Goal: Task Accomplishment & Management: Complete application form

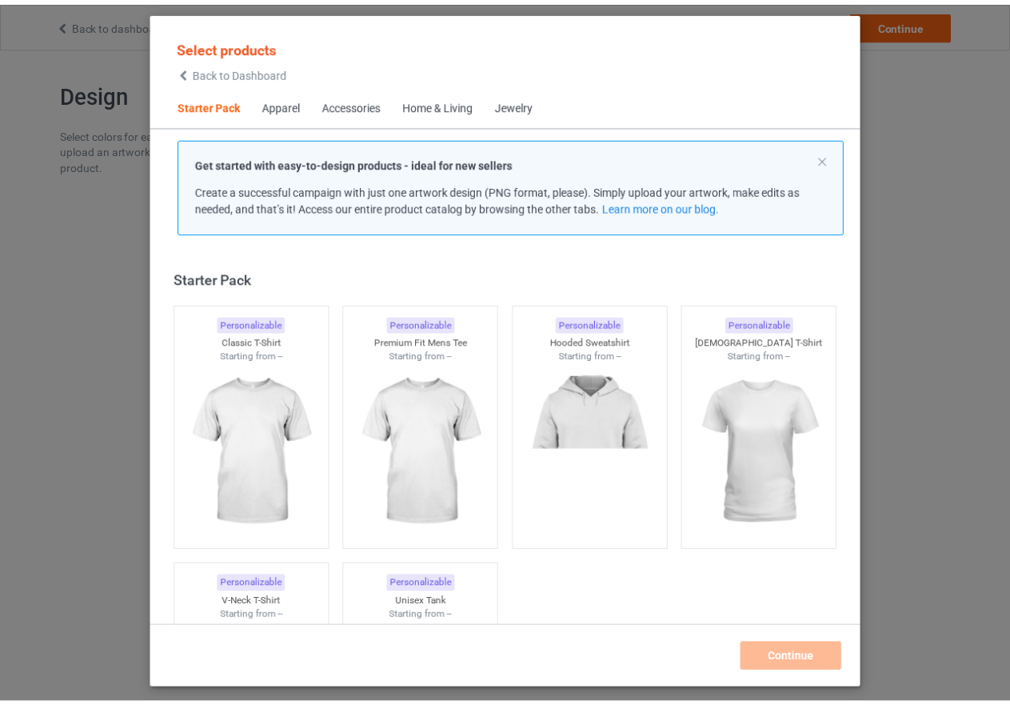
scroll to position [21, 0]
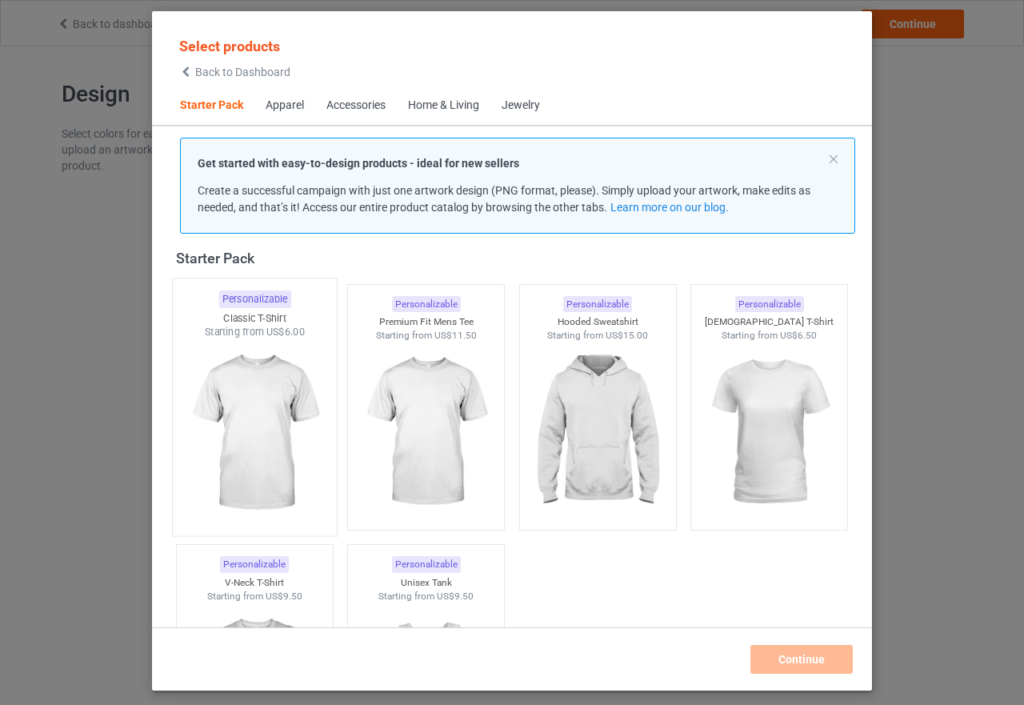
click at [236, 432] on img at bounding box center [254, 433] width 150 height 188
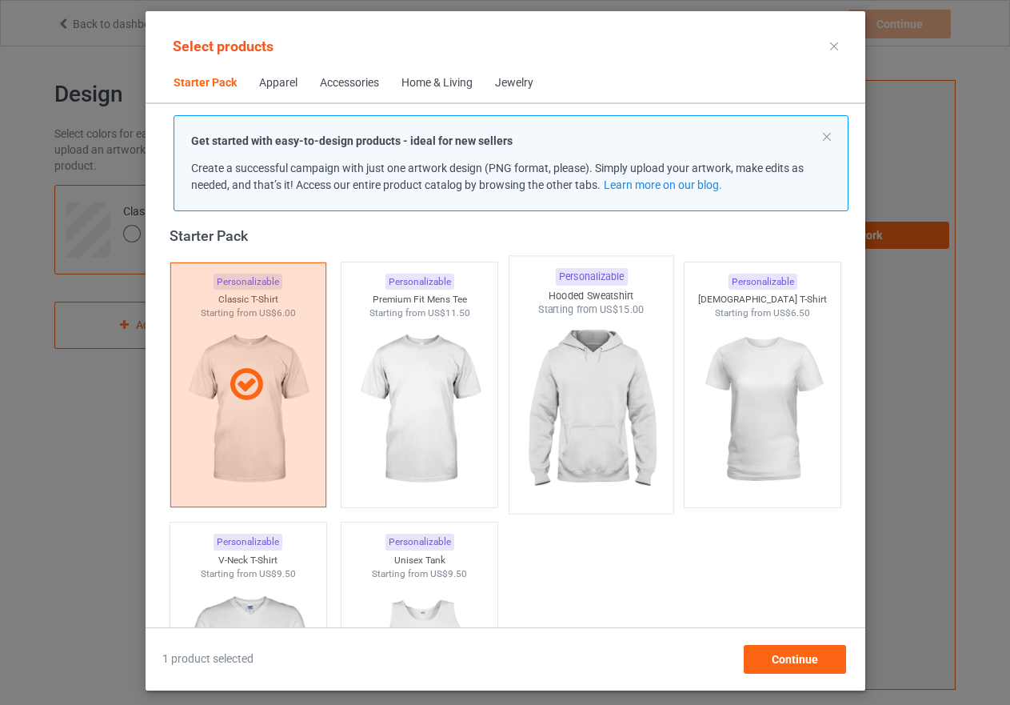
click at [589, 414] on img at bounding box center [591, 411] width 150 height 188
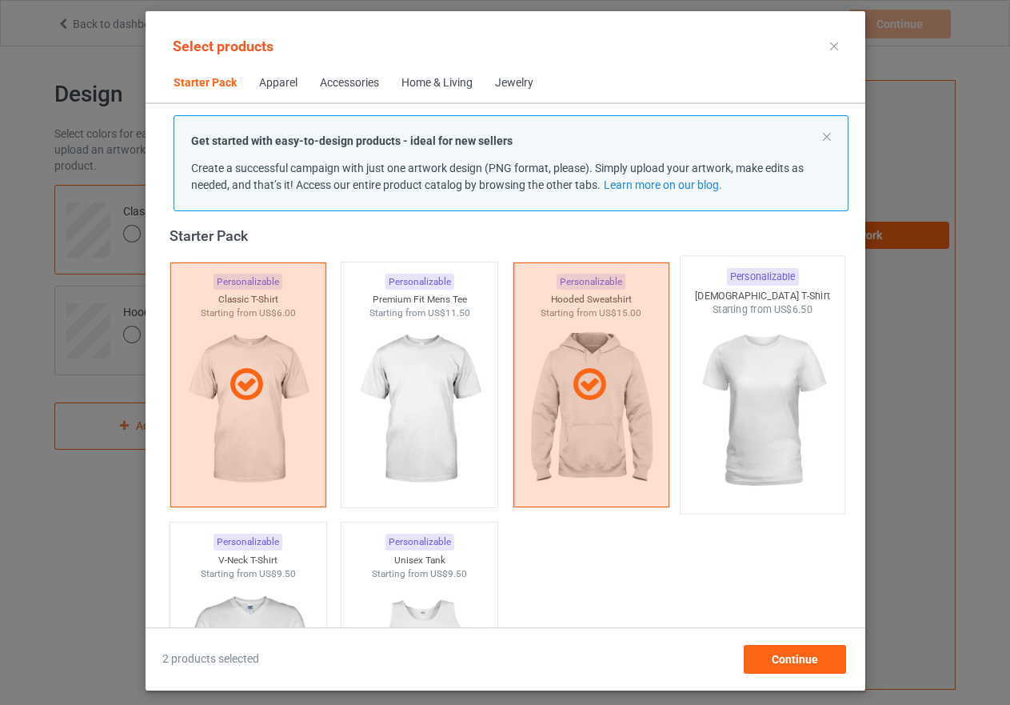
click at [730, 409] on img at bounding box center [762, 411] width 150 height 188
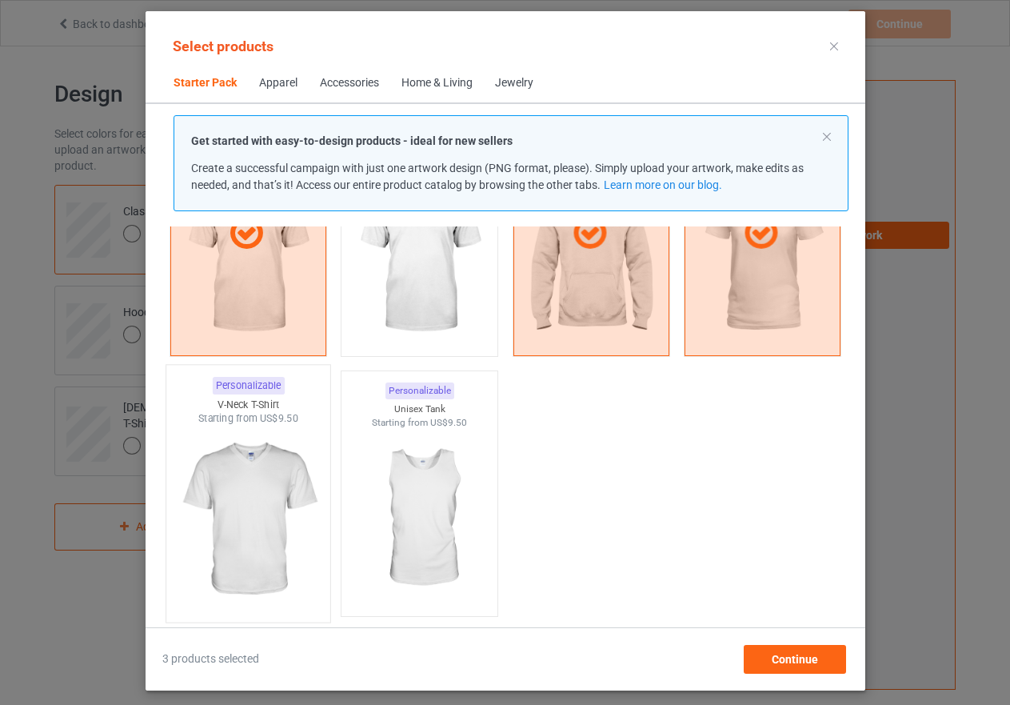
scroll to position [181, 0]
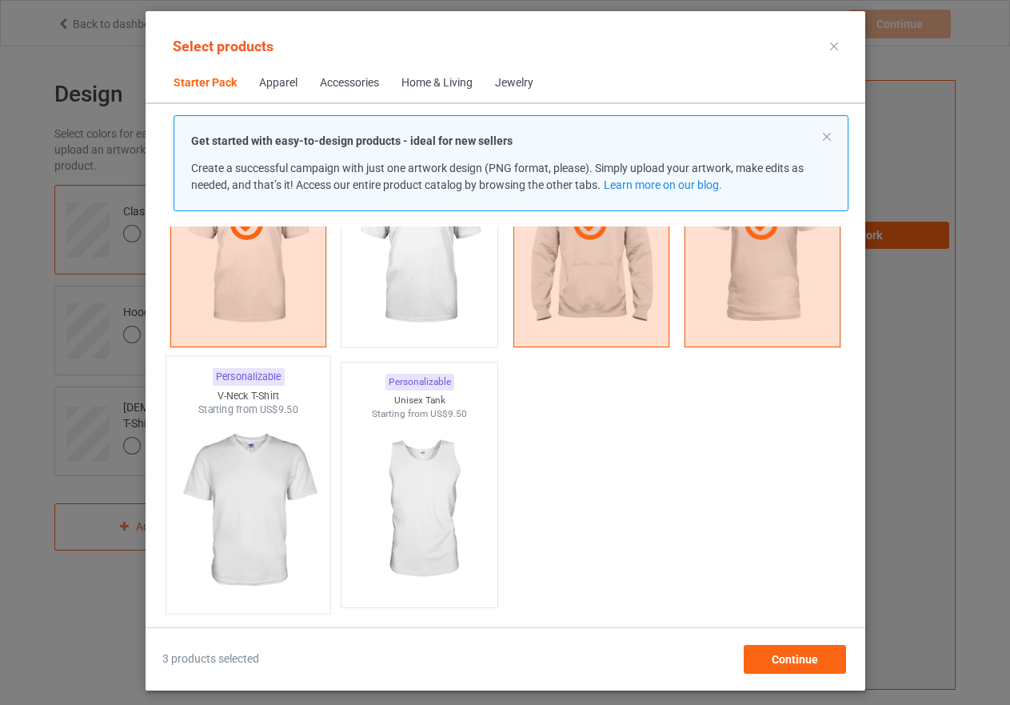
click at [266, 478] on img at bounding box center [248, 511] width 150 height 188
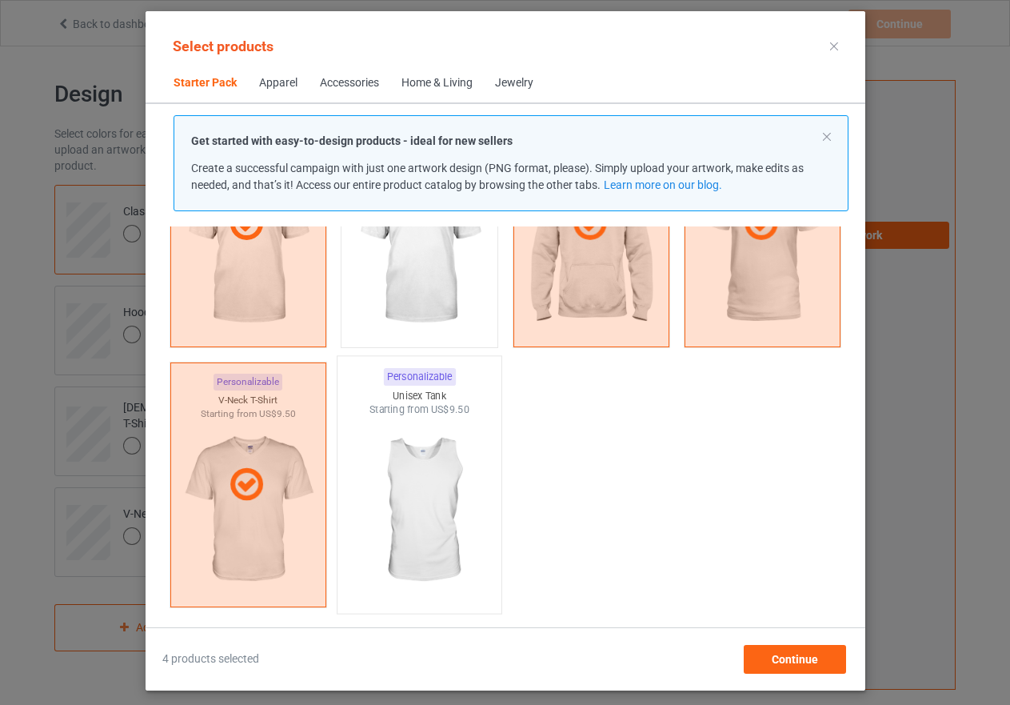
click at [421, 464] on img at bounding box center [419, 511] width 150 height 188
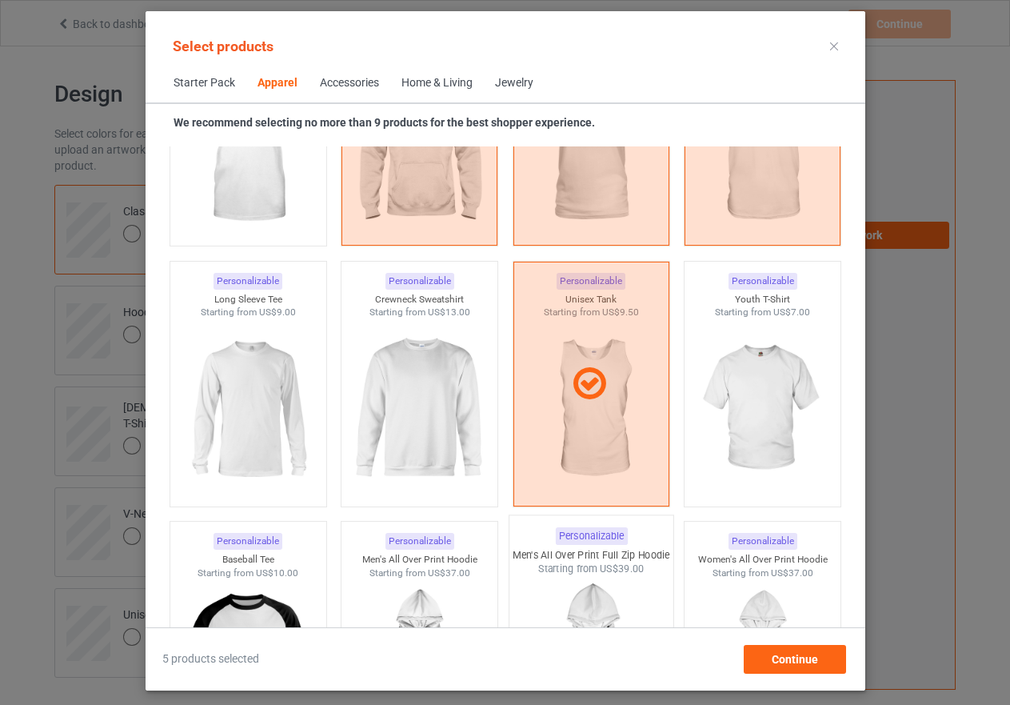
scroll to position [1061, 0]
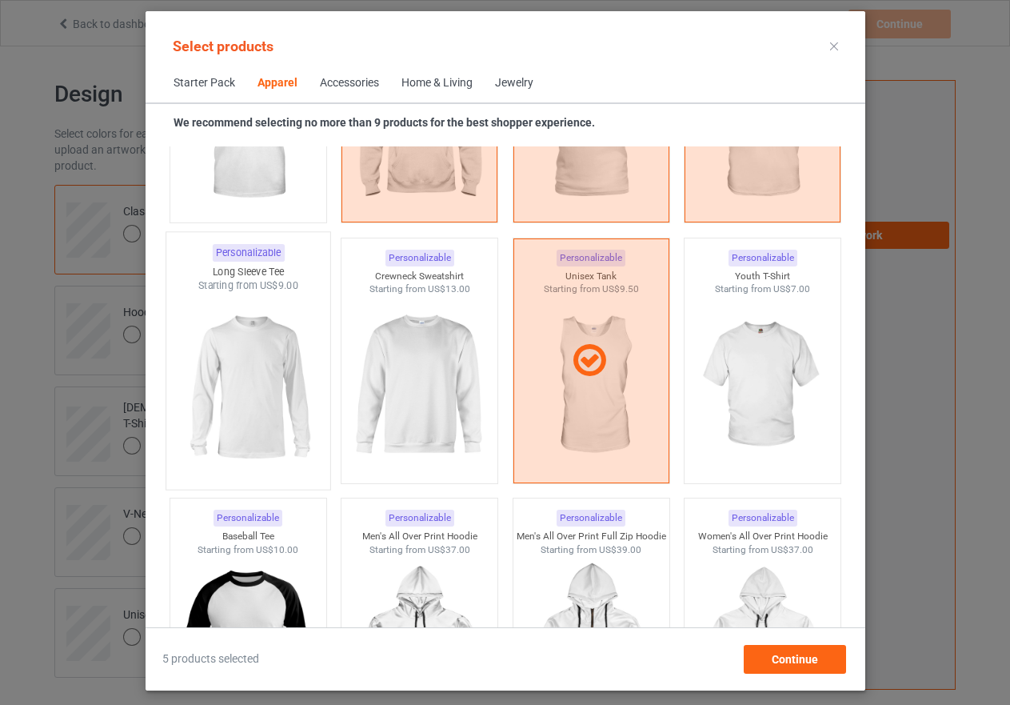
click at [258, 393] on img at bounding box center [248, 387] width 150 height 188
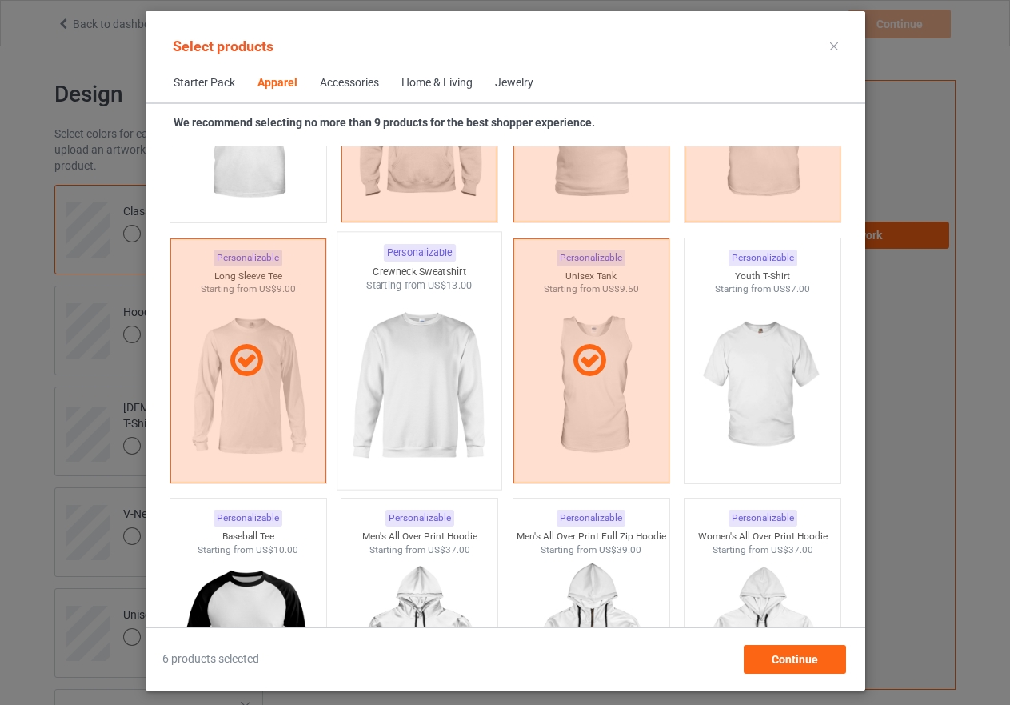
click at [410, 403] on img at bounding box center [419, 387] width 150 height 188
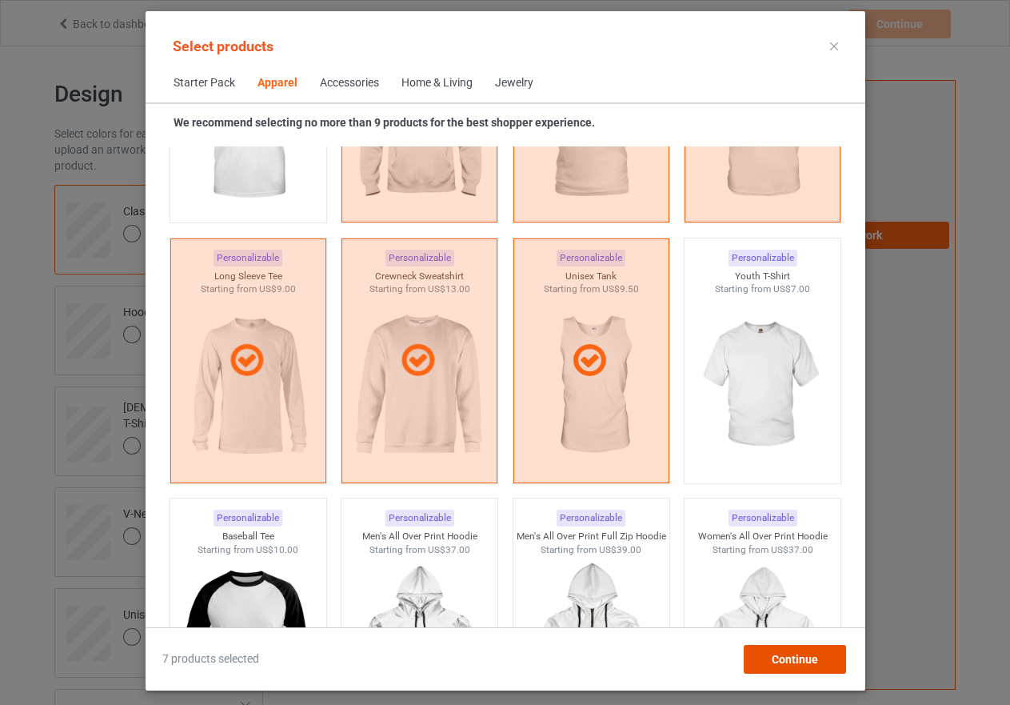
click at [790, 662] on span "Continue" at bounding box center [794, 659] width 46 height 13
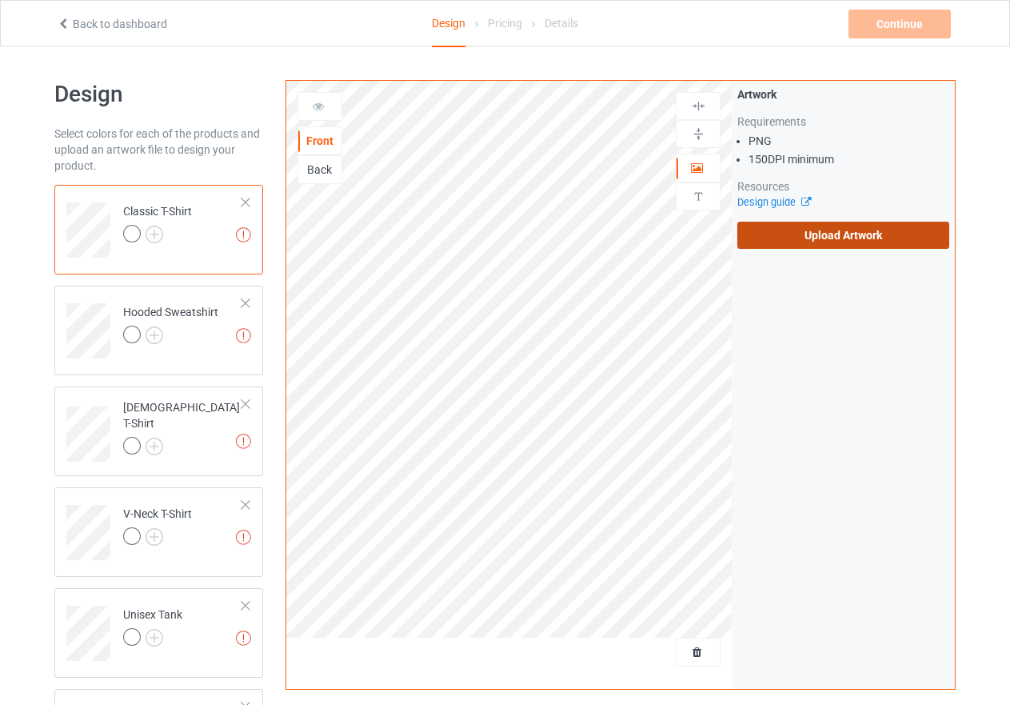
click at [837, 240] on label "Upload Artwork" at bounding box center [844, 235] width 212 height 27
click at [0, 0] on input "Upload Artwork" at bounding box center [0, 0] width 0 height 0
click at [872, 243] on label "Upload Artwork" at bounding box center [844, 235] width 212 height 27
click at [0, 0] on input "Upload Artwork" at bounding box center [0, 0] width 0 height 0
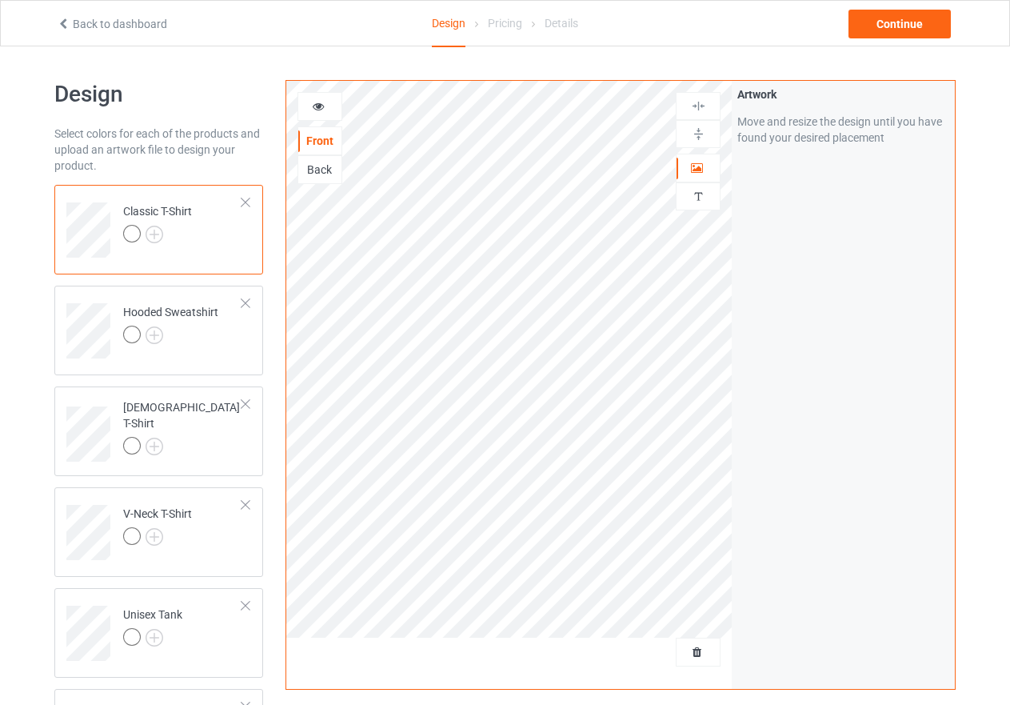
click at [318, 103] on icon at bounding box center [319, 103] width 14 height 11
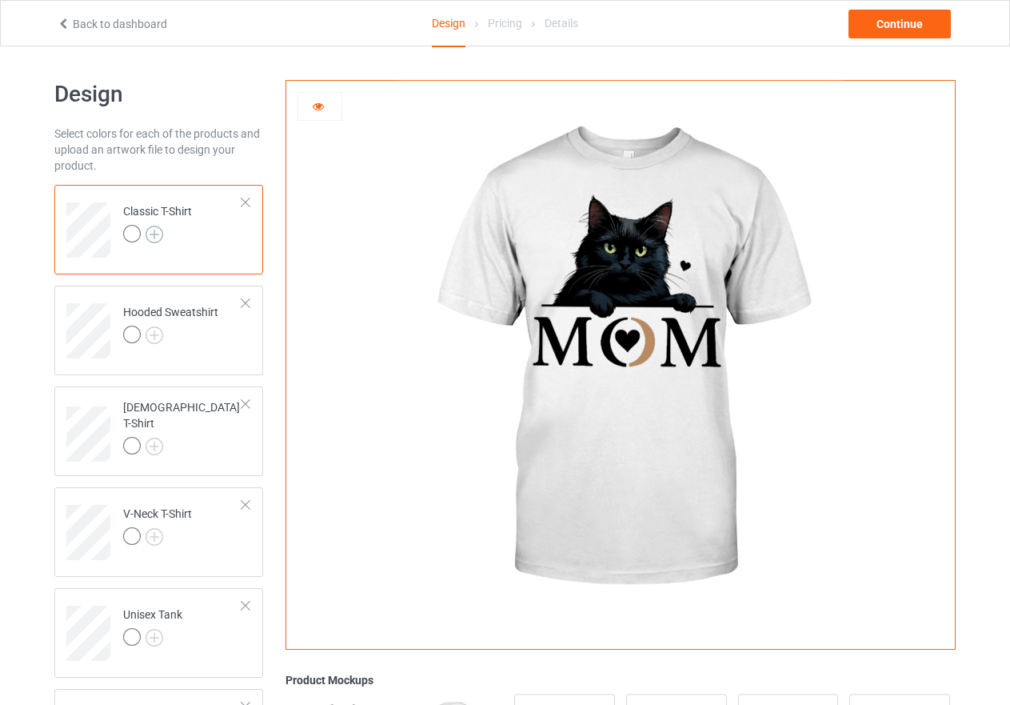
click at [154, 235] on img at bounding box center [155, 235] width 18 height 18
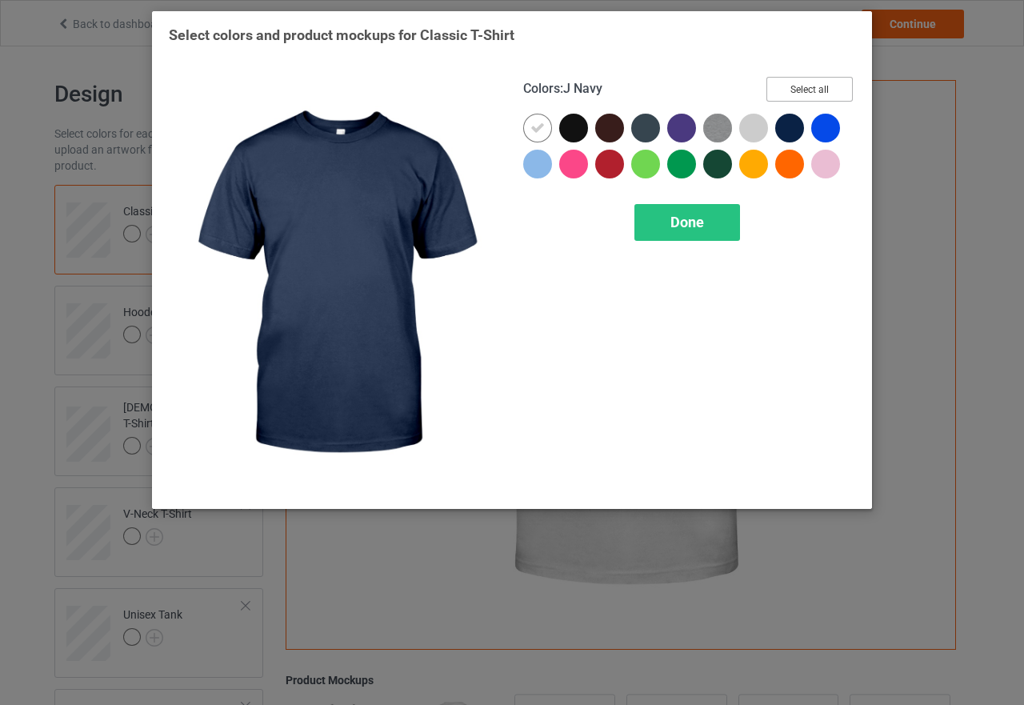
click at [810, 90] on button "Select all" at bounding box center [809, 89] width 86 height 25
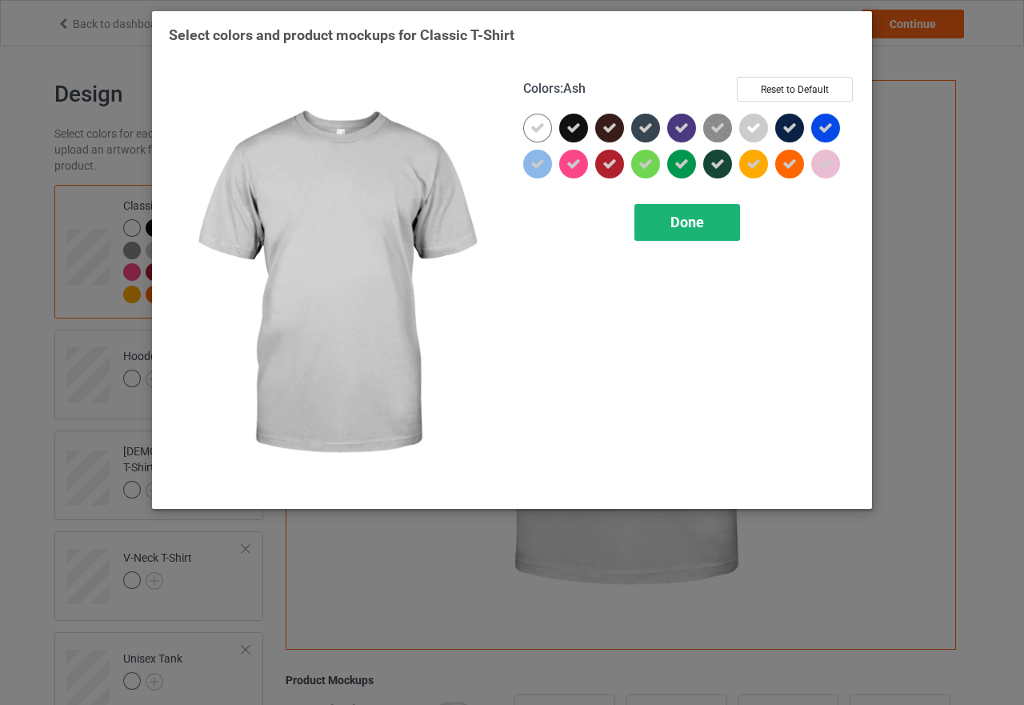
click at [698, 221] on span "Done" at bounding box center [687, 222] width 34 height 17
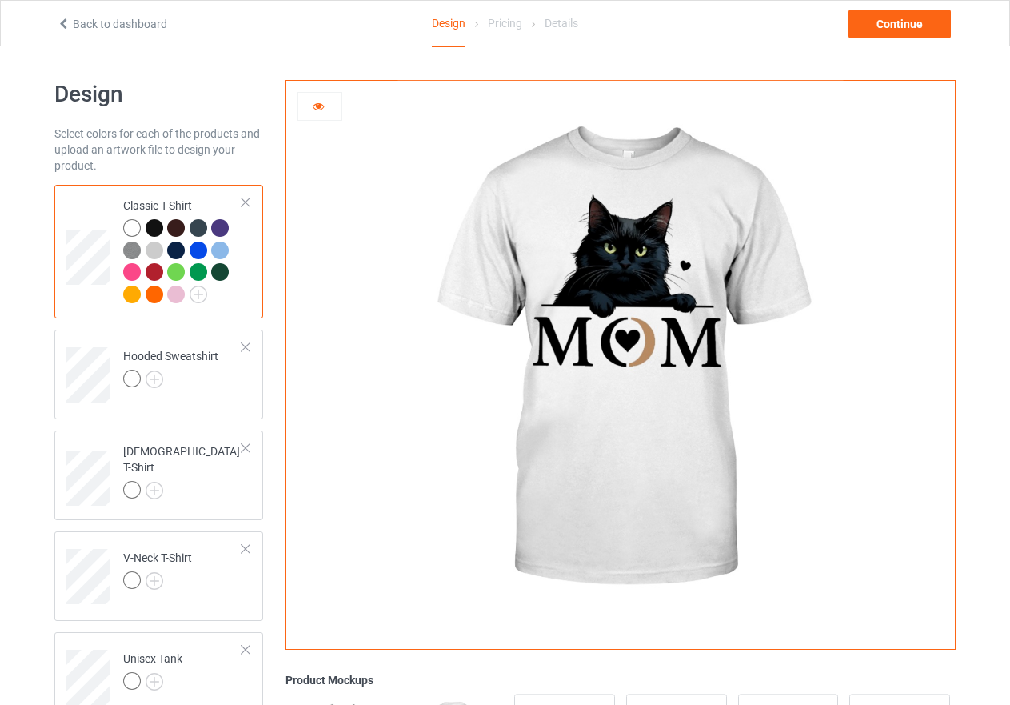
click at [153, 224] on div at bounding box center [155, 228] width 18 height 18
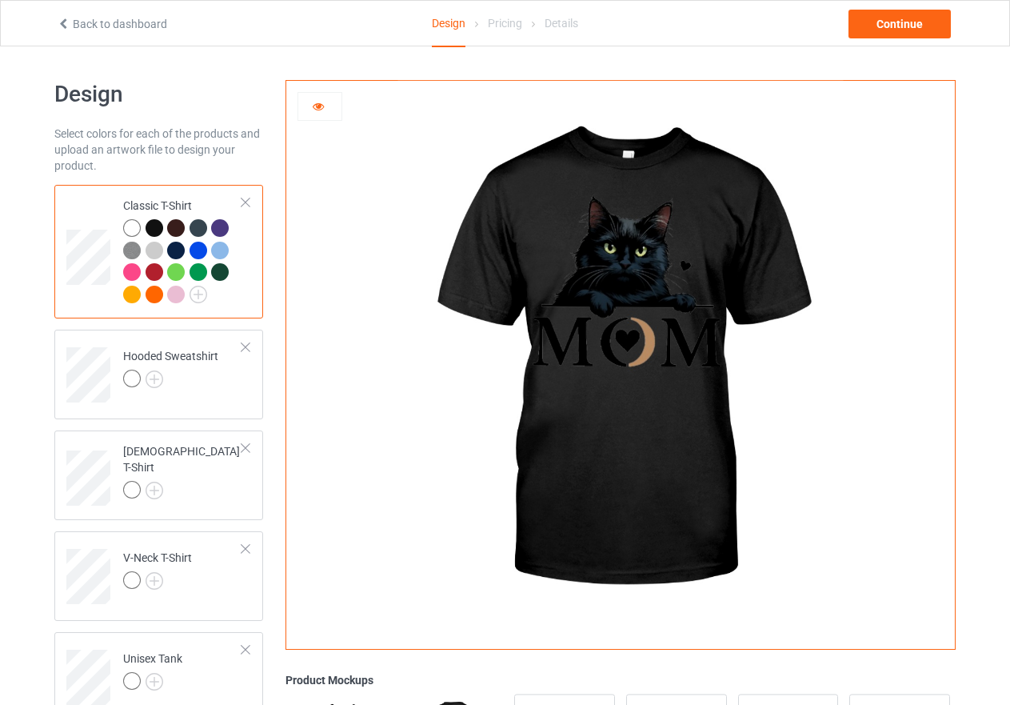
click at [176, 232] on div at bounding box center [176, 228] width 18 height 18
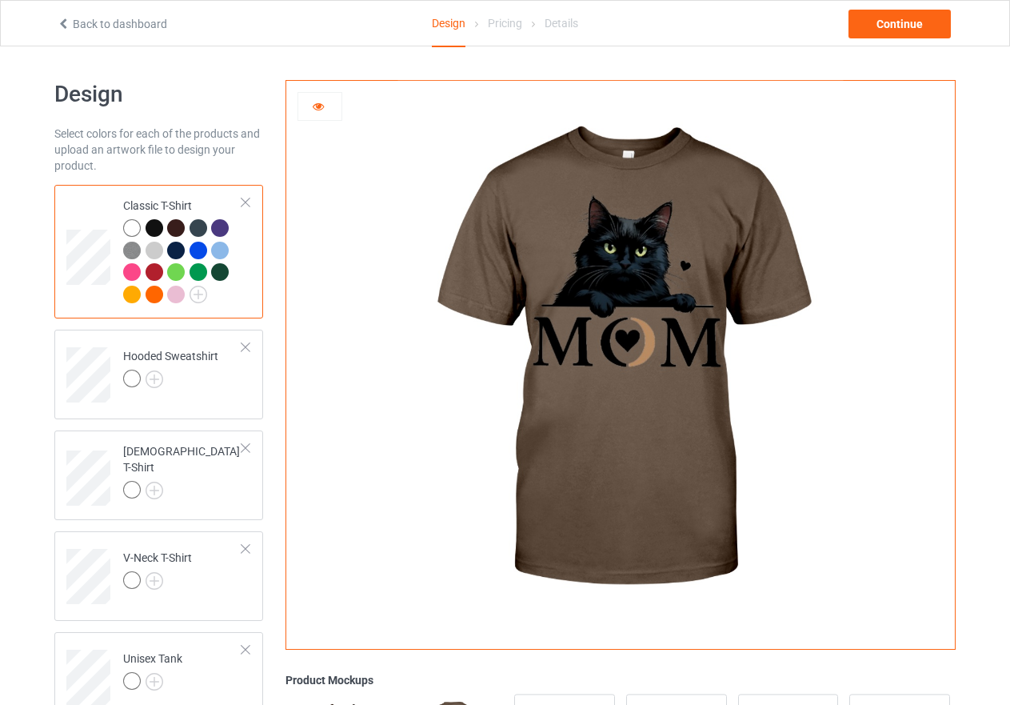
click at [195, 230] on div at bounding box center [199, 228] width 18 height 18
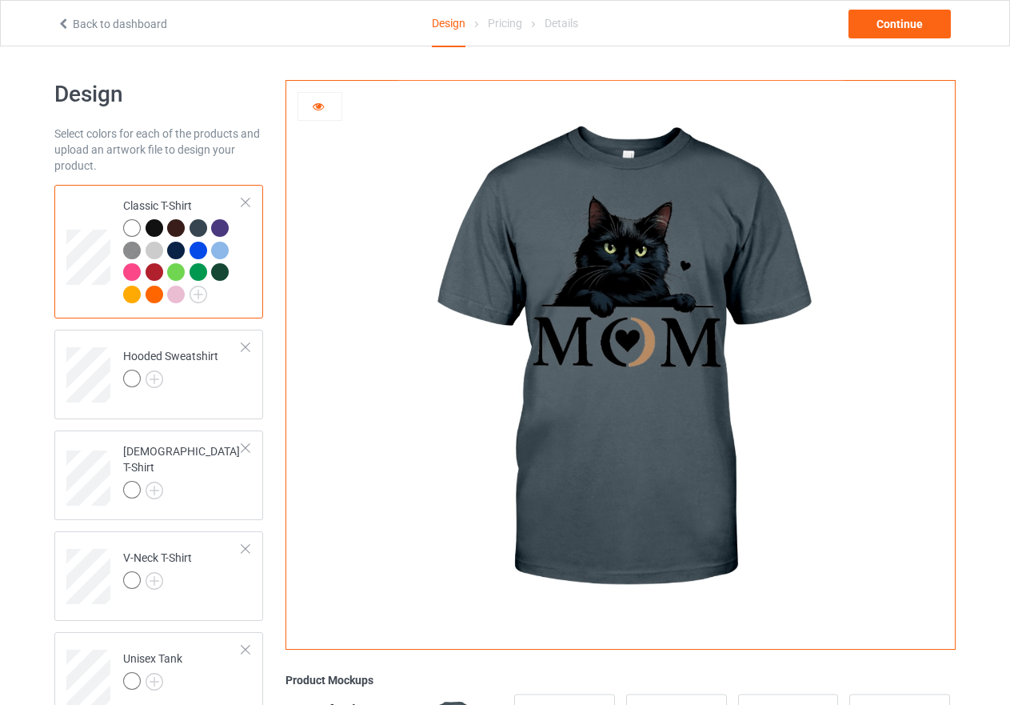
click at [212, 230] on div at bounding box center [220, 228] width 18 height 18
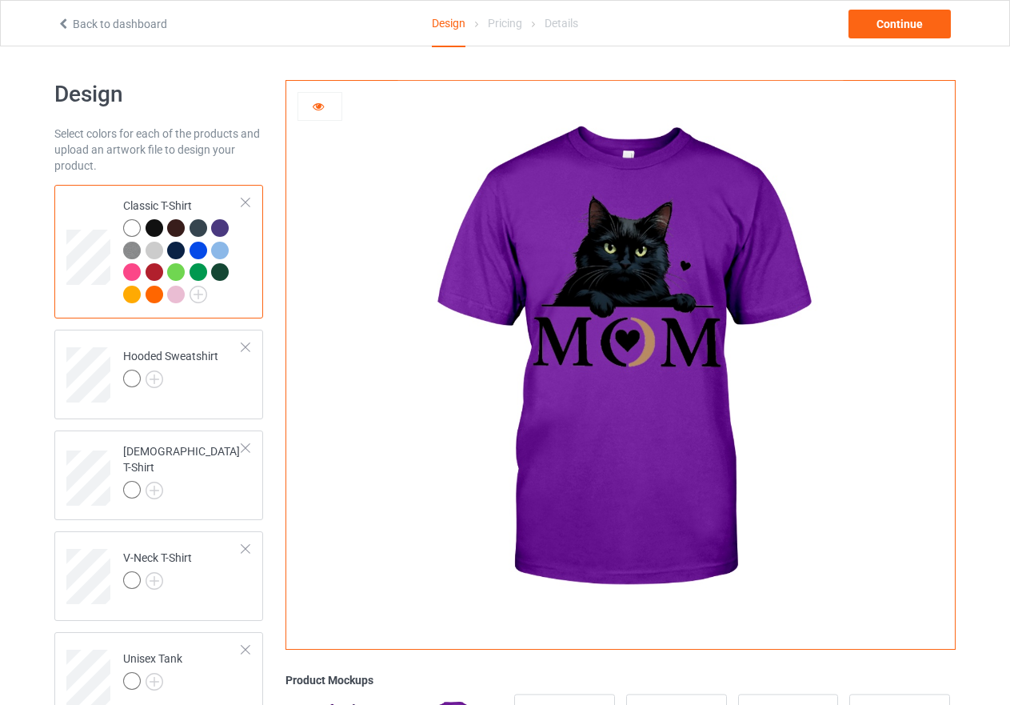
click at [134, 251] on img at bounding box center [132, 251] width 18 height 18
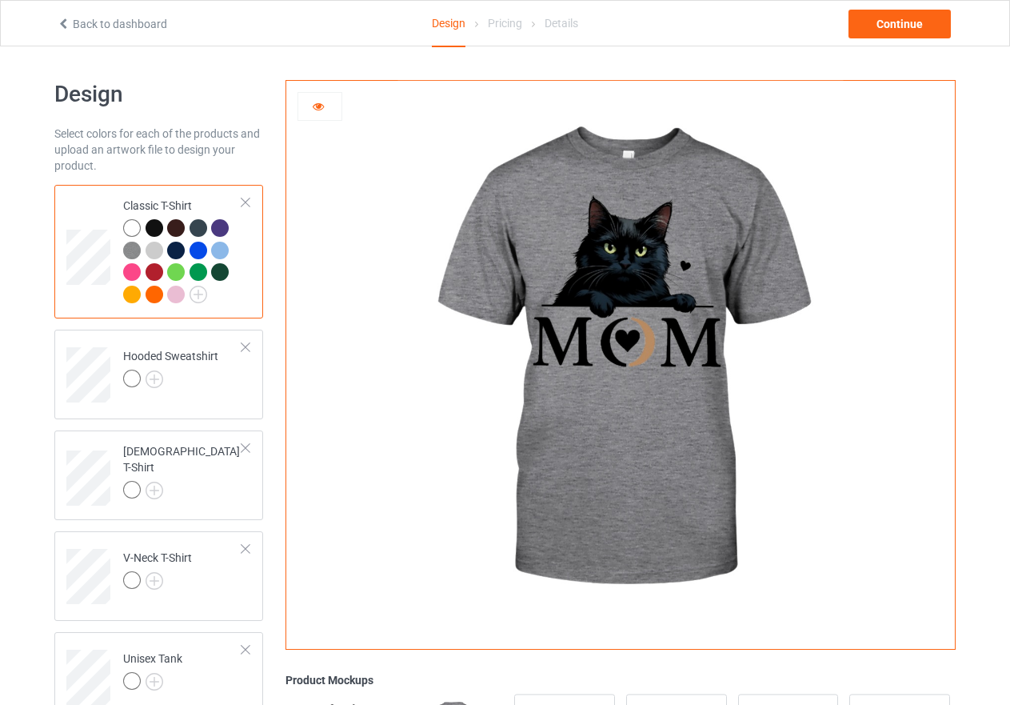
click at [155, 253] on div at bounding box center [155, 251] width 18 height 18
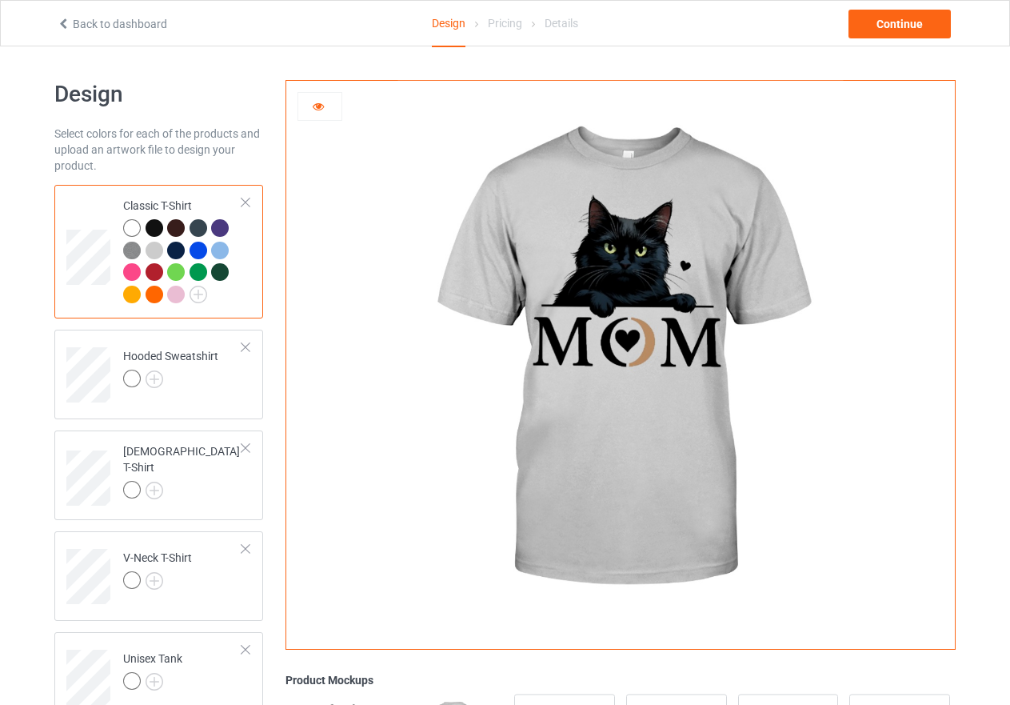
click at [176, 253] on div at bounding box center [176, 251] width 18 height 18
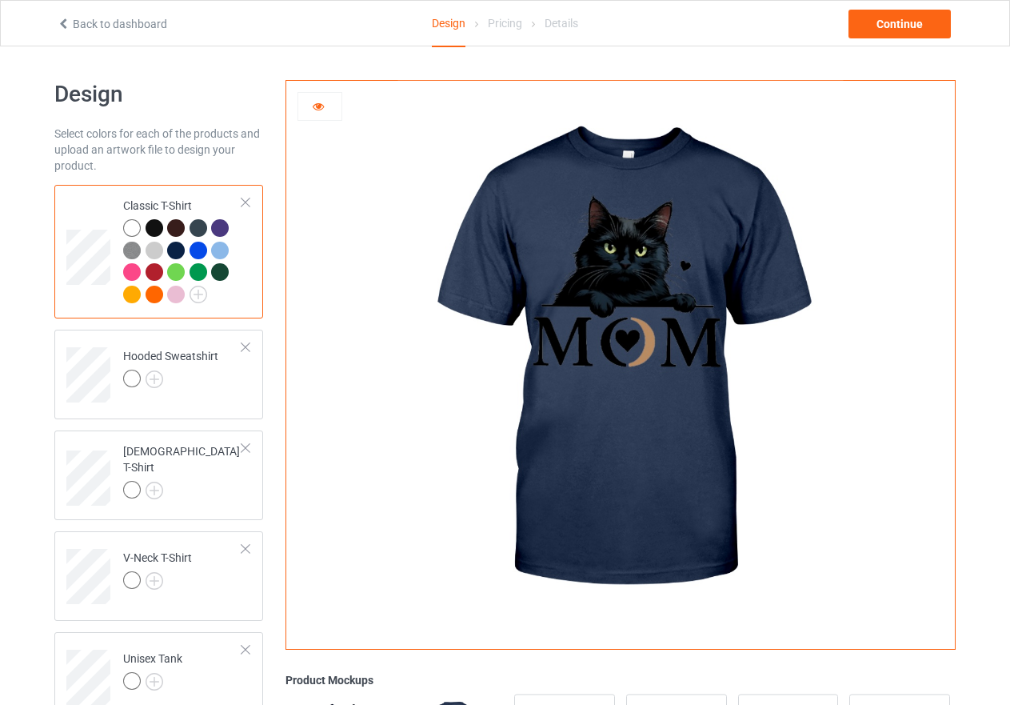
click at [194, 253] on div at bounding box center [199, 251] width 18 height 18
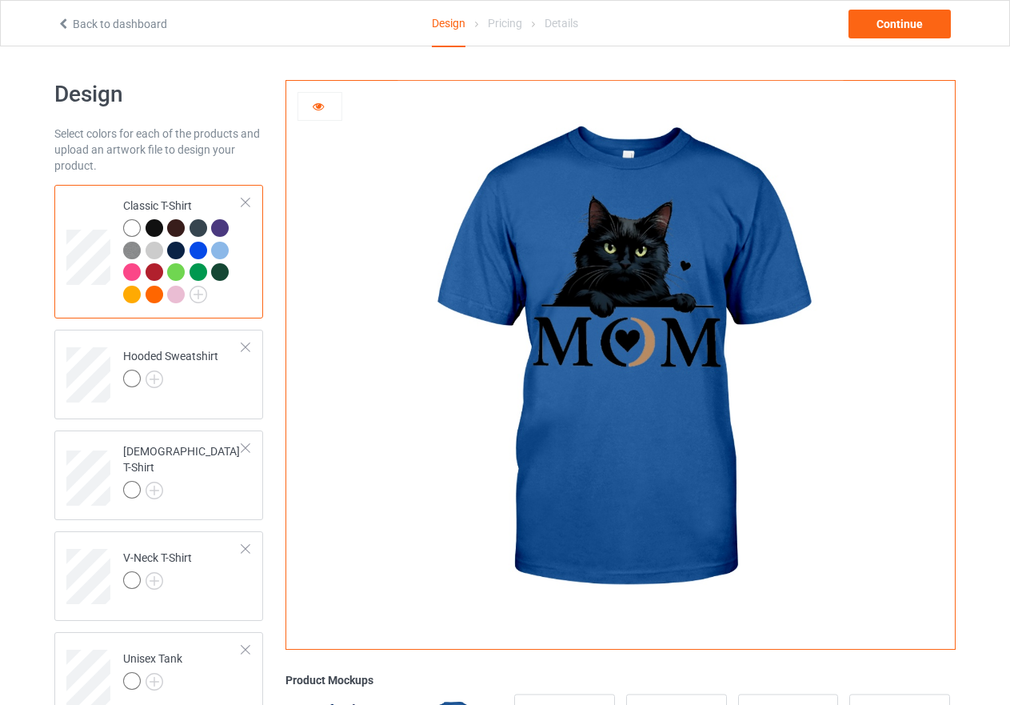
click at [218, 254] on div at bounding box center [220, 251] width 18 height 18
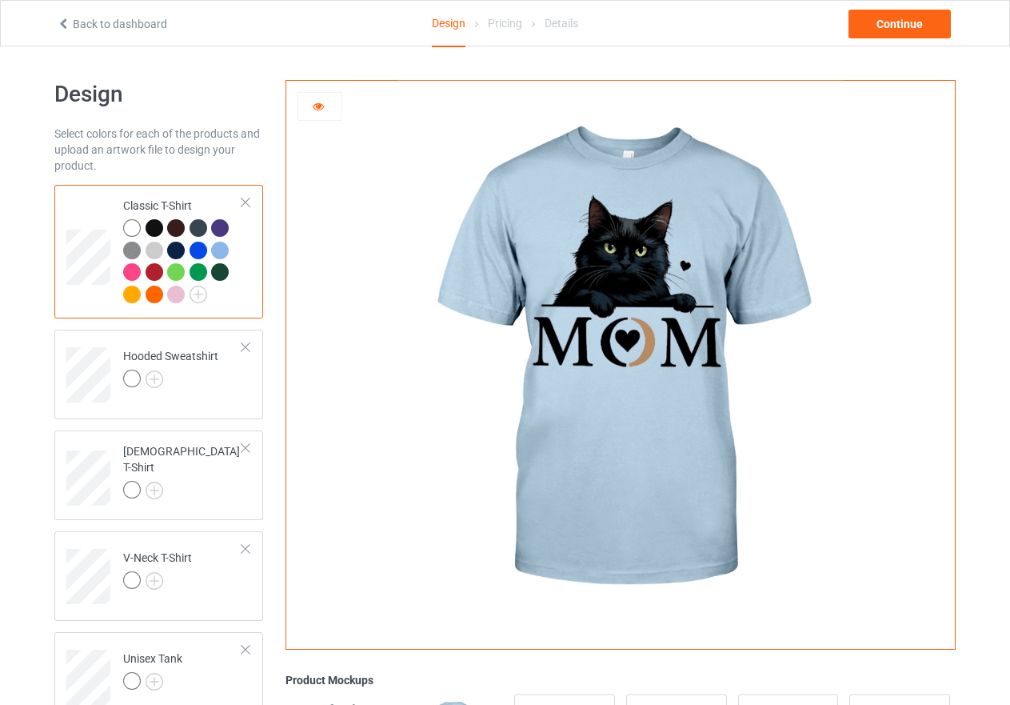
click at [130, 272] on div at bounding box center [132, 272] width 18 height 18
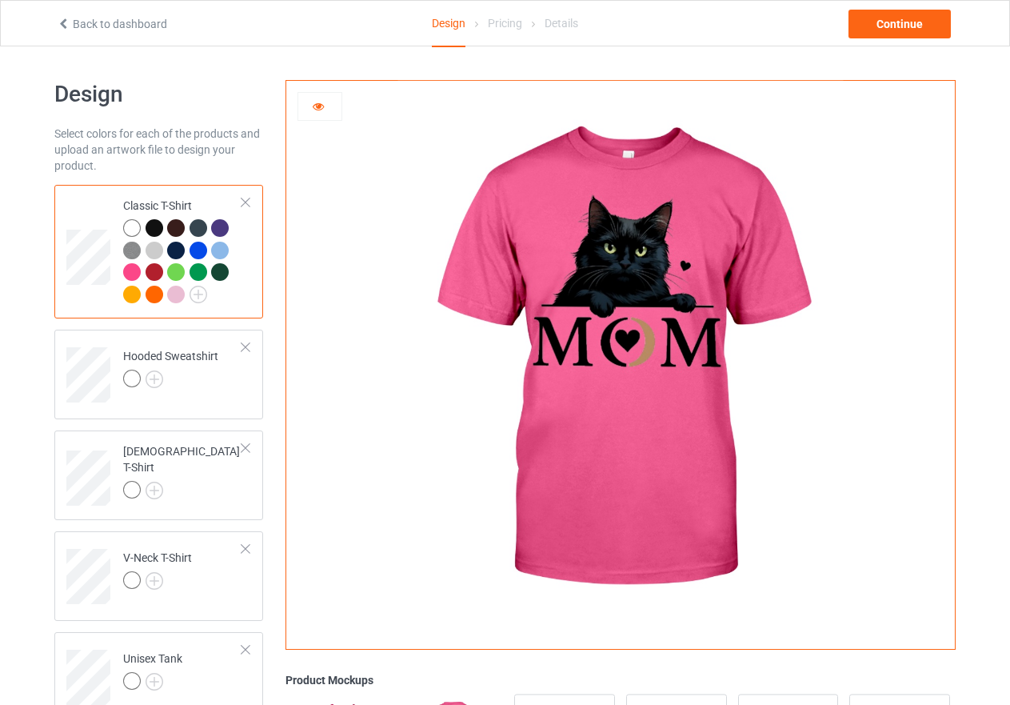
click at [158, 267] on div at bounding box center [155, 272] width 18 height 18
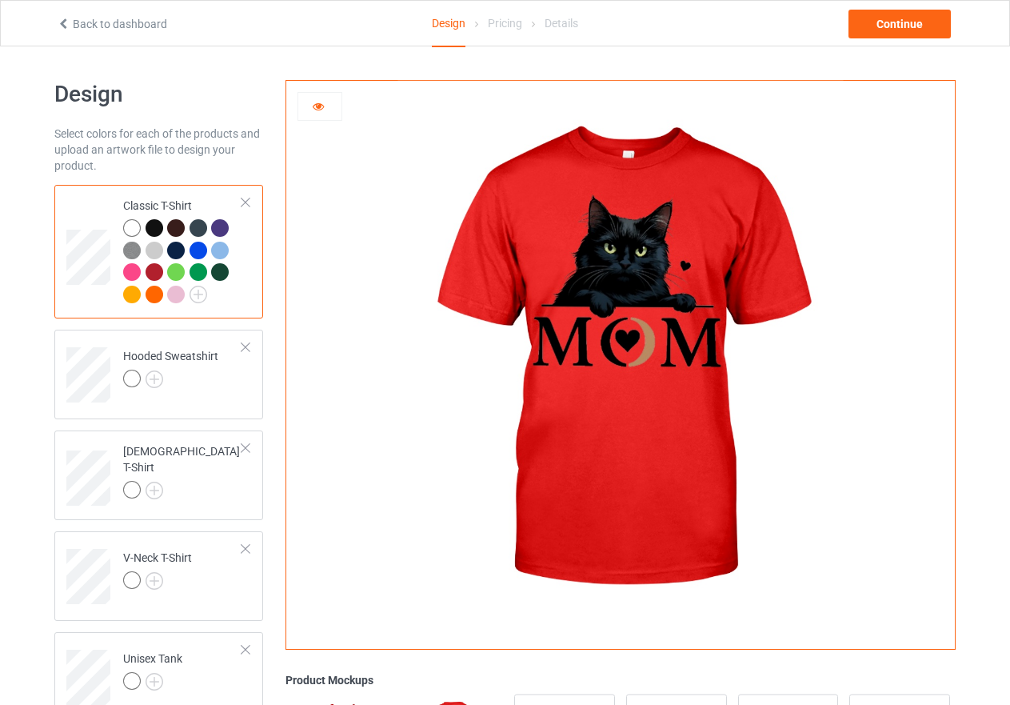
click at [177, 275] on div at bounding box center [176, 272] width 18 height 18
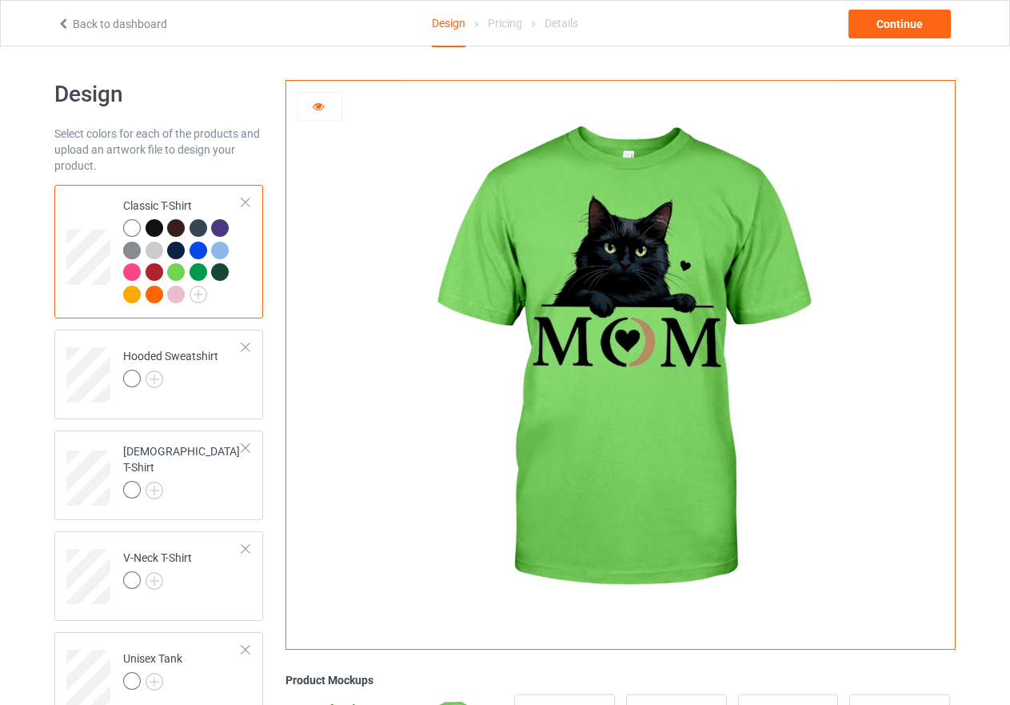
click at [192, 271] on div at bounding box center [199, 272] width 18 height 18
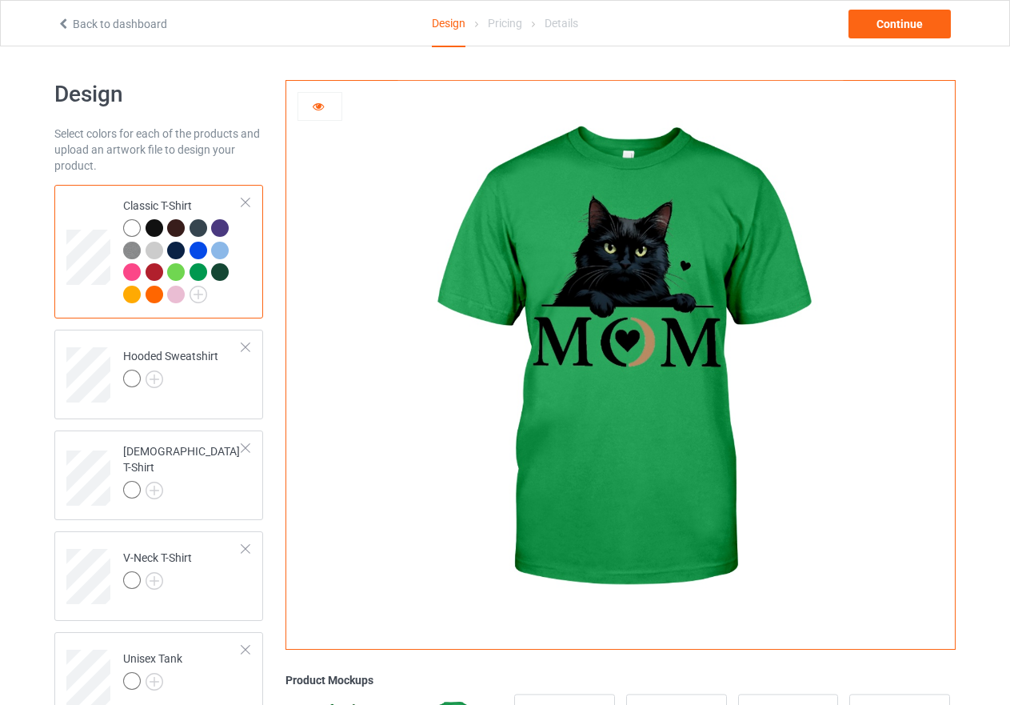
click at [218, 274] on div at bounding box center [220, 272] width 18 height 18
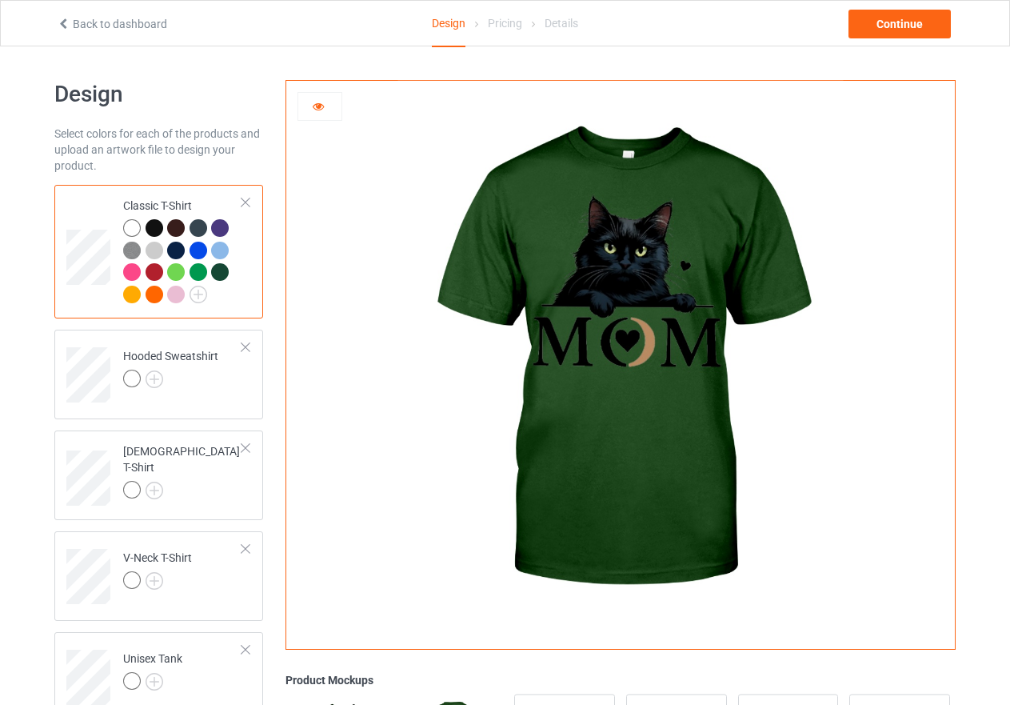
click at [135, 294] on div at bounding box center [132, 295] width 18 height 18
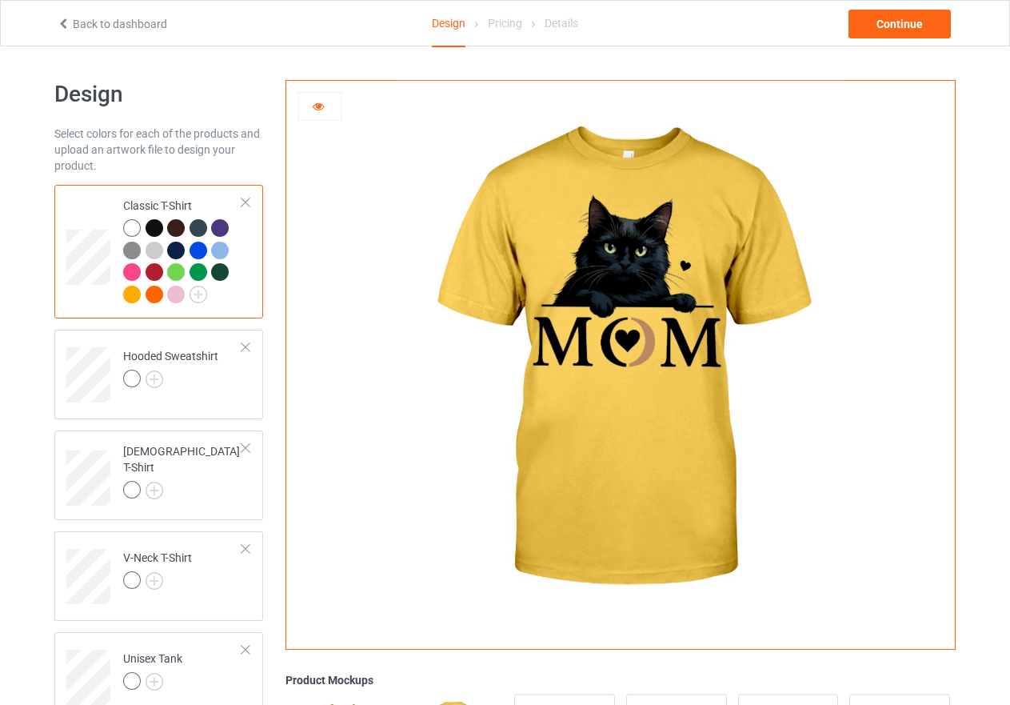
click at [158, 296] on div at bounding box center [155, 295] width 18 height 18
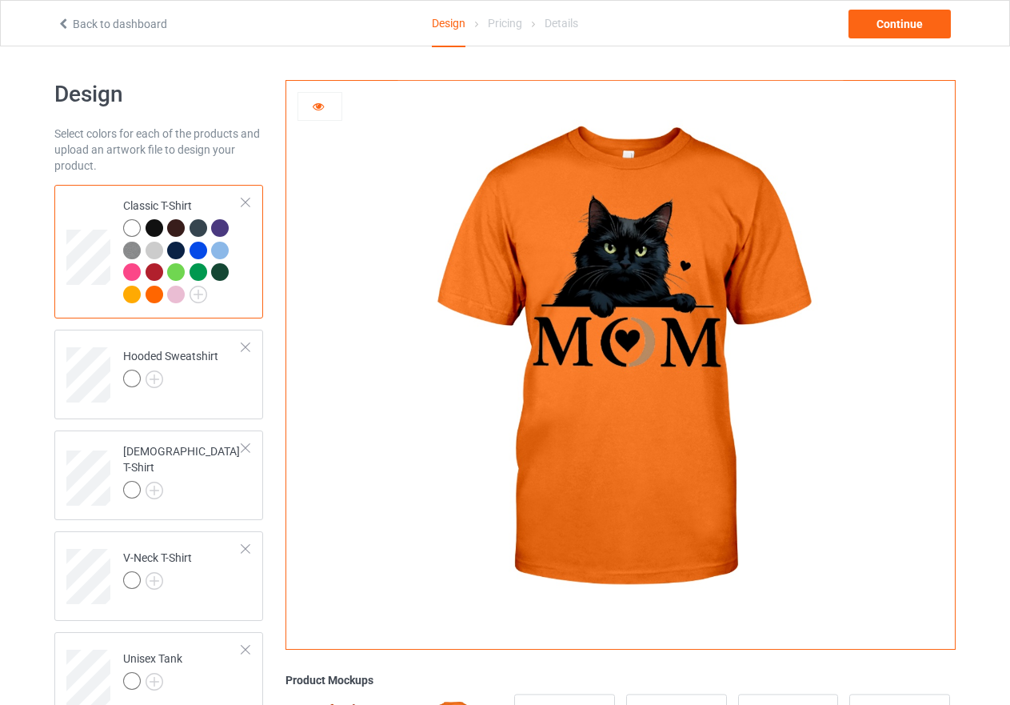
click at [134, 225] on div at bounding box center [132, 228] width 18 height 18
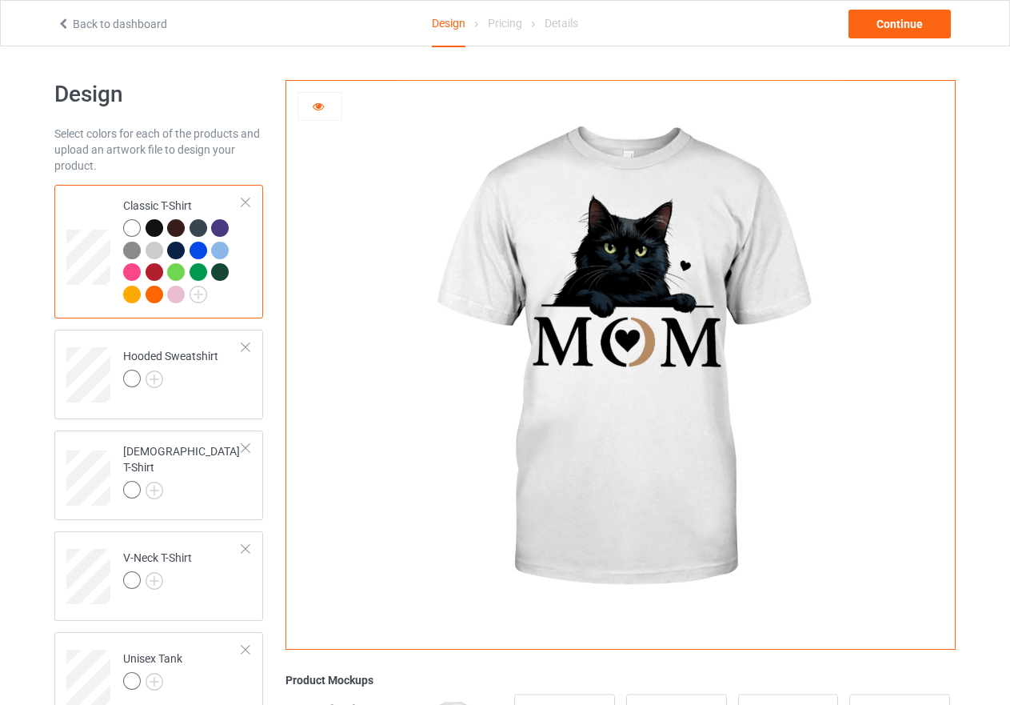
click at [152, 291] on div at bounding box center [155, 295] width 18 height 18
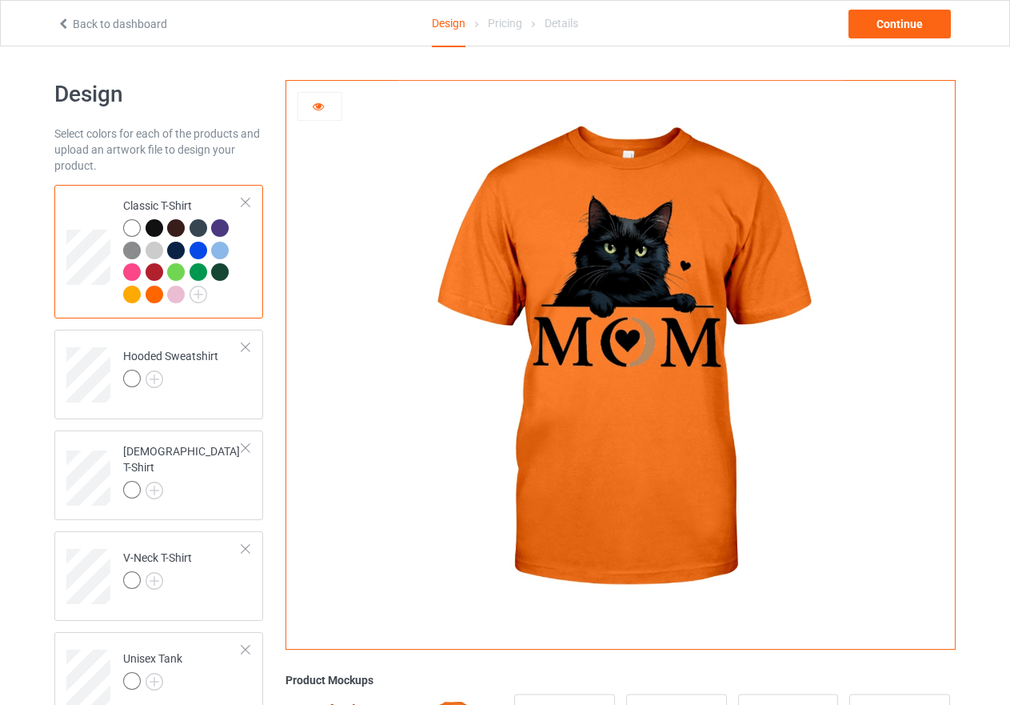
click at [320, 108] on icon at bounding box center [319, 103] width 14 height 11
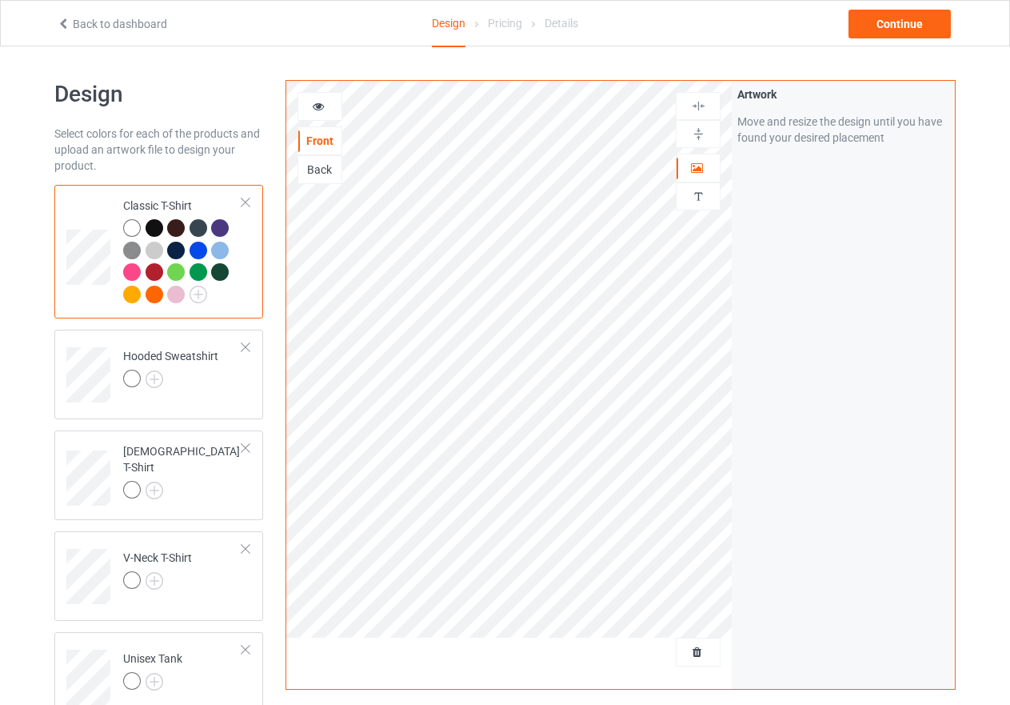
click at [699, 137] on img at bounding box center [698, 133] width 15 height 15
click at [699, 101] on img at bounding box center [698, 105] width 15 height 15
click at [694, 134] on img at bounding box center [698, 133] width 15 height 15
click at [698, 109] on img at bounding box center [698, 105] width 15 height 15
click at [698, 134] on img at bounding box center [698, 133] width 15 height 15
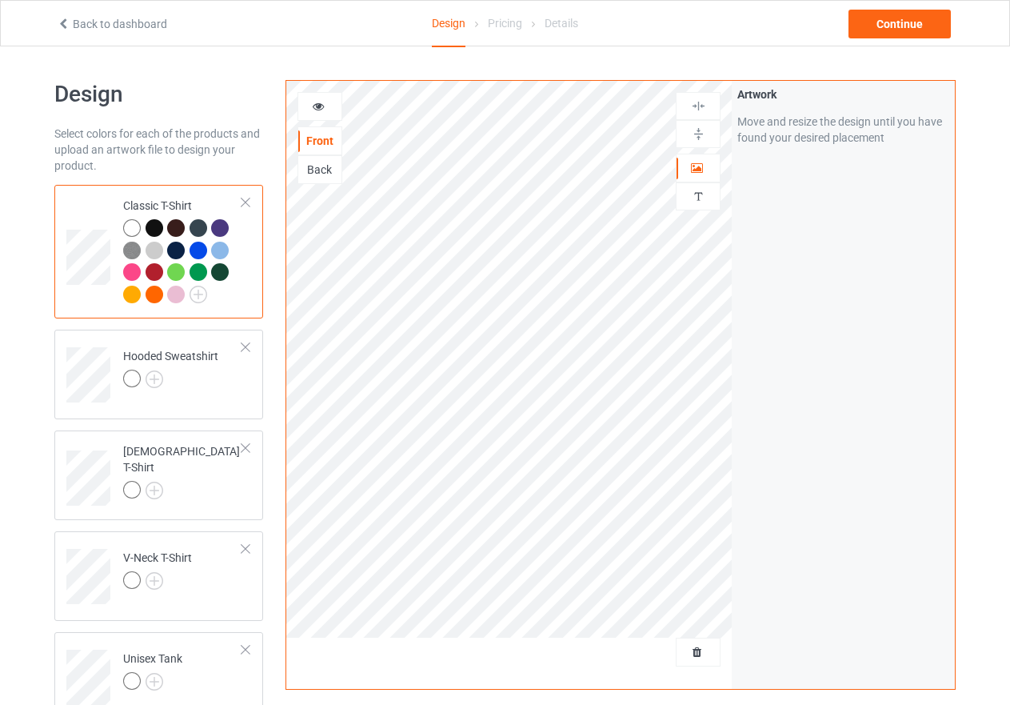
click at [702, 103] on img at bounding box center [698, 105] width 15 height 15
click at [153, 378] on img at bounding box center [155, 379] width 18 height 18
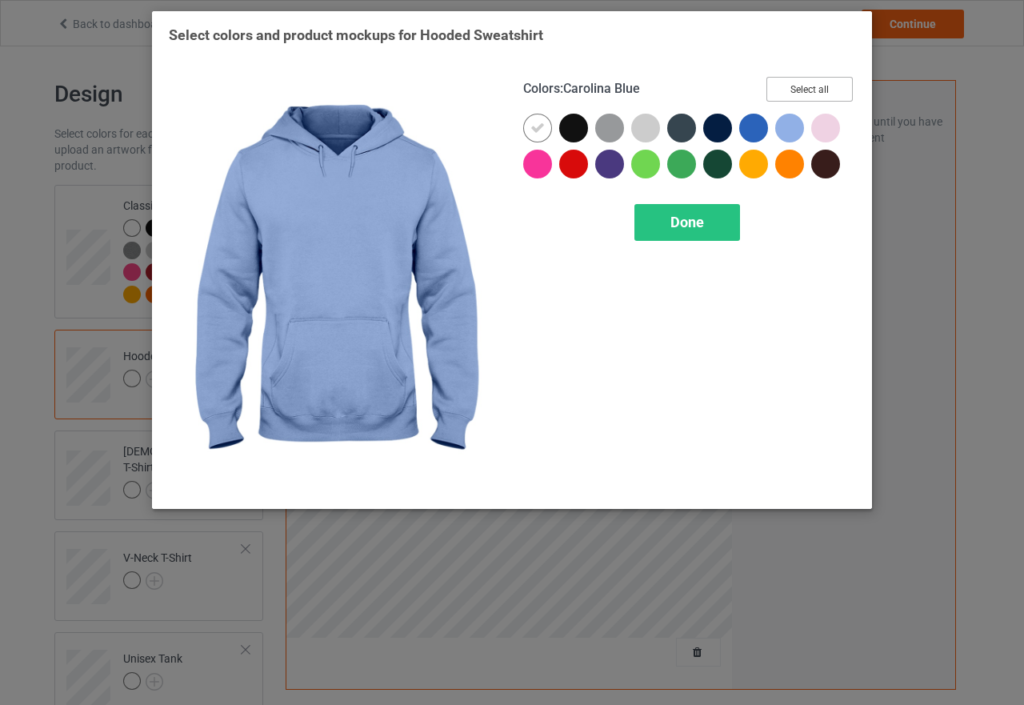
click at [805, 81] on button "Select all" at bounding box center [809, 89] width 86 height 25
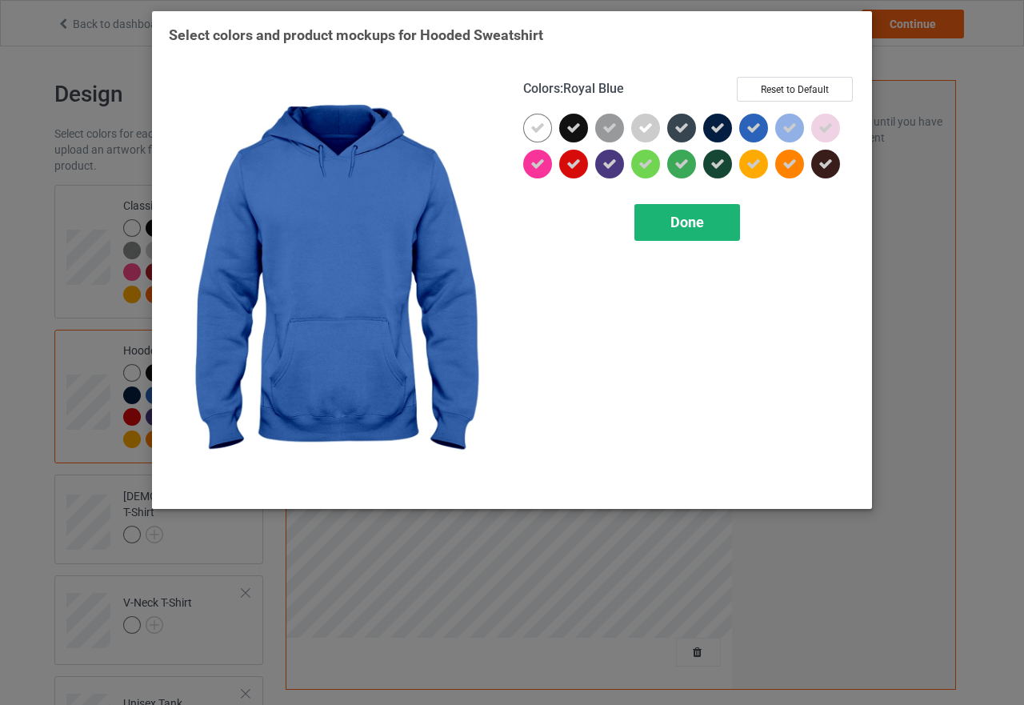
click at [691, 218] on span "Done" at bounding box center [687, 222] width 34 height 17
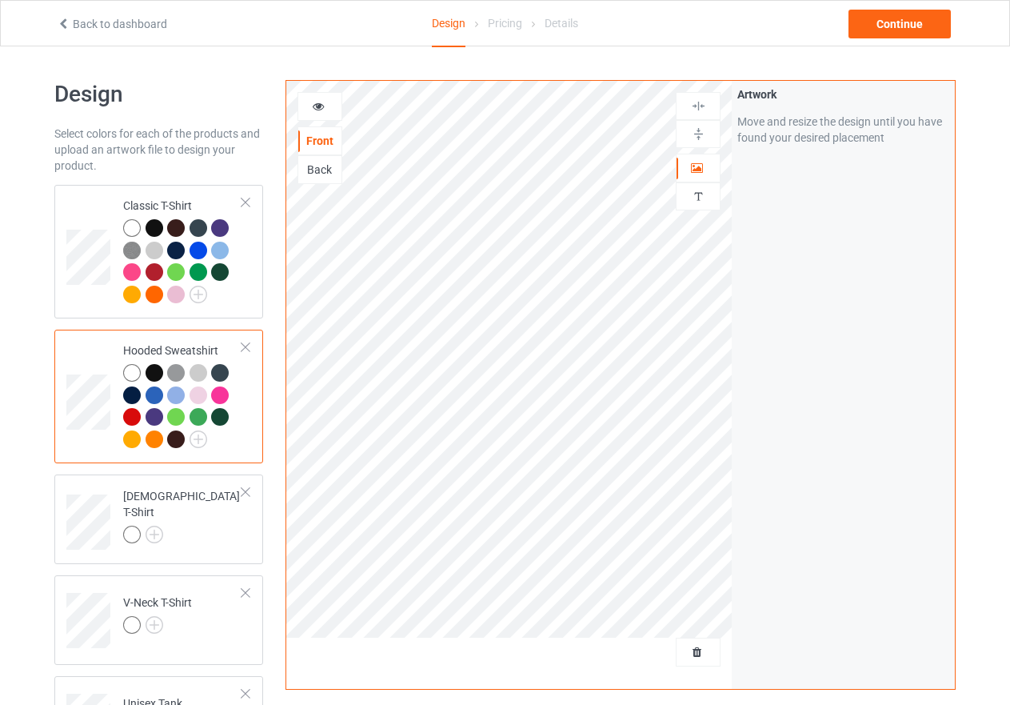
click at [322, 112] on div at bounding box center [319, 106] width 43 height 16
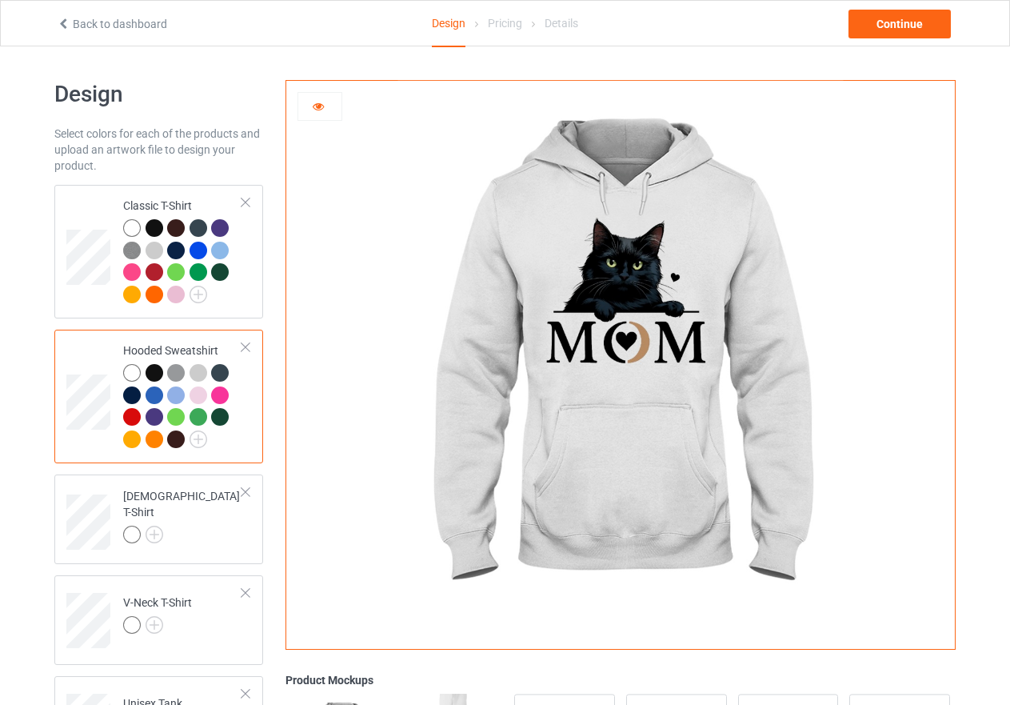
click at [151, 369] on div at bounding box center [155, 373] width 18 height 18
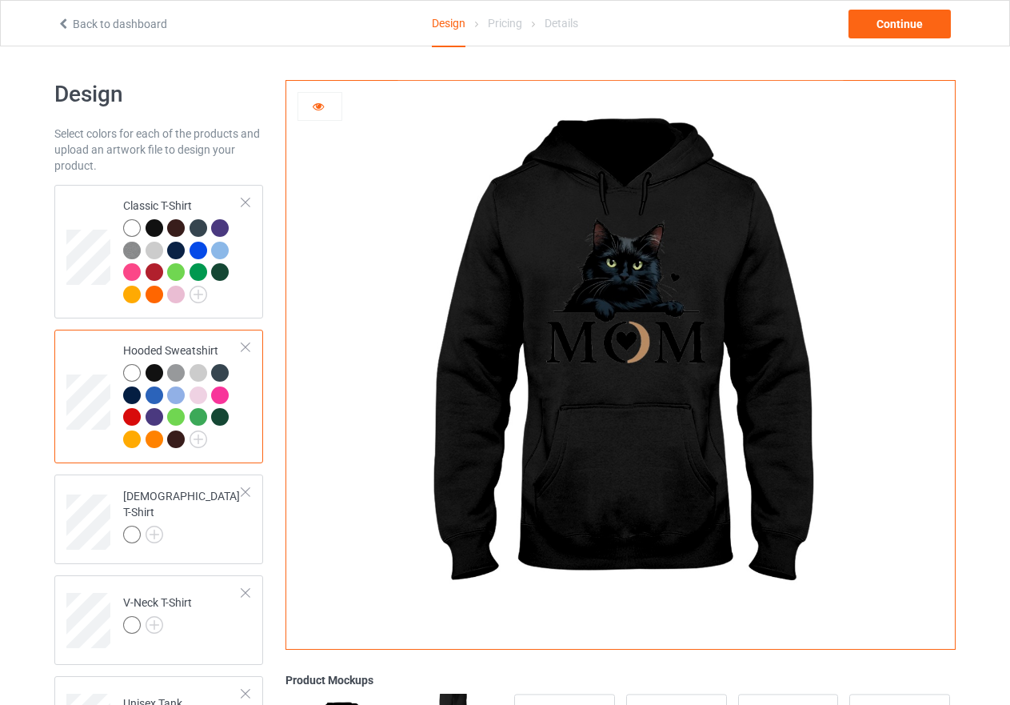
click at [176, 374] on div at bounding box center [176, 373] width 18 height 18
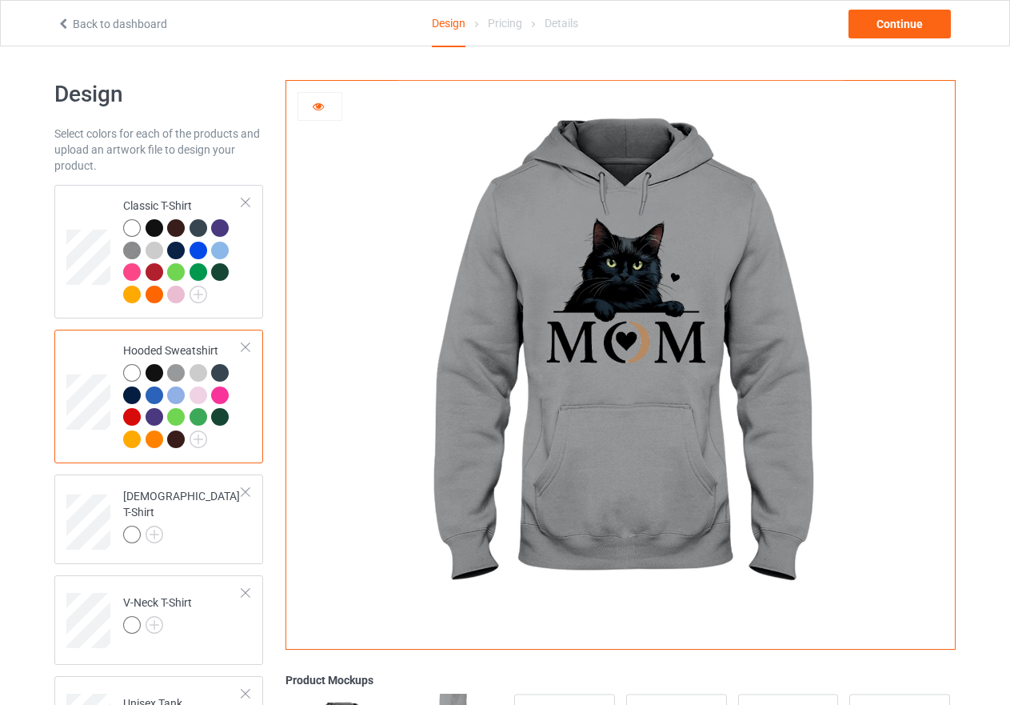
click at [197, 371] on div at bounding box center [199, 373] width 18 height 18
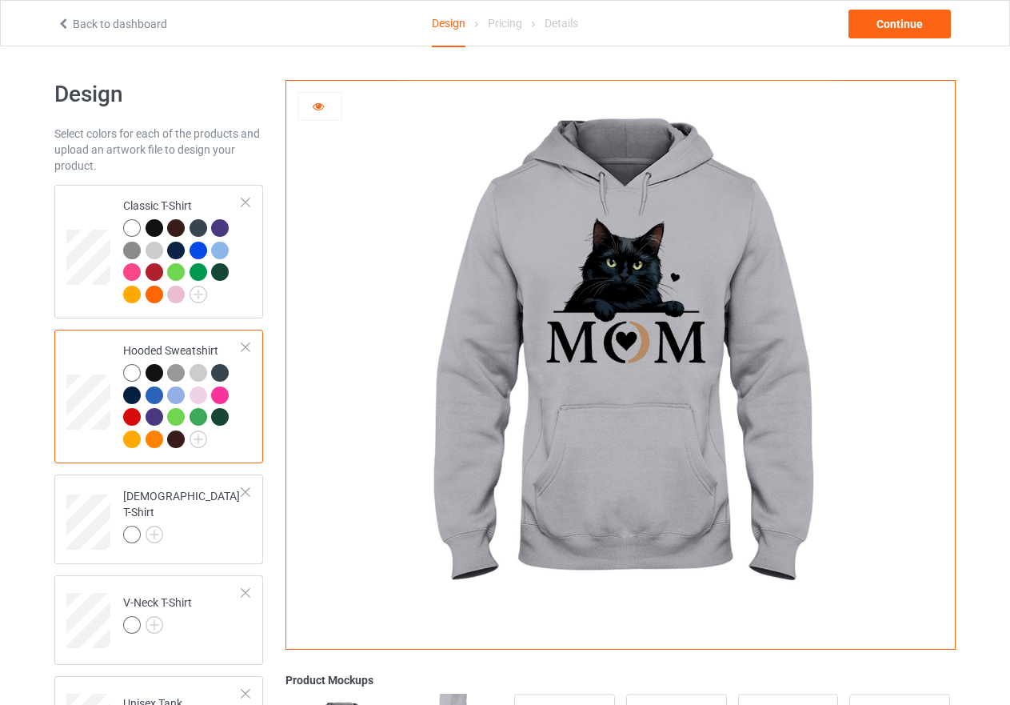
click at [215, 374] on div at bounding box center [220, 373] width 18 height 18
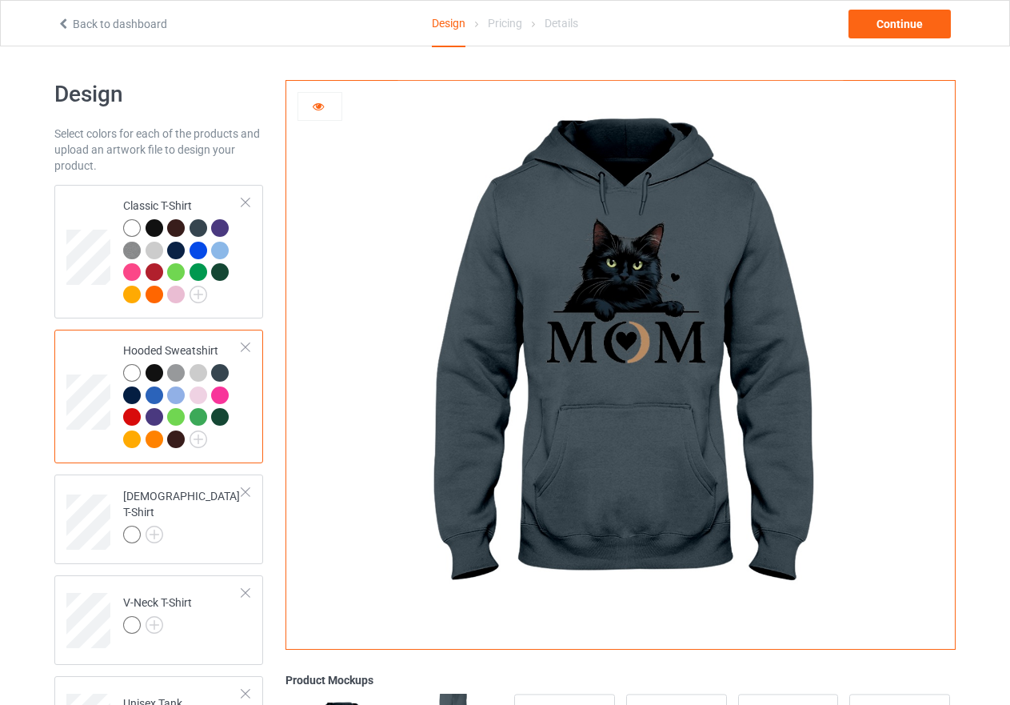
click at [197, 402] on div at bounding box center [199, 395] width 18 height 18
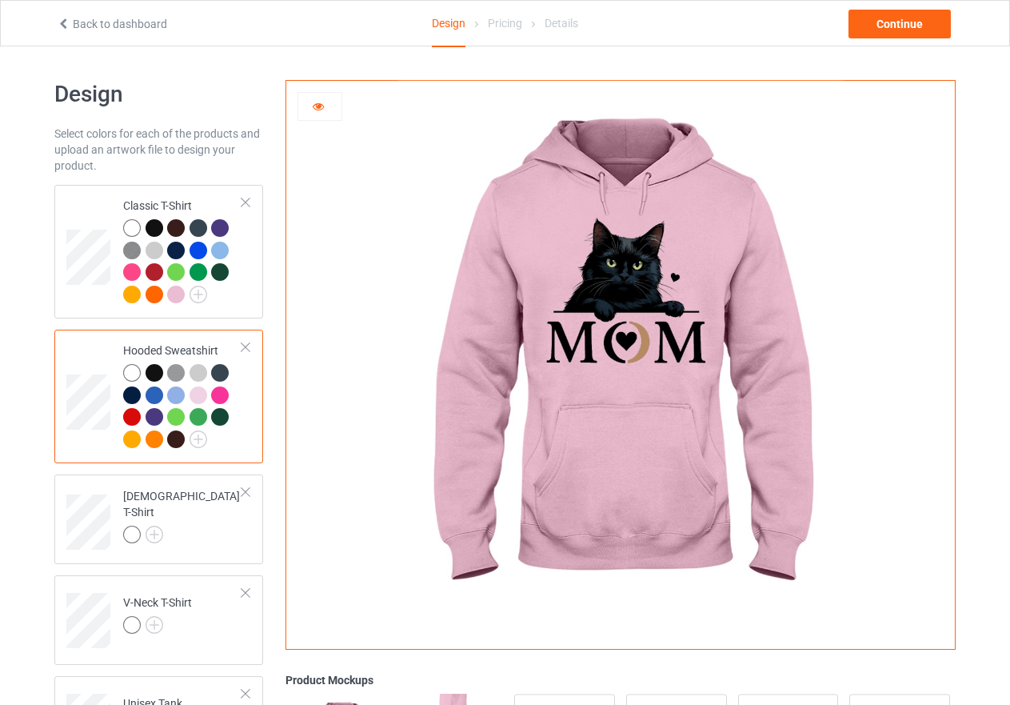
click at [219, 370] on div at bounding box center [220, 373] width 18 height 18
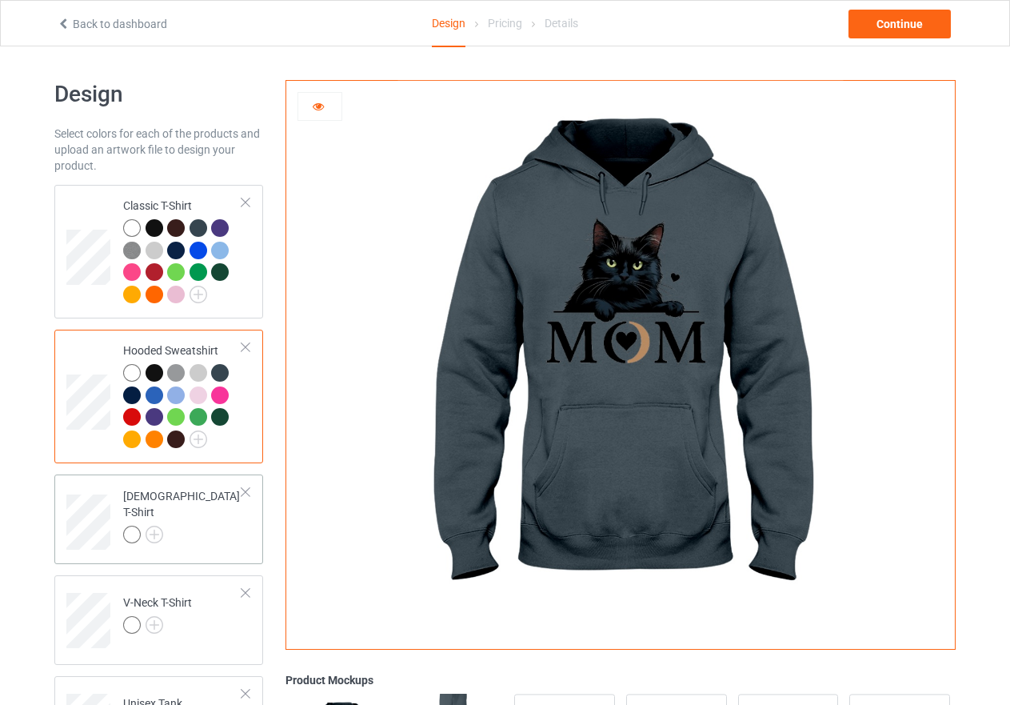
click at [234, 523] on td "[DEMOGRAPHIC_DATA] T-Shirt" at bounding box center [182, 516] width 137 height 71
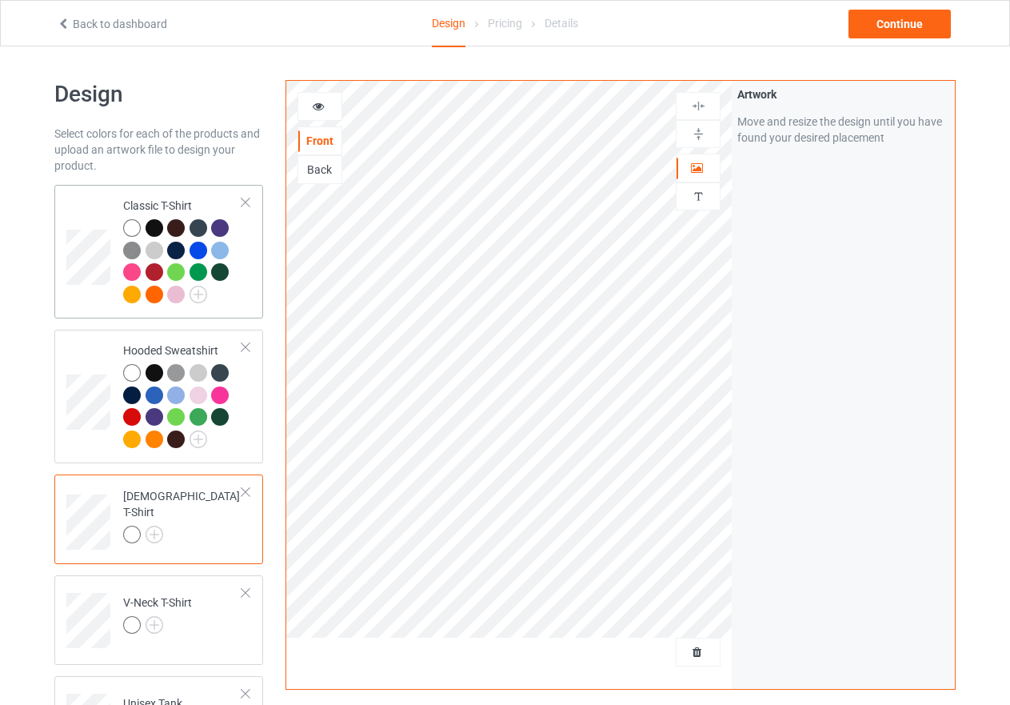
click at [228, 289] on div at bounding box center [182, 263] width 119 height 88
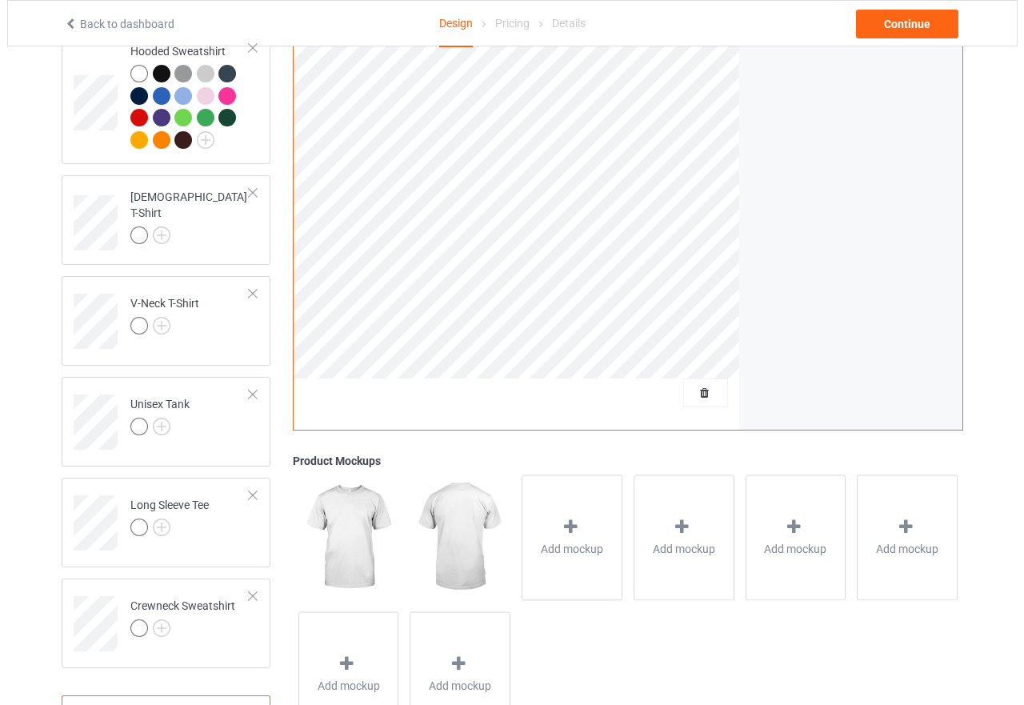
scroll to position [372, 0]
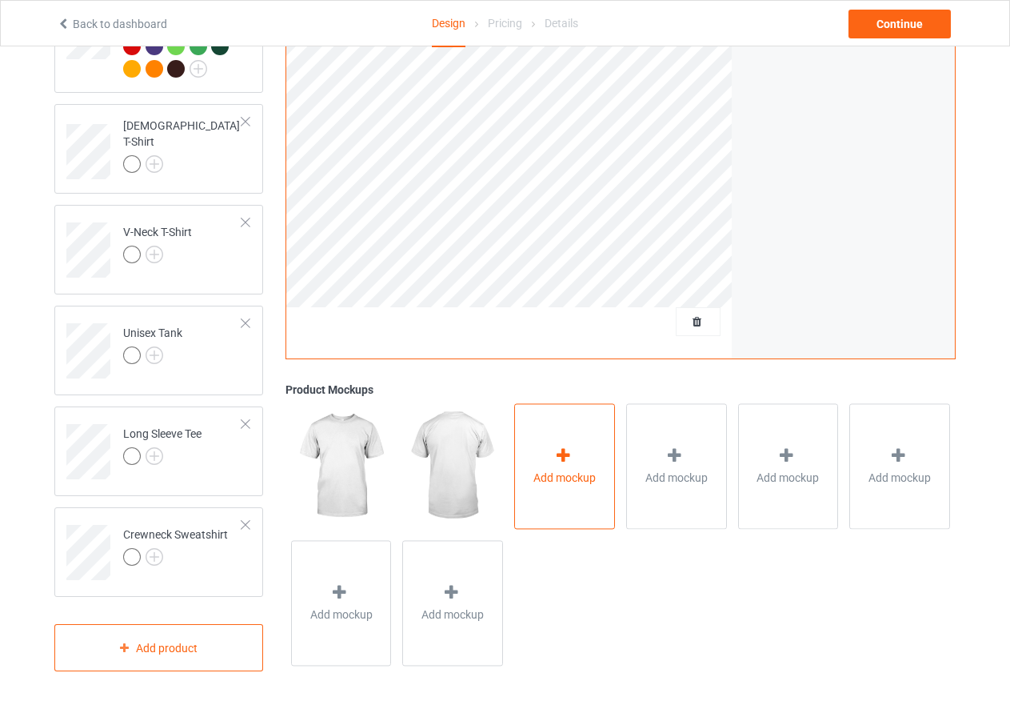
click at [558, 457] on icon at bounding box center [564, 455] width 20 height 17
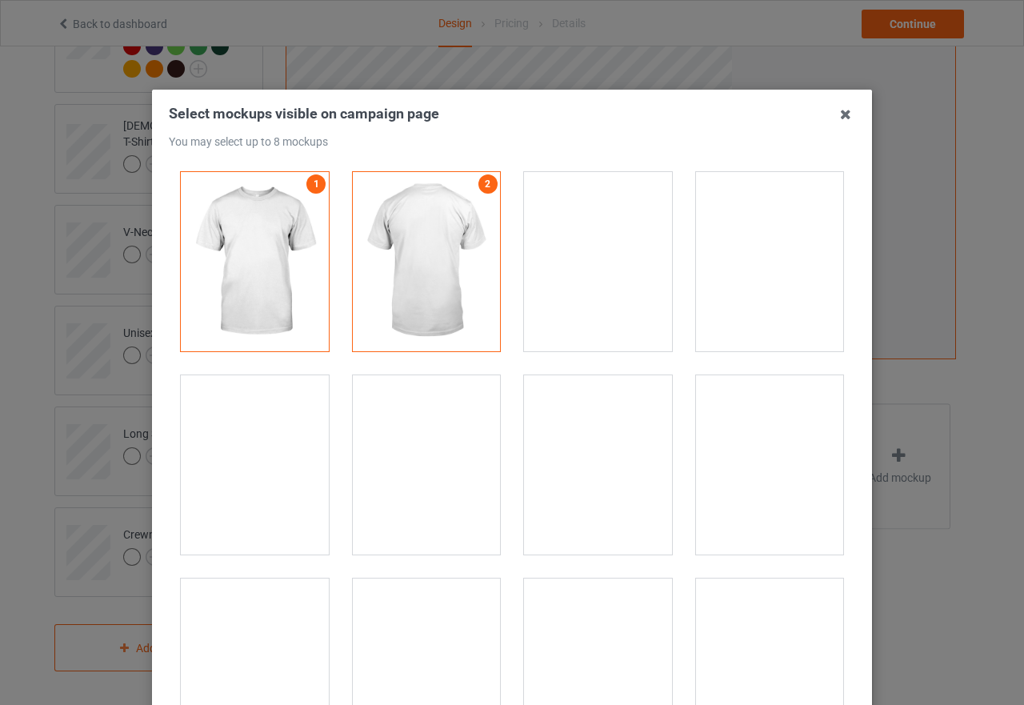
click at [585, 409] on div at bounding box center [598, 464] width 148 height 179
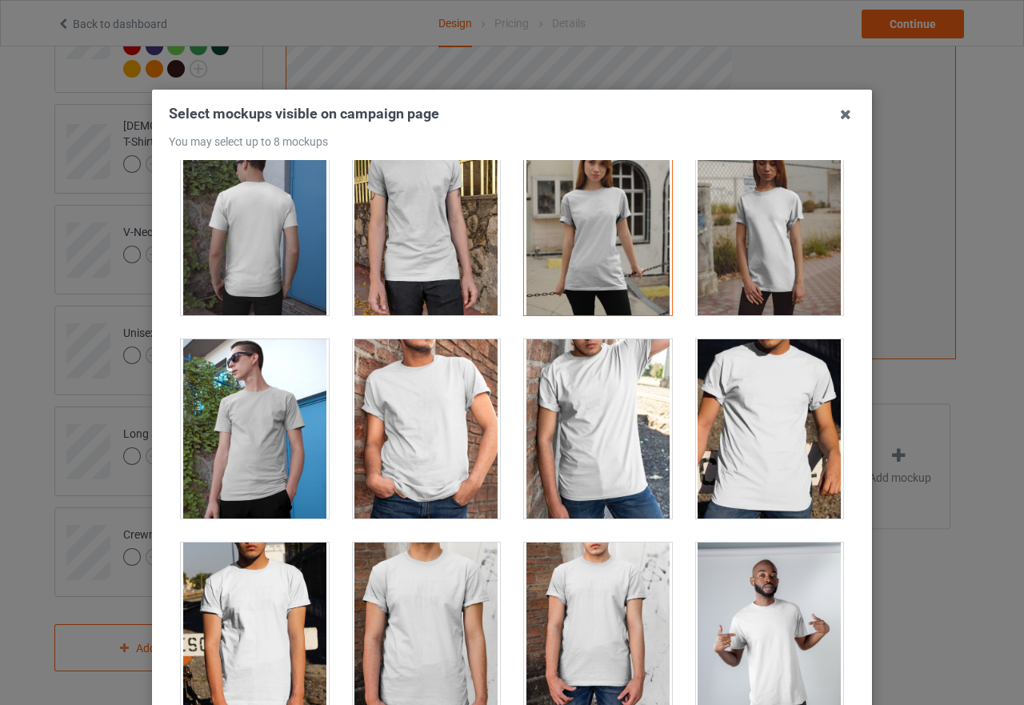
scroll to position [240, 0]
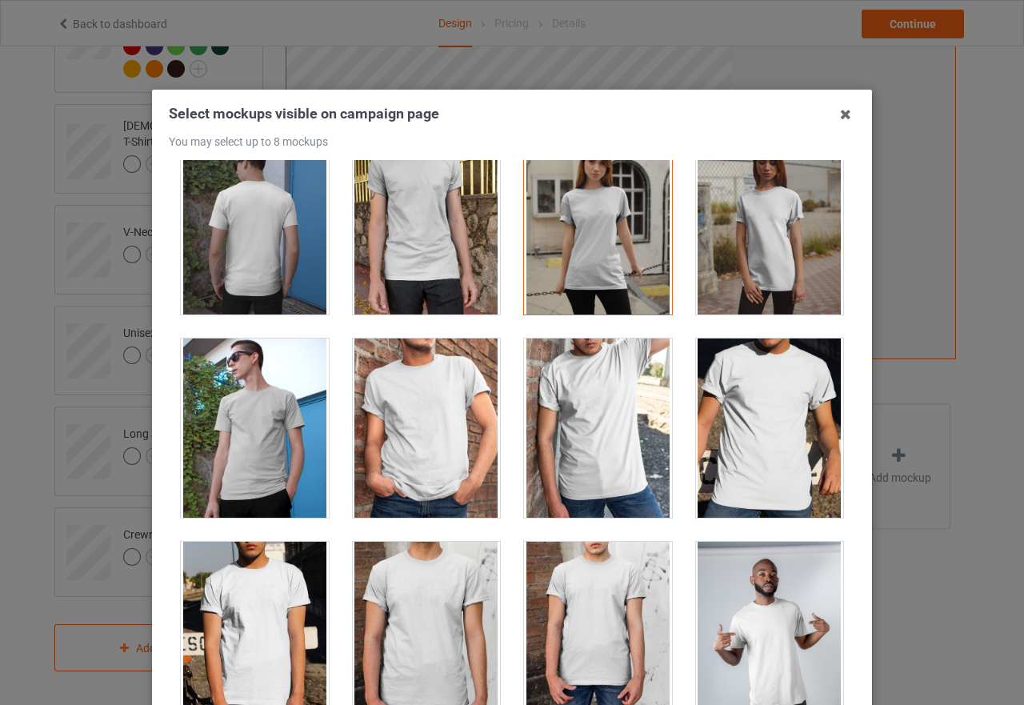
click at [778, 248] on div at bounding box center [770, 224] width 148 height 179
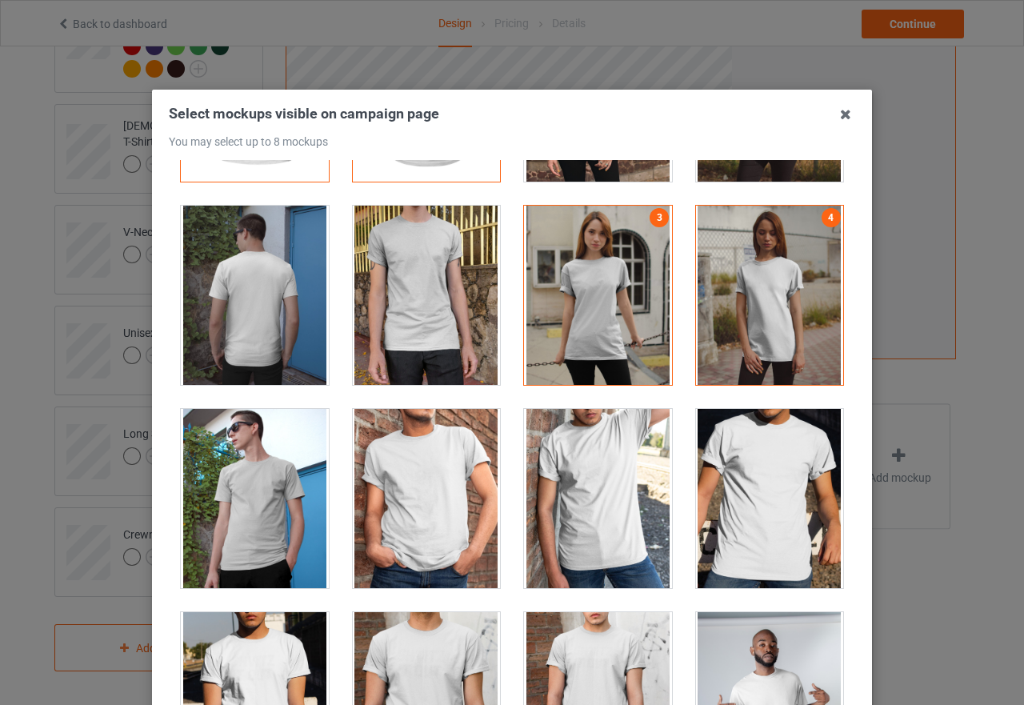
scroll to position [160, 0]
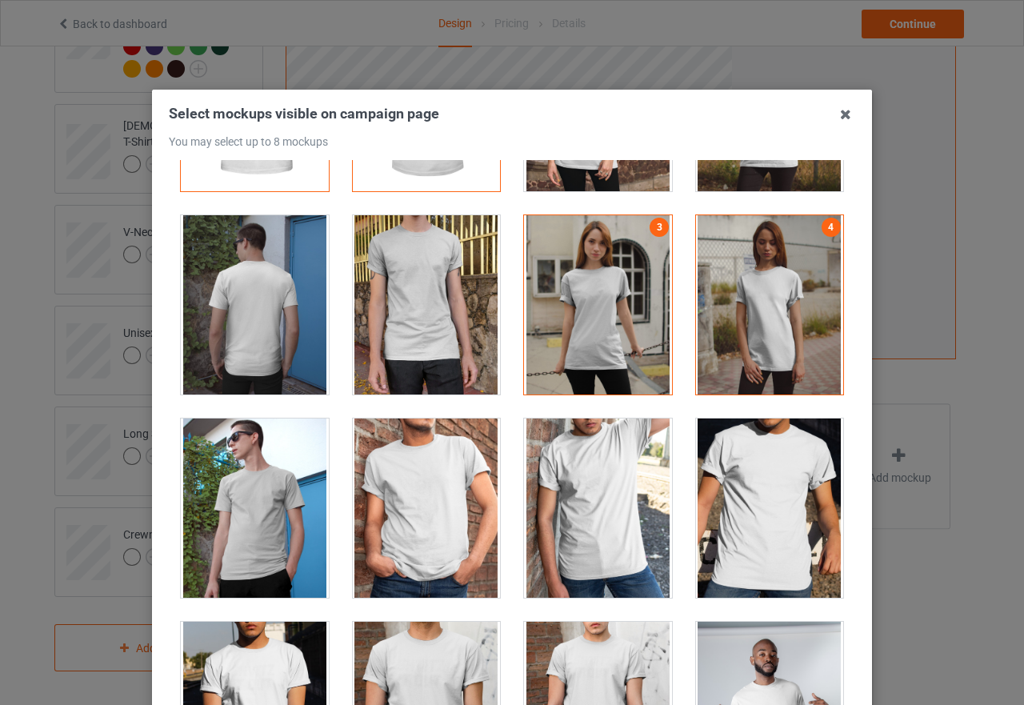
click at [786, 298] on div at bounding box center [770, 304] width 148 height 179
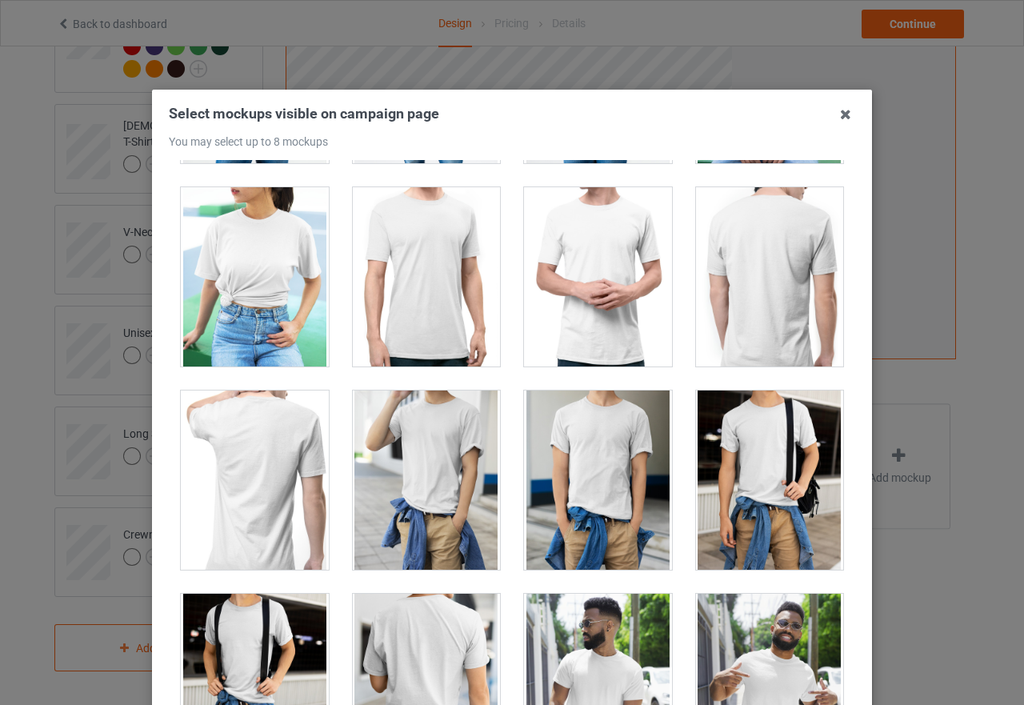
scroll to position [9279, 0]
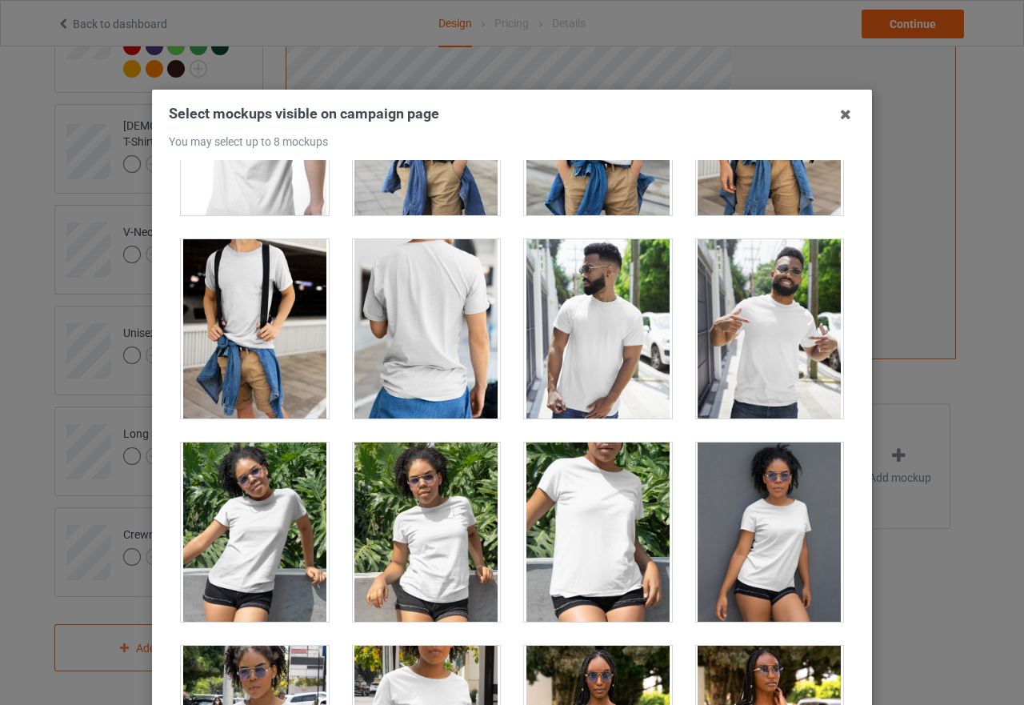
click at [411, 558] on div at bounding box center [427, 531] width 148 height 179
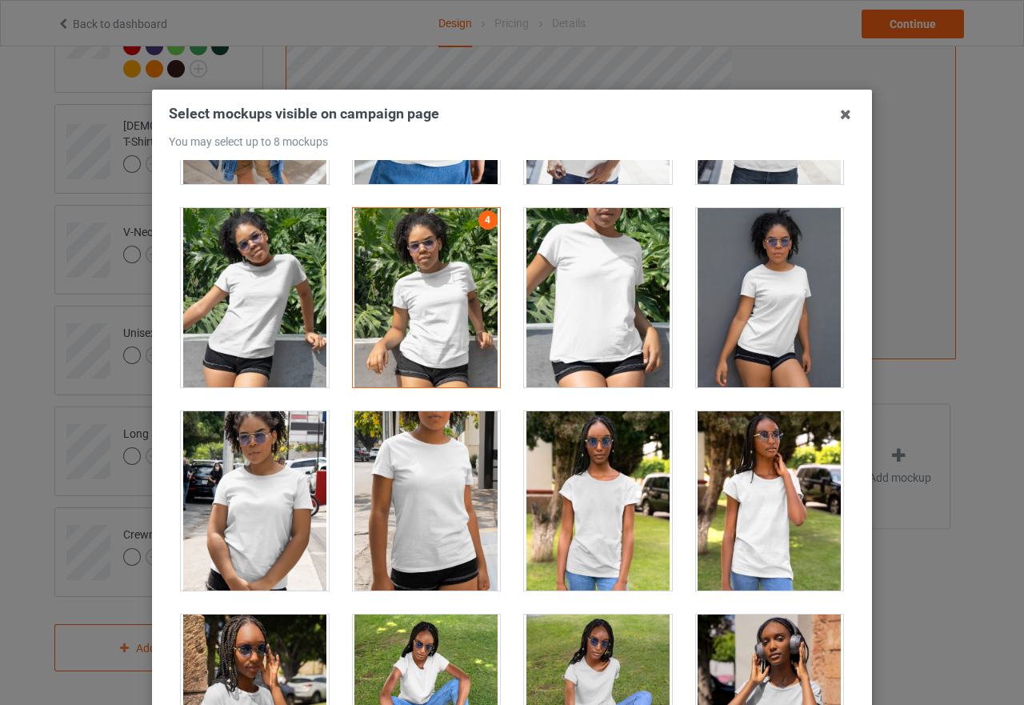
scroll to position [9679, 0]
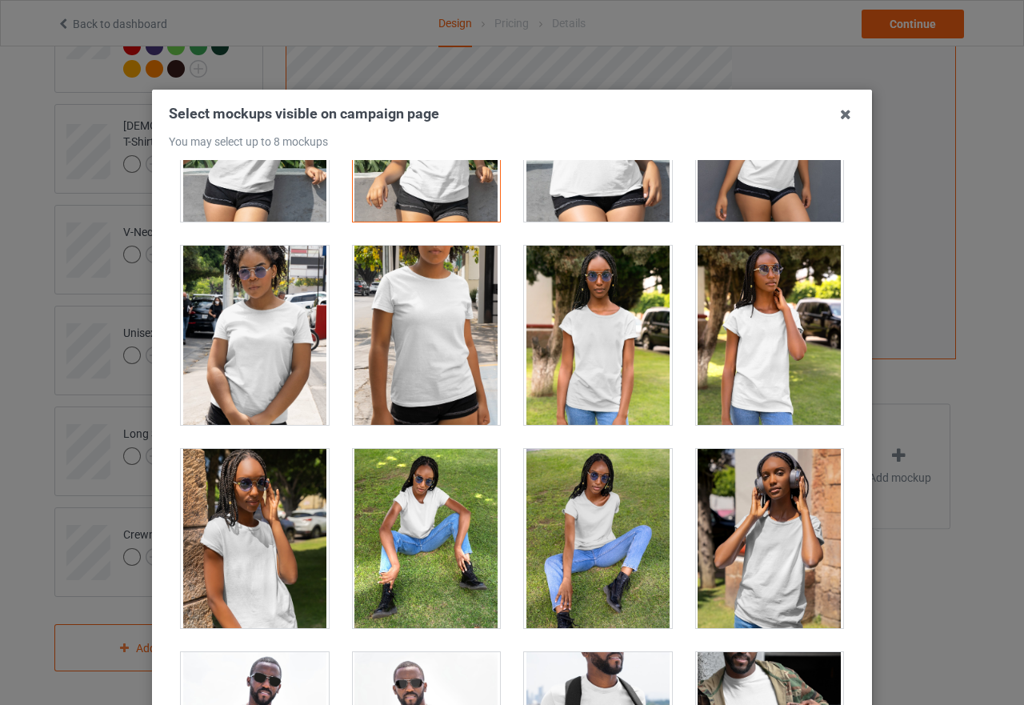
click at [263, 358] on div at bounding box center [255, 335] width 148 height 179
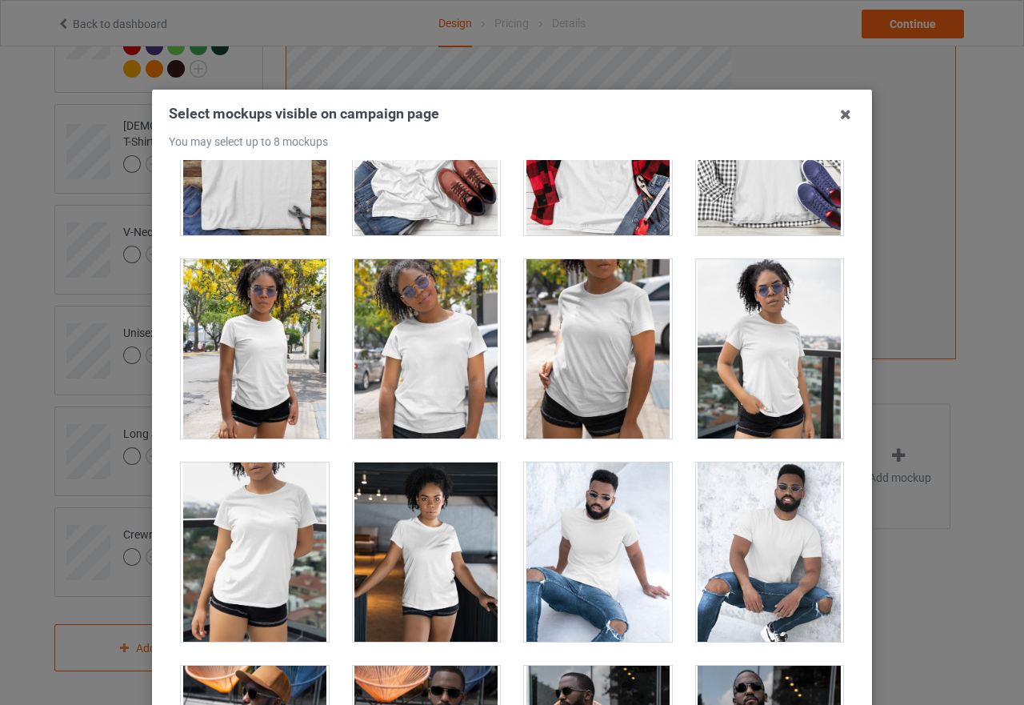
scroll to position [10879, 0]
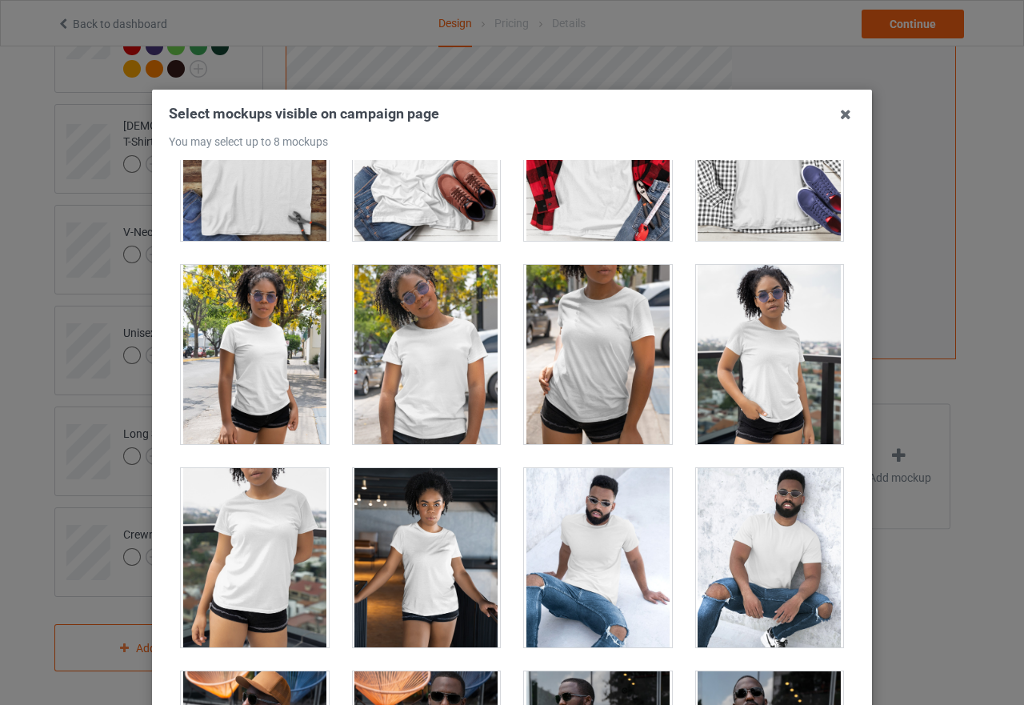
click at [756, 394] on div at bounding box center [770, 354] width 148 height 179
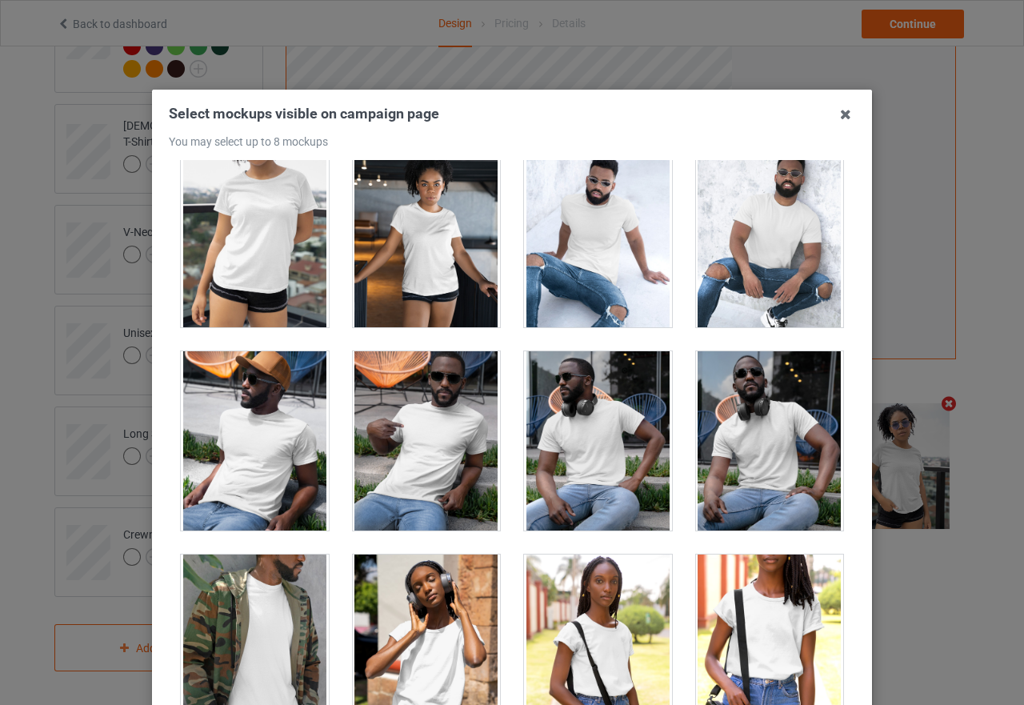
scroll to position [11679, 0]
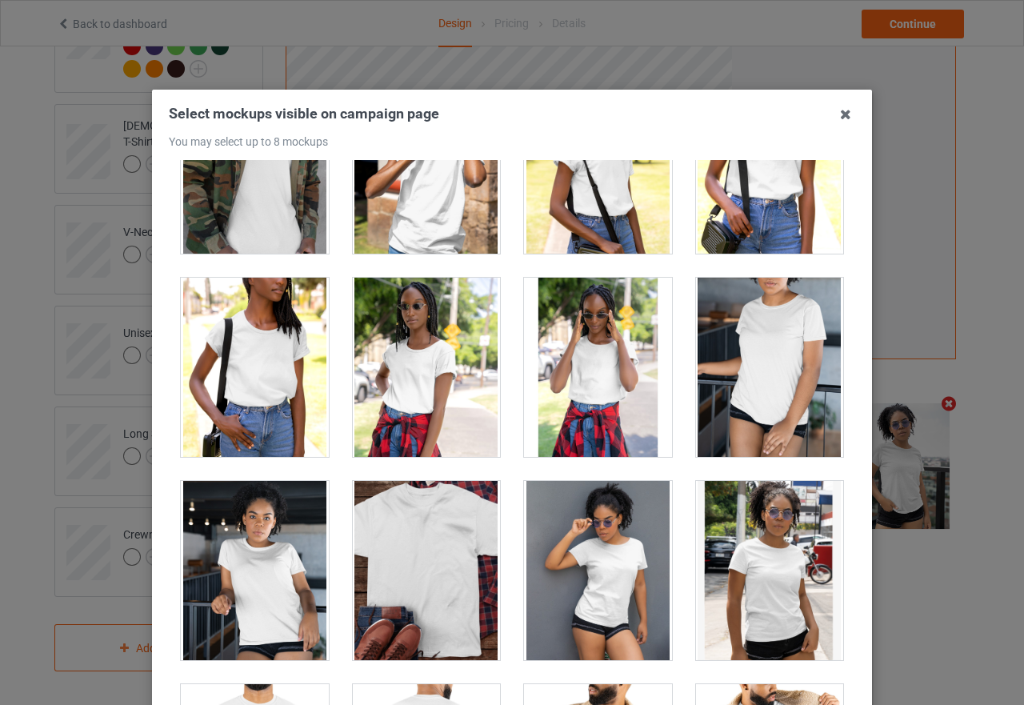
click at [762, 621] on div at bounding box center [770, 570] width 148 height 179
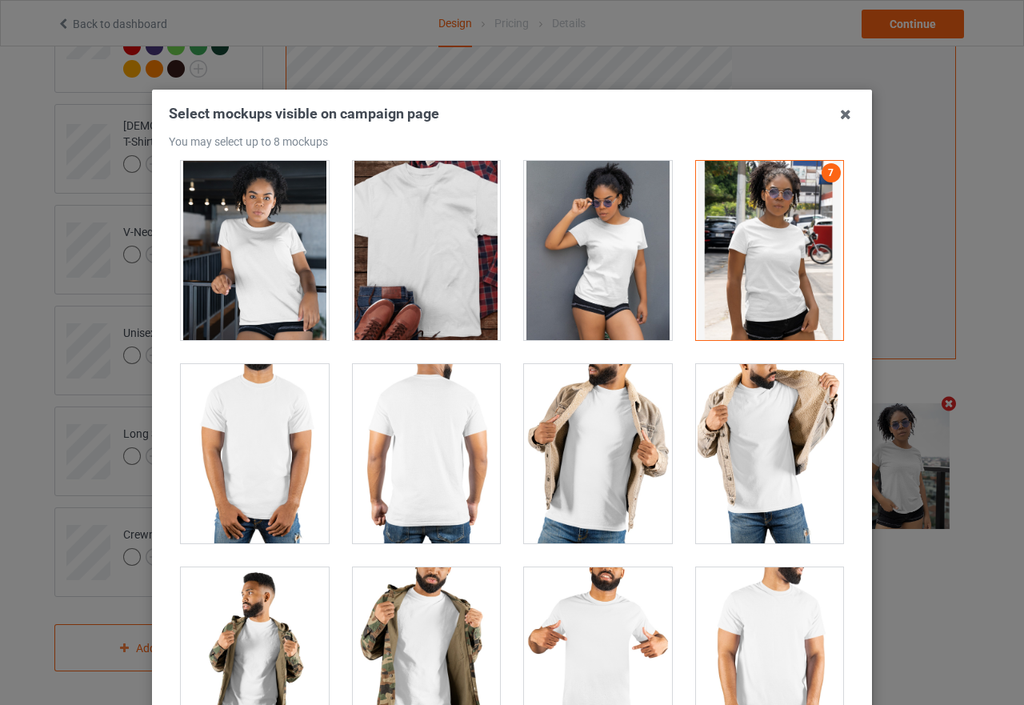
click at [263, 277] on div at bounding box center [255, 250] width 148 height 179
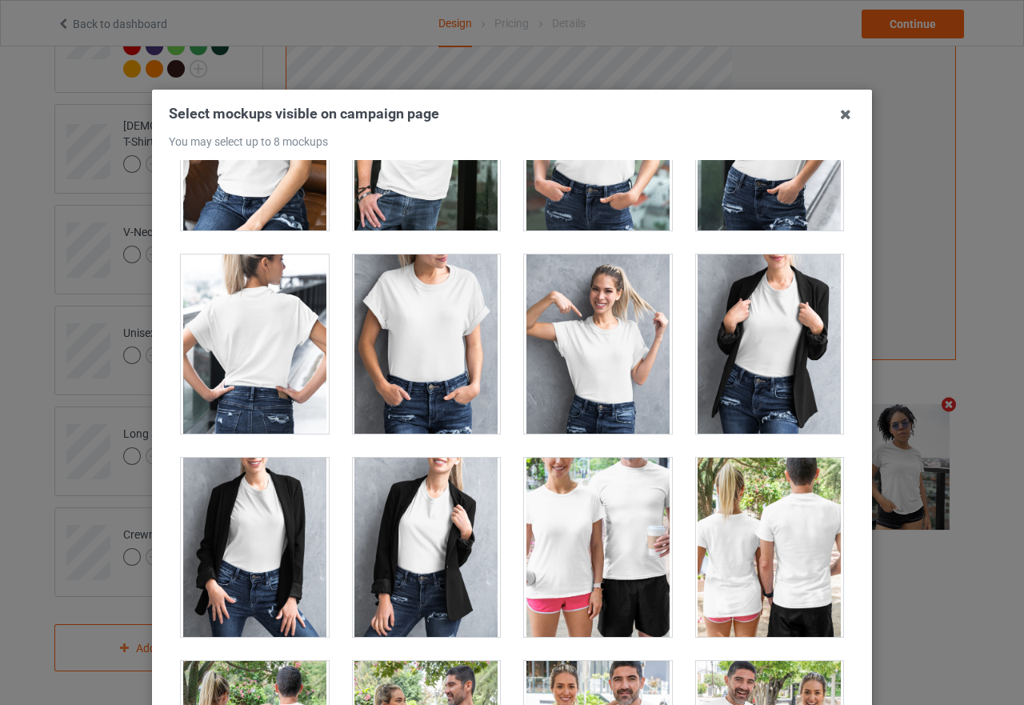
scroll to position [19838, 0]
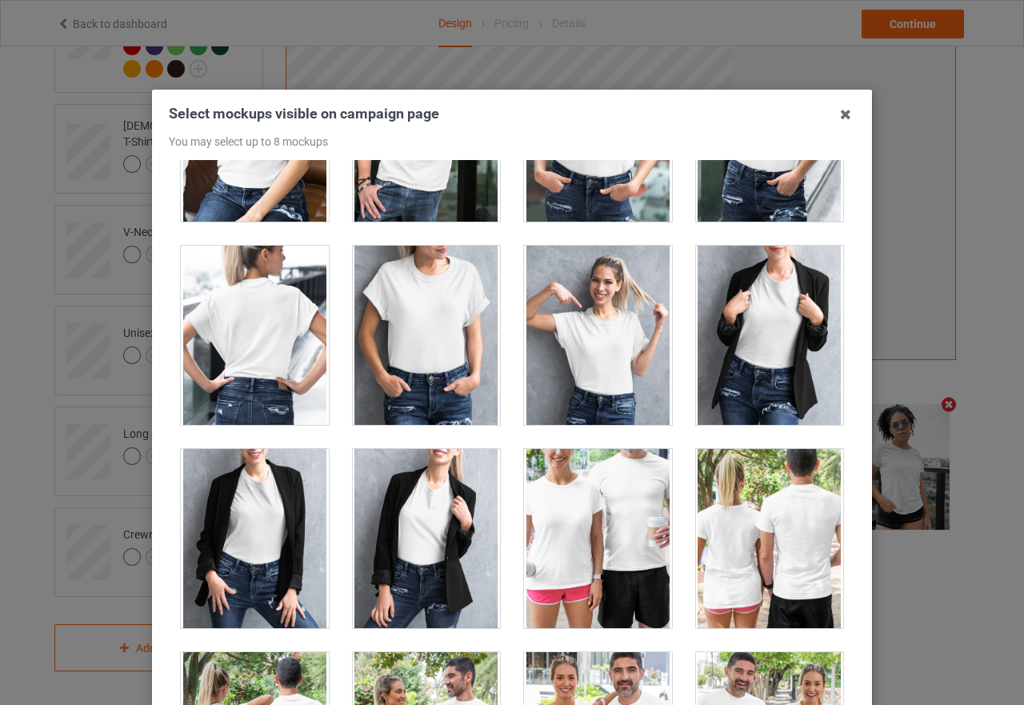
click at [584, 380] on div at bounding box center [598, 335] width 148 height 179
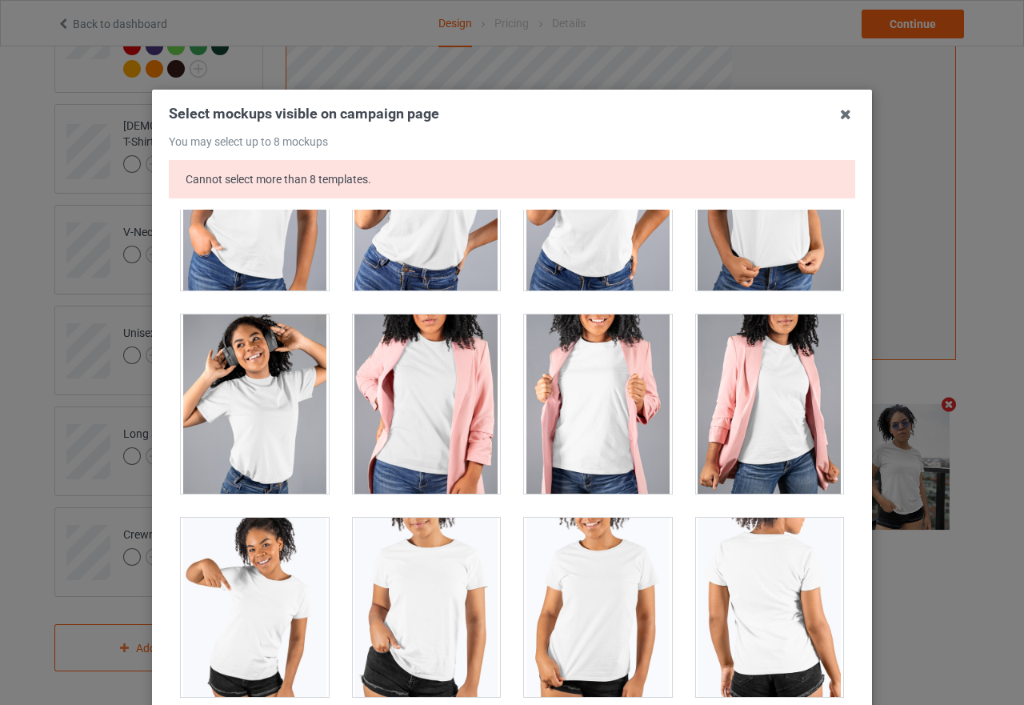
scroll to position [21118, 0]
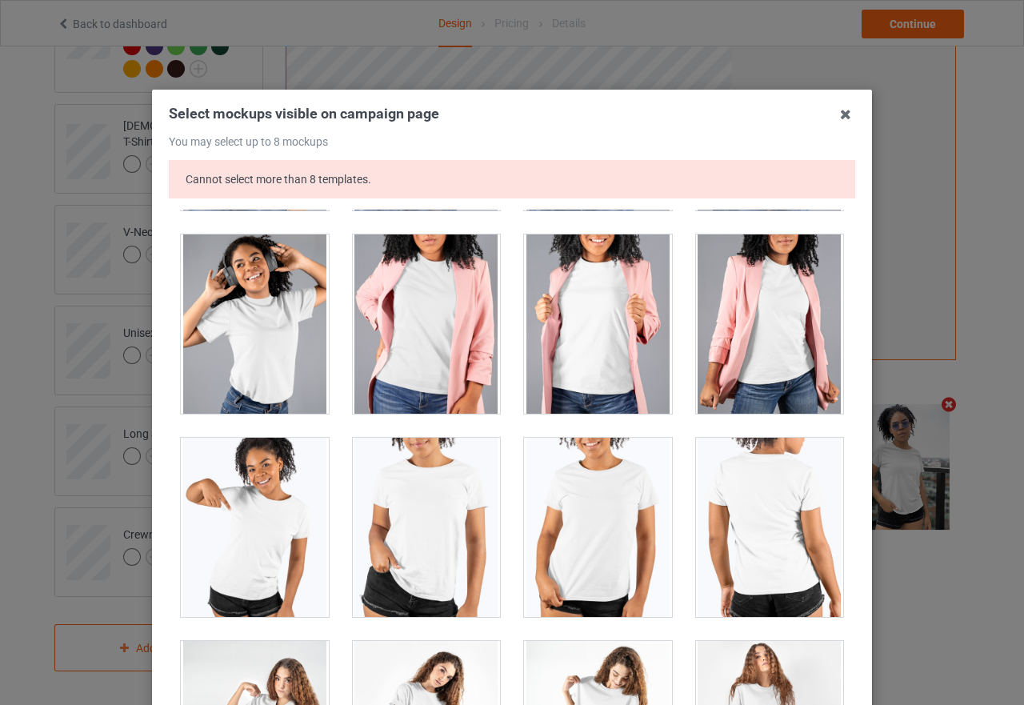
click at [212, 527] on div at bounding box center [255, 527] width 148 height 179
click at [840, 120] on icon at bounding box center [846, 115] width 26 height 26
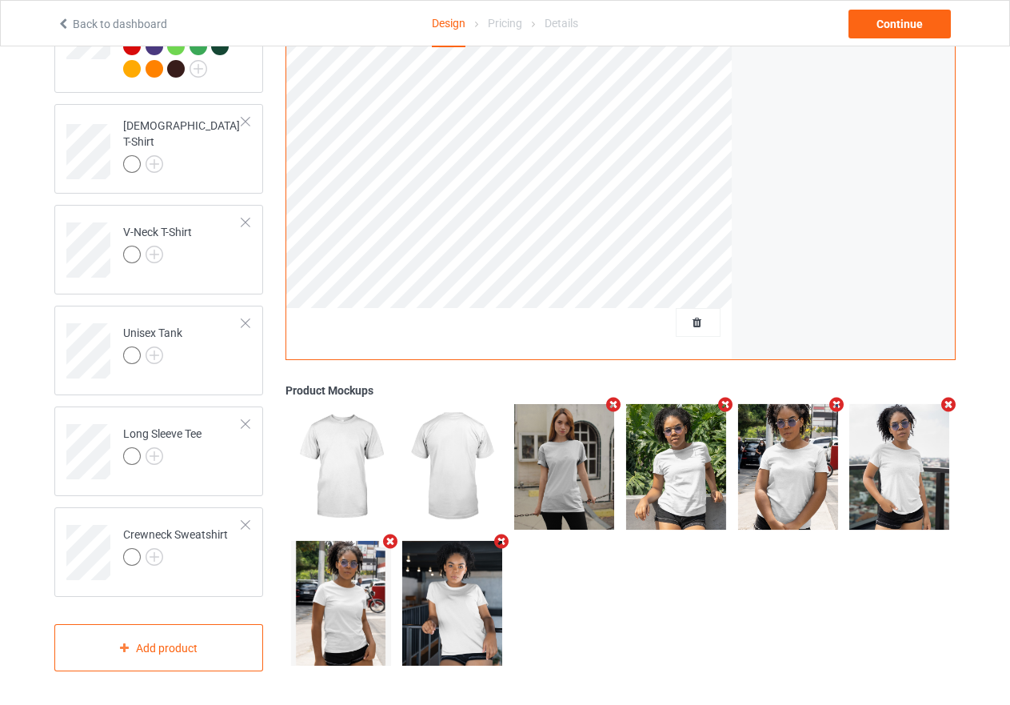
click at [840, 401] on icon "Remove mockup" at bounding box center [837, 405] width 20 height 17
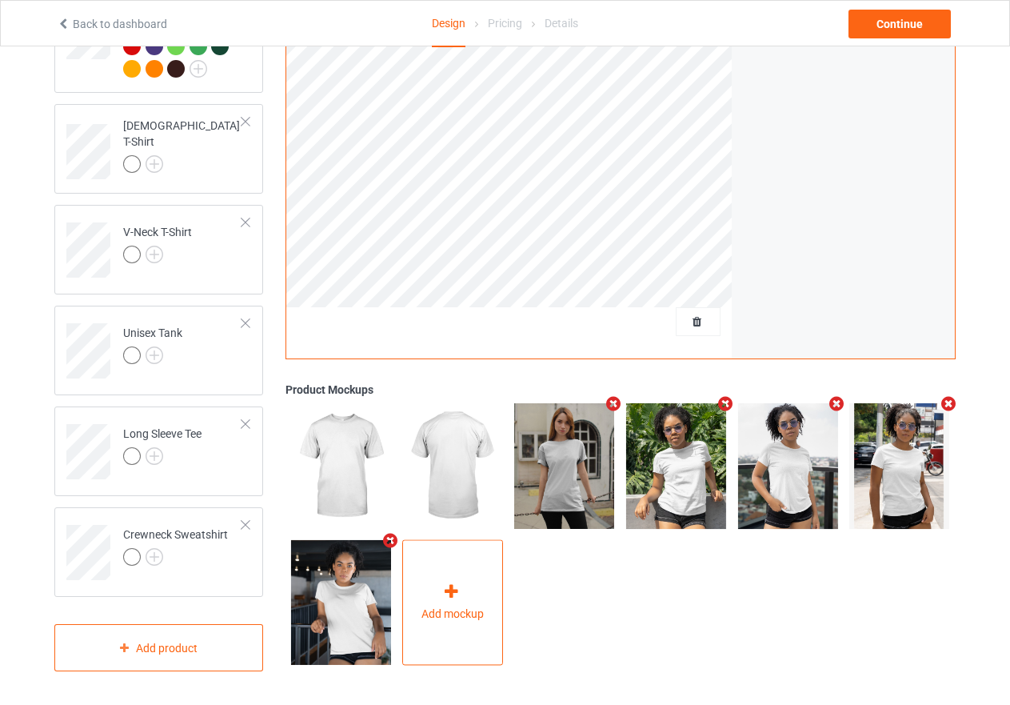
click at [450, 598] on icon at bounding box center [452, 592] width 20 height 17
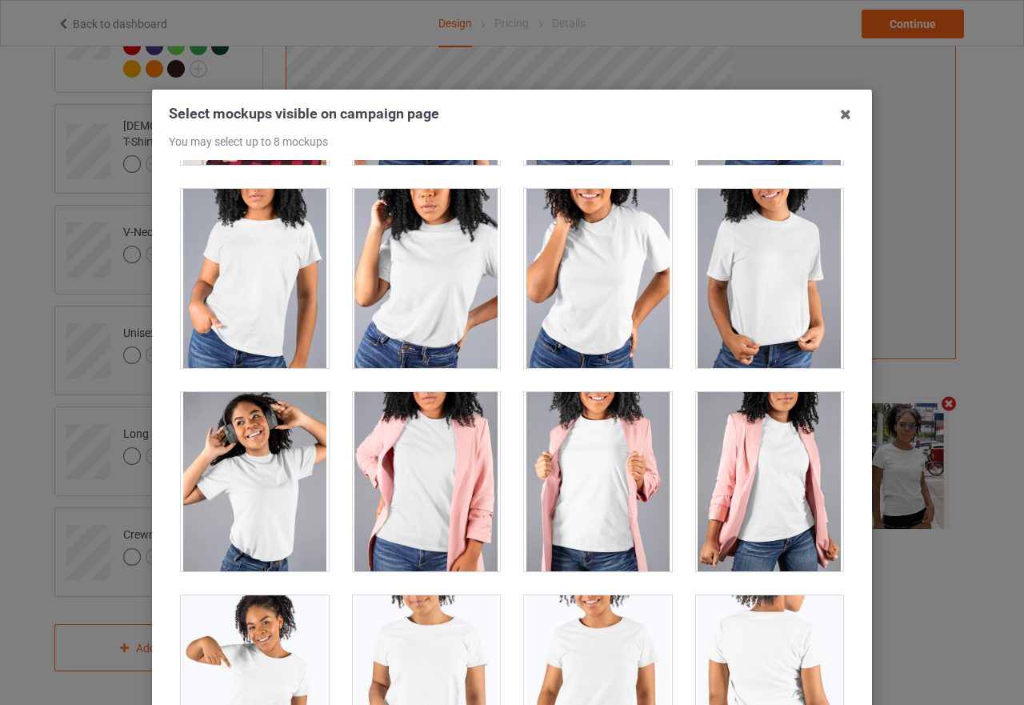
scroll to position [20882, 0]
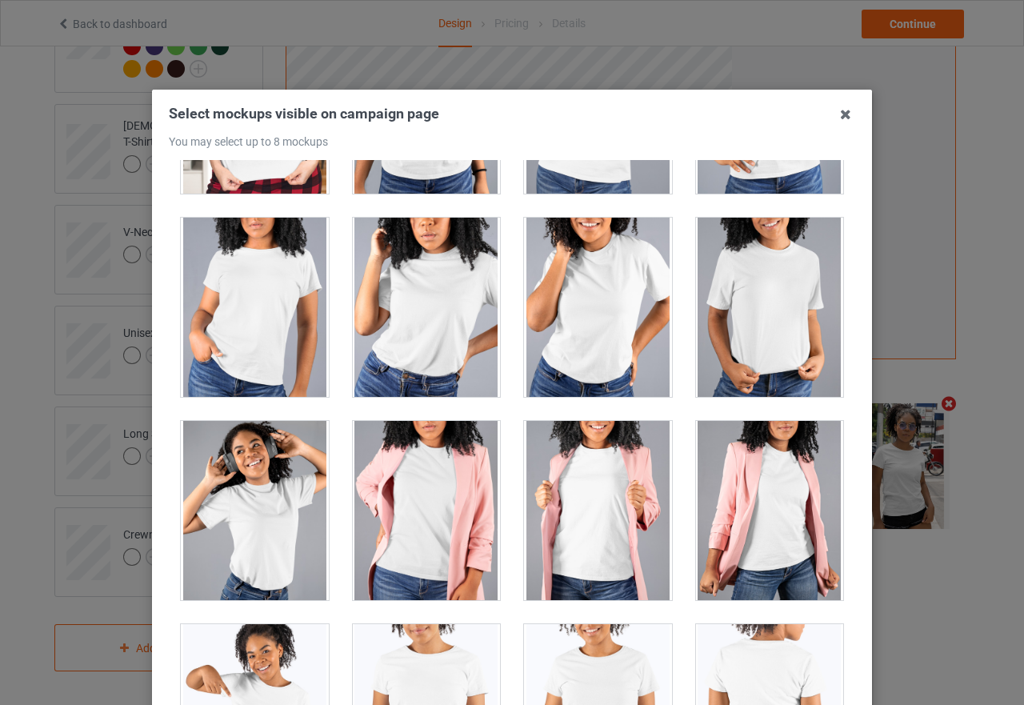
click at [578, 562] on div at bounding box center [598, 510] width 148 height 179
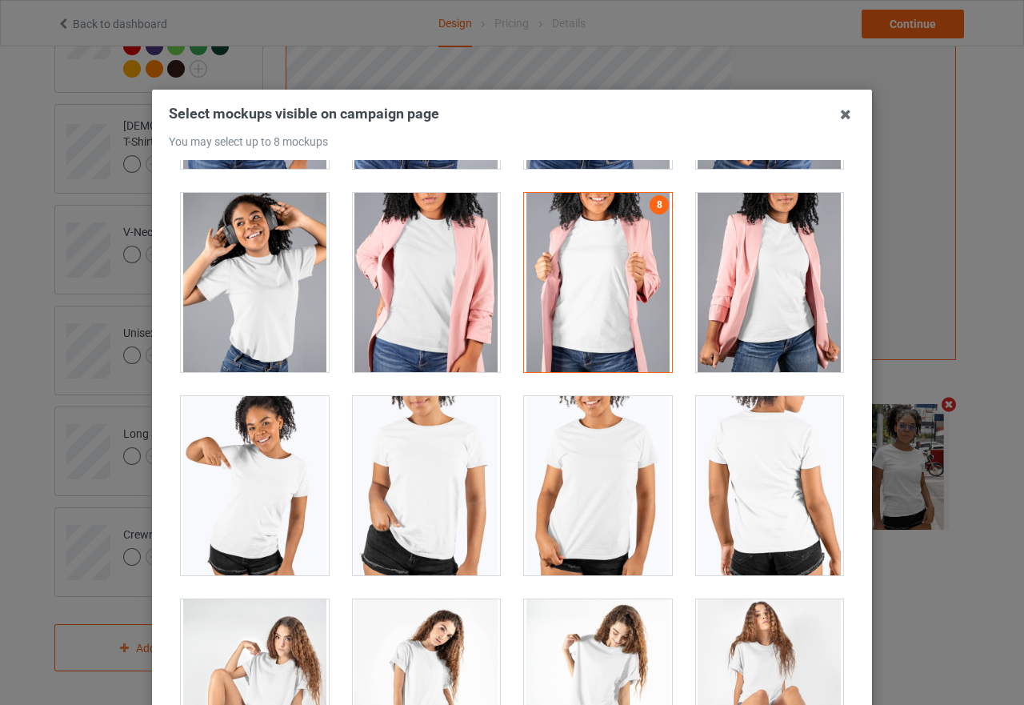
scroll to position [21122, 0]
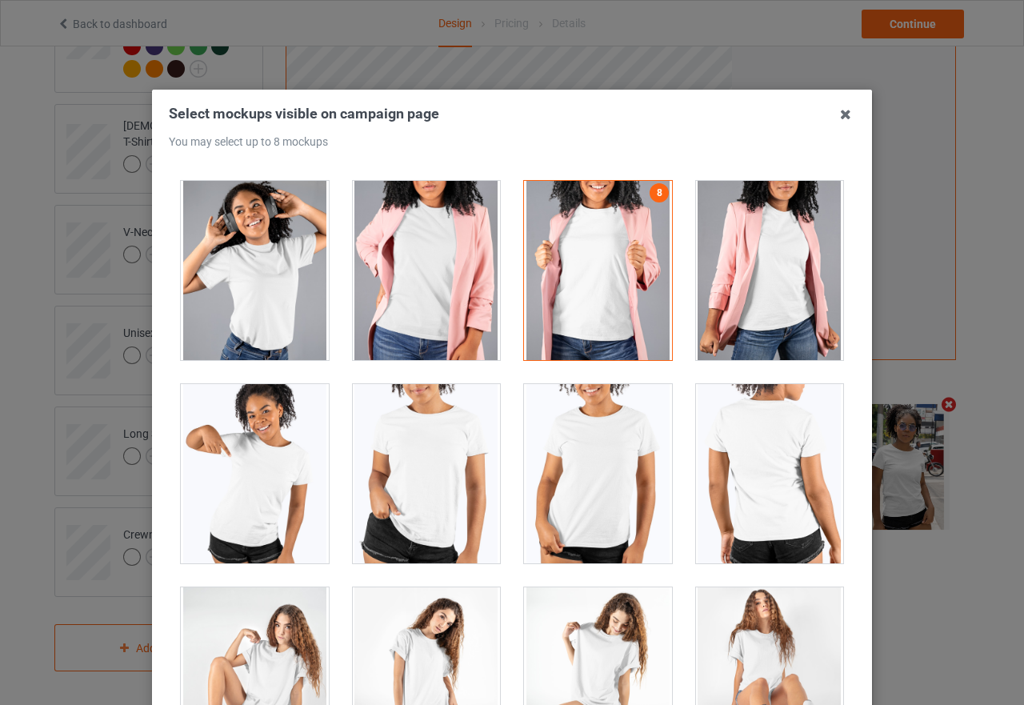
click at [634, 310] on div at bounding box center [598, 270] width 148 height 179
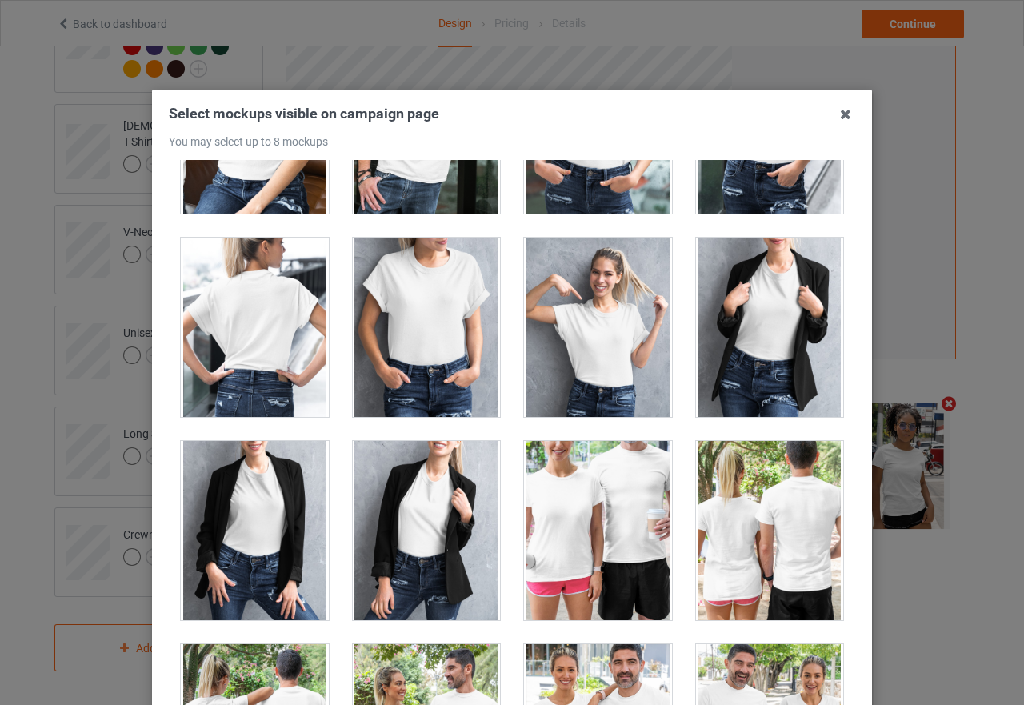
scroll to position [19842, 0]
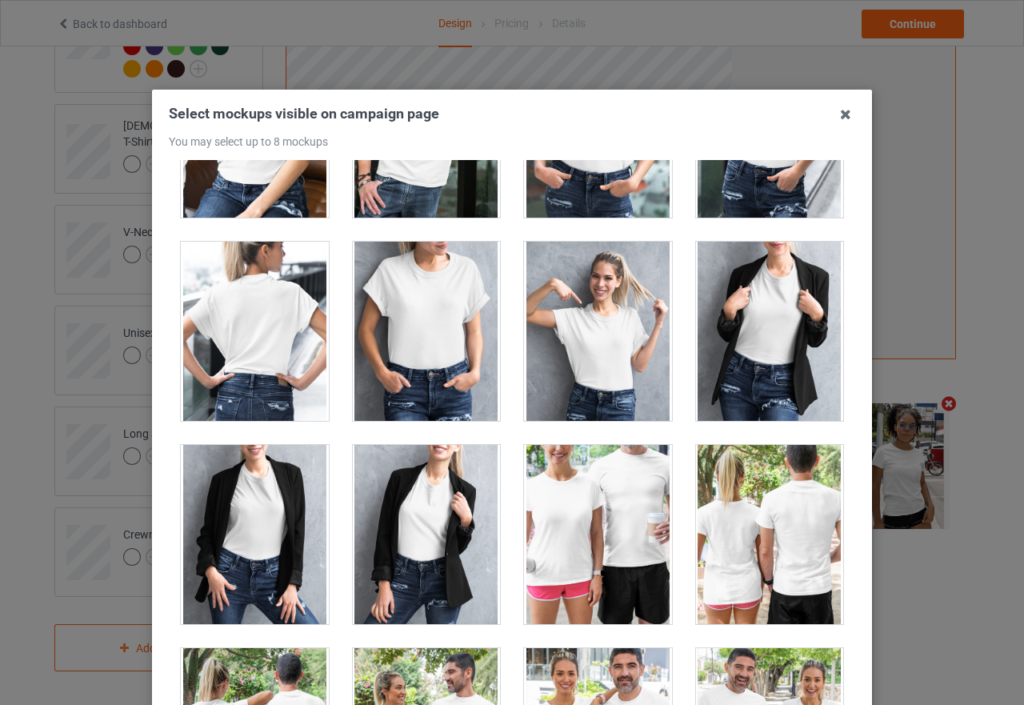
click at [603, 342] on div at bounding box center [598, 331] width 148 height 179
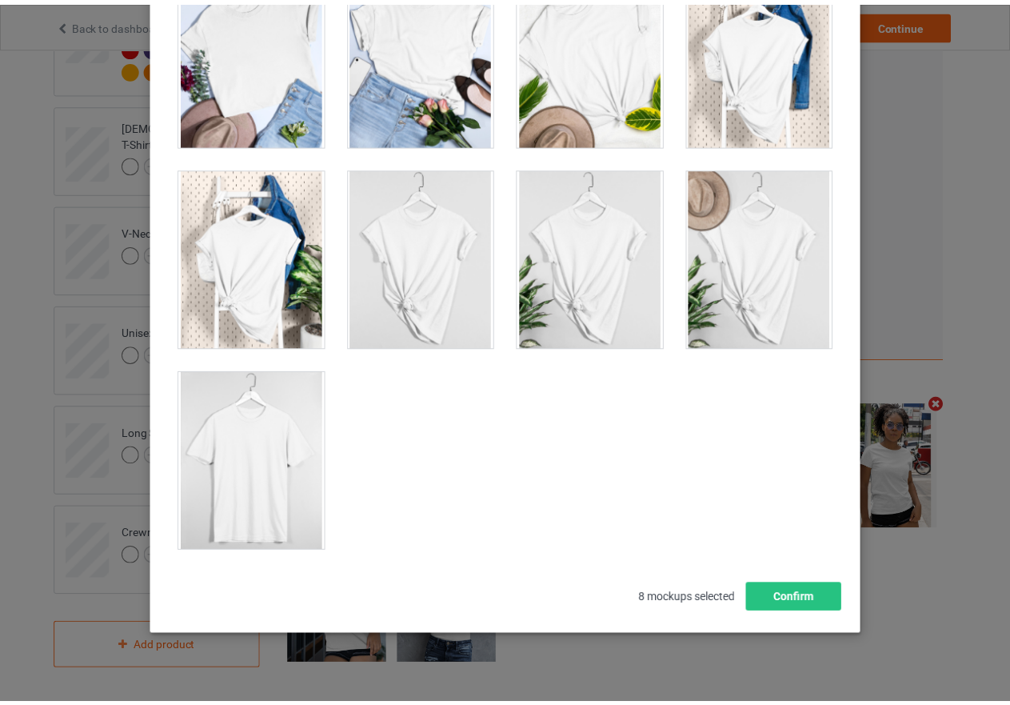
scroll to position [182, 0]
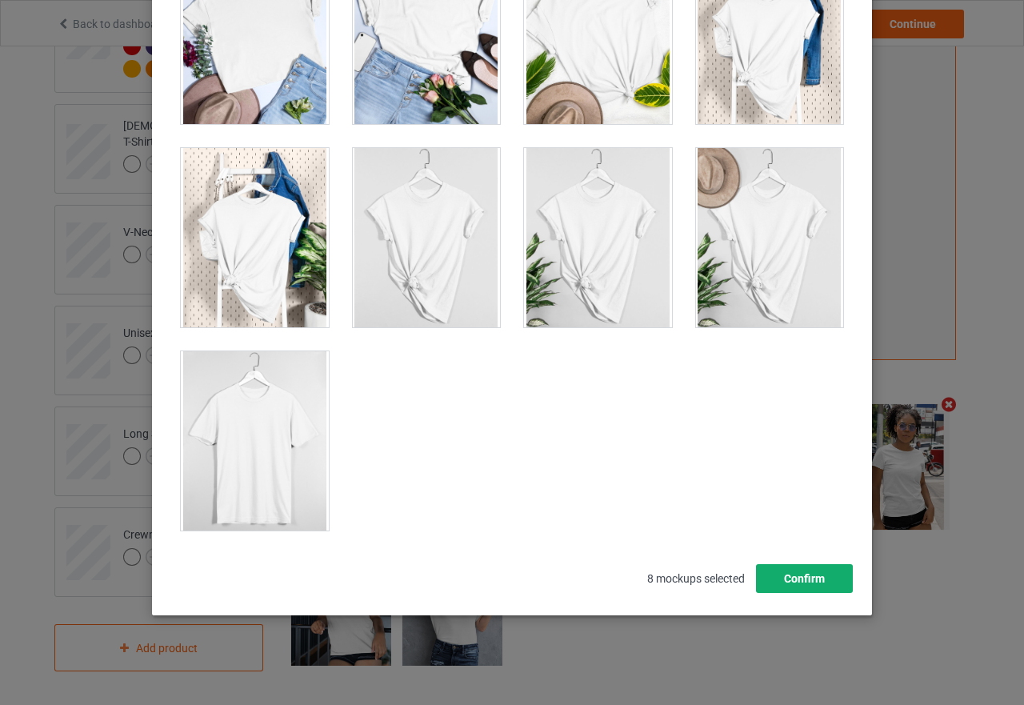
click at [817, 585] on button "Confirm" at bounding box center [804, 578] width 97 height 29
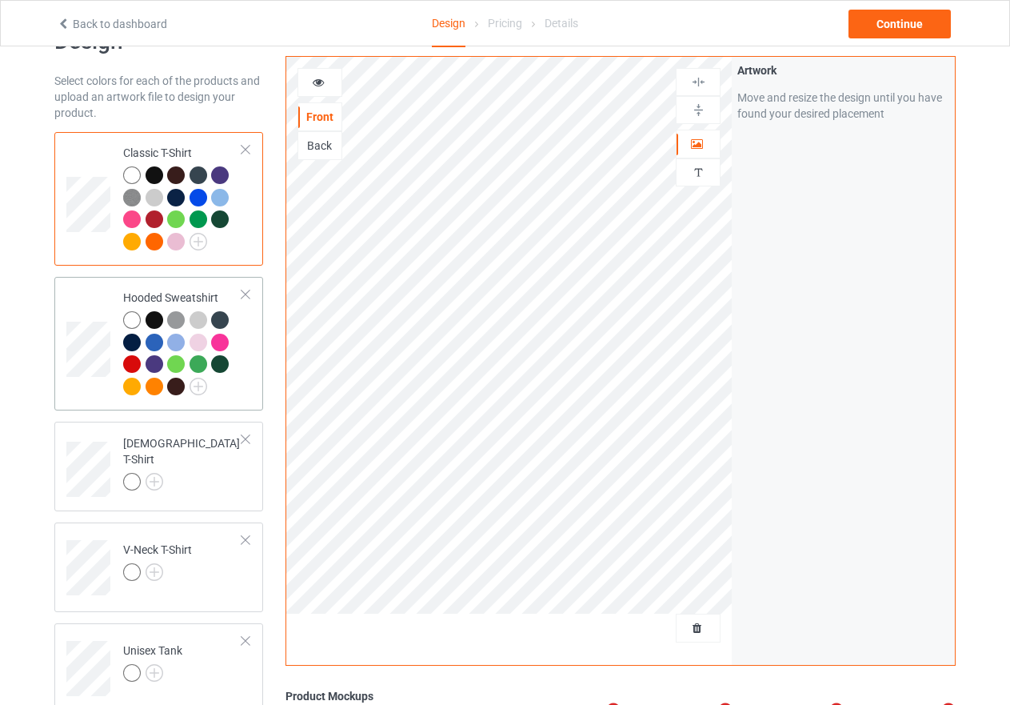
scroll to position [52, 0]
click at [244, 402] on td "Hooded Sweatshirt" at bounding box center [182, 344] width 137 height 121
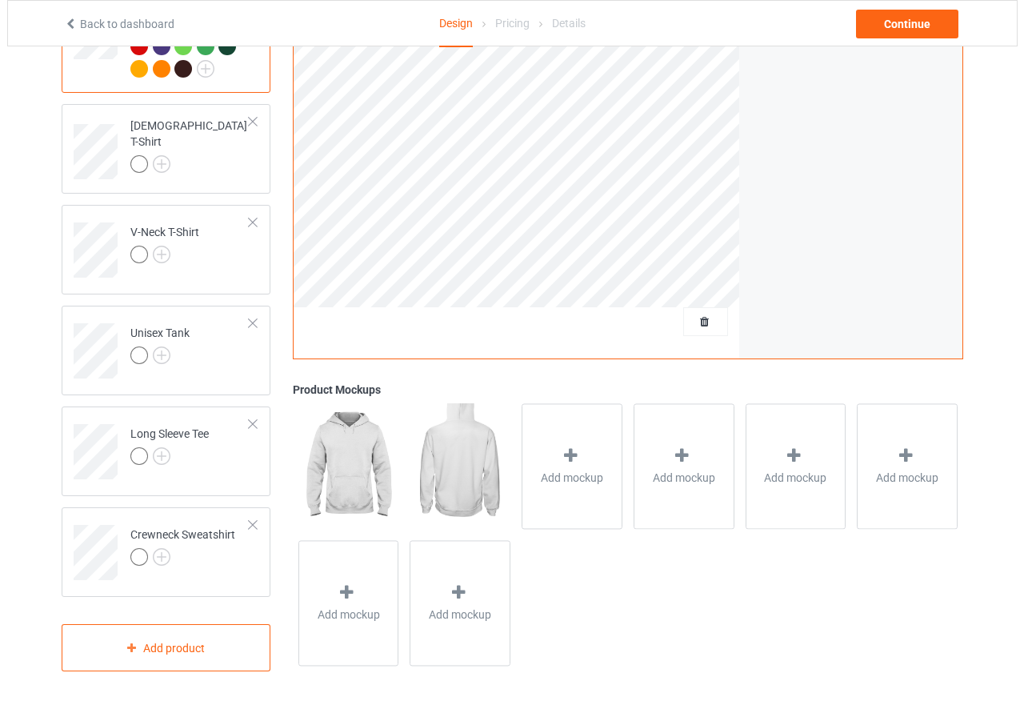
scroll to position [372, 0]
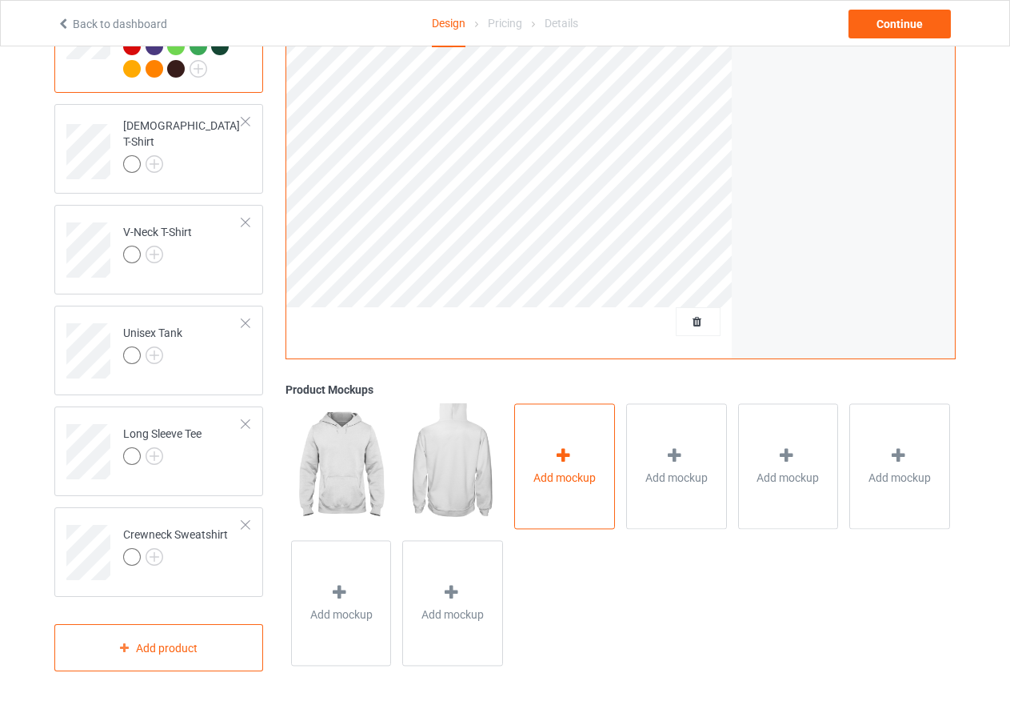
click at [559, 456] on icon at bounding box center [564, 455] width 20 height 17
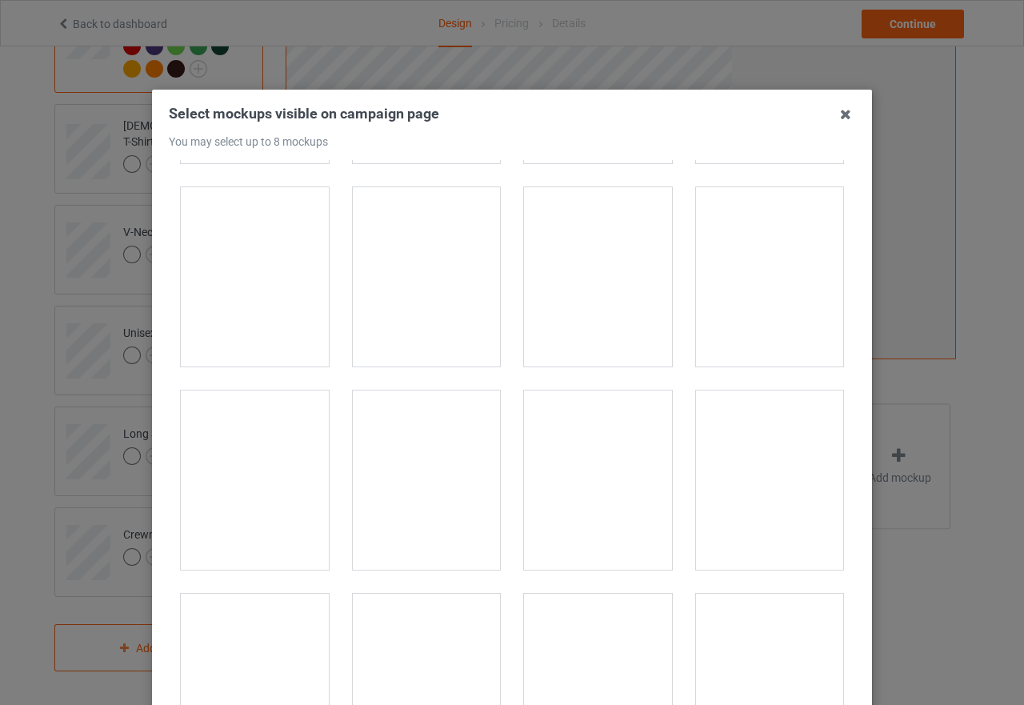
scroll to position [240, 0]
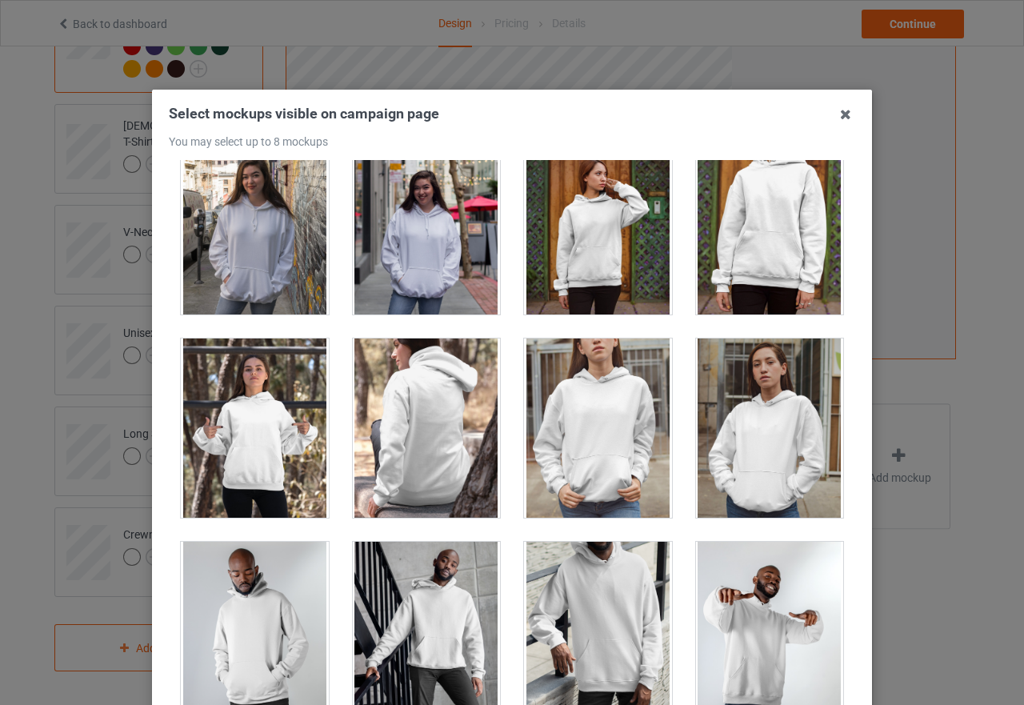
click at [254, 465] on div at bounding box center [255, 427] width 148 height 179
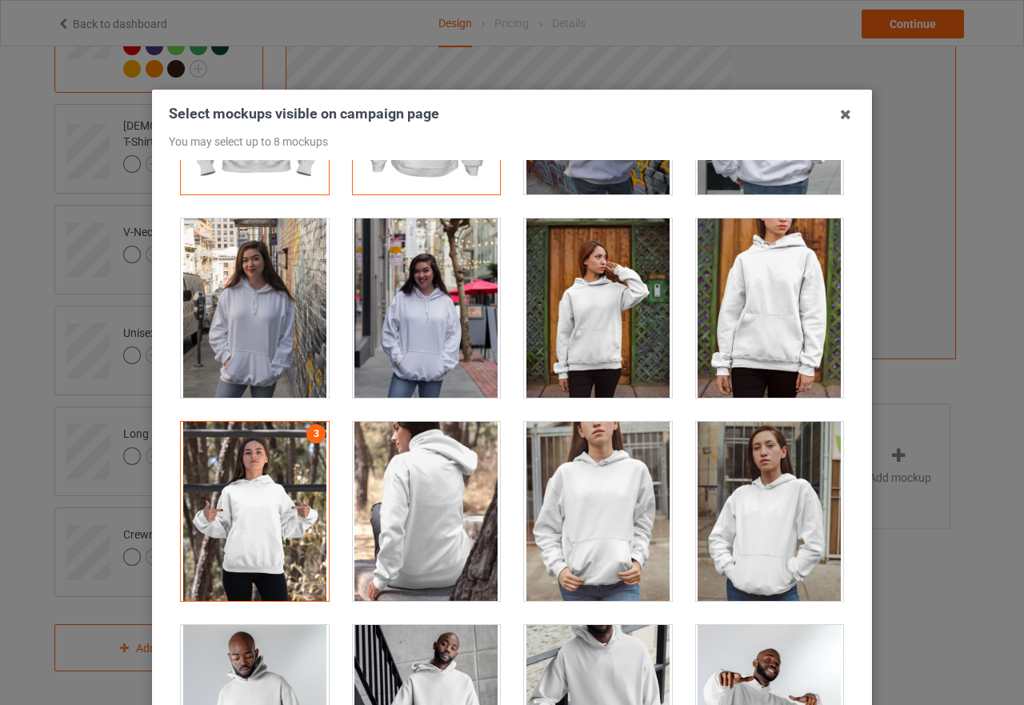
scroll to position [80, 0]
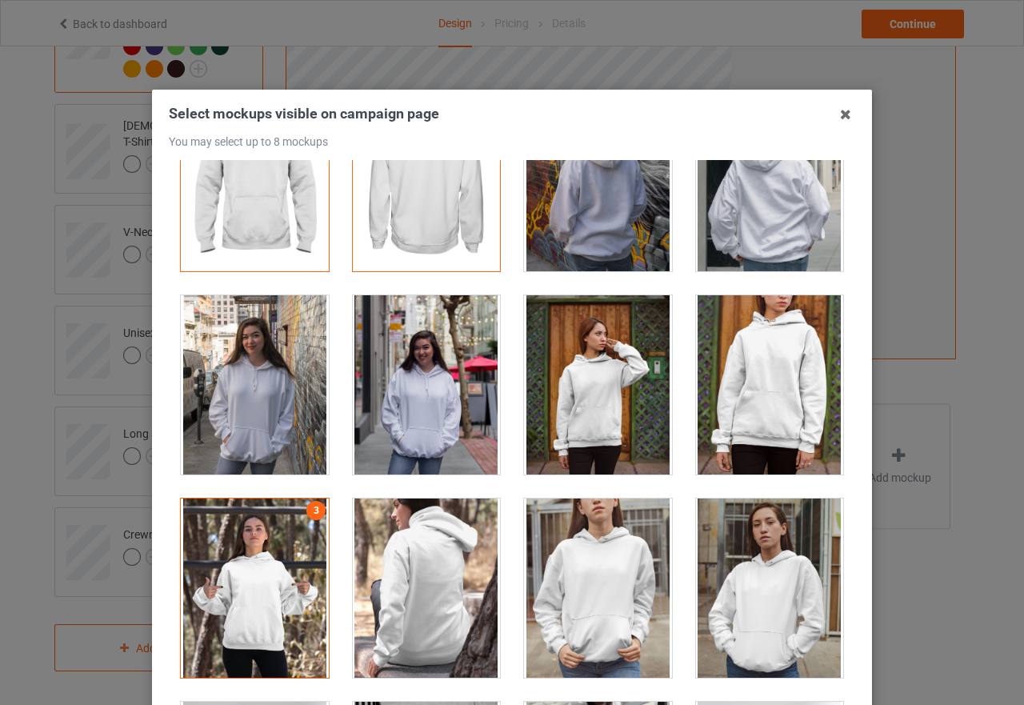
click at [621, 410] on div at bounding box center [598, 384] width 148 height 179
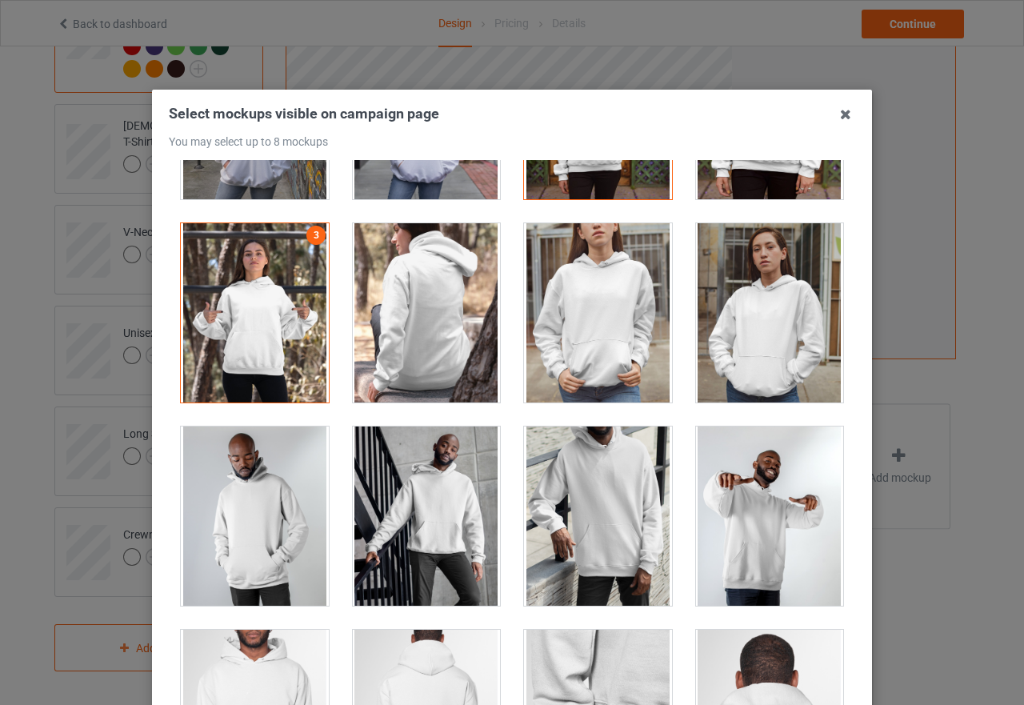
scroll to position [400, 0]
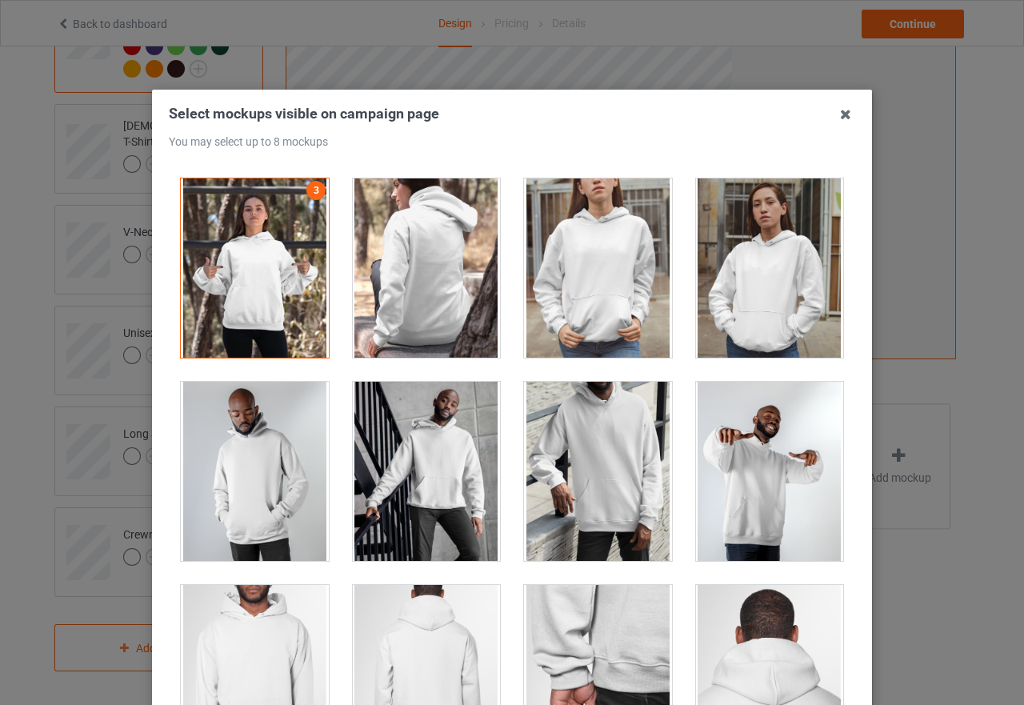
click at [778, 284] on div at bounding box center [770, 267] width 148 height 179
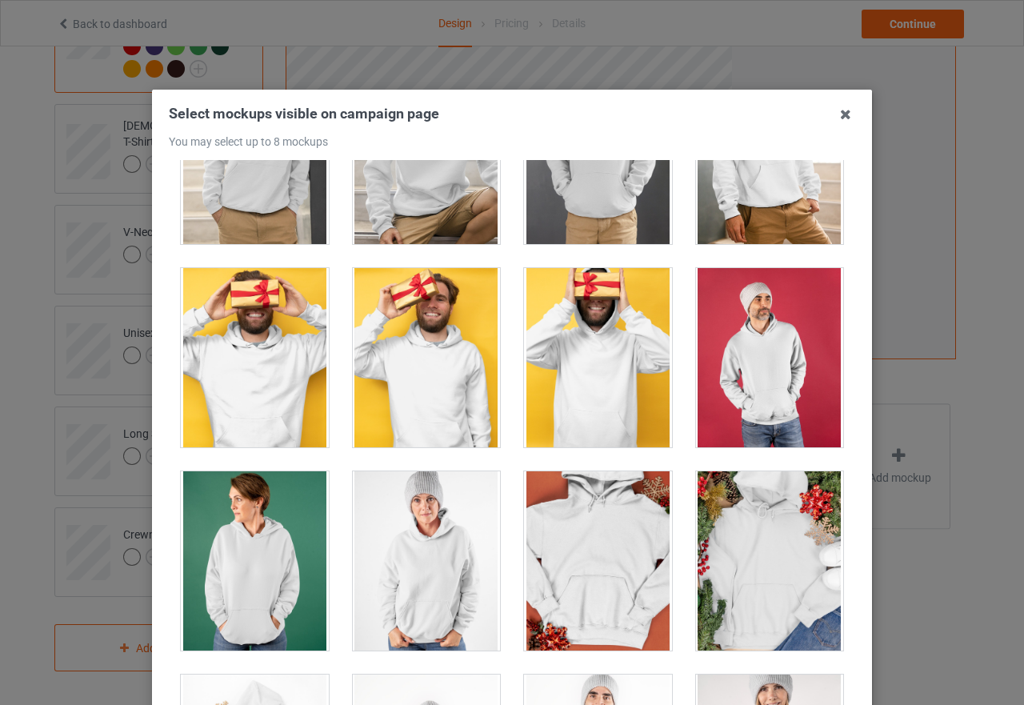
scroll to position [3360, 0]
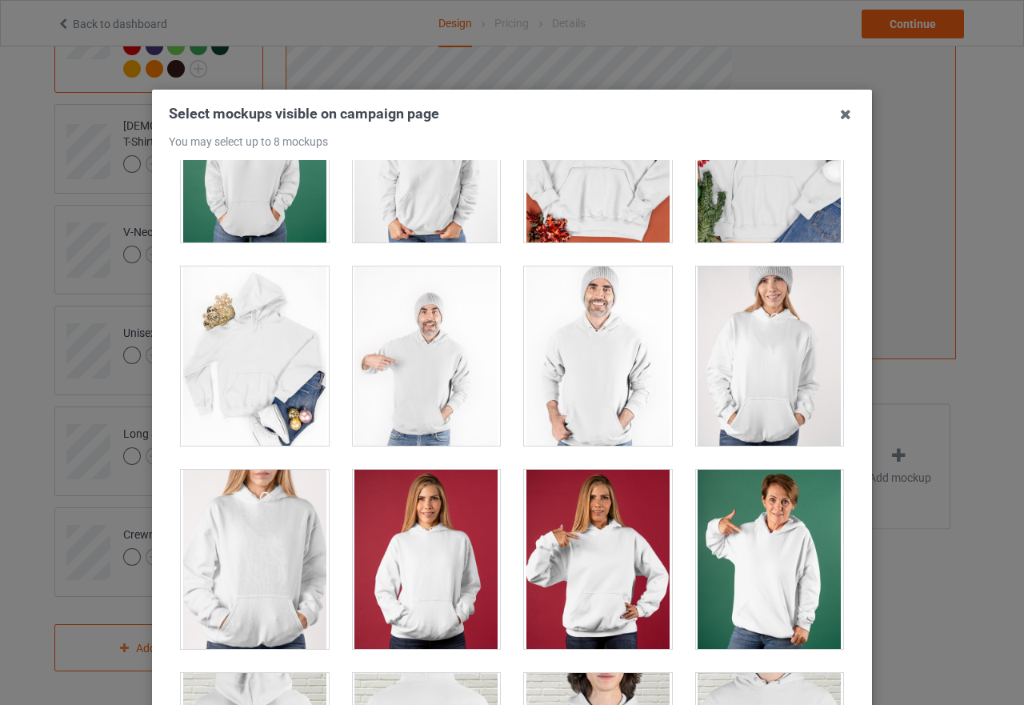
click at [438, 537] on div at bounding box center [427, 559] width 148 height 179
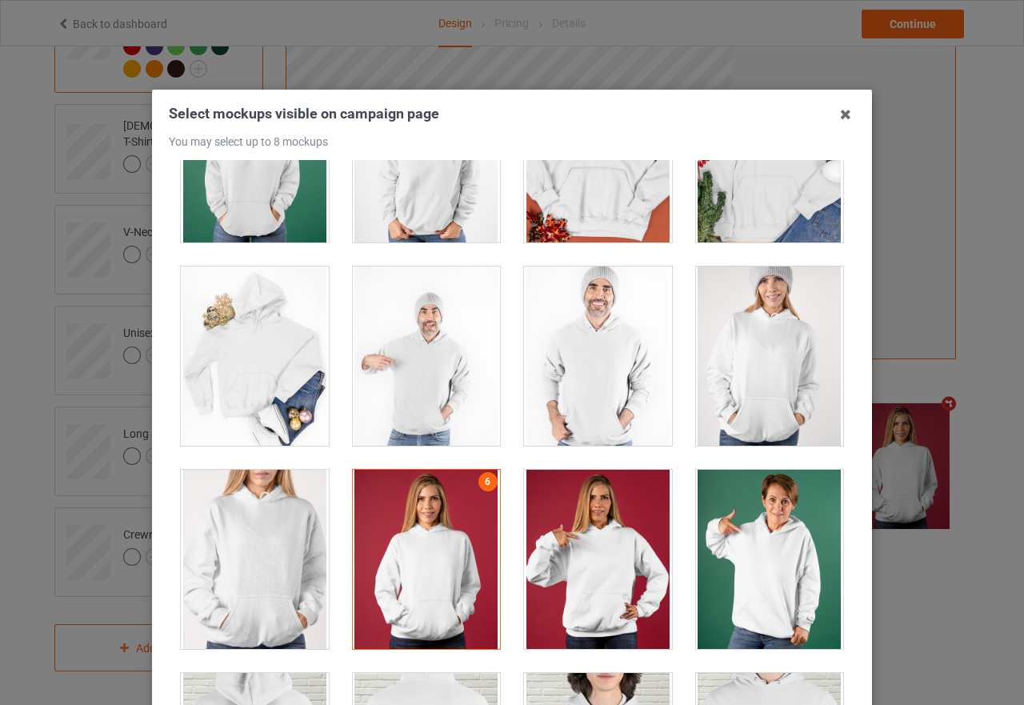
click at [594, 544] on div at bounding box center [598, 559] width 148 height 179
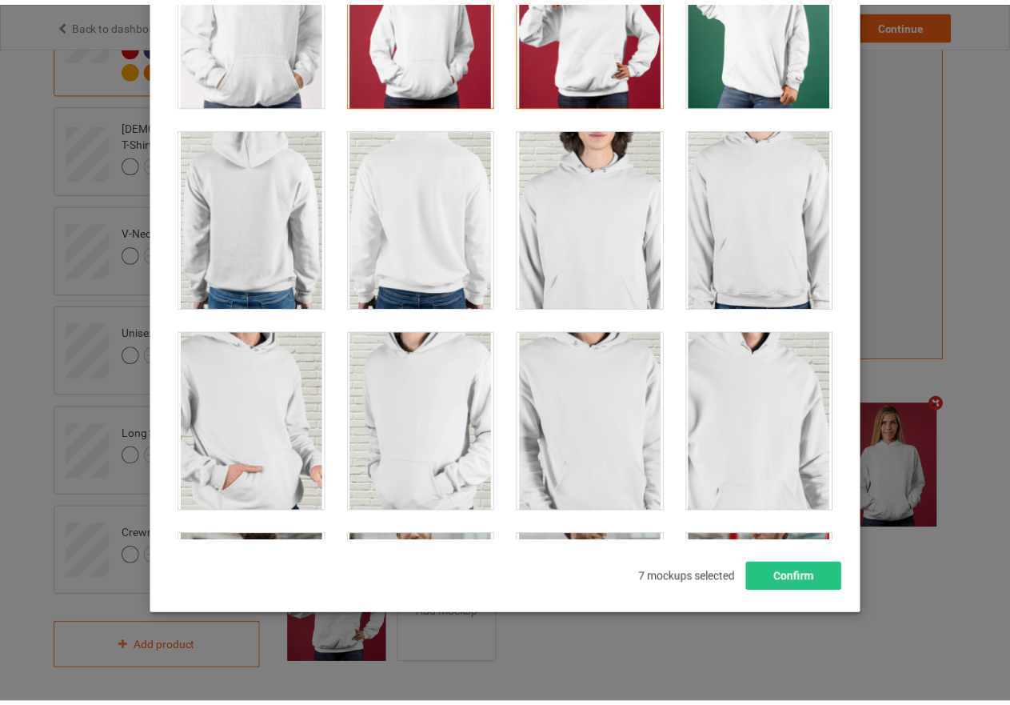
scroll to position [3500, 0]
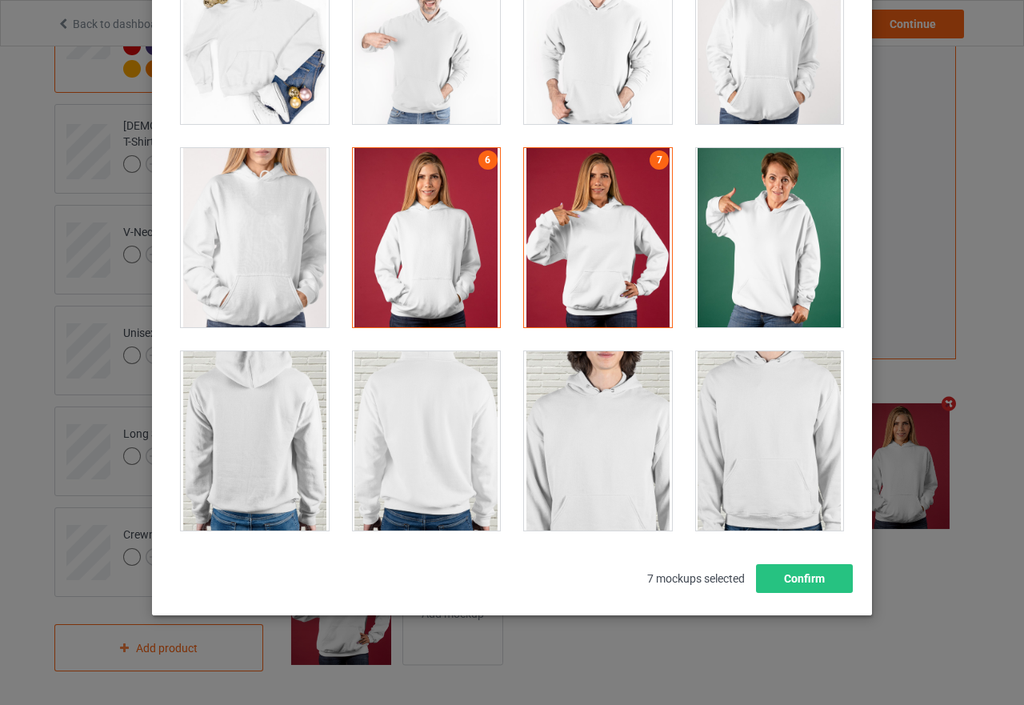
click at [792, 261] on div at bounding box center [770, 237] width 148 height 179
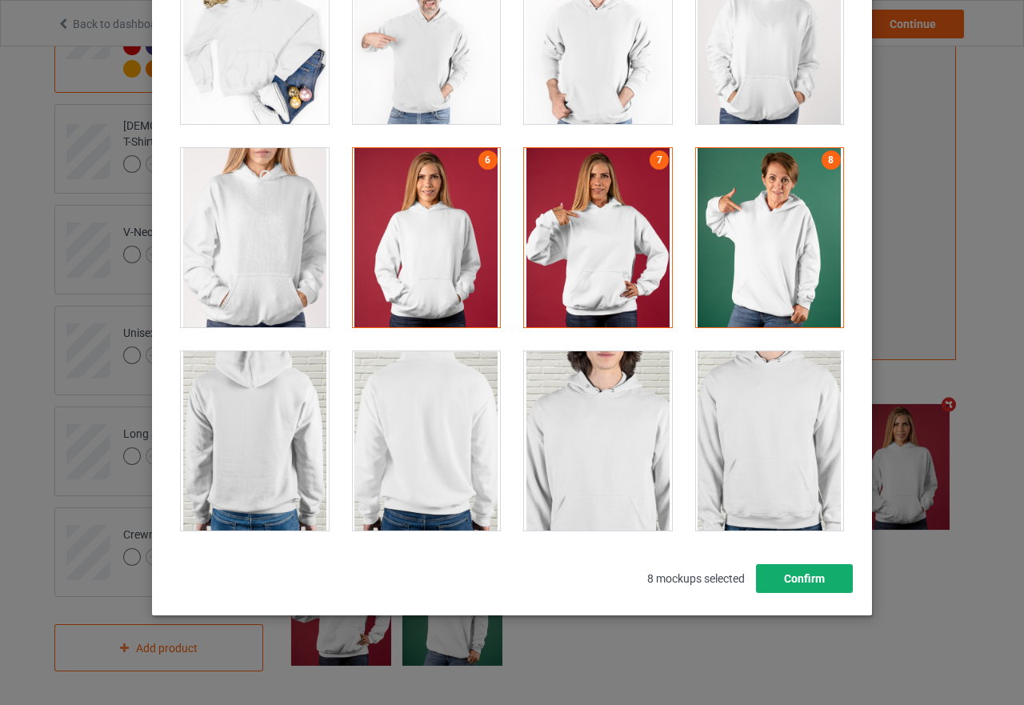
click at [818, 578] on button "Confirm" at bounding box center [804, 578] width 97 height 29
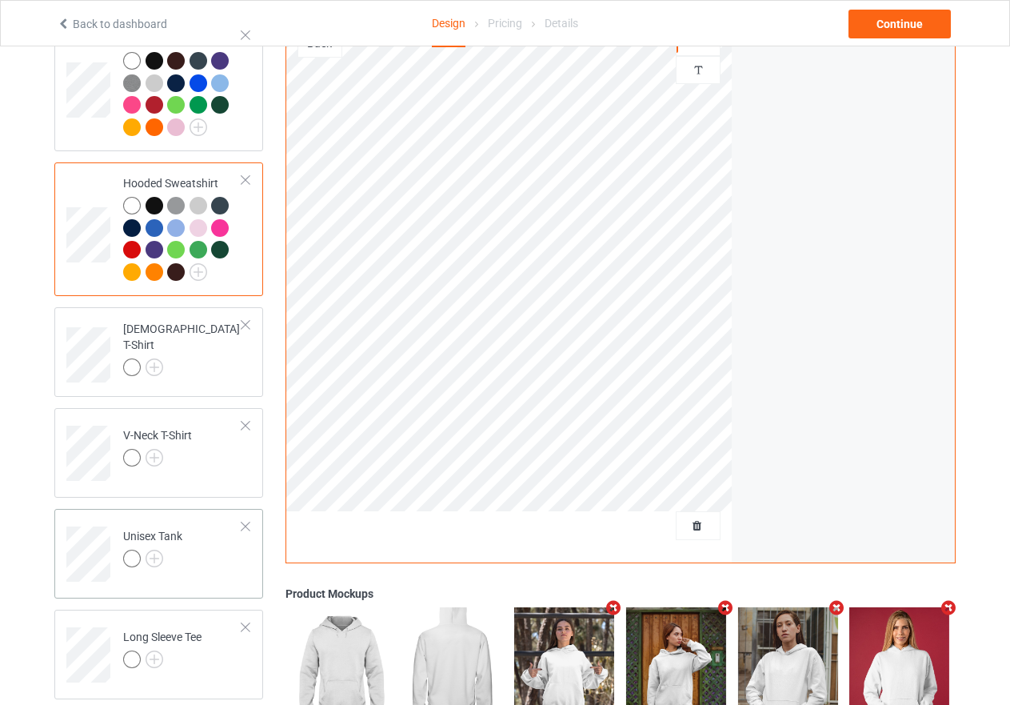
scroll to position [132, 0]
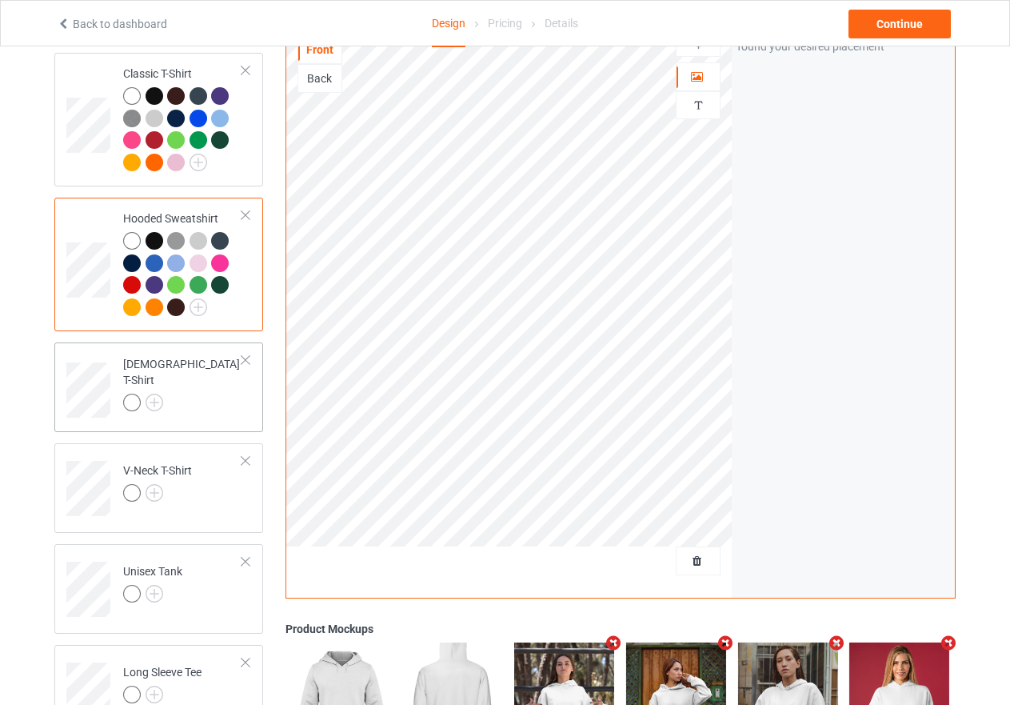
click at [208, 398] on td "[DEMOGRAPHIC_DATA] T-Shirt" at bounding box center [182, 384] width 137 height 71
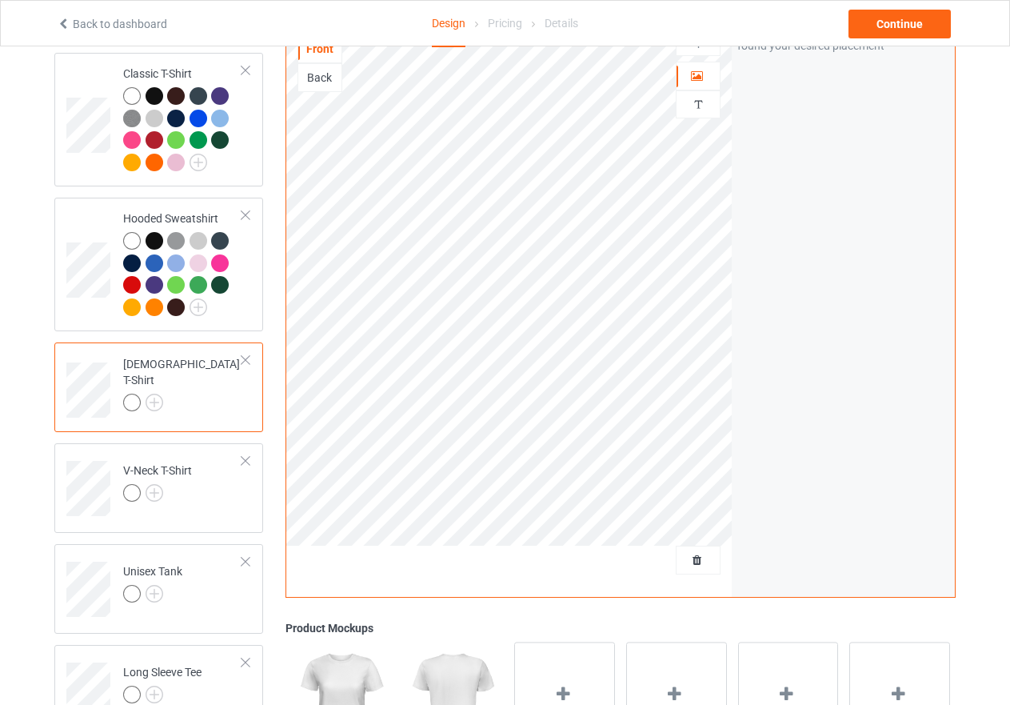
click at [326, 55] on div "Front" at bounding box center [319, 49] width 43 height 16
click at [158, 395] on img at bounding box center [155, 403] width 18 height 18
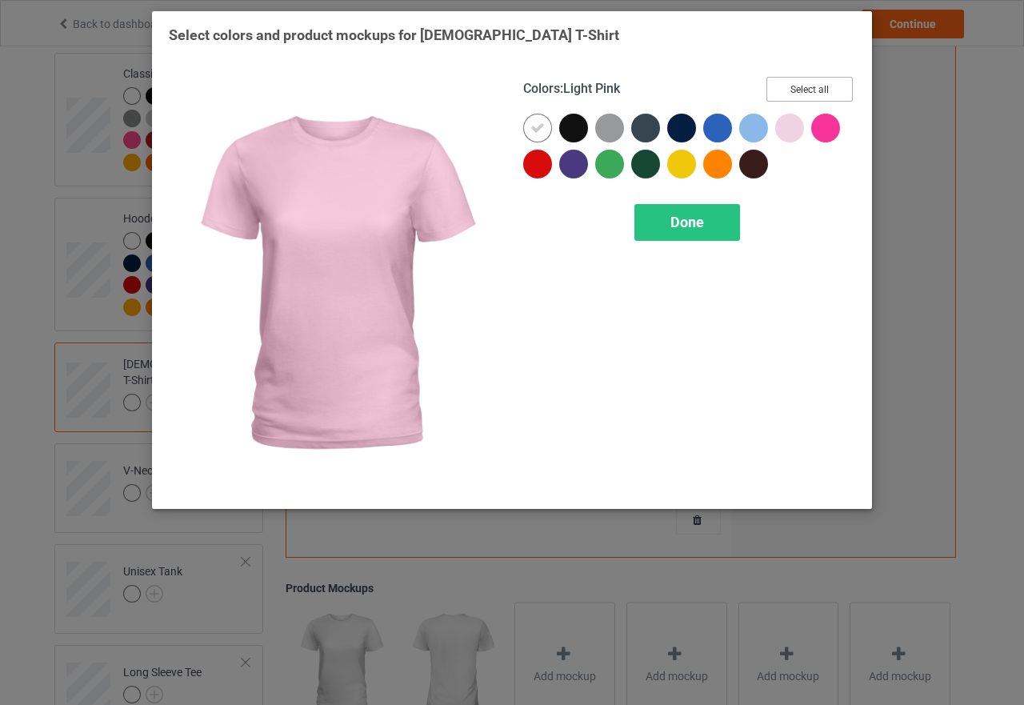
click at [805, 90] on button "Select all" at bounding box center [809, 89] width 86 height 25
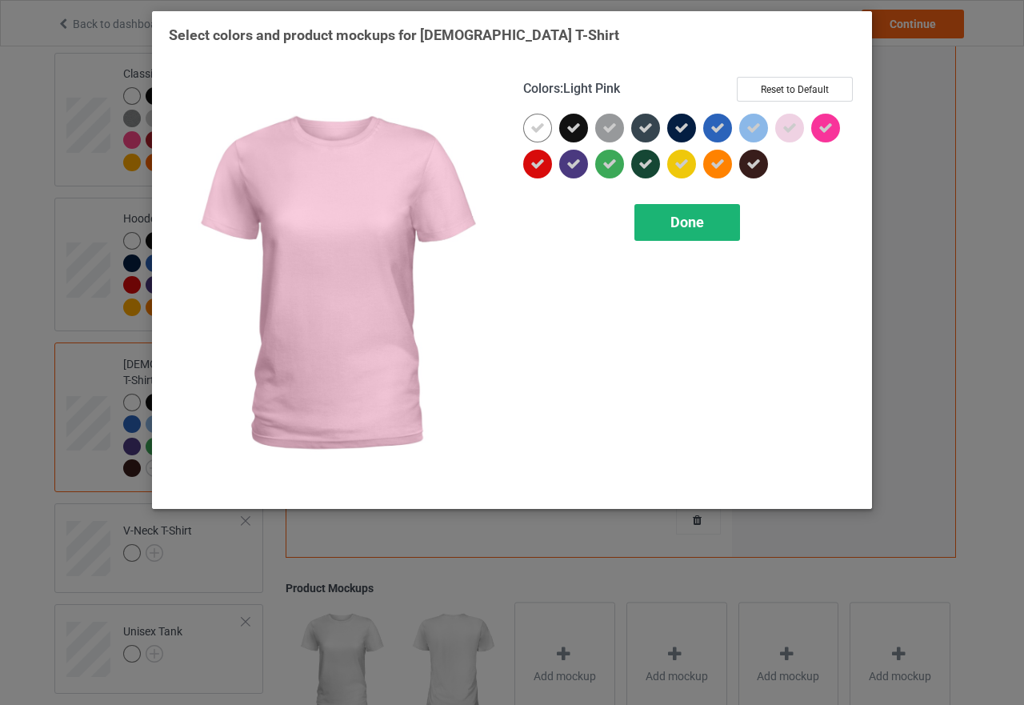
click at [720, 222] on div "Done" at bounding box center [687, 222] width 106 height 37
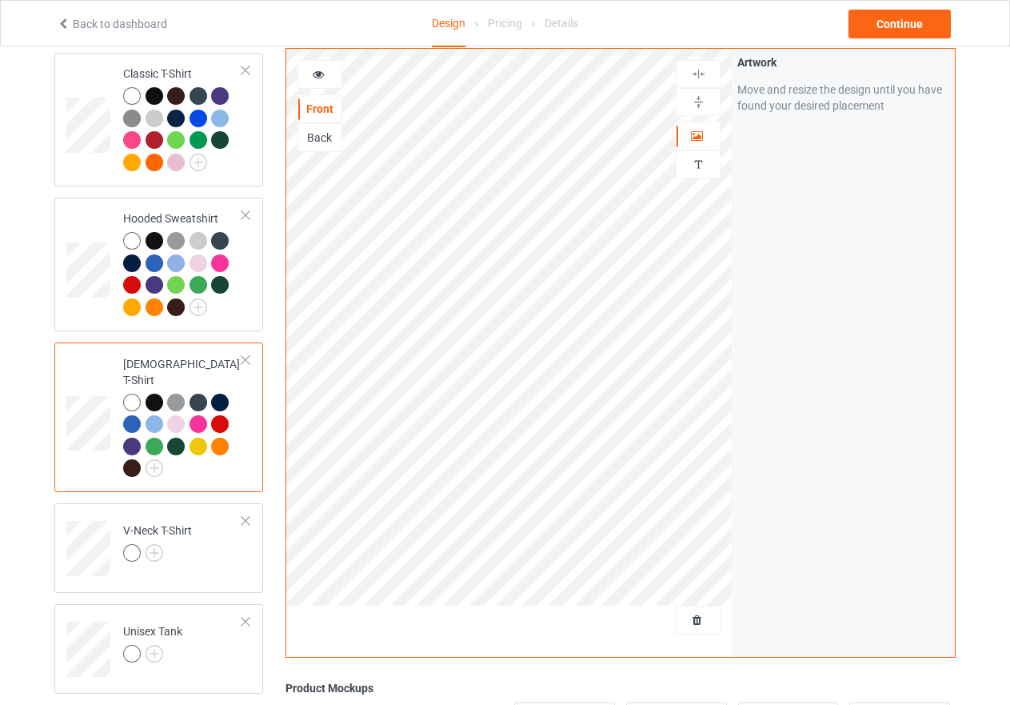
click at [318, 66] on icon at bounding box center [319, 71] width 14 height 11
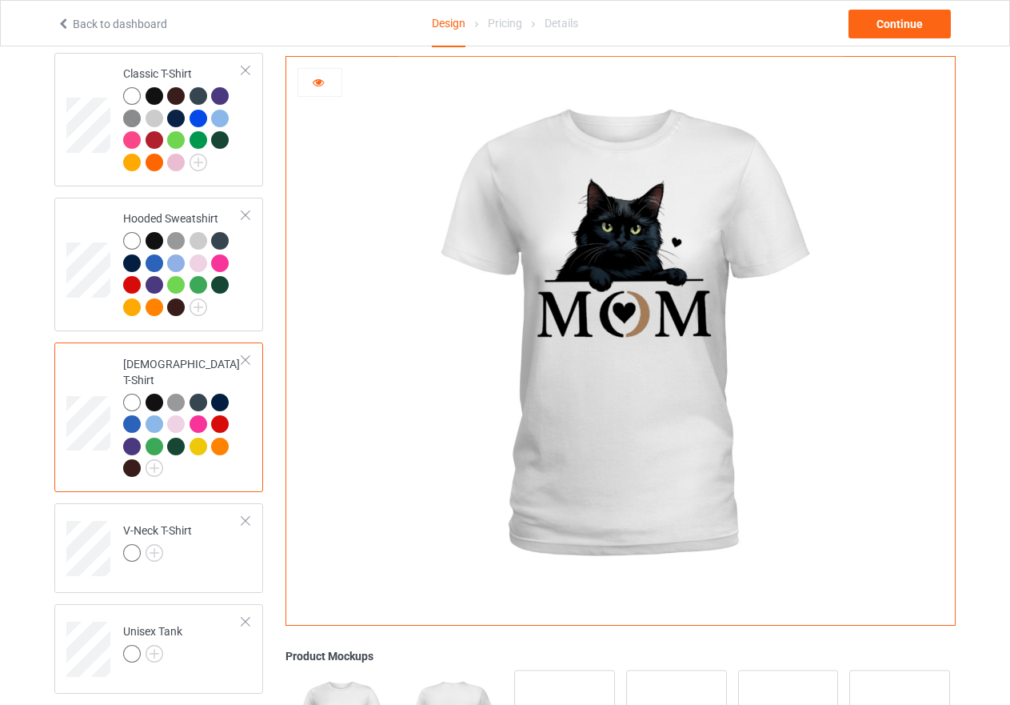
click at [161, 394] on div at bounding box center [155, 403] width 18 height 18
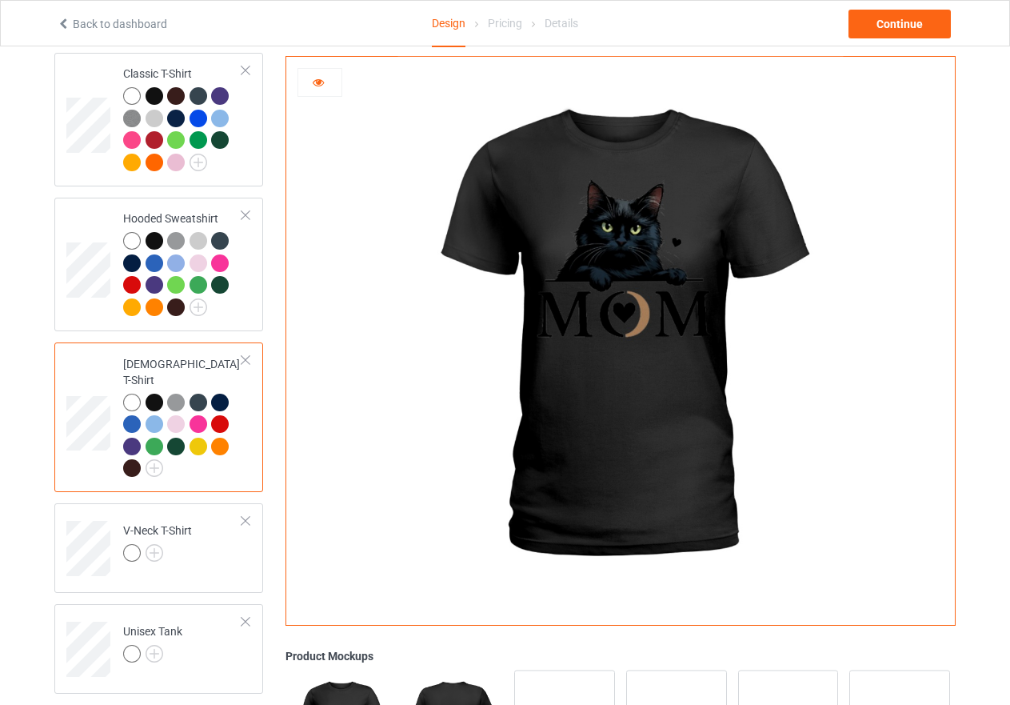
click at [175, 394] on div at bounding box center [176, 403] width 18 height 18
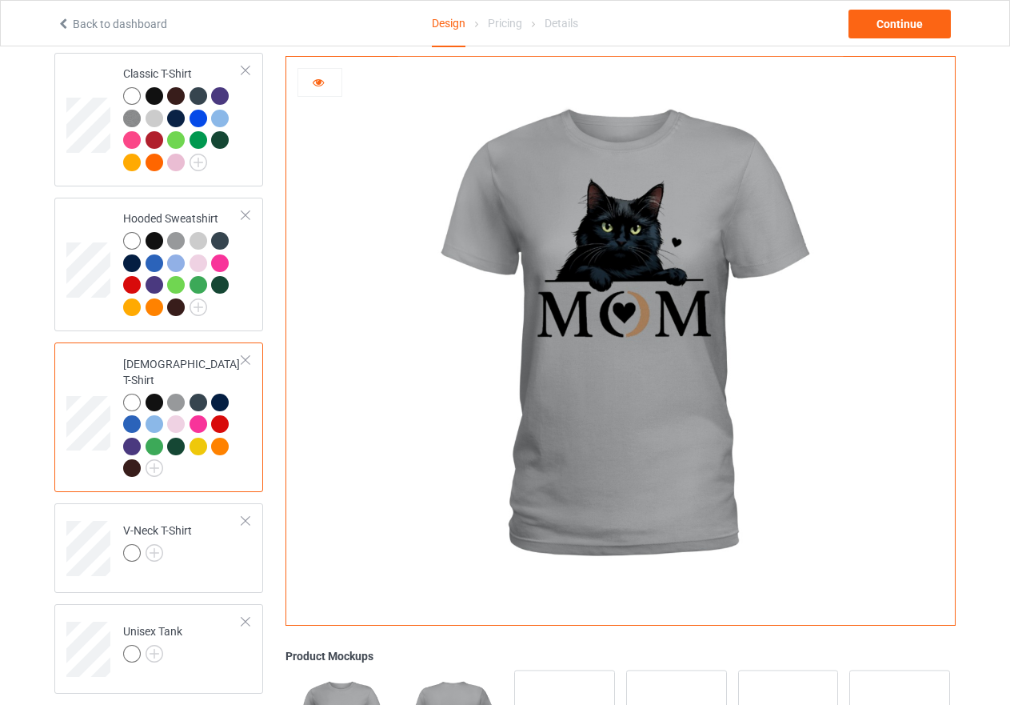
click at [192, 394] on div at bounding box center [199, 403] width 18 height 18
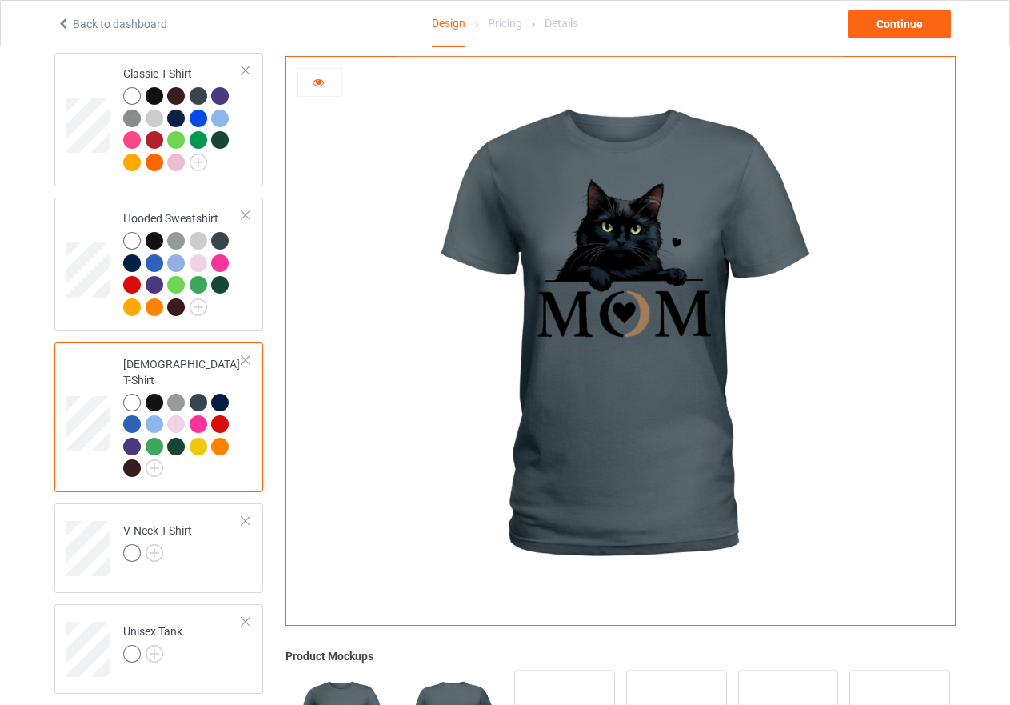
click at [223, 394] on div at bounding box center [220, 403] width 18 height 18
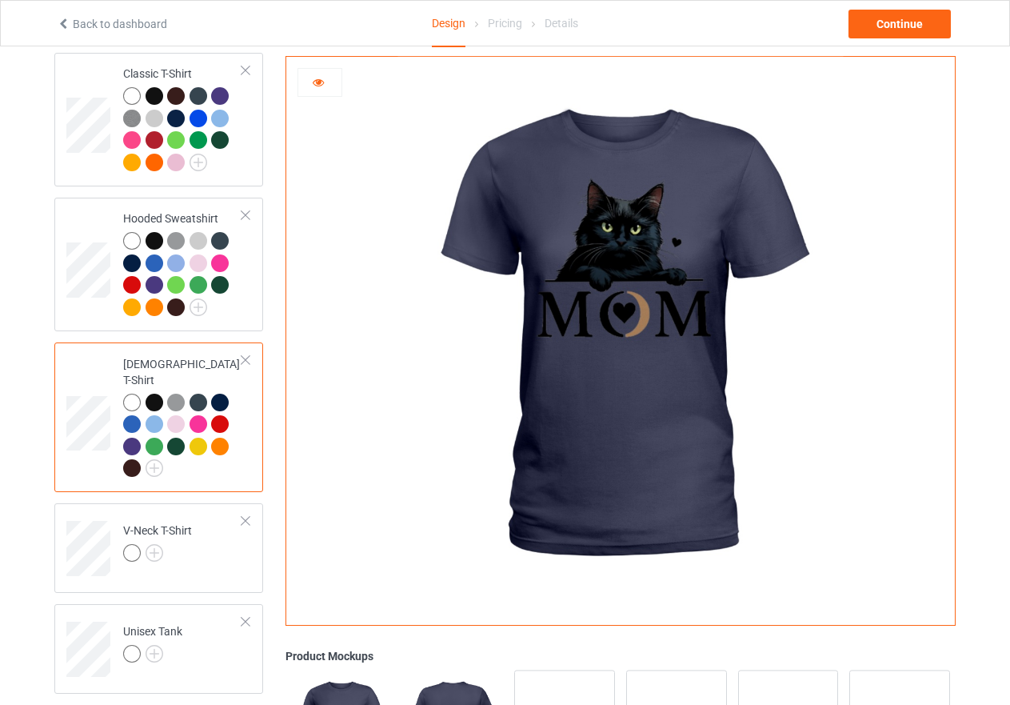
click at [134, 415] on div at bounding box center [132, 424] width 18 height 18
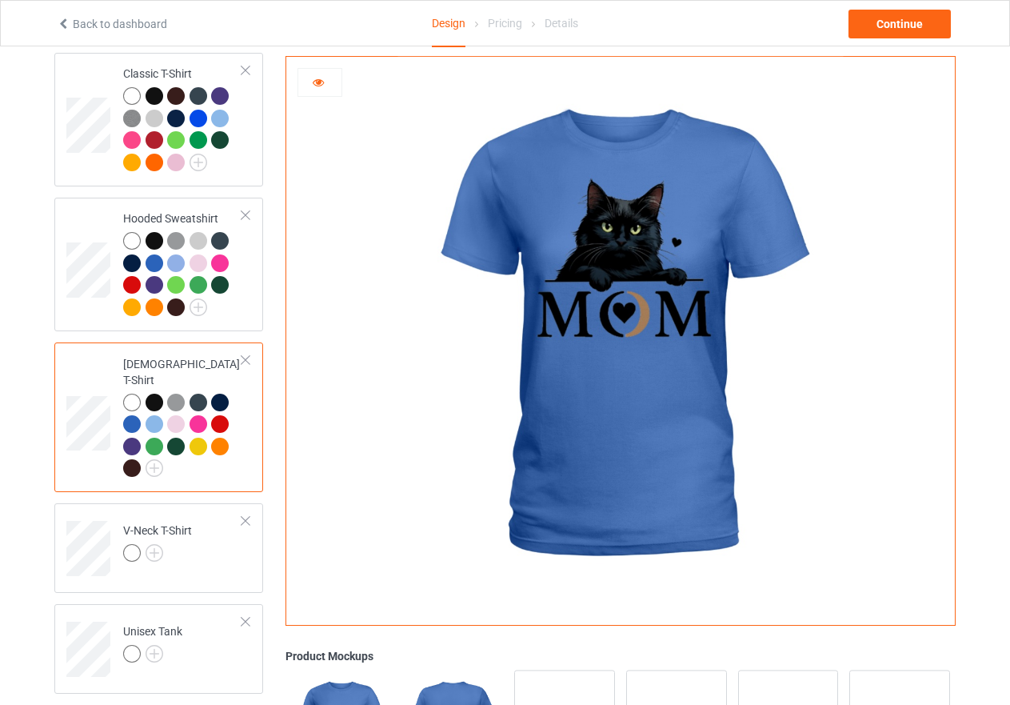
click at [158, 415] on div at bounding box center [155, 424] width 18 height 18
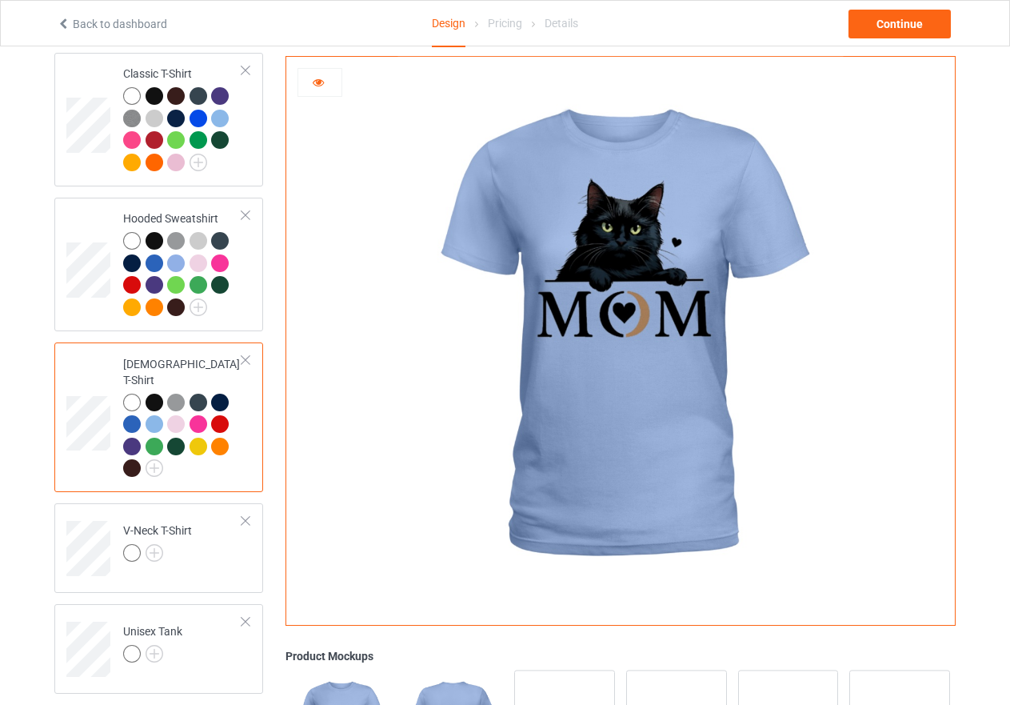
click at [174, 415] on div at bounding box center [176, 424] width 18 height 18
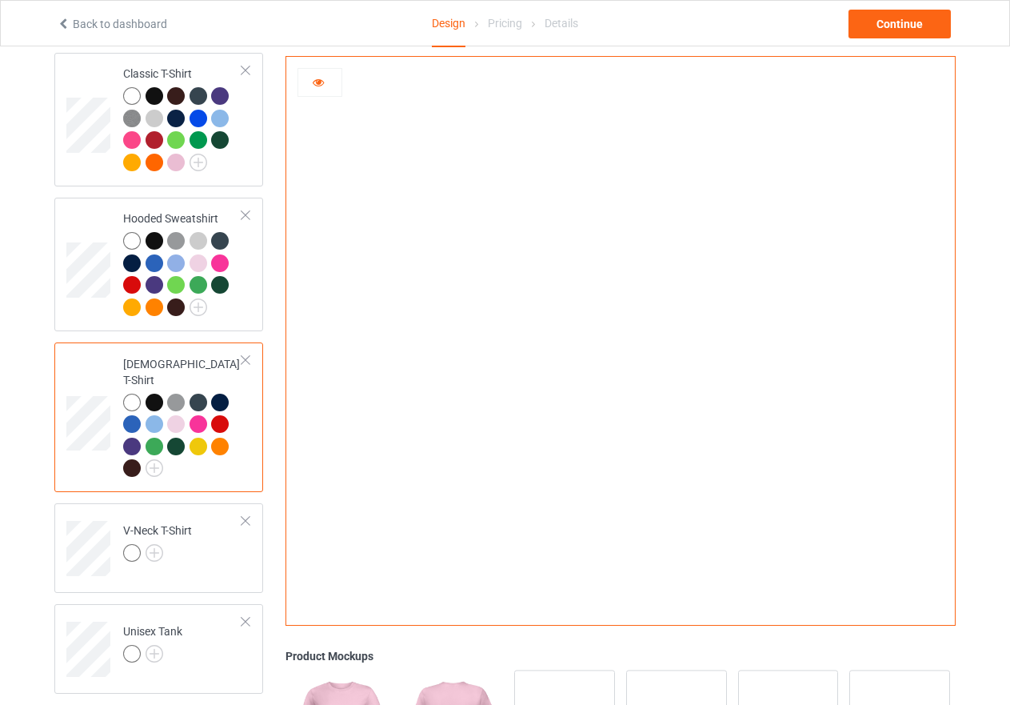
click at [221, 415] on div at bounding box center [220, 424] width 18 height 18
click at [154, 438] on div at bounding box center [155, 447] width 18 height 18
click at [179, 438] on div at bounding box center [176, 447] width 18 height 18
click at [200, 394] on div at bounding box center [199, 403] width 18 height 18
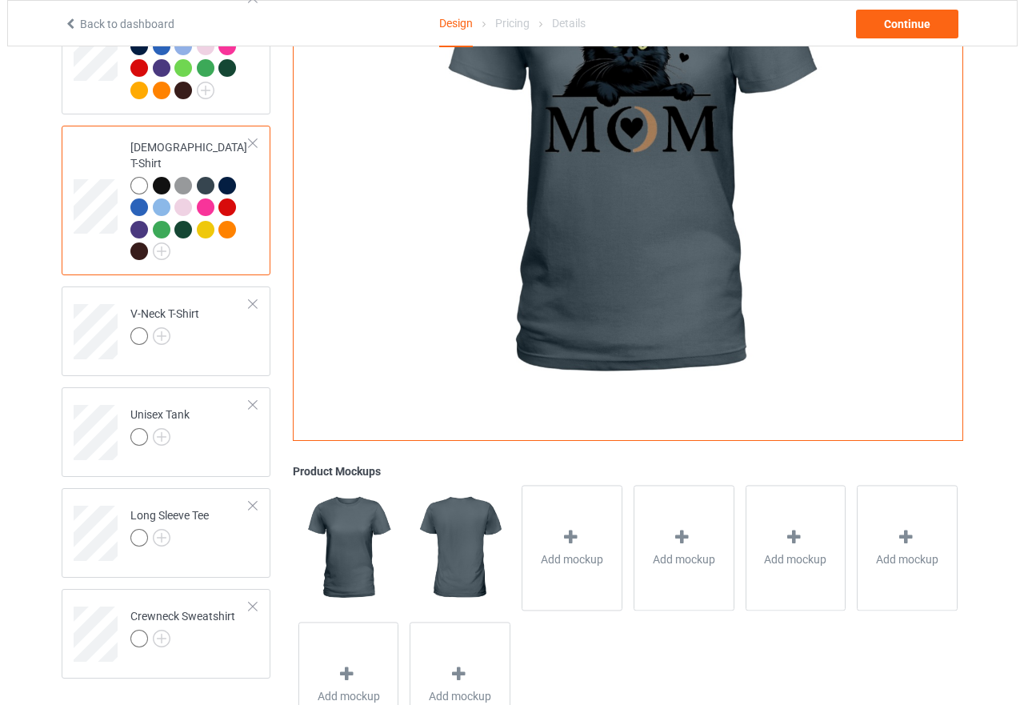
scroll to position [417, 0]
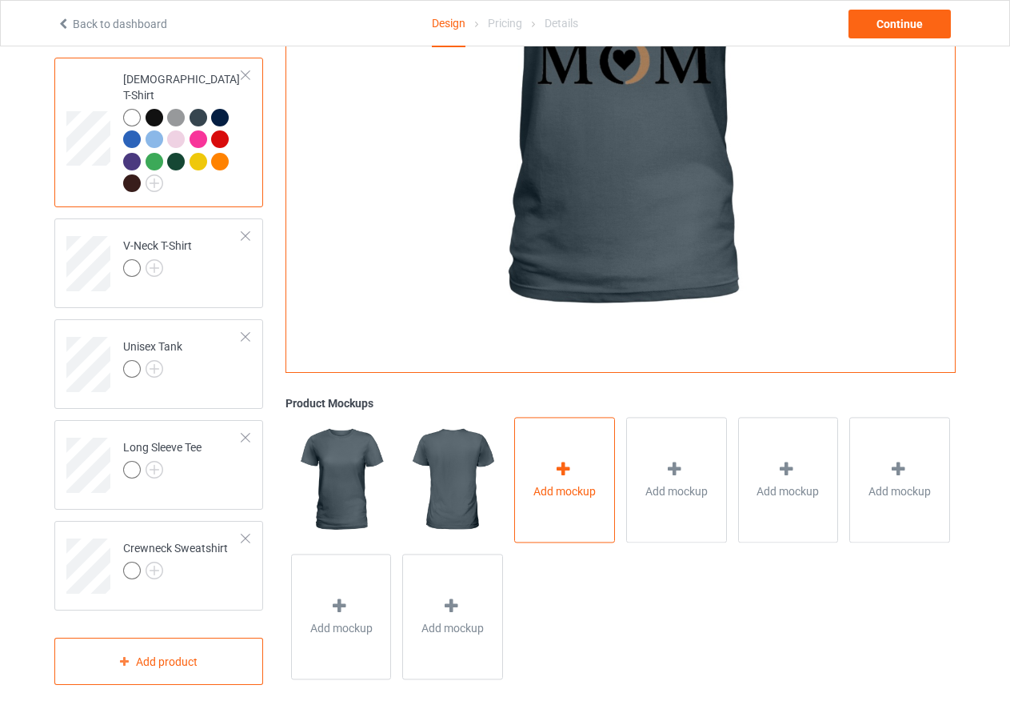
click at [565, 465] on div at bounding box center [565, 471] width 22 height 23
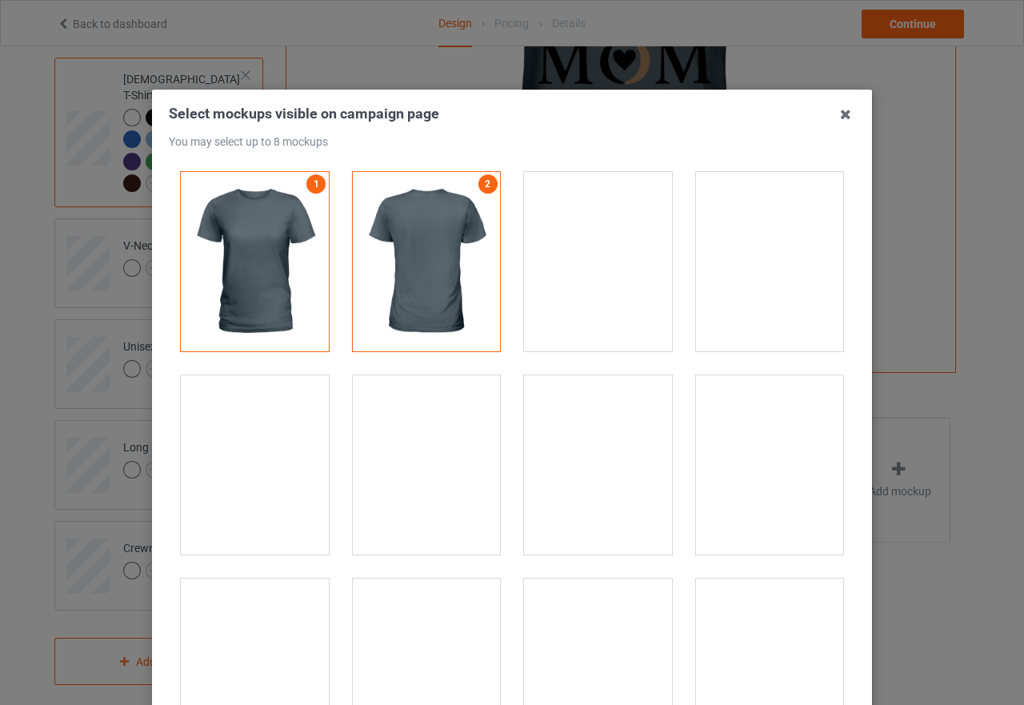
click at [278, 472] on div at bounding box center [255, 464] width 148 height 179
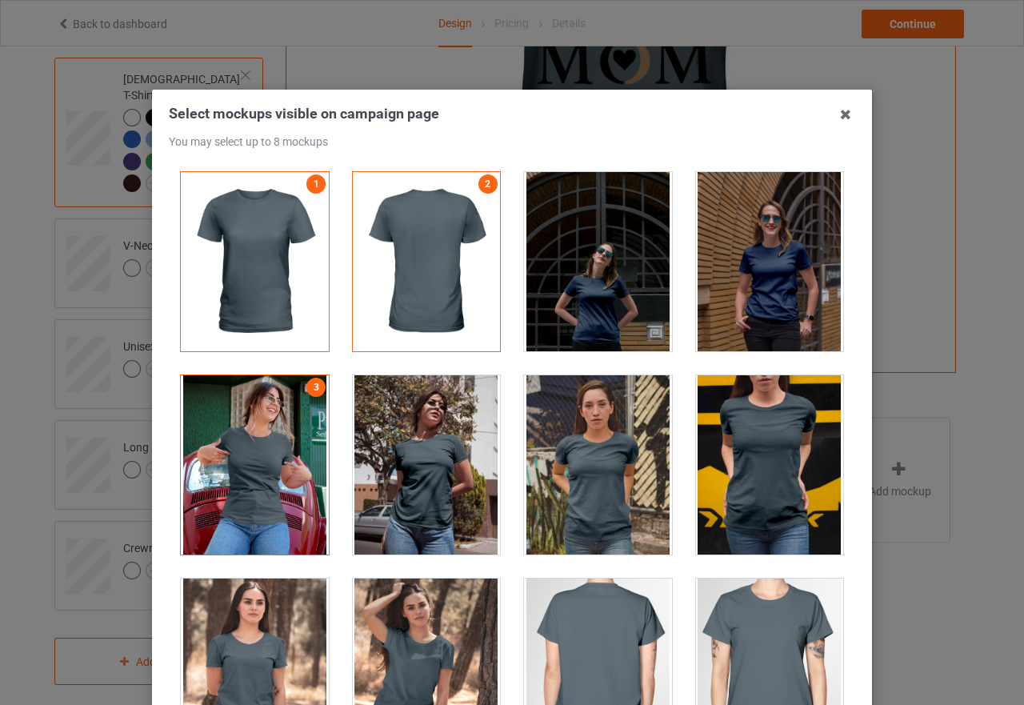
click at [480, 474] on div at bounding box center [427, 464] width 148 height 179
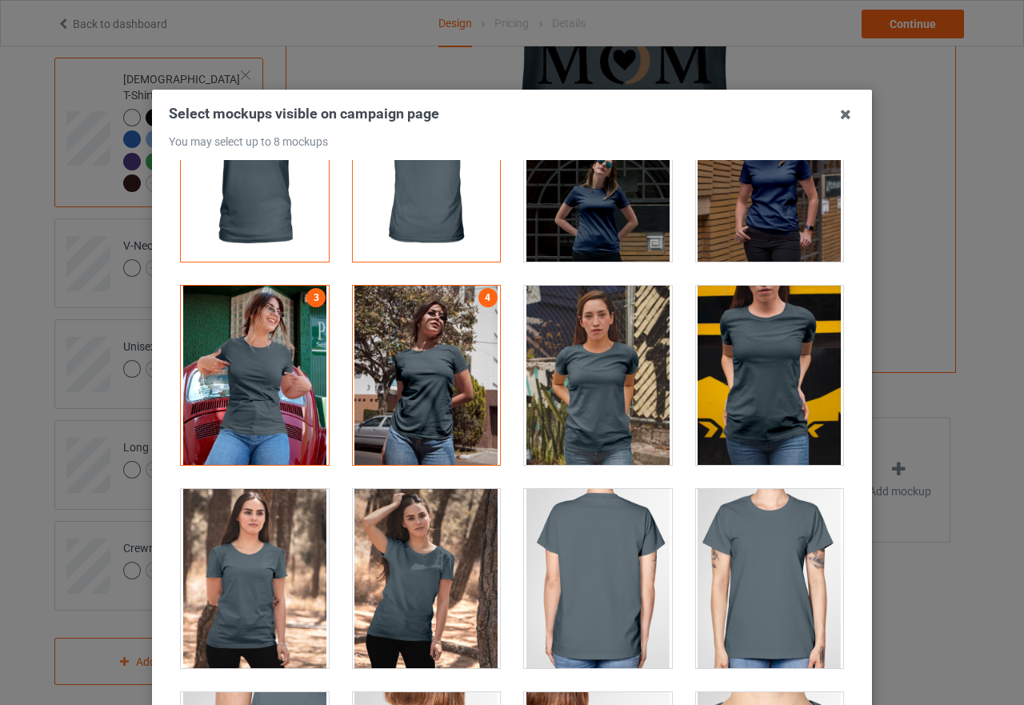
scroll to position [240, 0]
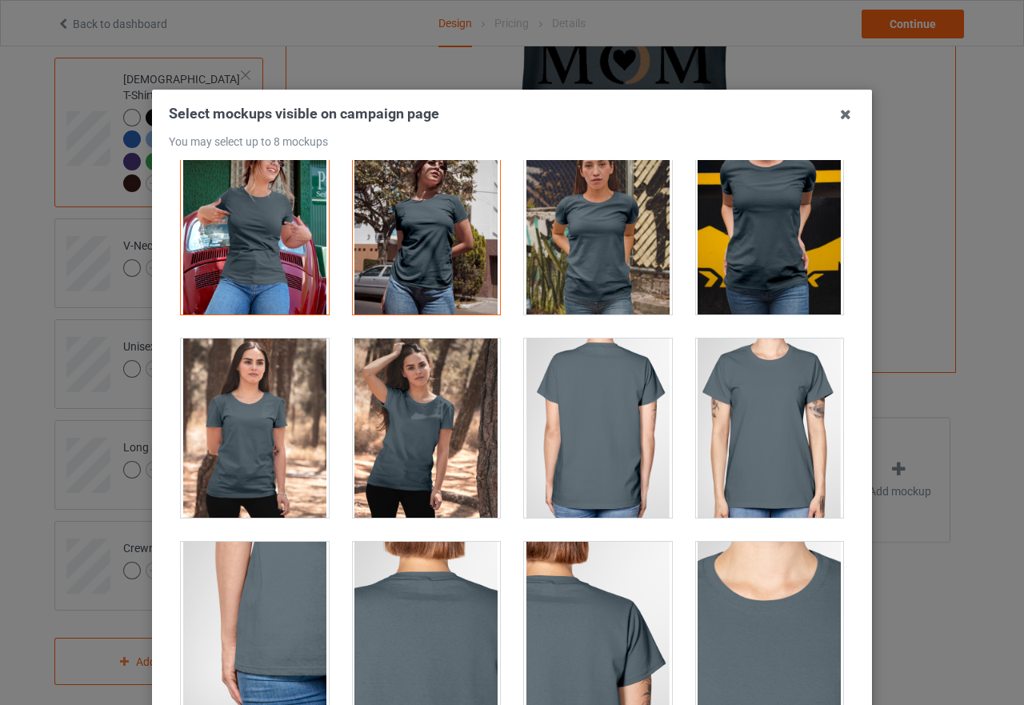
click at [252, 443] on div at bounding box center [255, 427] width 148 height 179
click at [400, 442] on div at bounding box center [427, 427] width 148 height 179
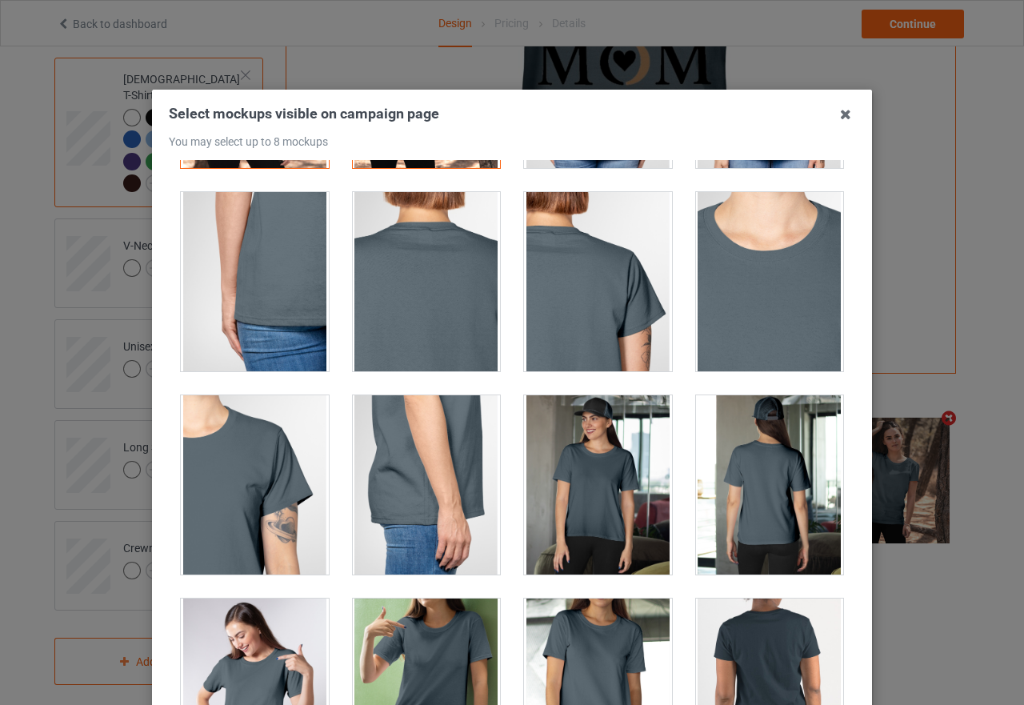
scroll to position [720, 0]
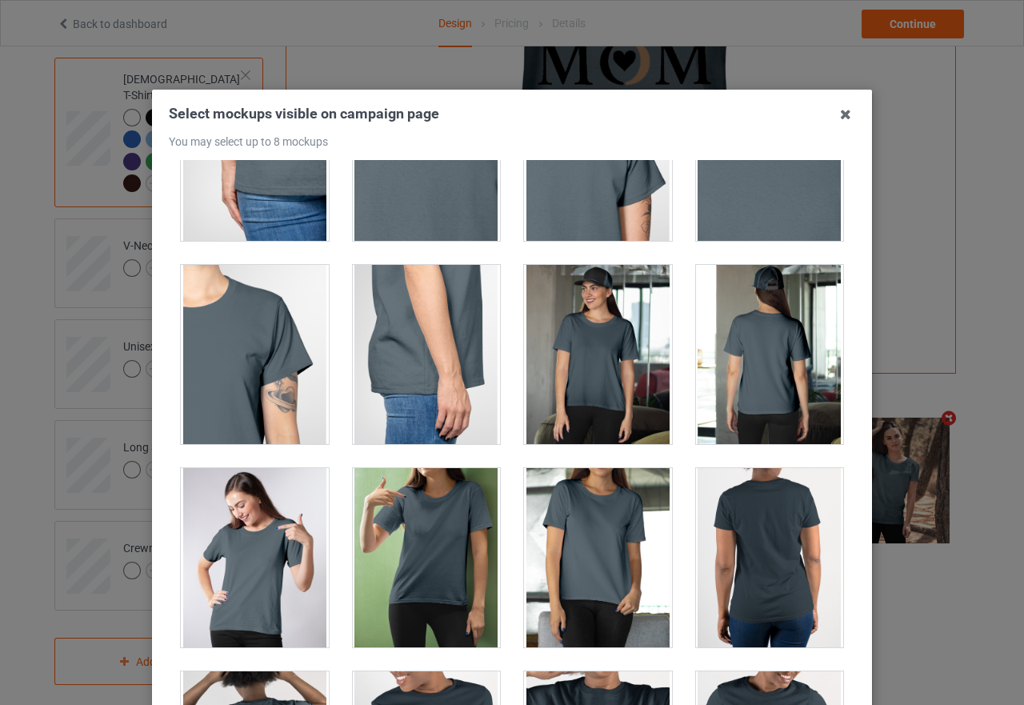
click at [594, 358] on div at bounding box center [598, 354] width 148 height 179
click at [235, 565] on div at bounding box center [255, 557] width 148 height 179
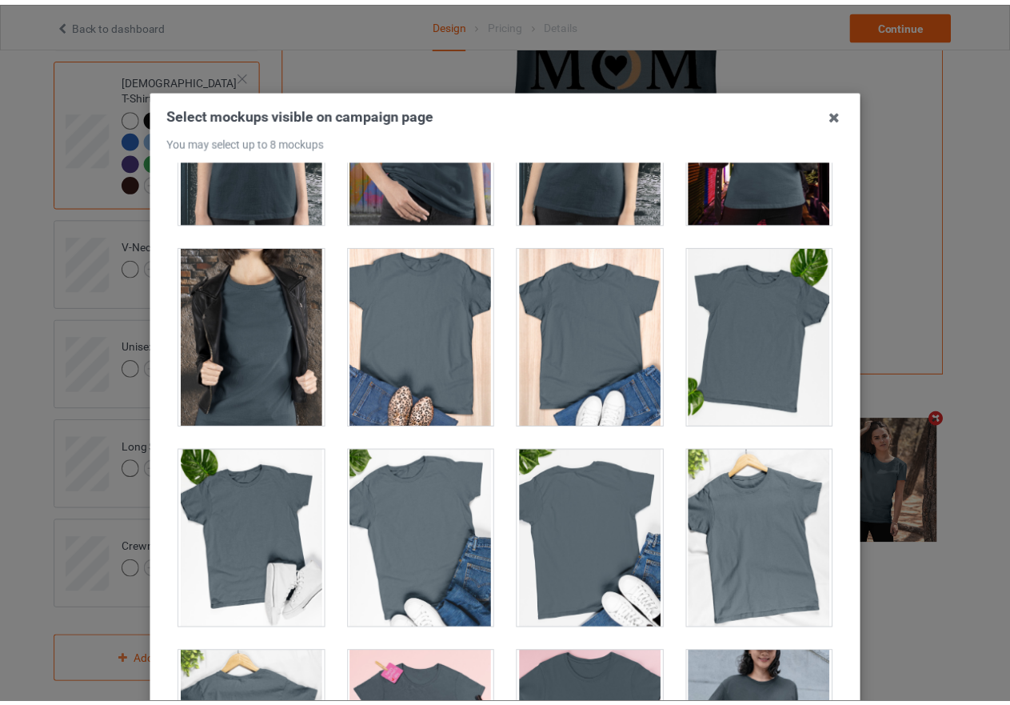
scroll to position [182, 0]
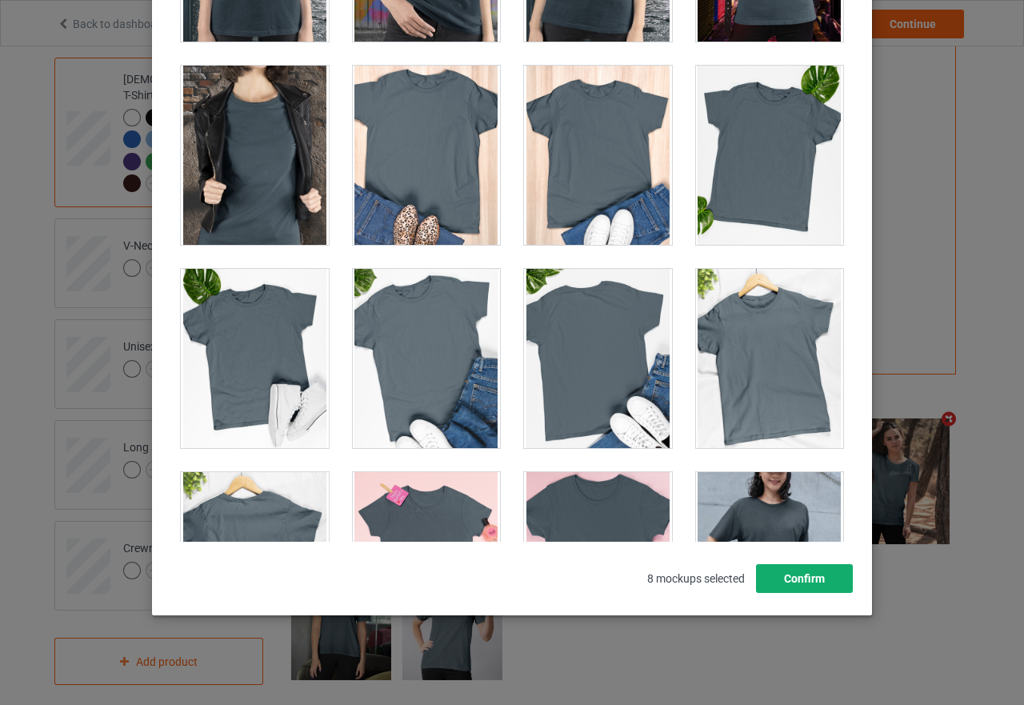
click at [786, 582] on button "Confirm" at bounding box center [804, 578] width 97 height 29
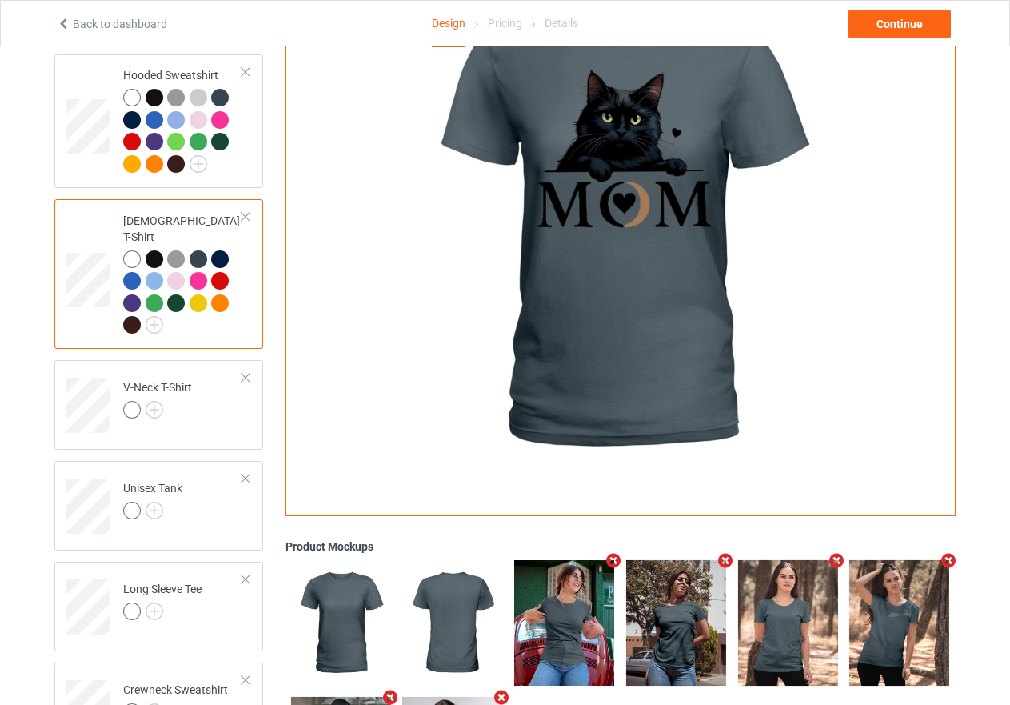
scroll to position [257, 0]
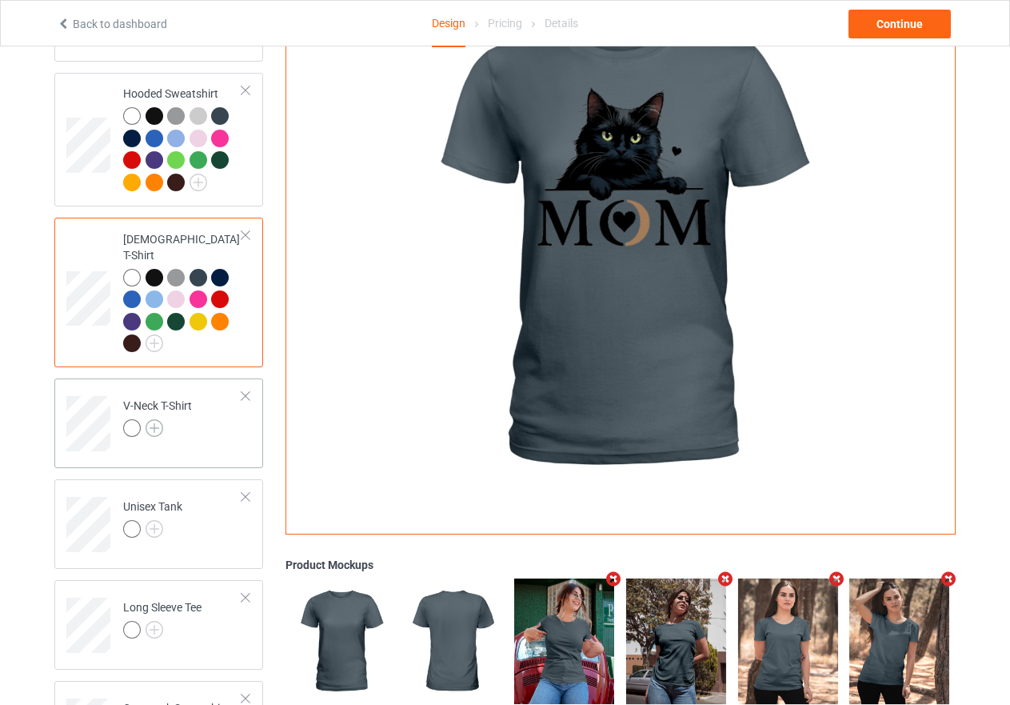
click at [158, 419] on img at bounding box center [155, 428] width 18 height 18
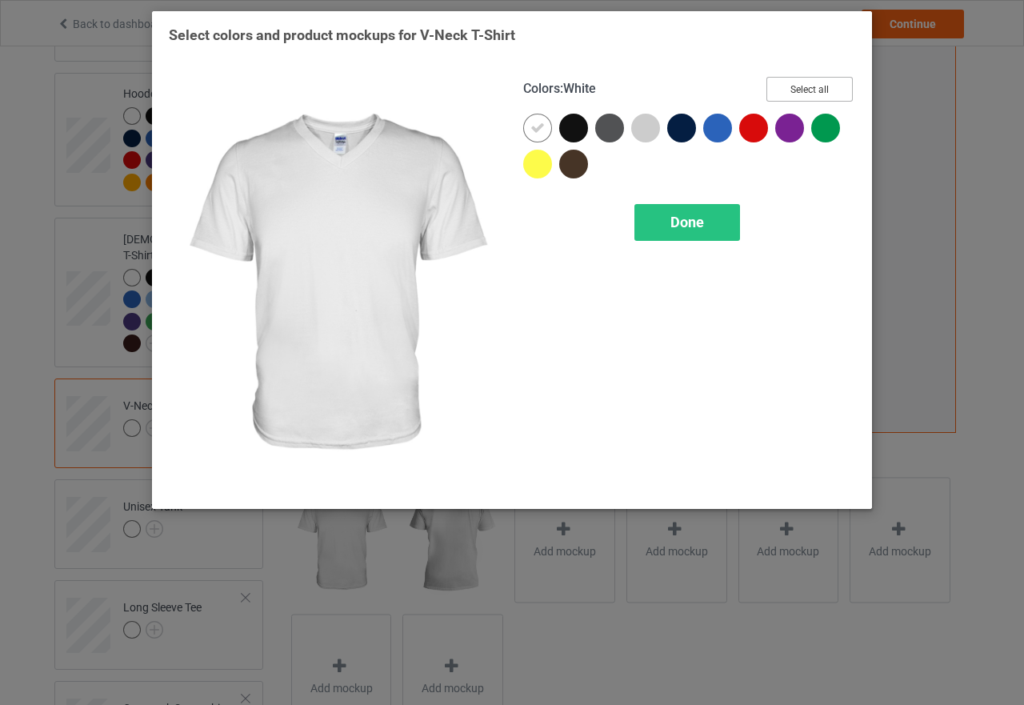
click at [810, 82] on button "Select all" at bounding box center [809, 89] width 86 height 25
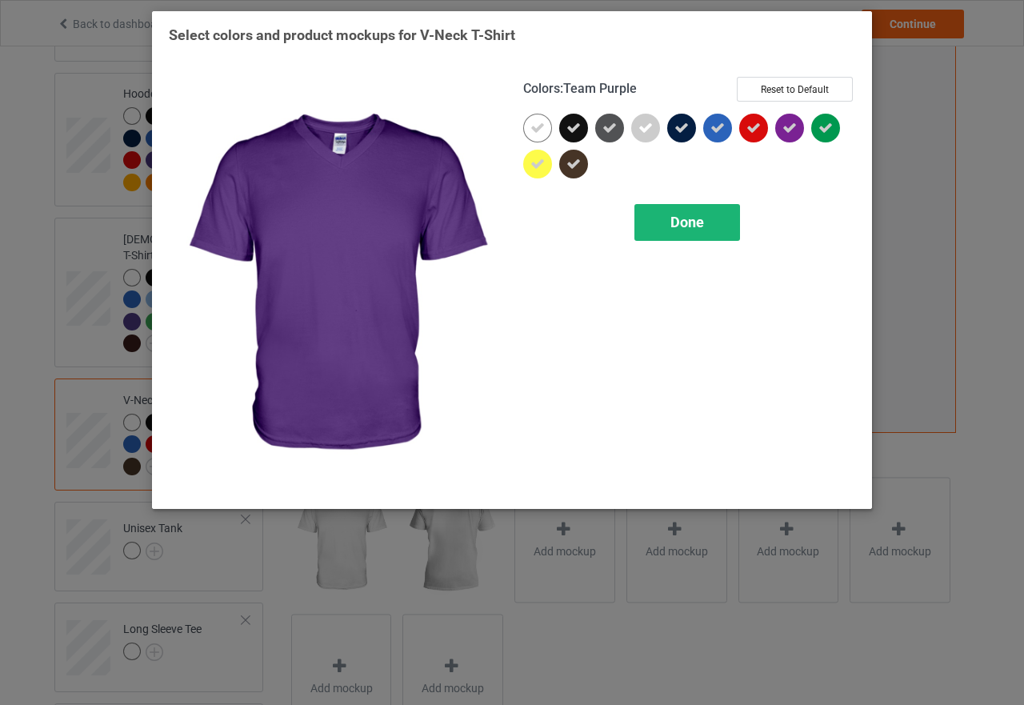
click at [692, 232] on div "Done" at bounding box center [687, 222] width 106 height 37
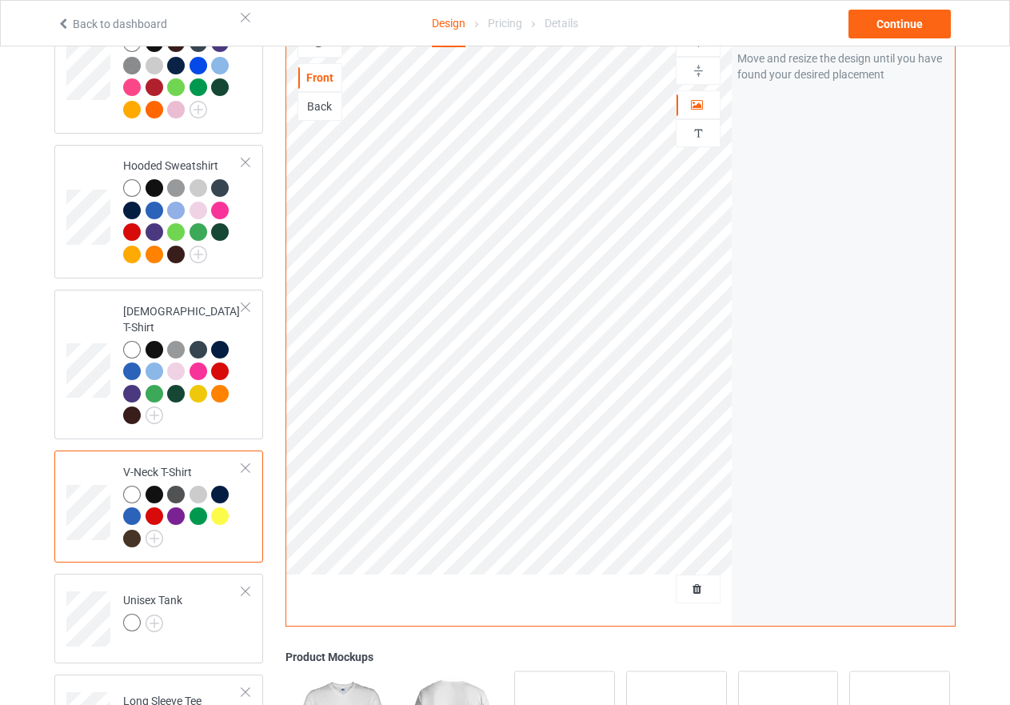
scroll to position [97, 0]
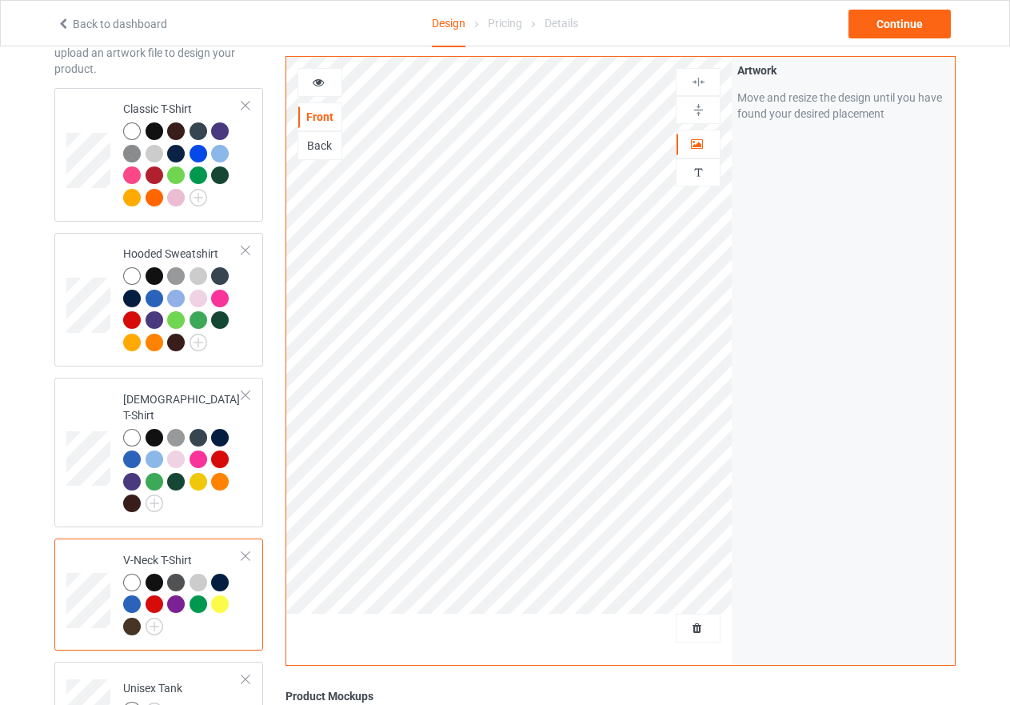
click at [318, 82] on icon at bounding box center [319, 79] width 14 height 11
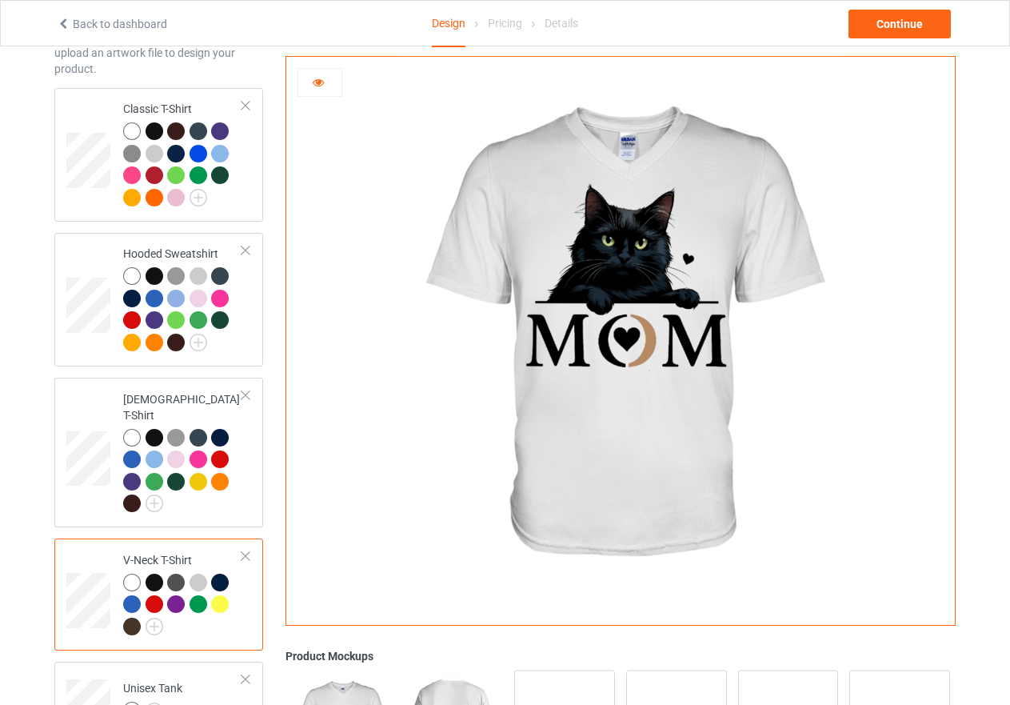
click at [156, 574] on div at bounding box center [155, 583] width 18 height 18
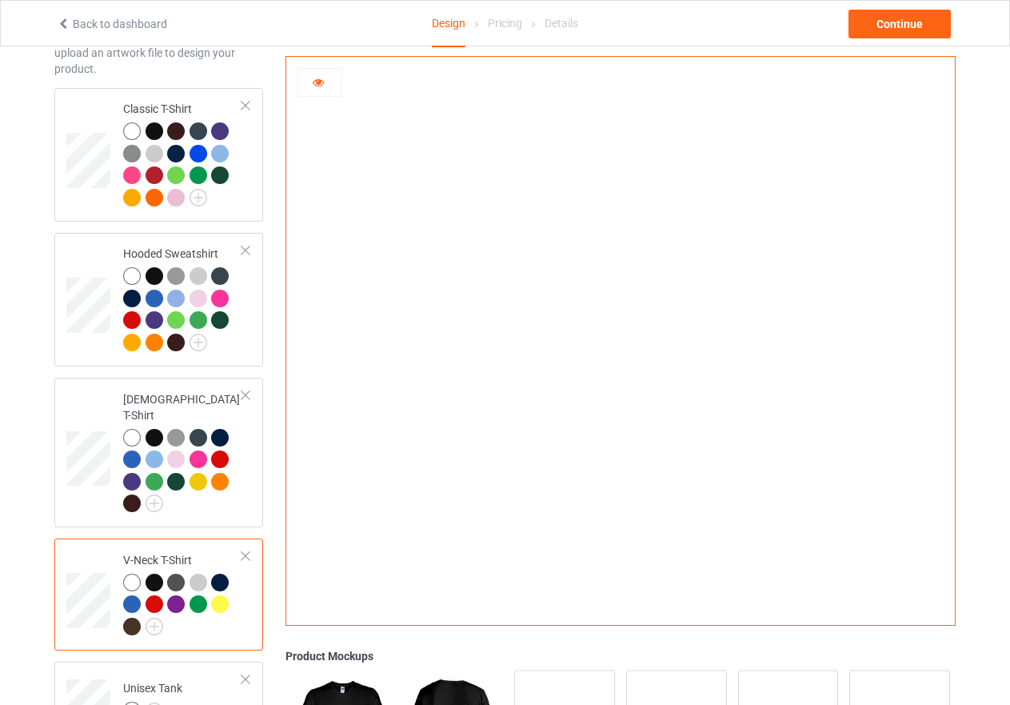
click at [174, 574] on div at bounding box center [176, 583] width 18 height 18
click at [202, 574] on div at bounding box center [199, 583] width 18 height 18
click at [158, 595] on div at bounding box center [155, 604] width 18 height 18
click at [173, 595] on div at bounding box center [176, 604] width 18 height 18
click at [127, 574] on div at bounding box center [132, 583] width 18 height 18
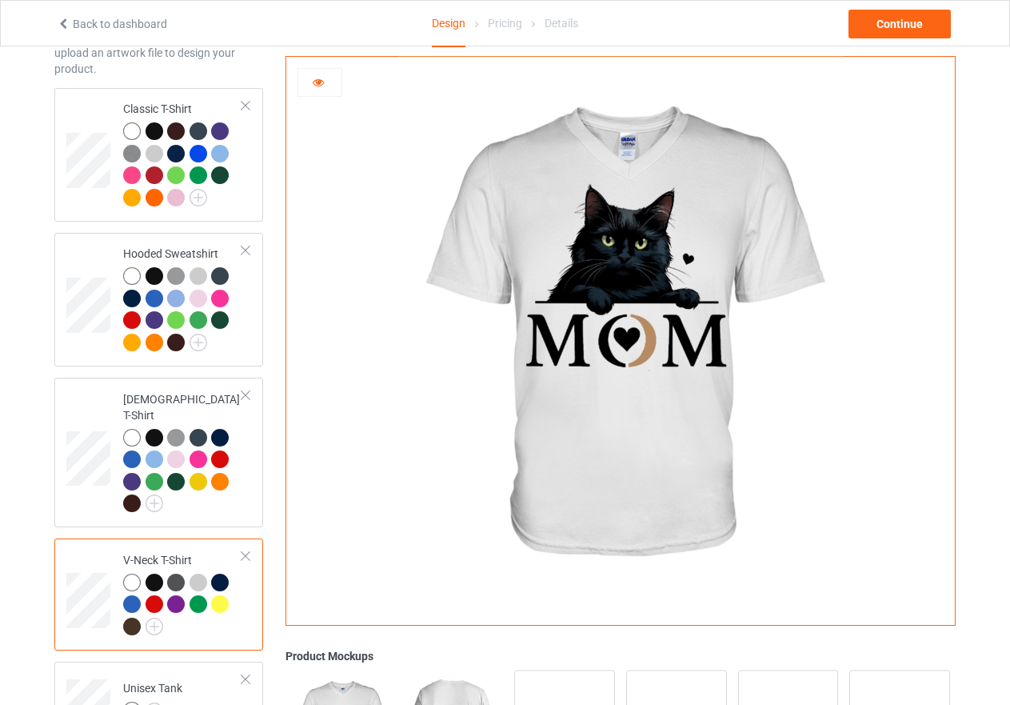
click at [194, 595] on div at bounding box center [199, 604] width 18 height 18
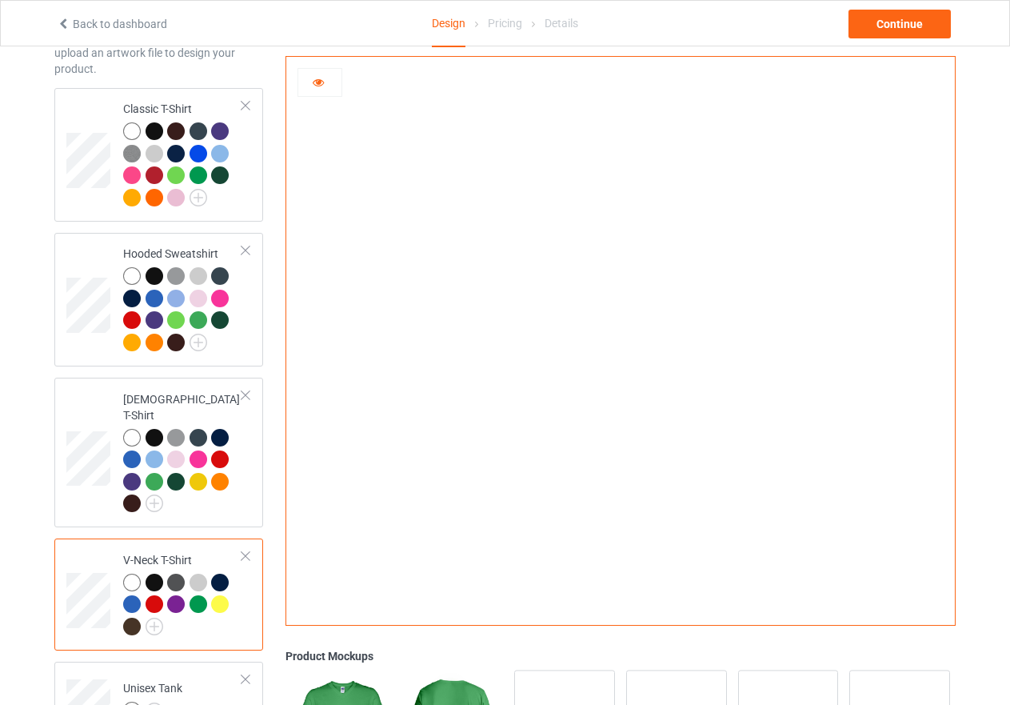
click at [127, 618] on div at bounding box center [132, 627] width 18 height 18
click at [137, 595] on div at bounding box center [132, 604] width 18 height 18
click at [198, 574] on div at bounding box center [199, 583] width 18 height 18
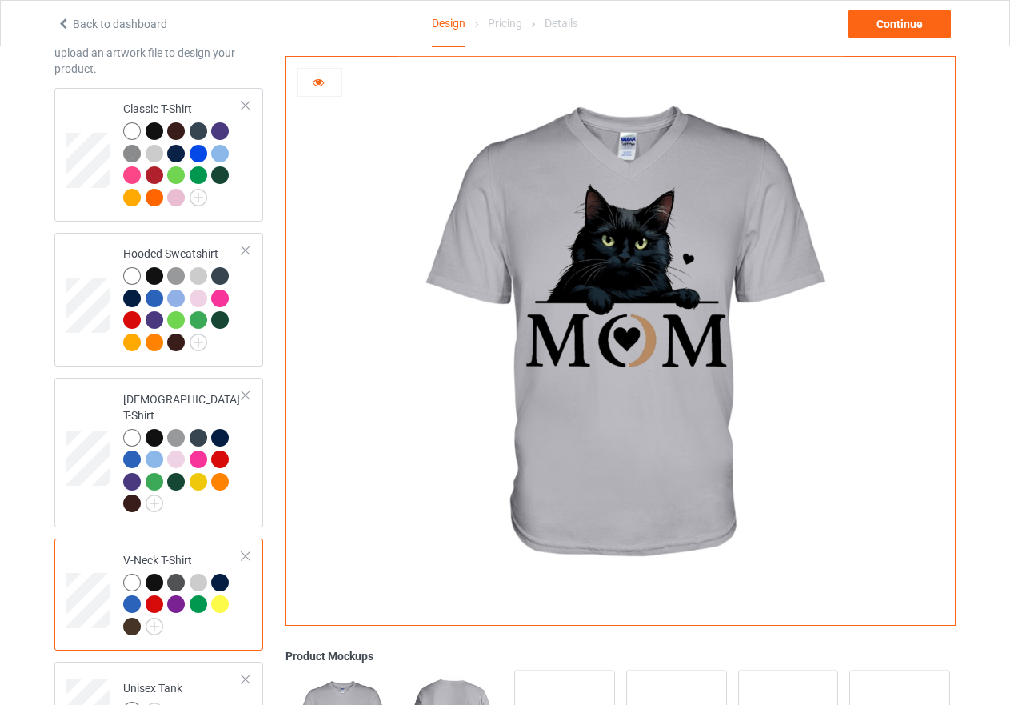
click at [123, 574] on div at bounding box center [132, 583] width 18 height 18
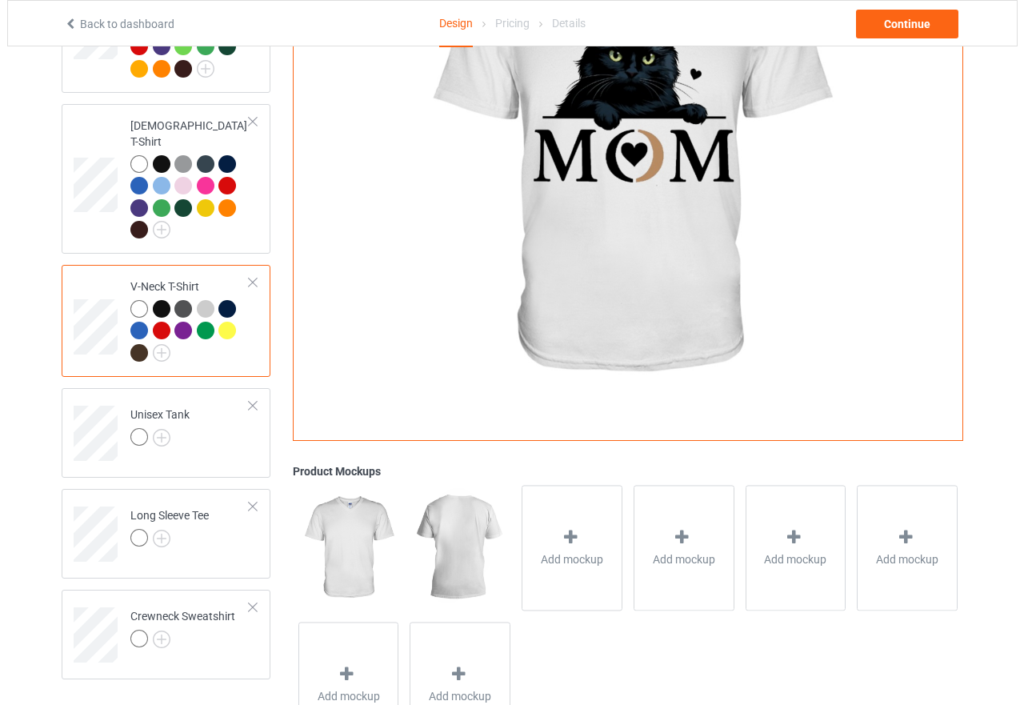
scroll to position [440, 0]
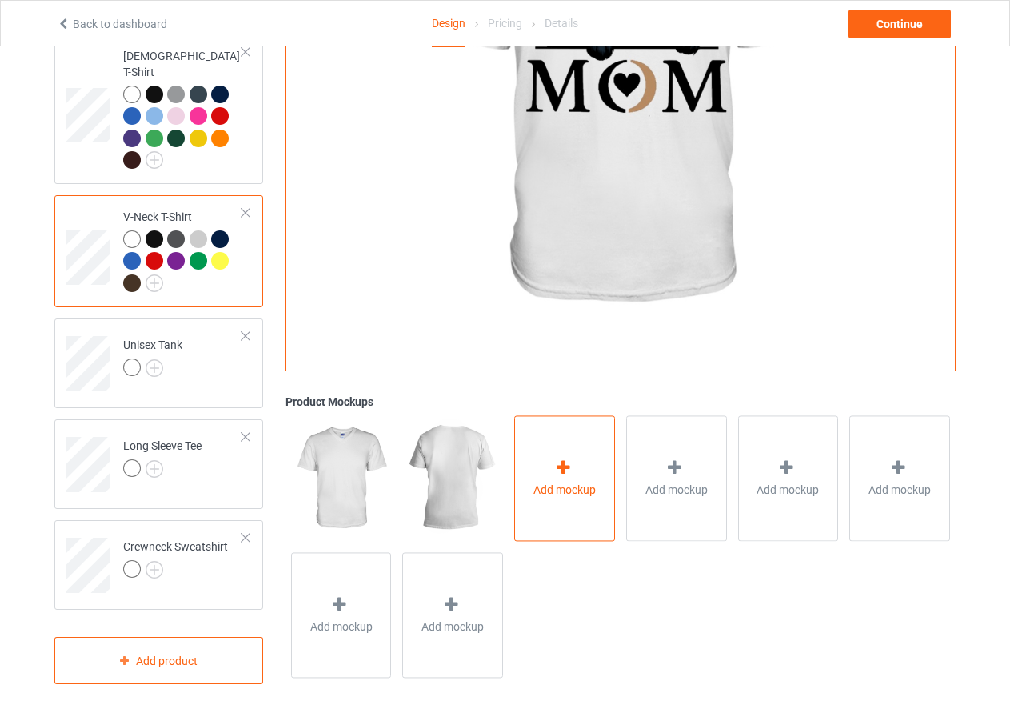
click at [578, 460] on div "Add mockup" at bounding box center [564, 479] width 101 height 126
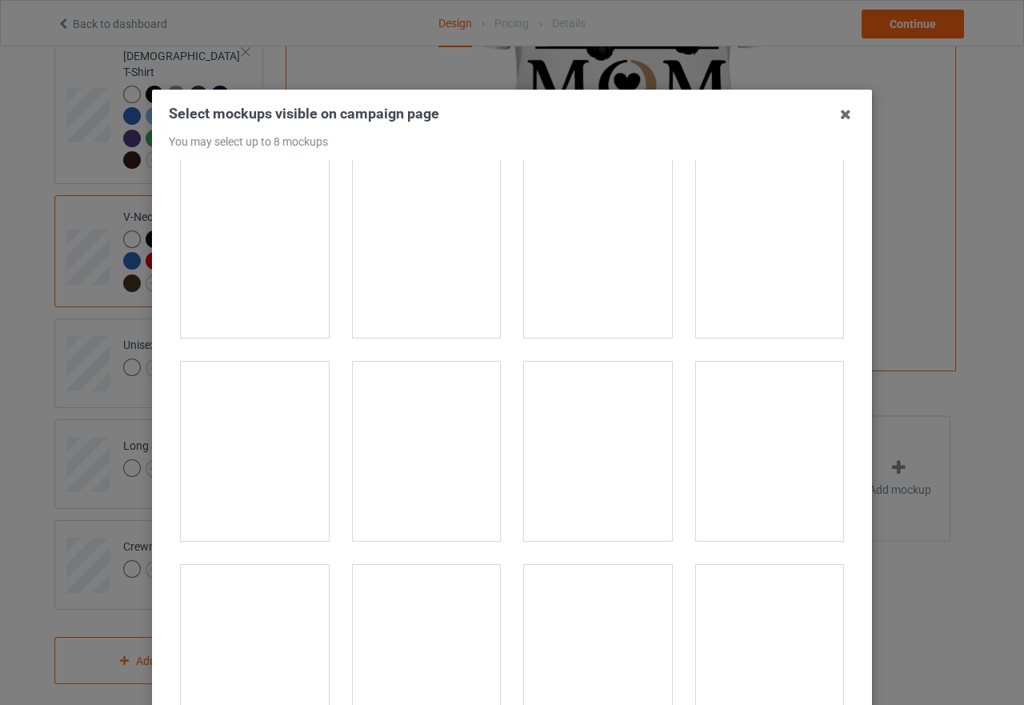
scroll to position [1760, 0]
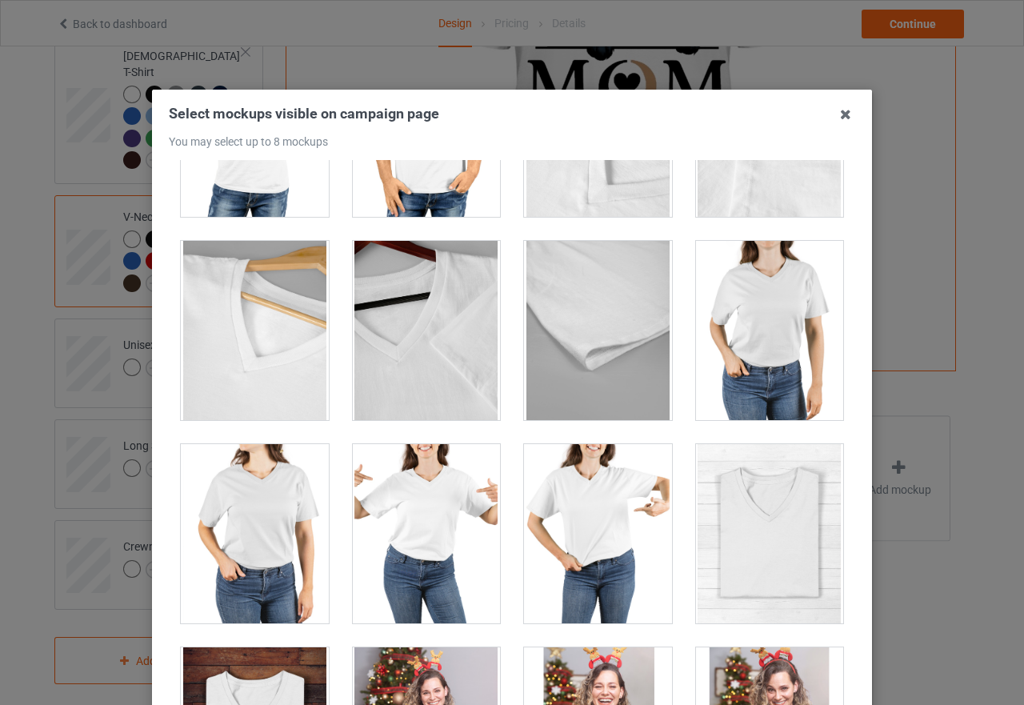
click at [759, 314] on div at bounding box center [770, 330] width 148 height 179
click at [244, 498] on div at bounding box center [255, 533] width 148 height 179
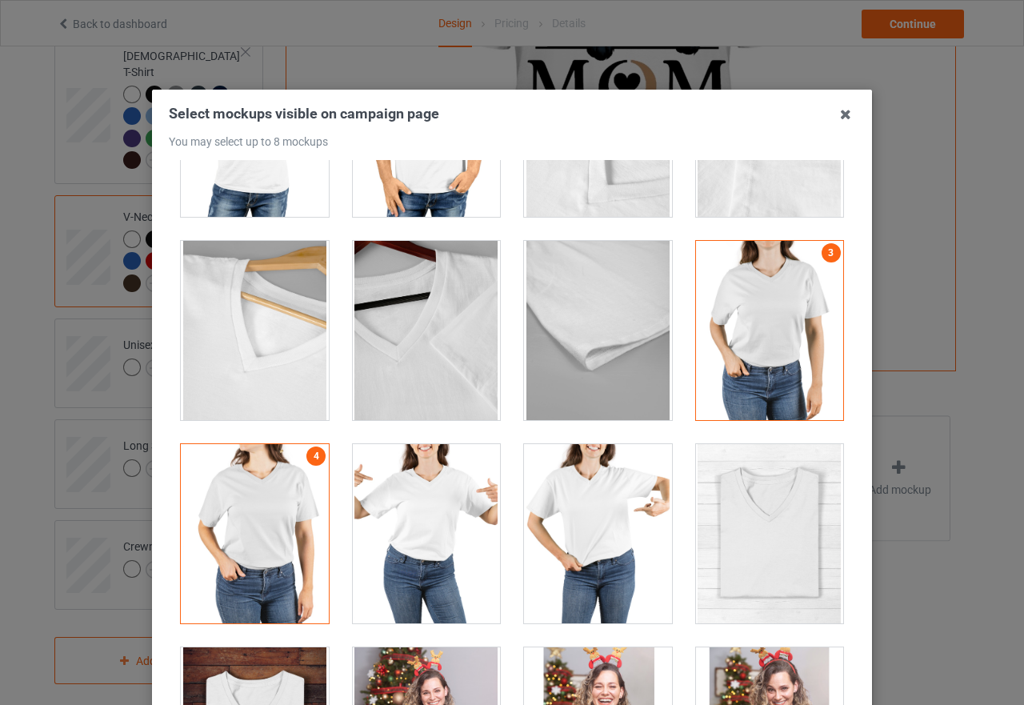
drag, startPoint x: 410, startPoint y: 521, endPoint x: 562, endPoint y: 519, distance: 151.2
click at [414, 521] on div at bounding box center [427, 533] width 148 height 179
click at [566, 517] on div at bounding box center [598, 533] width 148 height 179
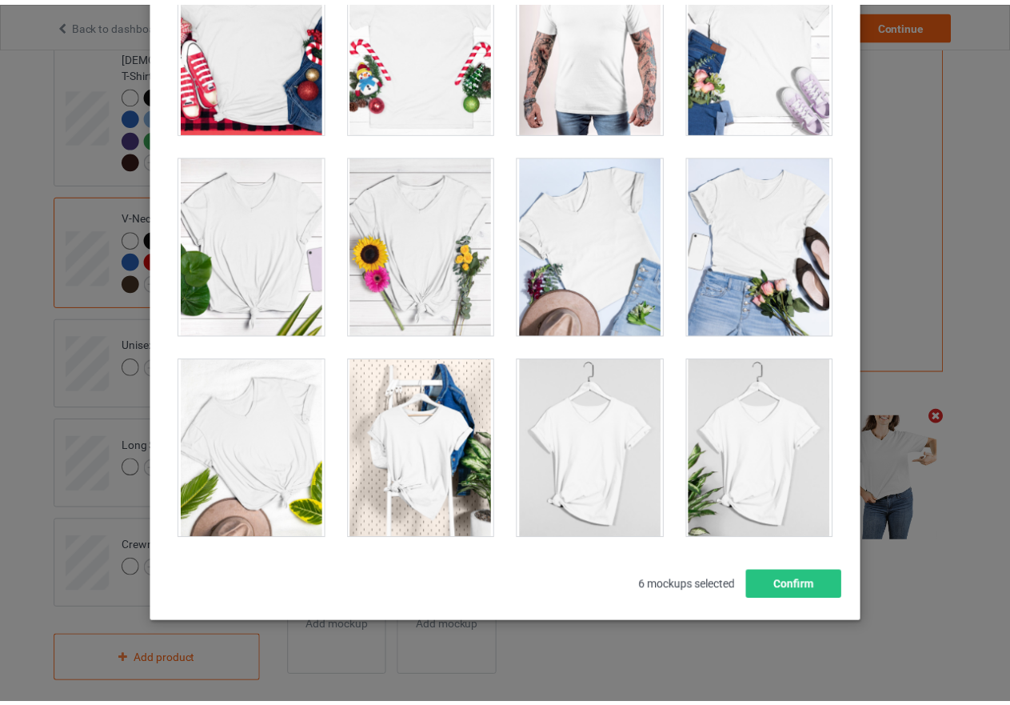
scroll to position [182, 0]
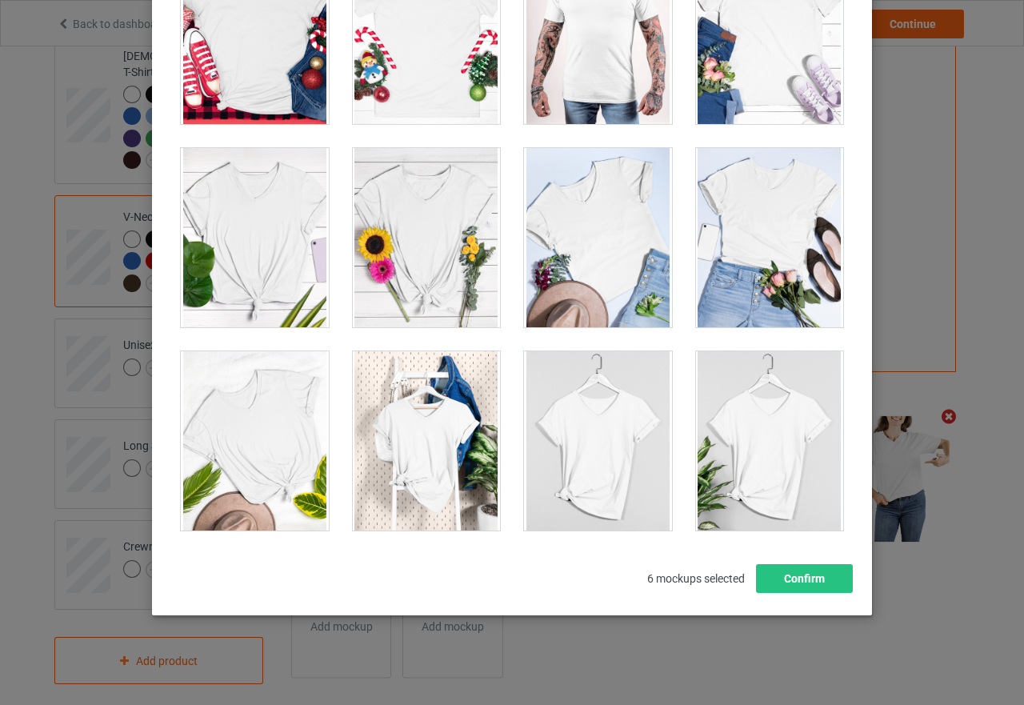
click at [736, 449] on div at bounding box center [770, 440] width 148 height 179
click at [410, 450] on div at bounding box center [427, 440] width 148 height 179
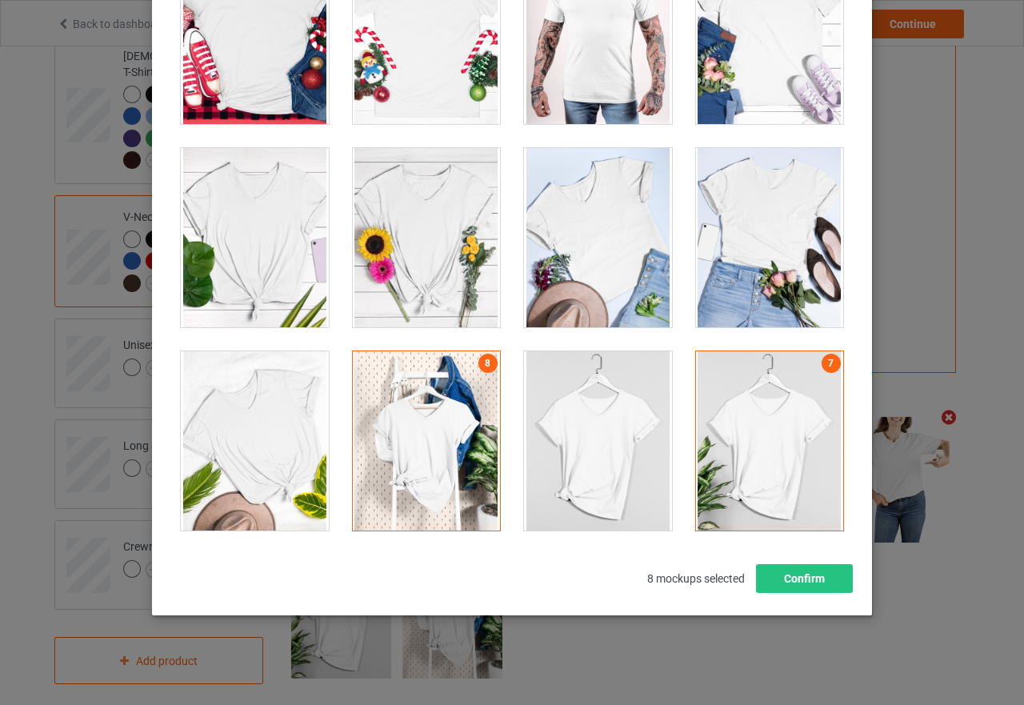
click at [410, 450] on div at bounding box center [427, 440] width 148 height 179
click at [588, 271] on div at bounding box center [598, 237] width 148 height 179
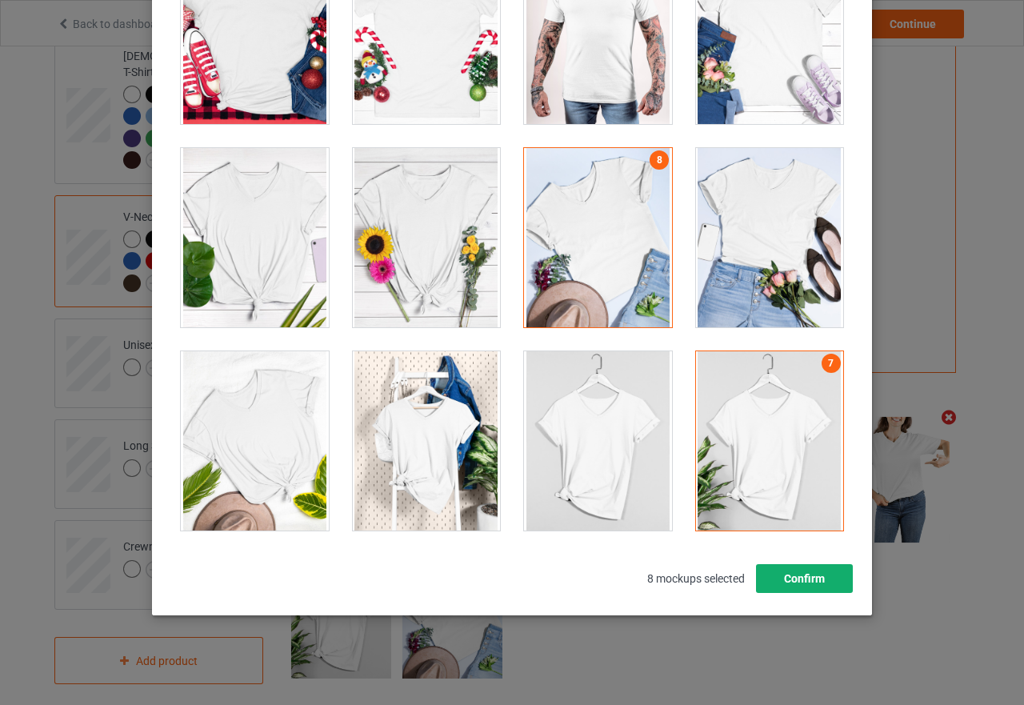
click at [774, 578] on button "Confirm" at bounding box center [804, 578] width 97 height 29
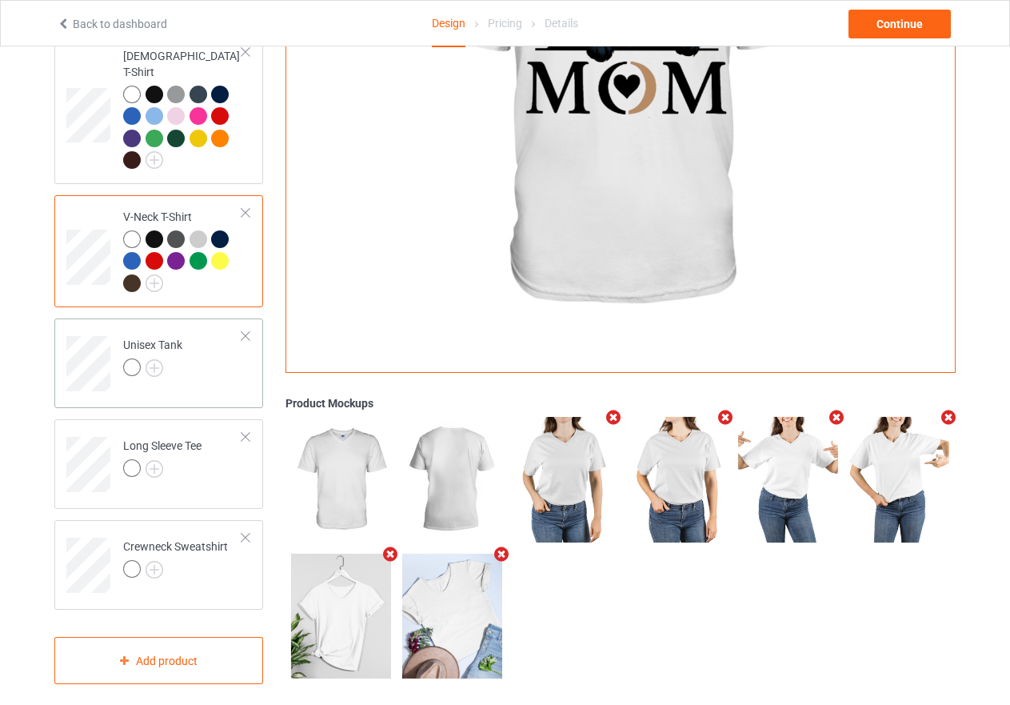
click at [217, 333] on td "Unisex Tank" at bounding box center [182, 358] width 137 height 66
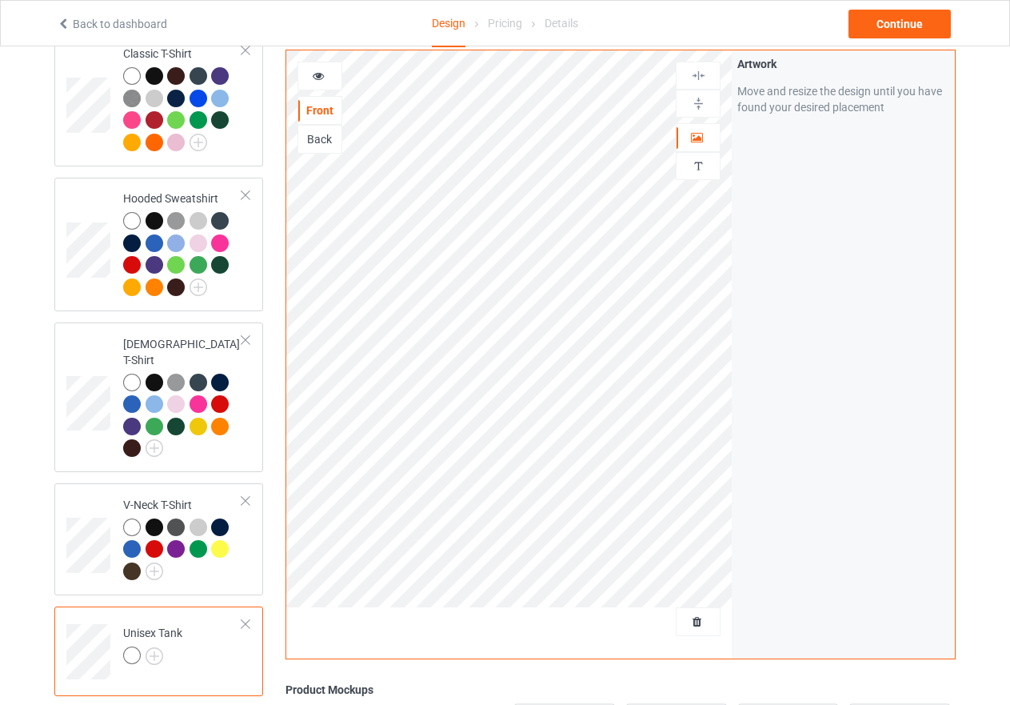
scroll to position [120, 0]
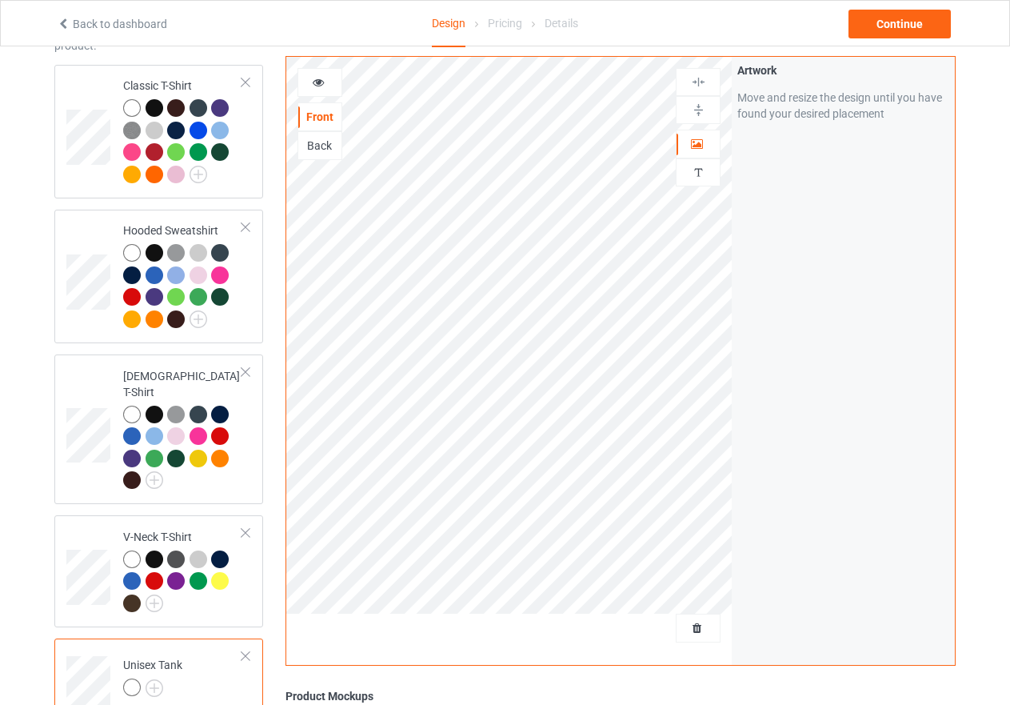
click at [317, 78] on icon at bounding box center [319, 79] width 14 height 11
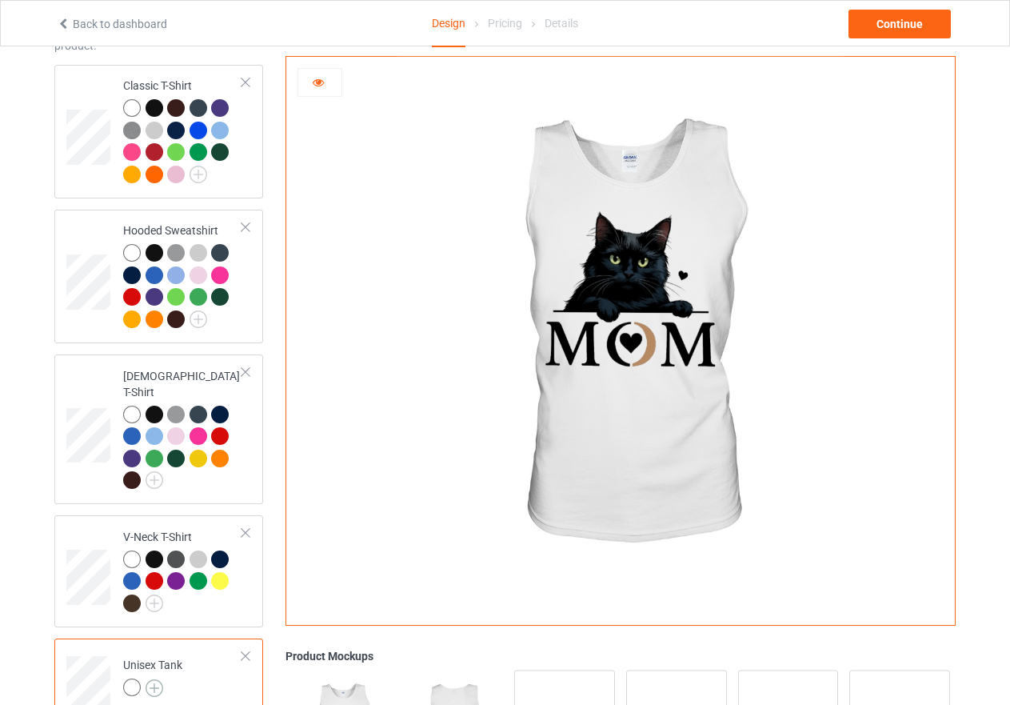
click at [153, 679] on img at bounding box center [155, 688] width 18 height 18
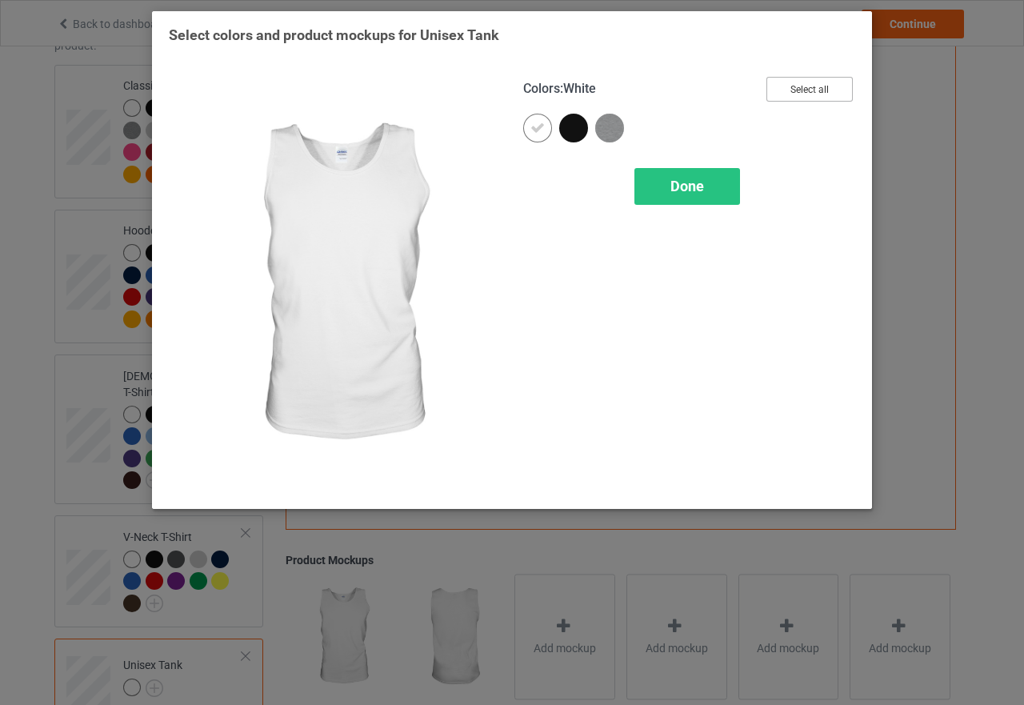
click at [800, 86] on button "Select all" at bounding box center [809, 89] width 86 height 25
click at [705, 182] on div "Done" at bounding box center [687, 186] width 106 height 37
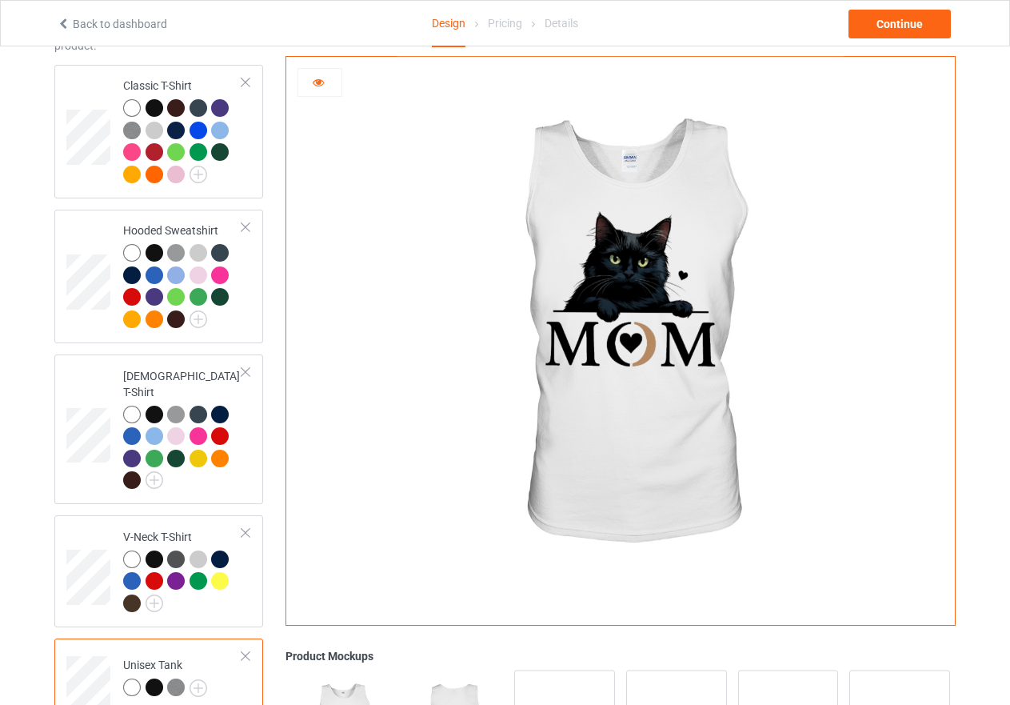
click at [177, 678] on img at bounding box center [176, 687] width 18 height 18
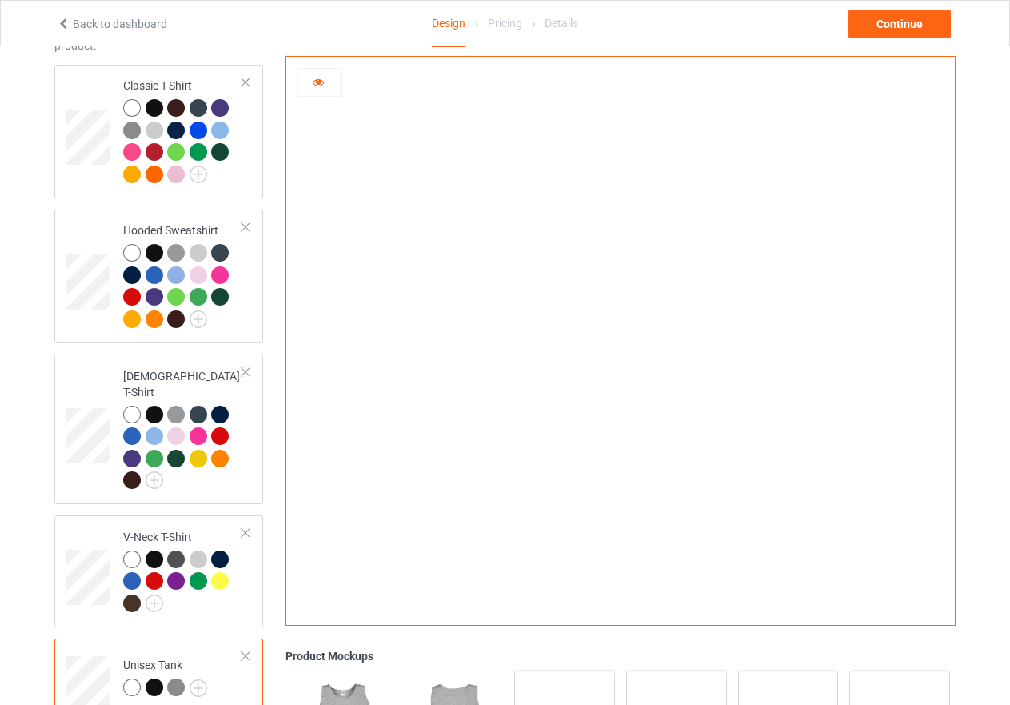
click at [154, 678] on div at bounding box center [155, 687] width 18 height 18
click at [130, 678] on div at bounding box center [132, 687] width 18 height 18
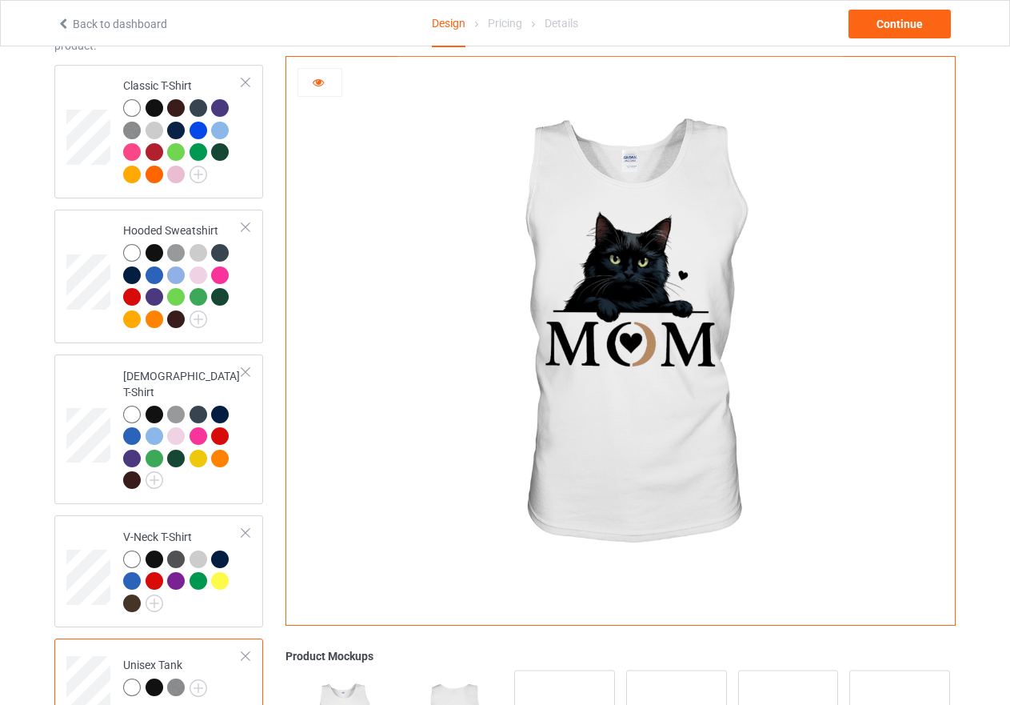
click at [172, 678] on img at bounding box center [176, 687] width 18 height 18
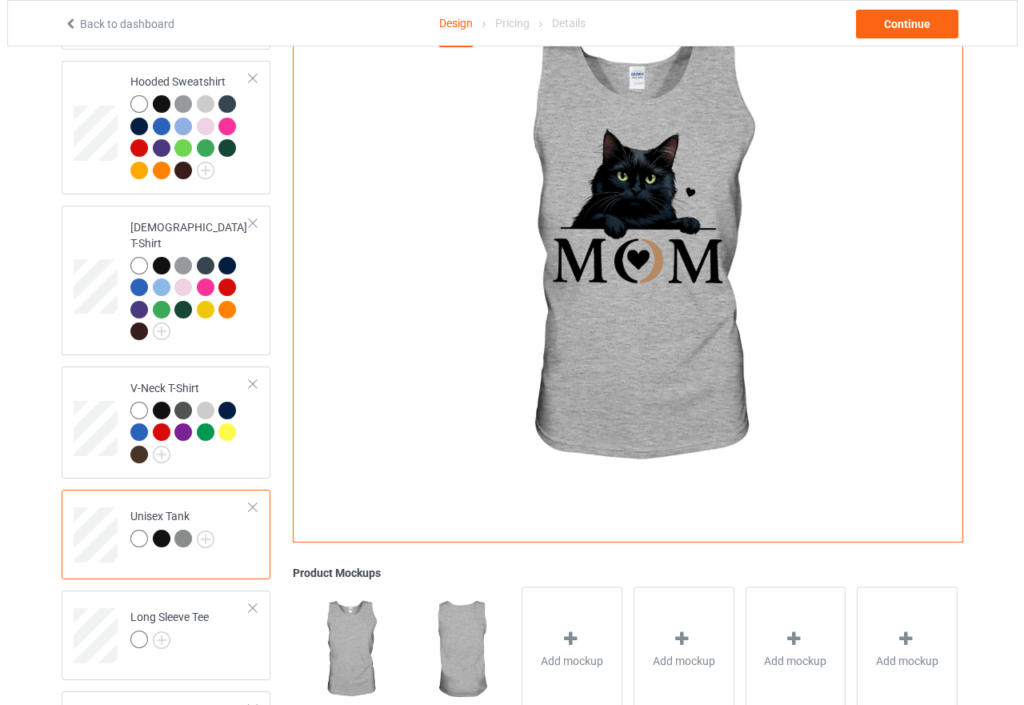
scroll to position [440, 0]
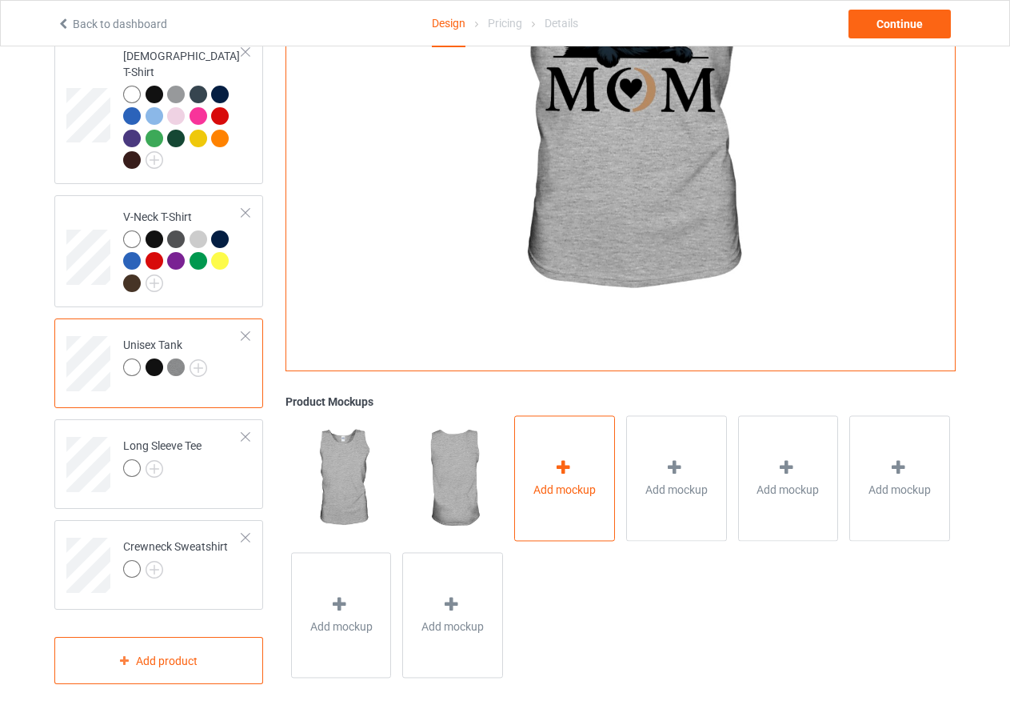
click at [558, 460] on icon at bounding box center [564, 468] width 20 height 17
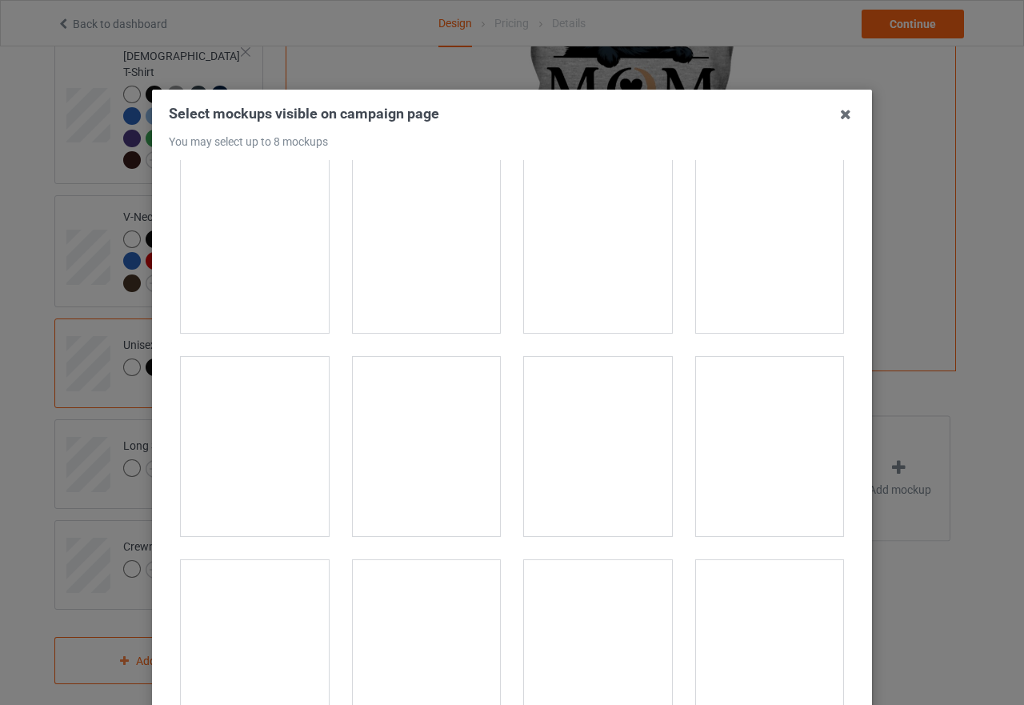
scroll to position [1520, 0]
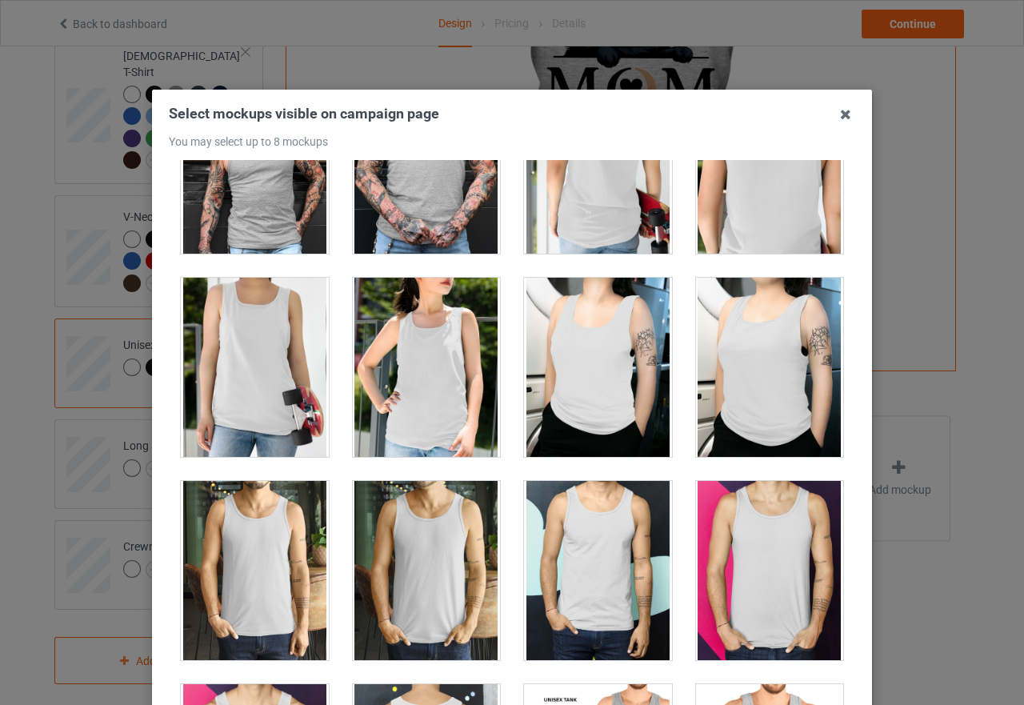
click at [413, 370] on div at bounding box center [427, 367] width 148 height 179
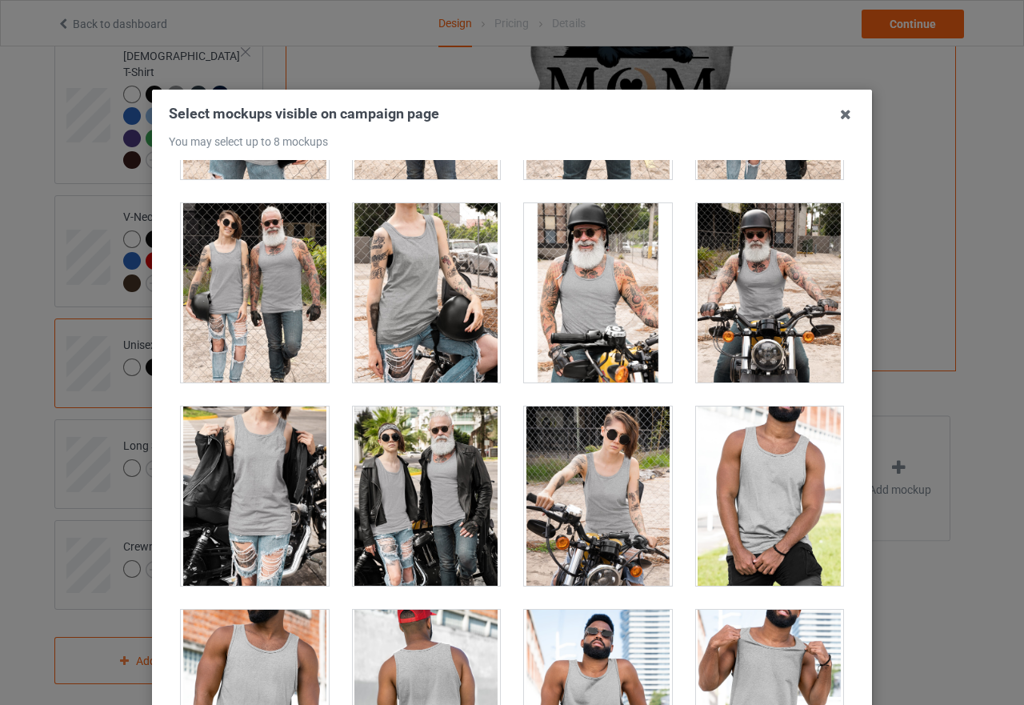
scroll to position [3440, 0]
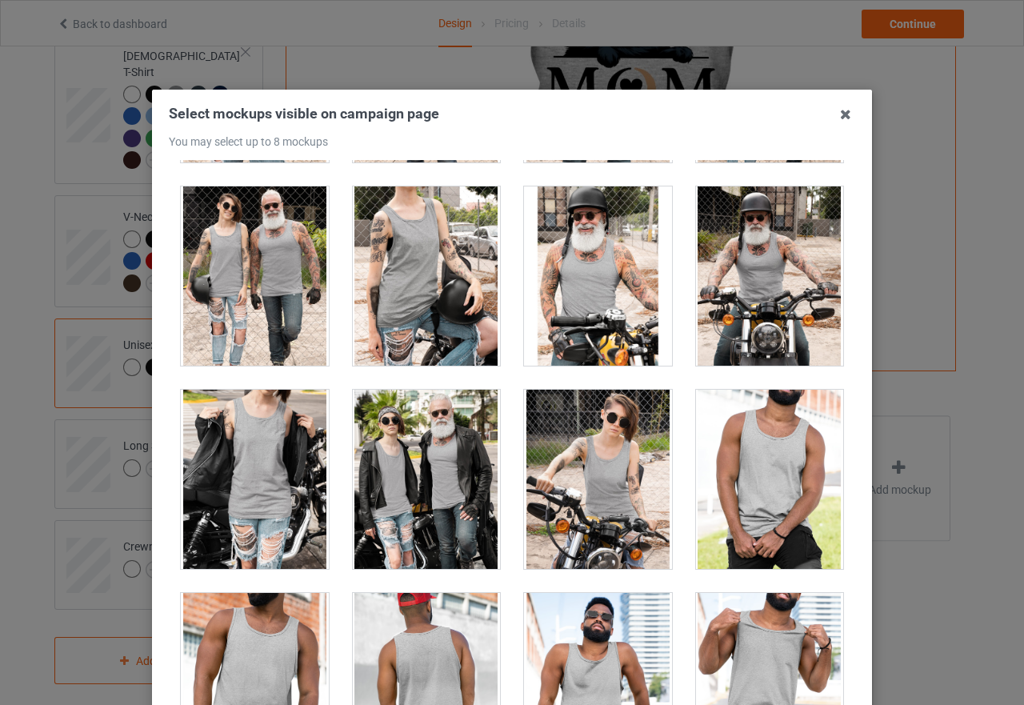
click at [649, 478] on div at bounding box center [598, 479] width 148 height 179
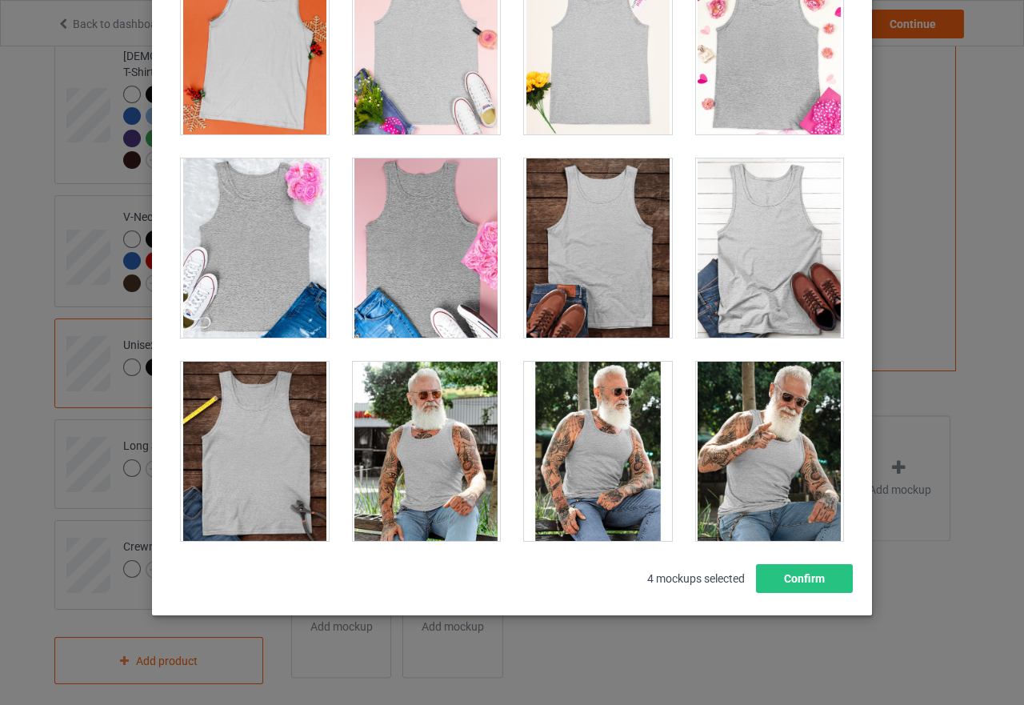
scroll to position [626, 0]
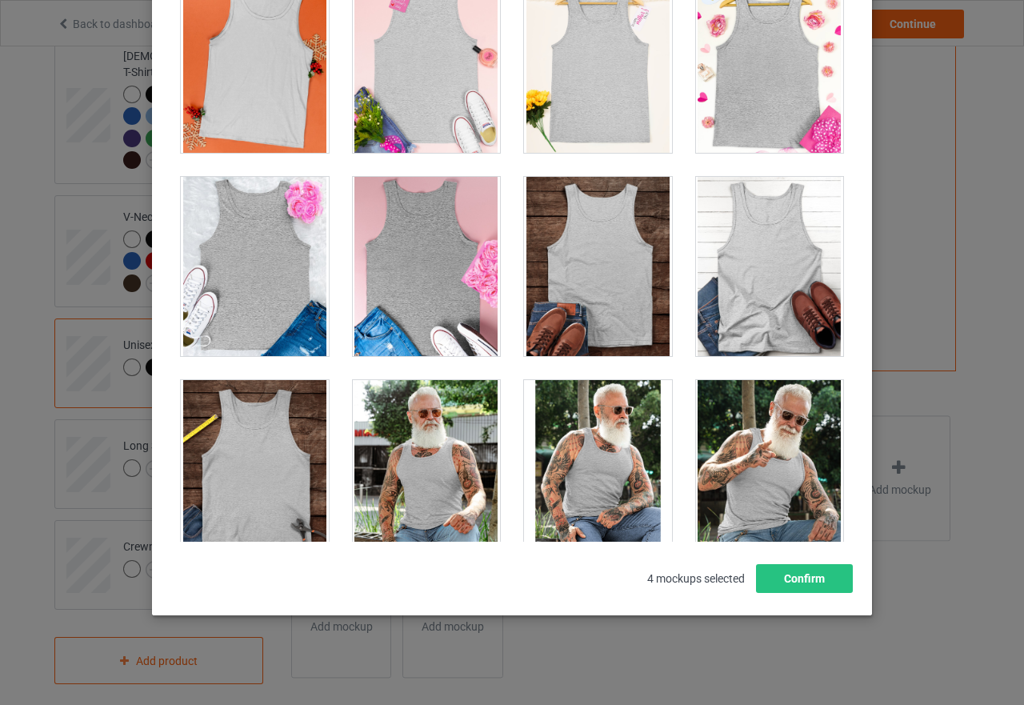
click at [290, 314] on div at bounding box center [255, 266] width 148 height 179
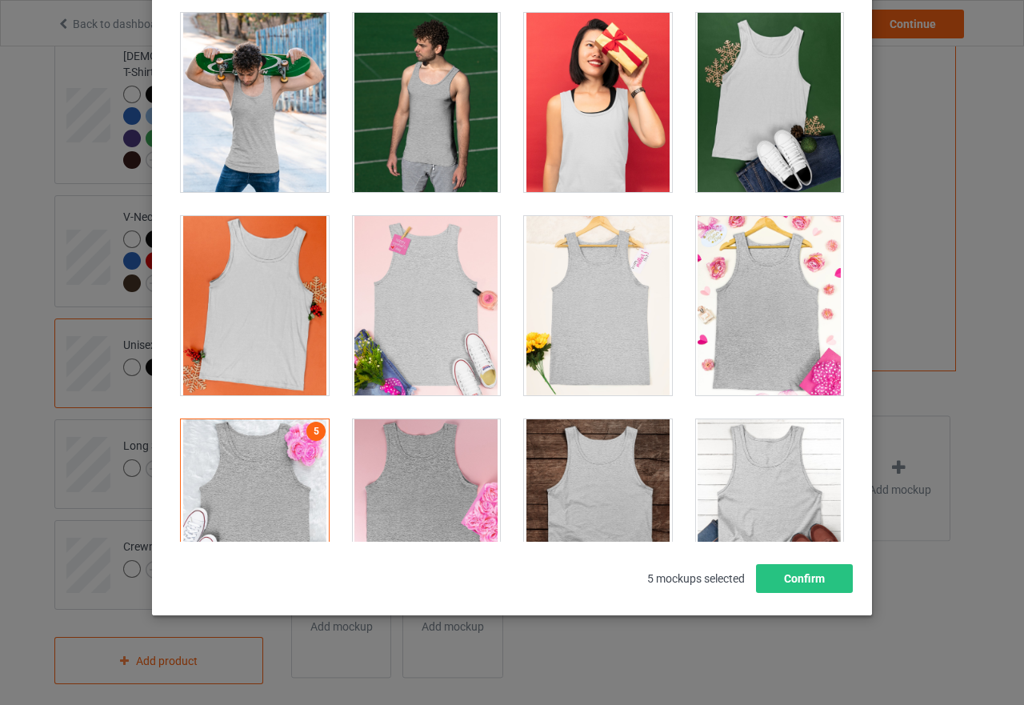
scroll to position [386, 0]
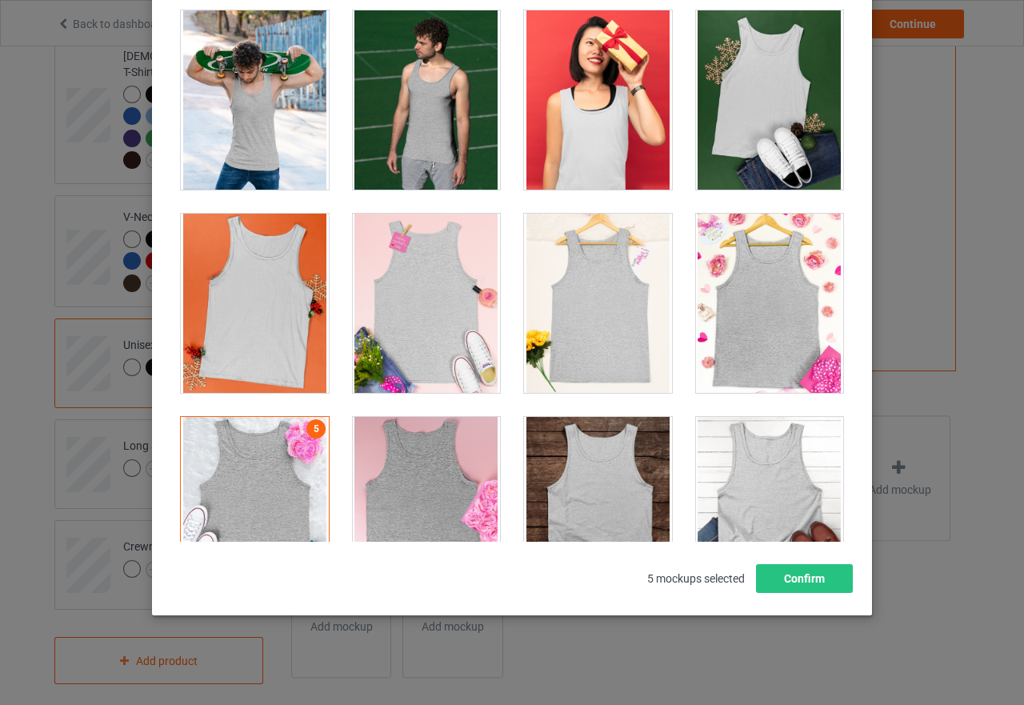
click at [427, 361] on div at bounding box center [427, 303] width 148 height 179
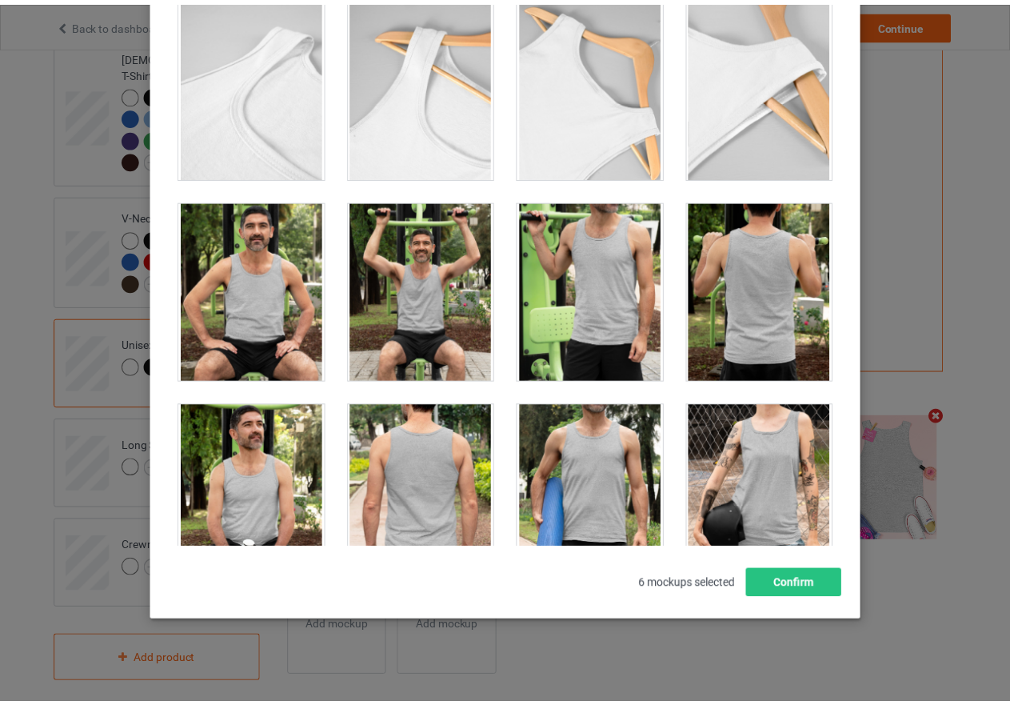
scroll to position [182, 0]
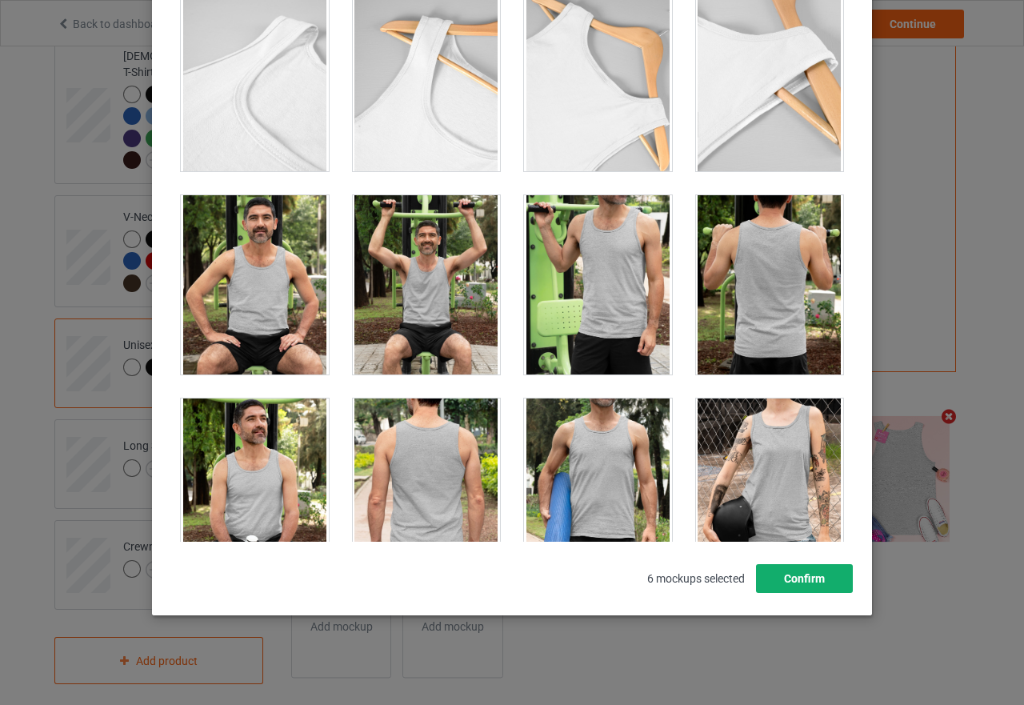
click at [818, 580] on button "Confirm" at bounding box center [804, 578] width 97 height 29
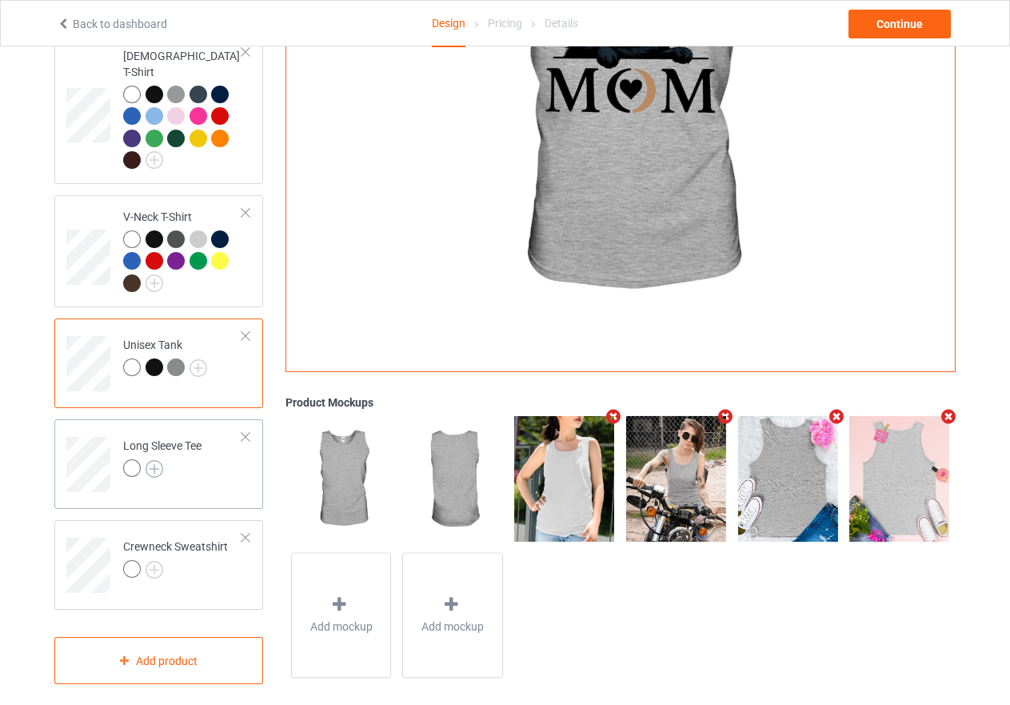
click at [161, 460] on img at bounding box center [155, 469] width 18 height 18
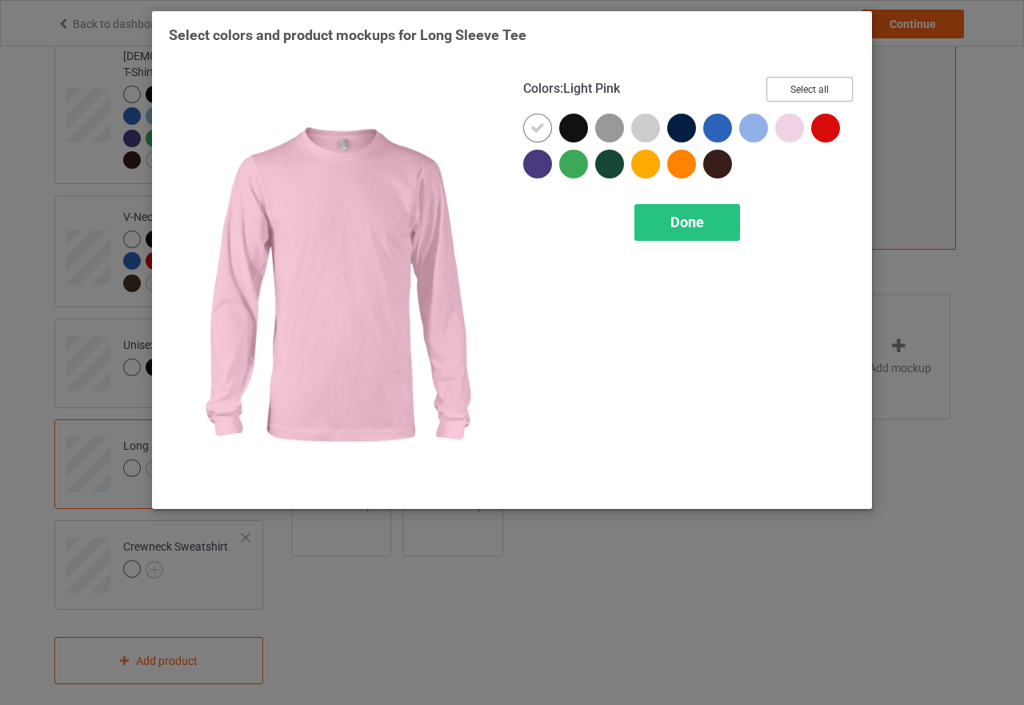
click at [786, 90] on button "Select all" at bounding box center [809, 89] width 86 height 25
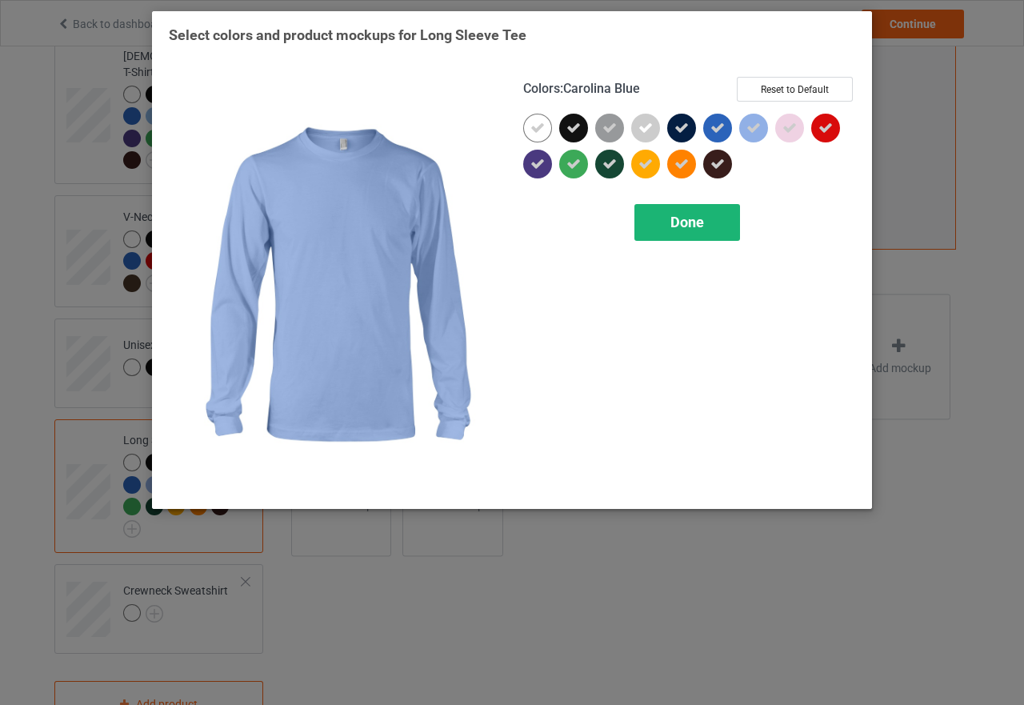
click at [711, 217] on div "Done" at bounding box center [687, 222] width 106 height 37
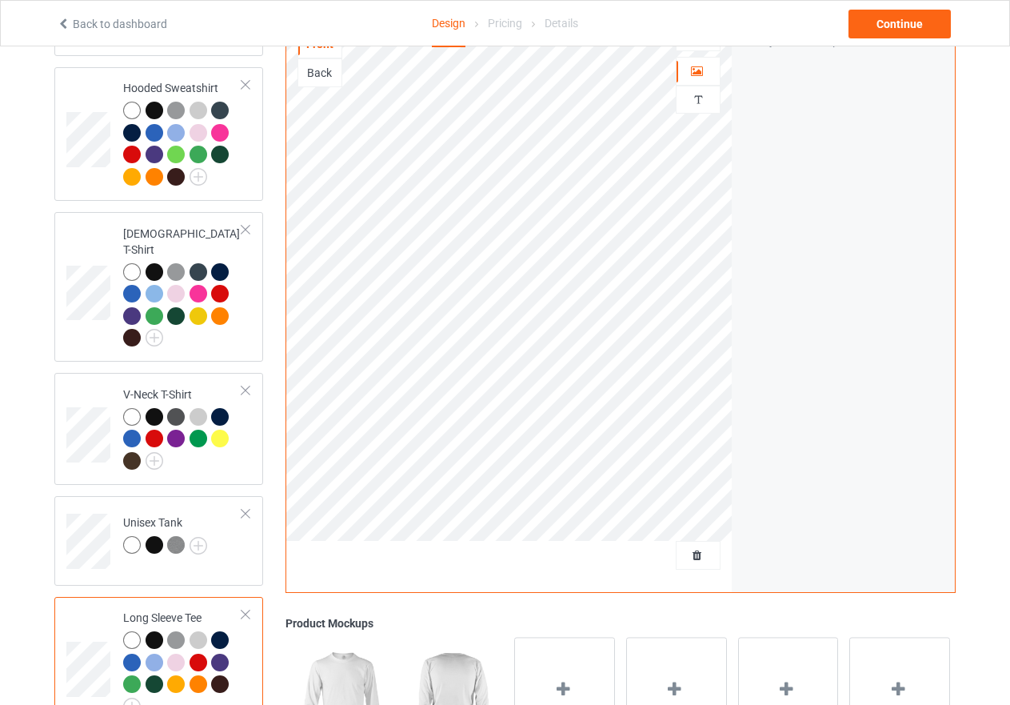
scroll to position [200, 0]
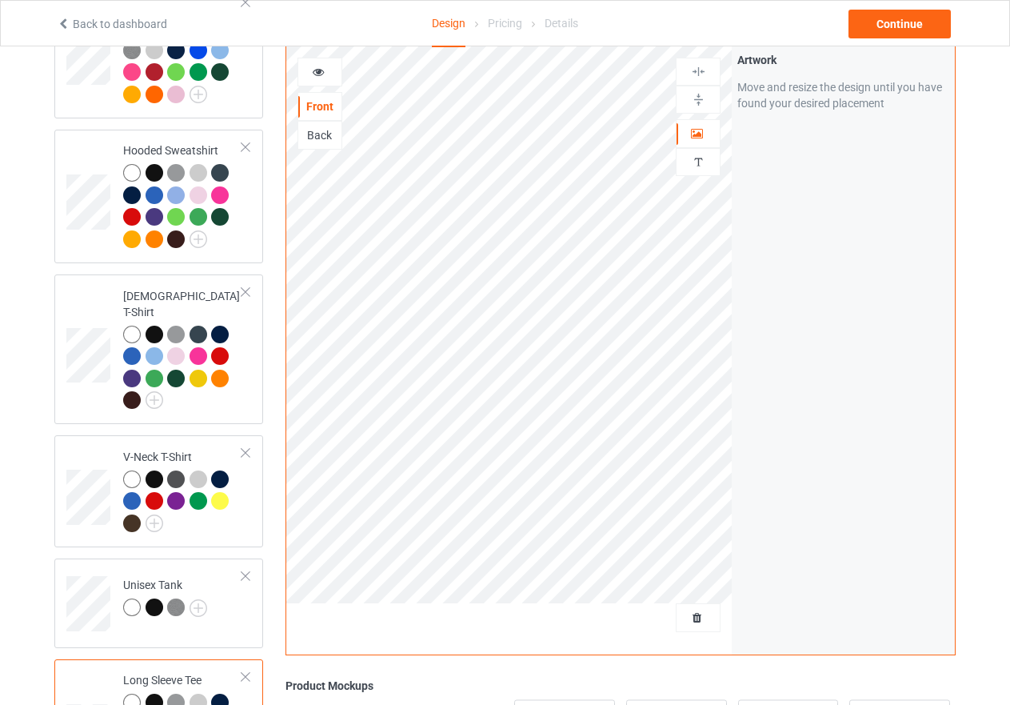
click at [313, 64] on icon at bounding box center [319, 69] width 14 height 11
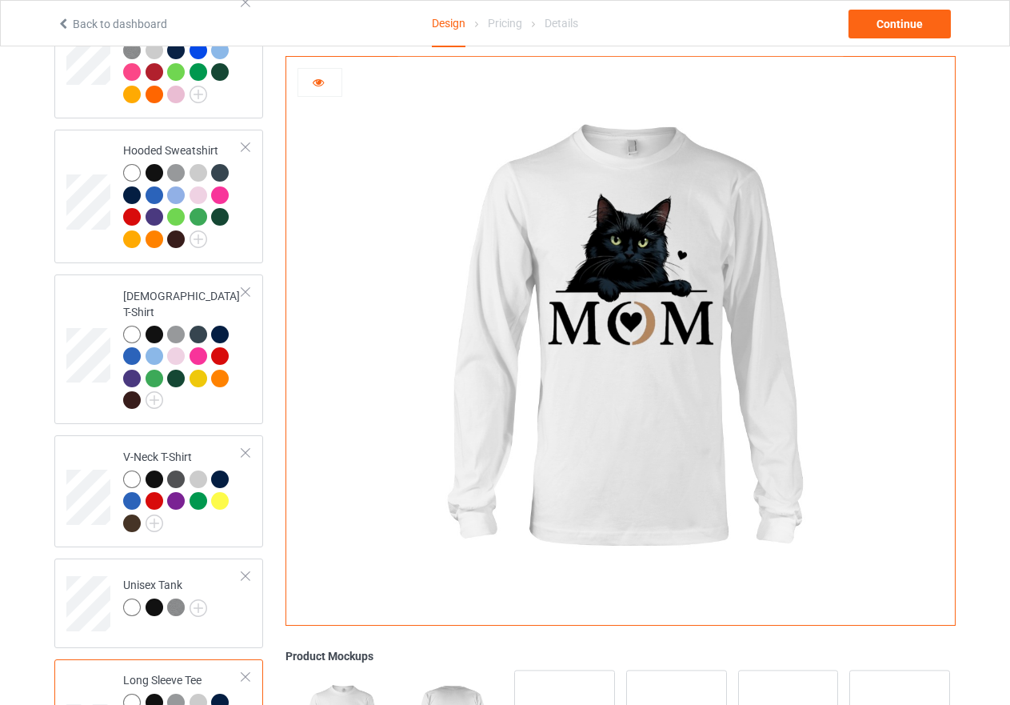
click at [167, 694] on div at bounding box center [176, 703] width 18 height 18
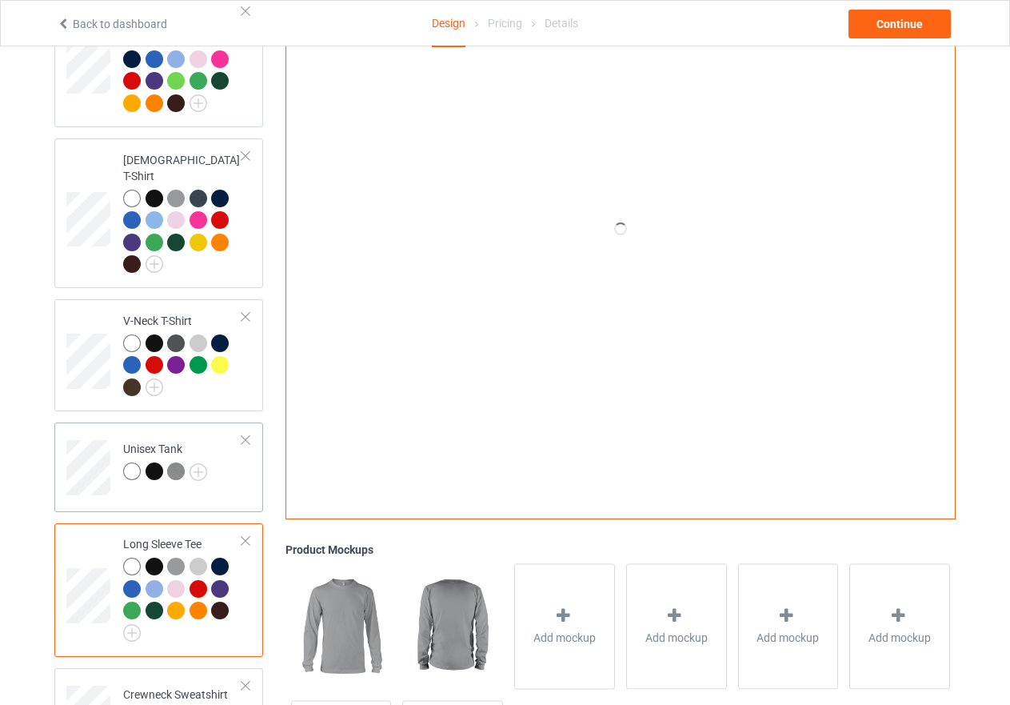
scroll to position [360, 0]
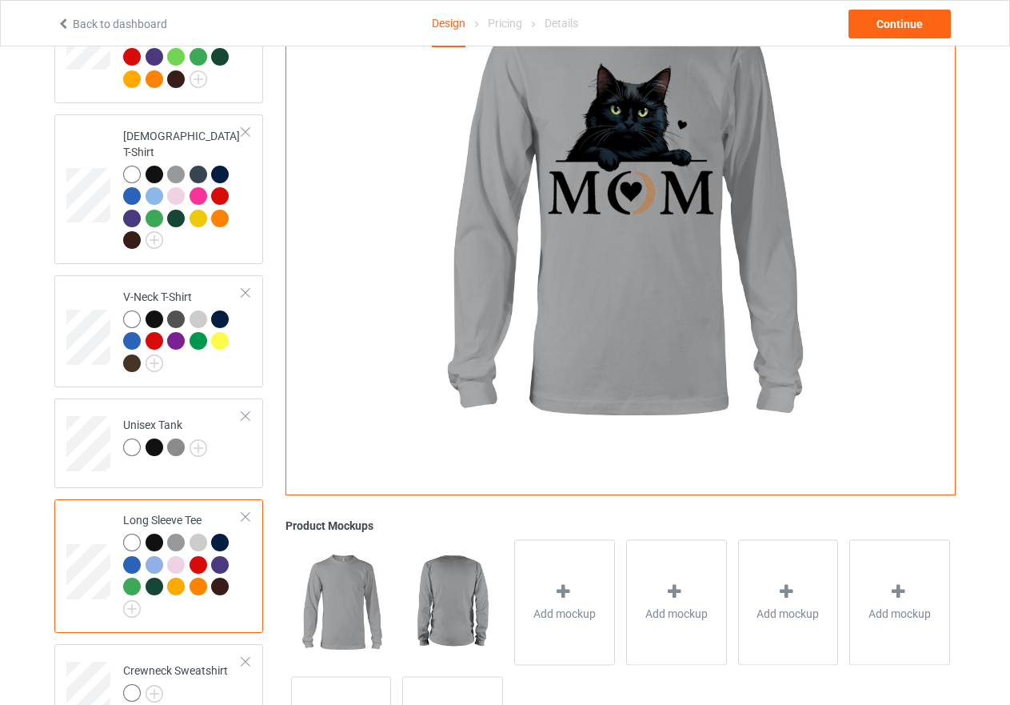
click at [196, 534] on div at bounding box center [199, 543] width 18 height 18
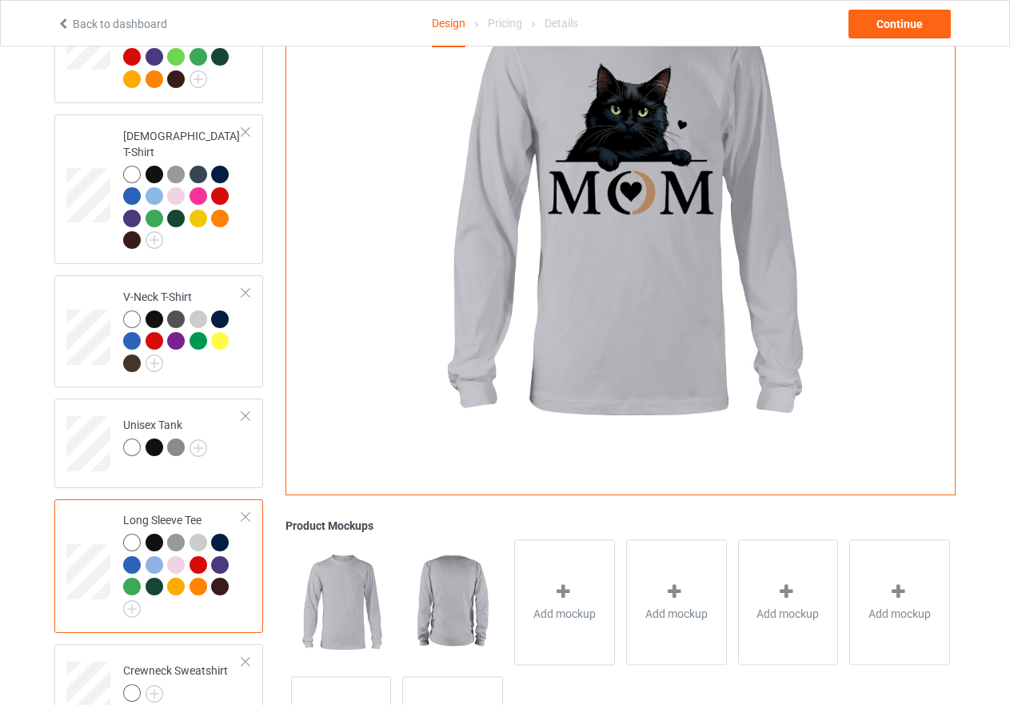
click at [176, 578] on div at bounding box center [176, 587] width 18 height 18
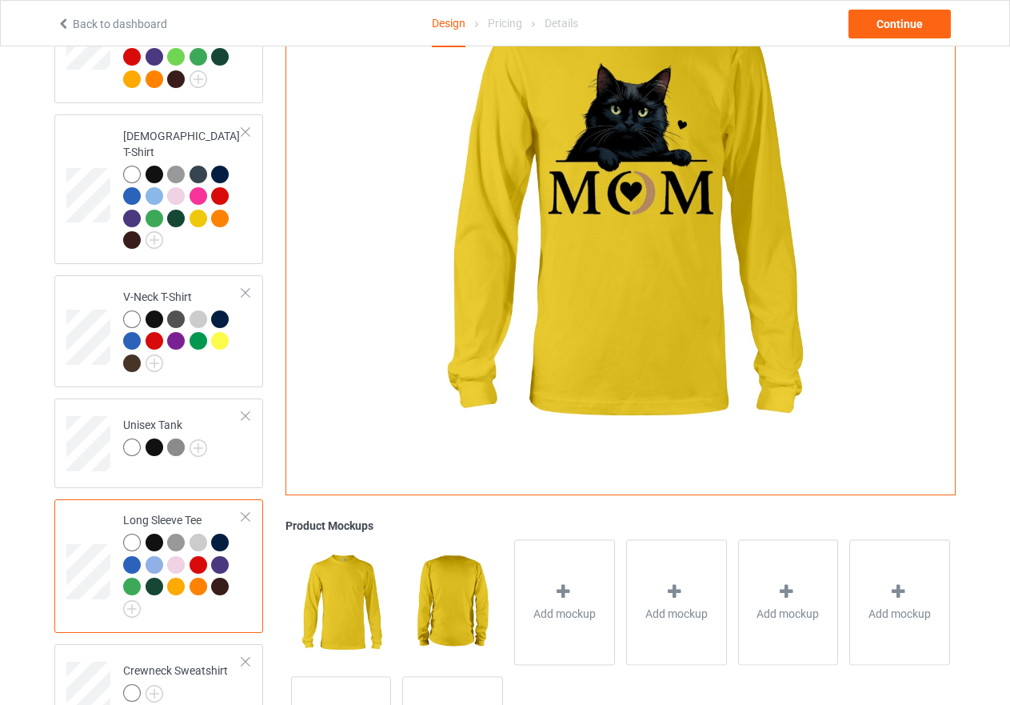
click at [197, 578] on div at bounding box center [199, 587] width 18 height 18
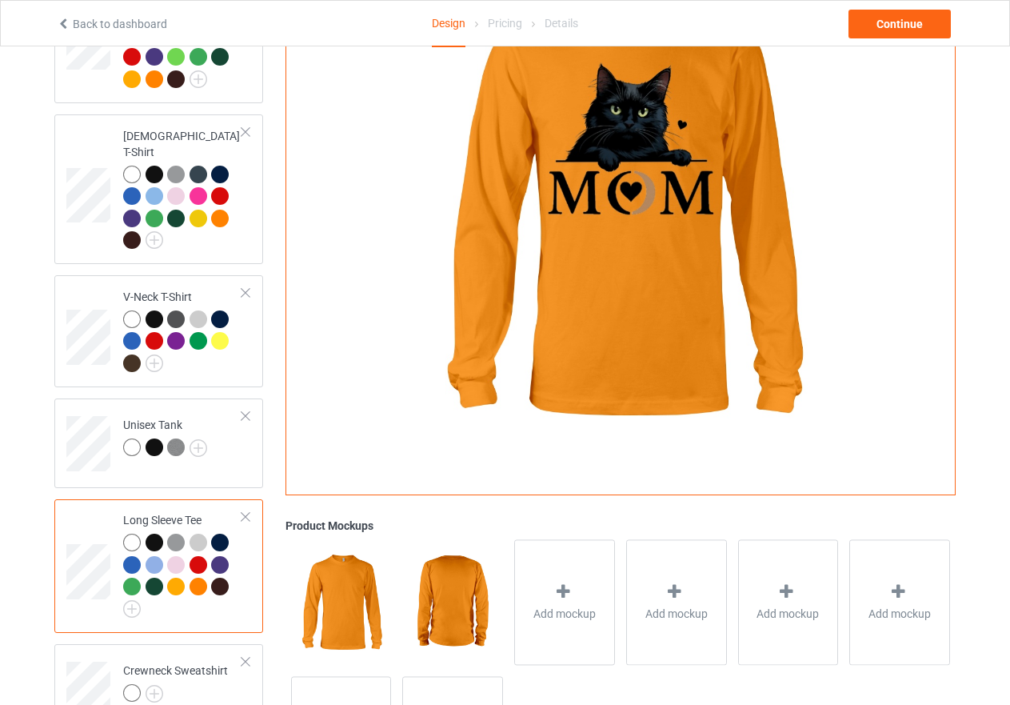
click at [132, 578] on div at bounding box center [132, 587] width 18 height 18
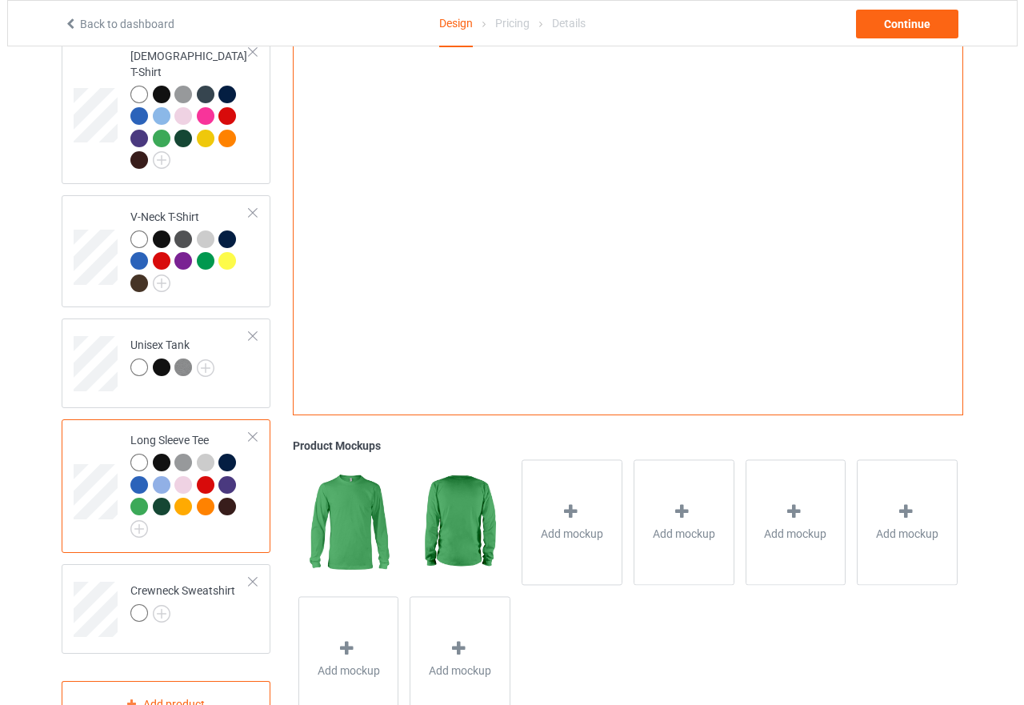
scroll to position [484, 0]
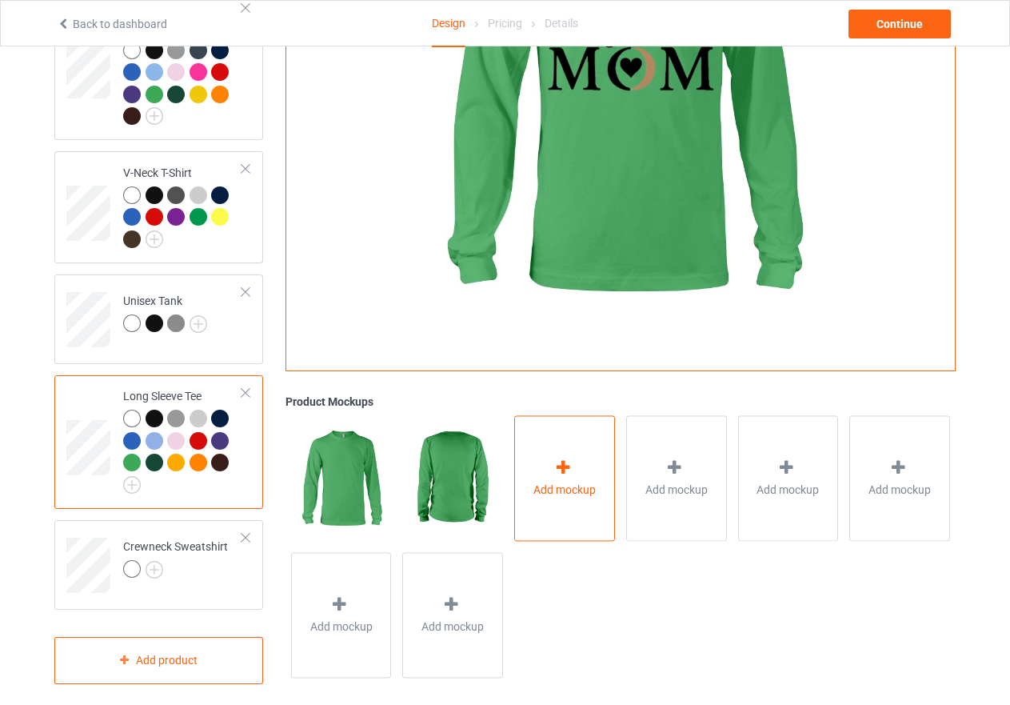
click at [570, 460] on icon at bounding box center [564, 467] width 20 height 17
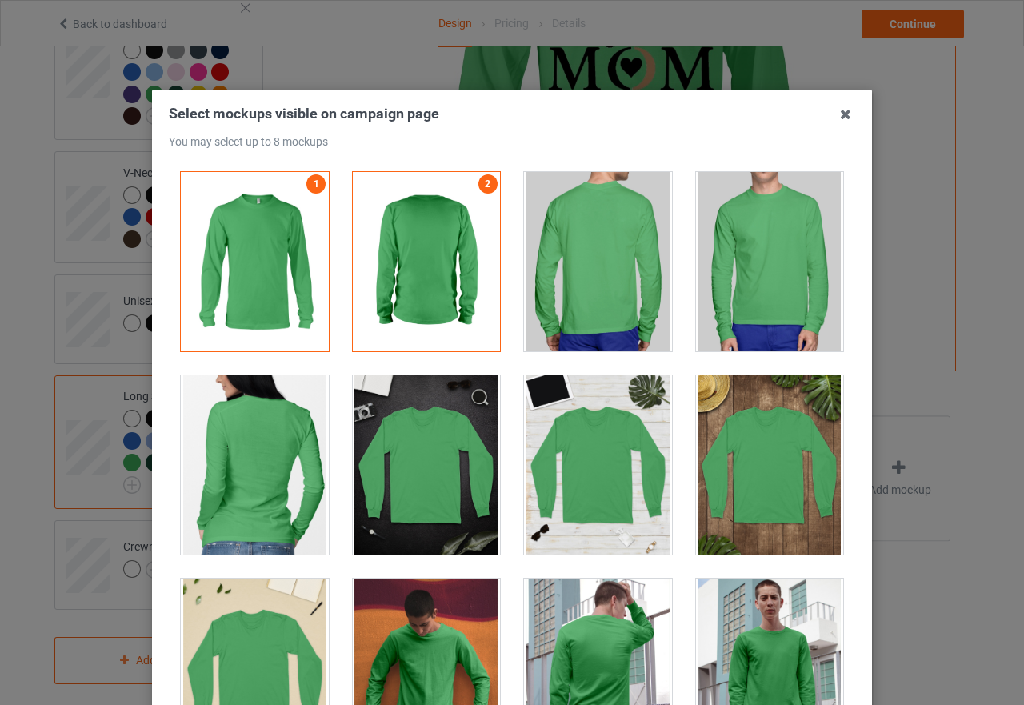
click at [414, 493] on div at bounding box center [427, 464] width 148 height 179
click at [753, 475] on div at bounding box center [770, 464] width 148 height 179
click at [309, 486] on div at bounding box center [255, 464] width 148 height 179
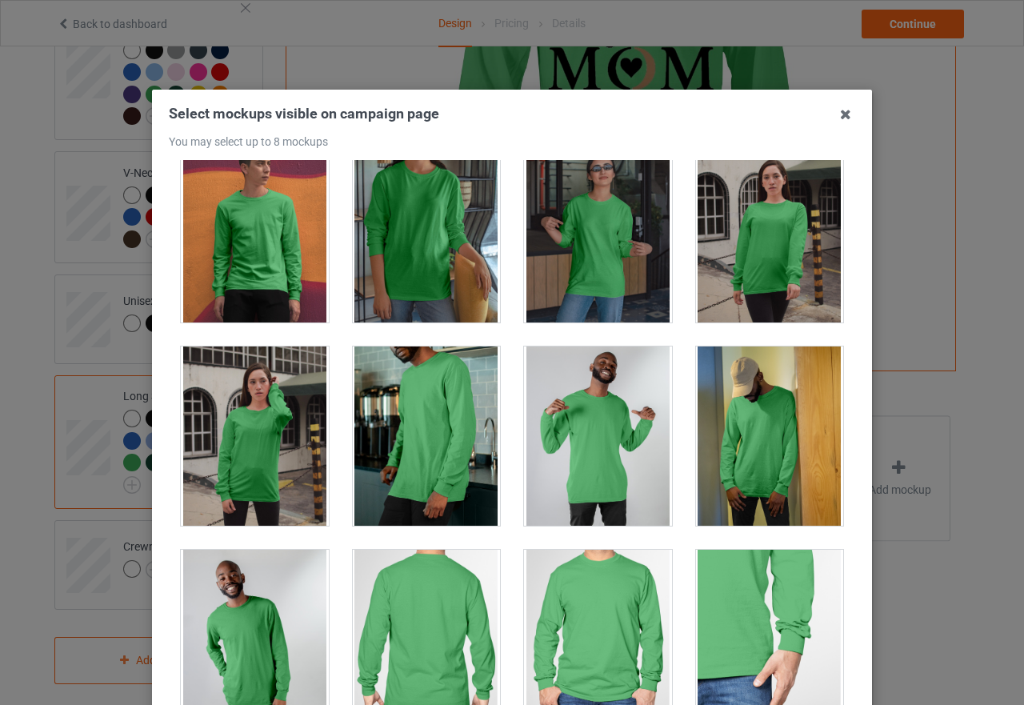
scroll to position [640, 0]
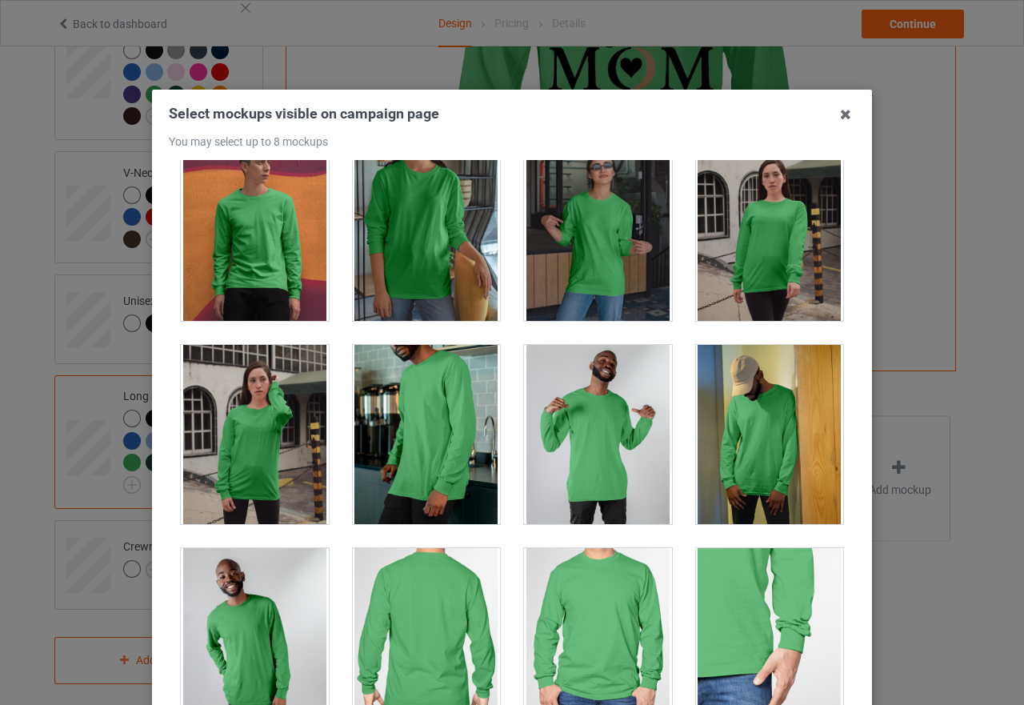
drag, startPoint x: 282, startPoint y: 445, endPoint x: 540, endPoint y: 467, distance: 258.5
click at [540, 467] on div "1 2 4 3" at bounding box center [512, 442] width 686 height 564
click at [743, 266] on div at bounding box center [770, 231] width 148 height 179
click at [736, 222] on div at bounding box center [770, 231] width 148 height 179
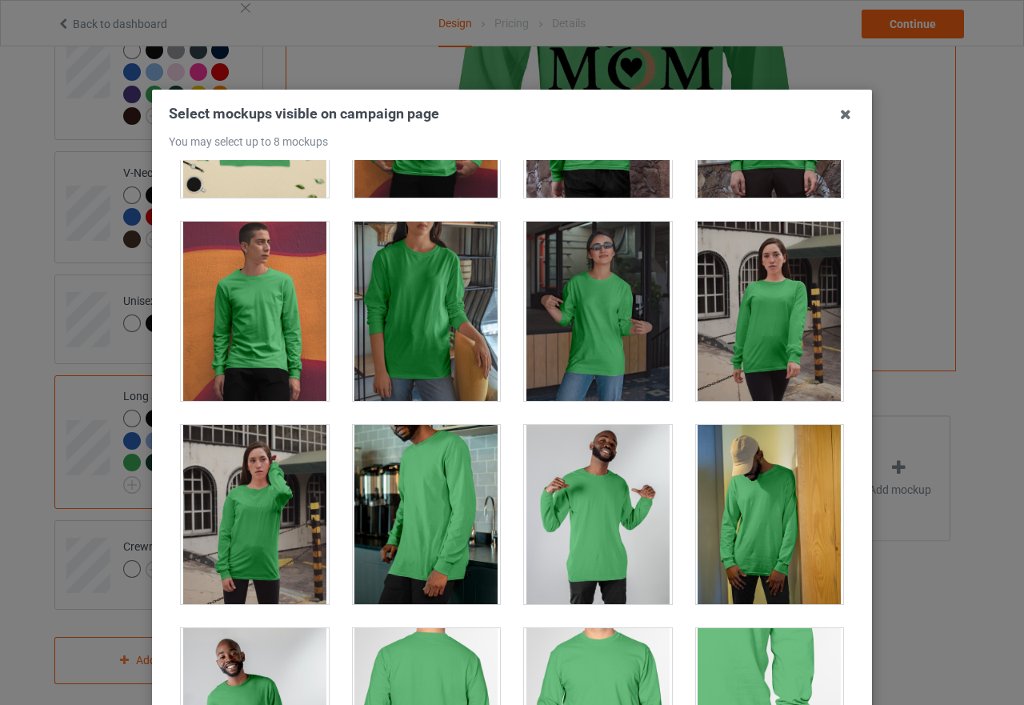
click at [776, 312] on div at bounding box center [770, 311] width 148 height 179
click at [235, 506] on div at bounding box center [255, 514] width 148 height 179
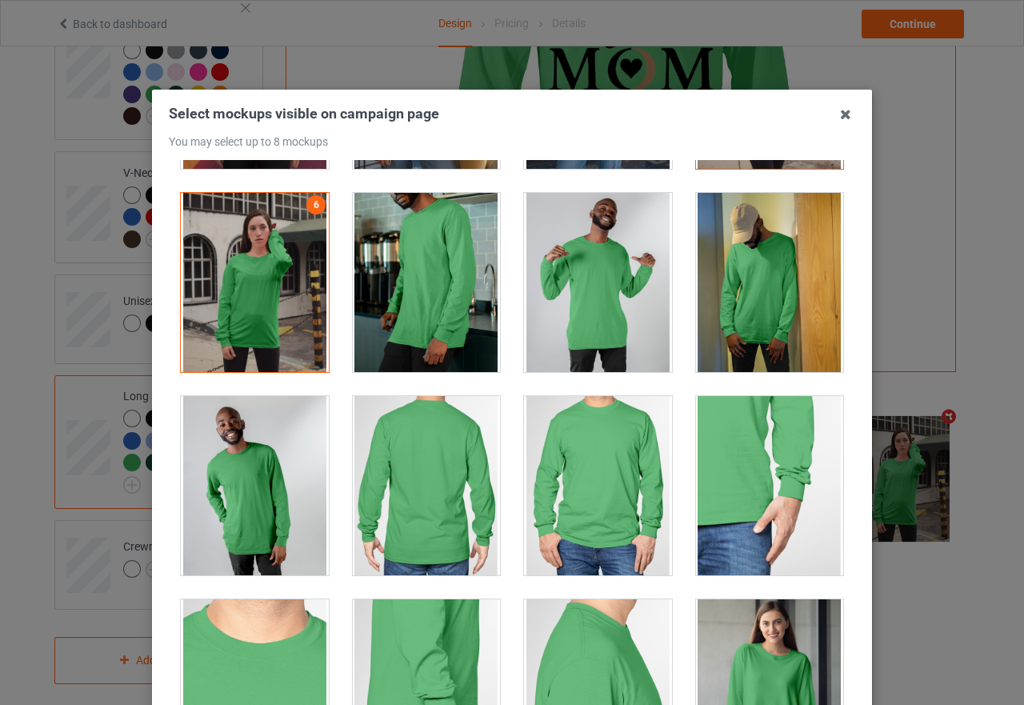
scroll to position [1200, 0]
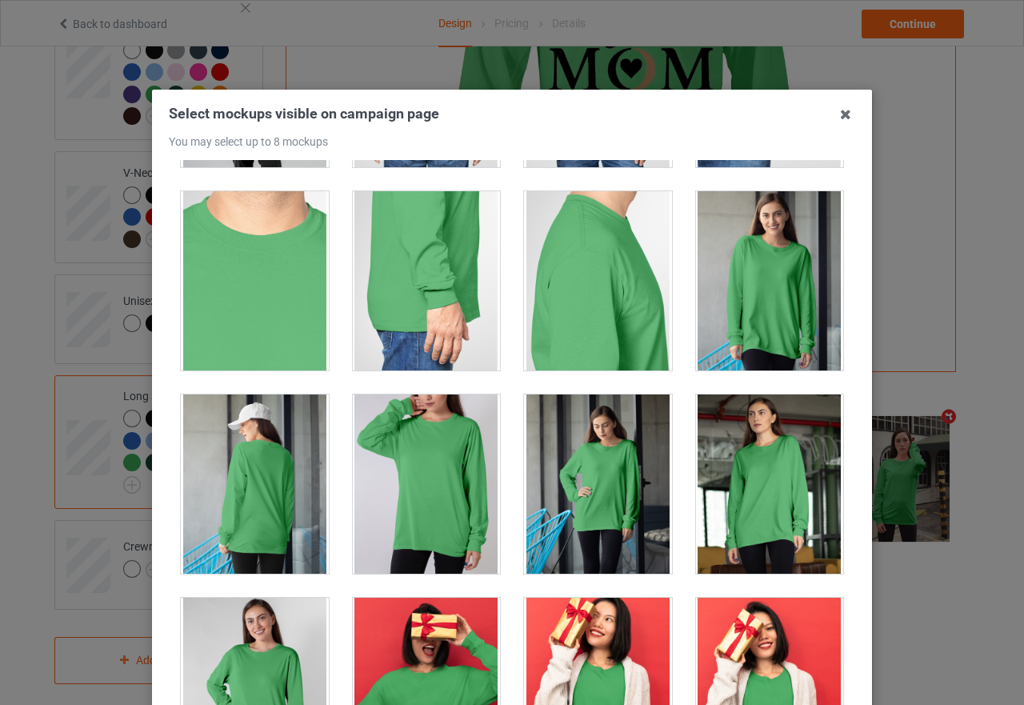
click at [750, 292] on div at bounding box center [770, 280] width 148 height 179
click at [615, 497] on div at bounding box center [598, 483] width 148 height 179
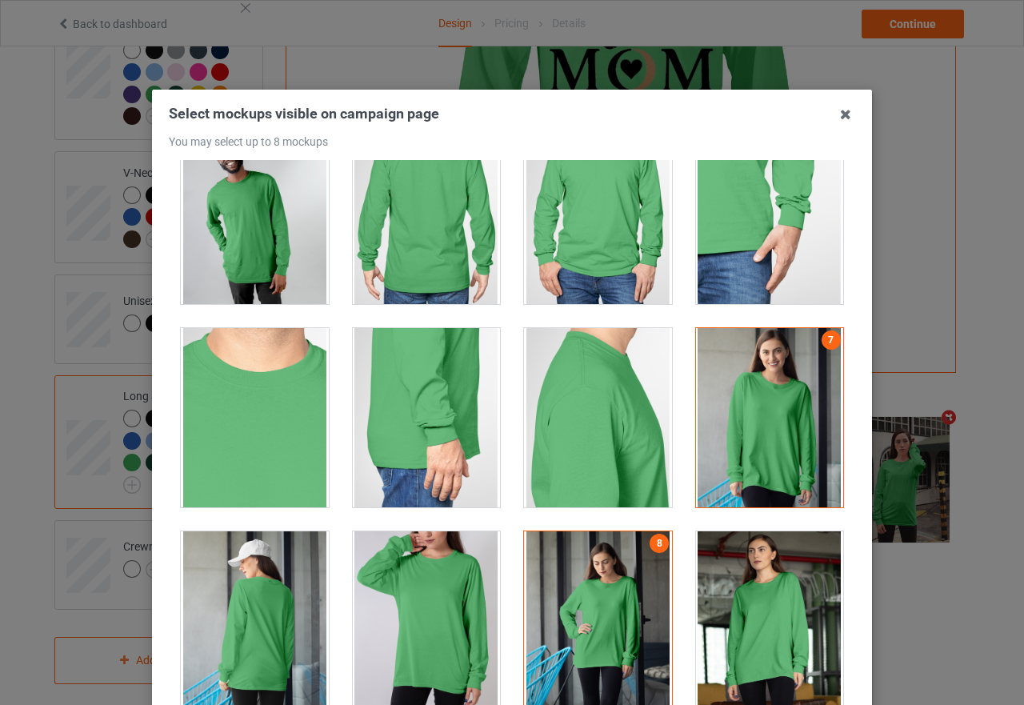
scroll to position [1040, 0]
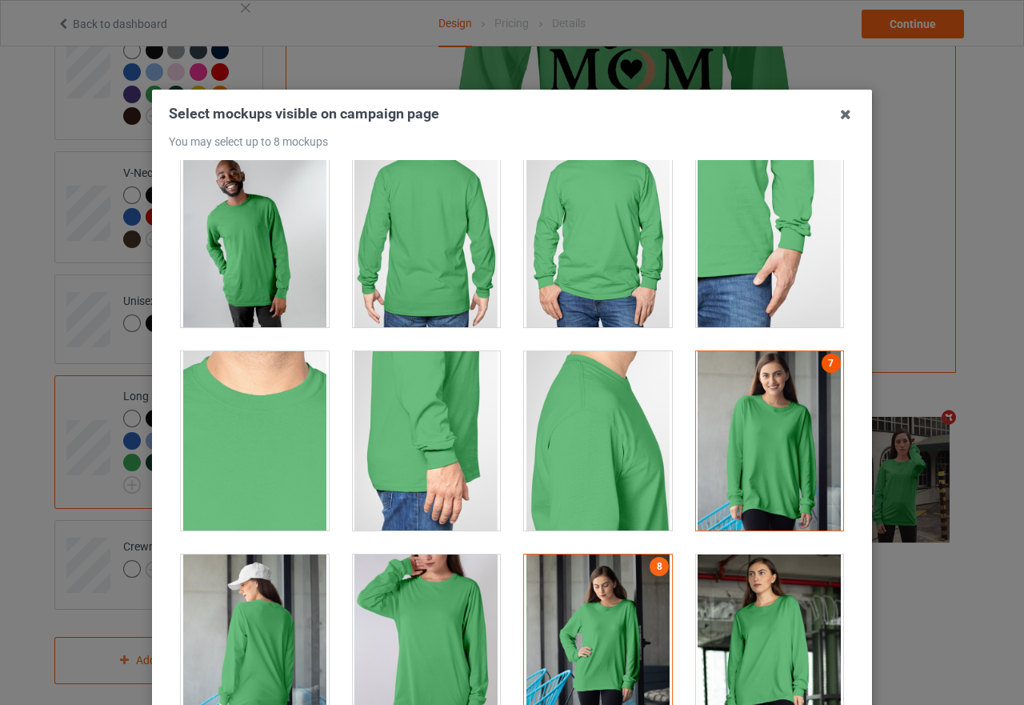
click at [822, 363] on link "7" at bounding box center [831, 363] width 19 height 19
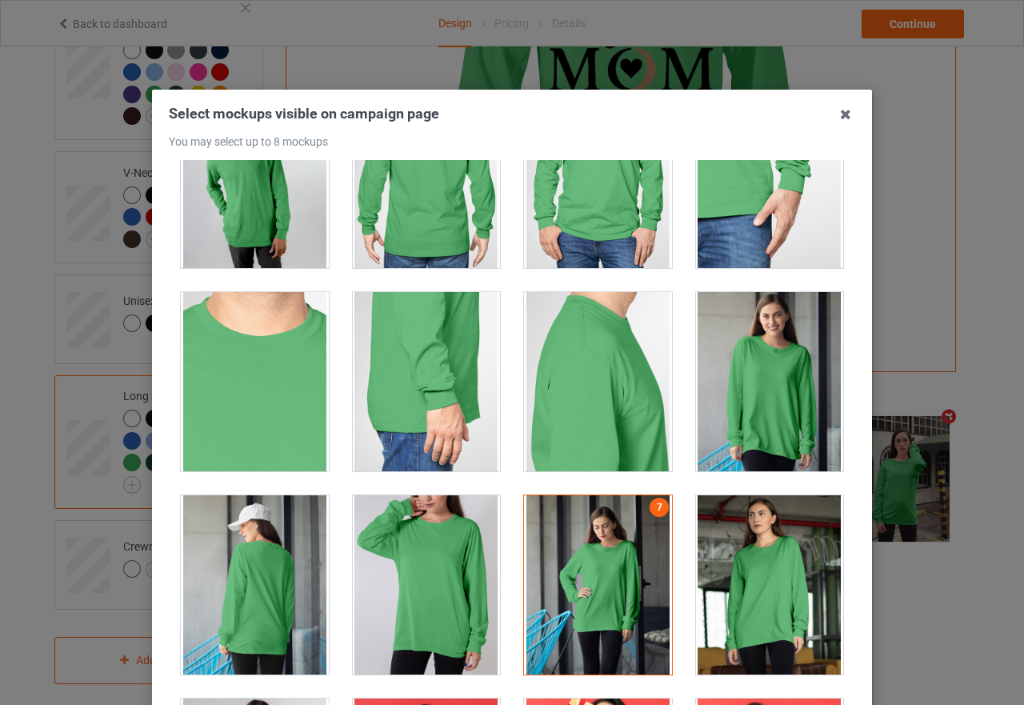
scroll to position [1280, 0]
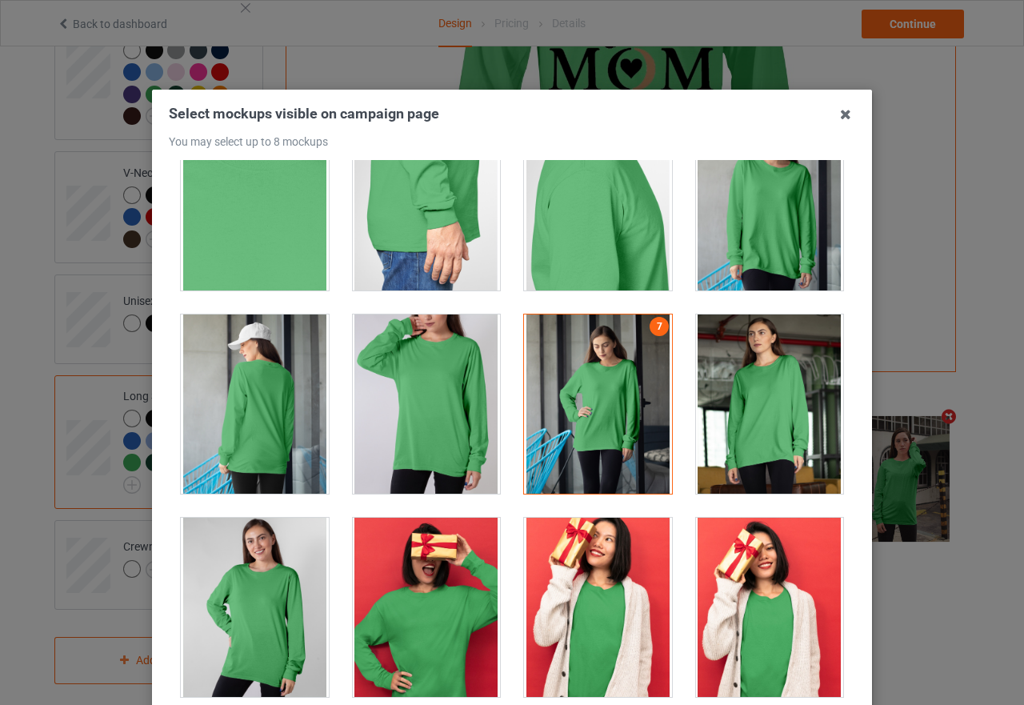
click at [250, 630] on div at bounding box center [255, 607] width 148 height 179
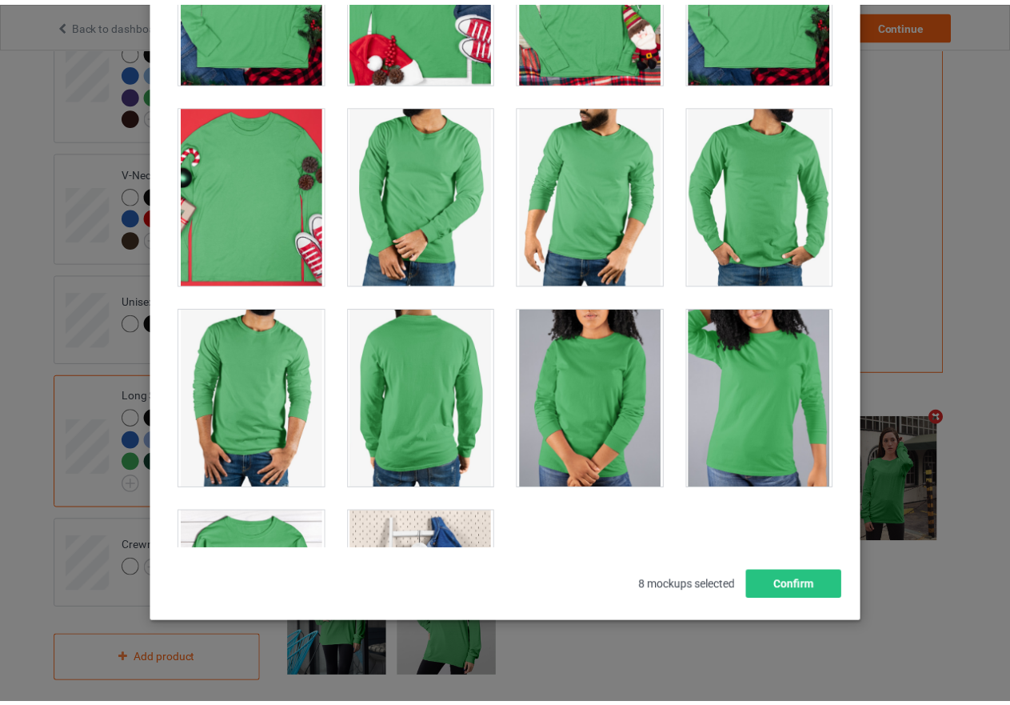
scroll to position [182, 0]
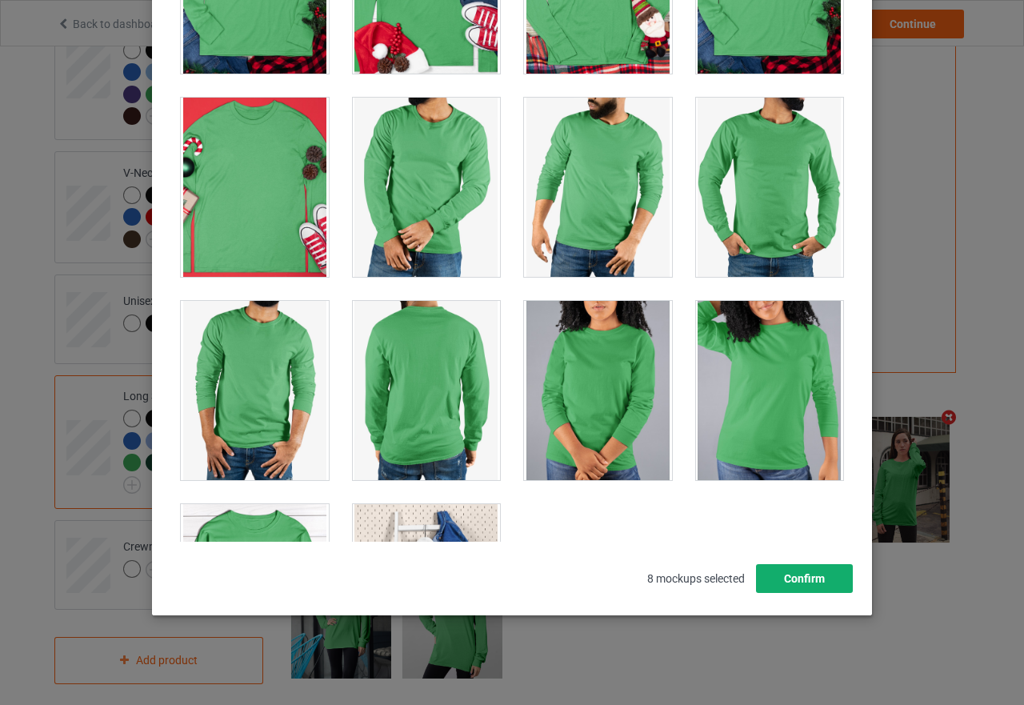
click at [780, 586] on button "Confirm" at bounding box center [804, 578] width 97 height 29
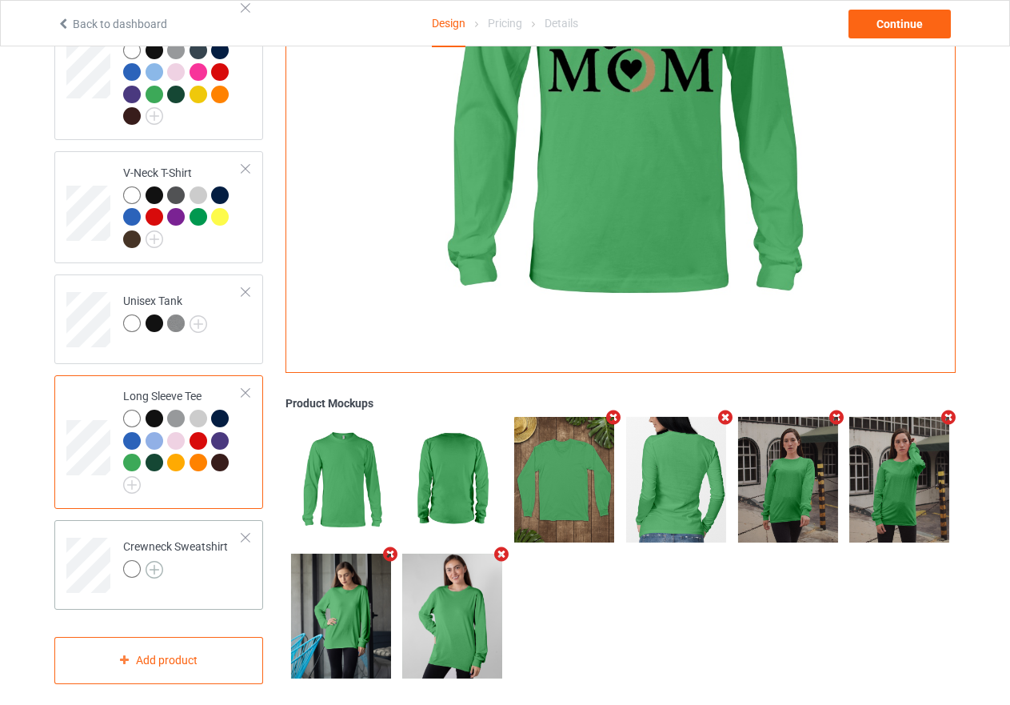
click at [152, 561] on img at bounding box center [155, 570] width 18 height 18
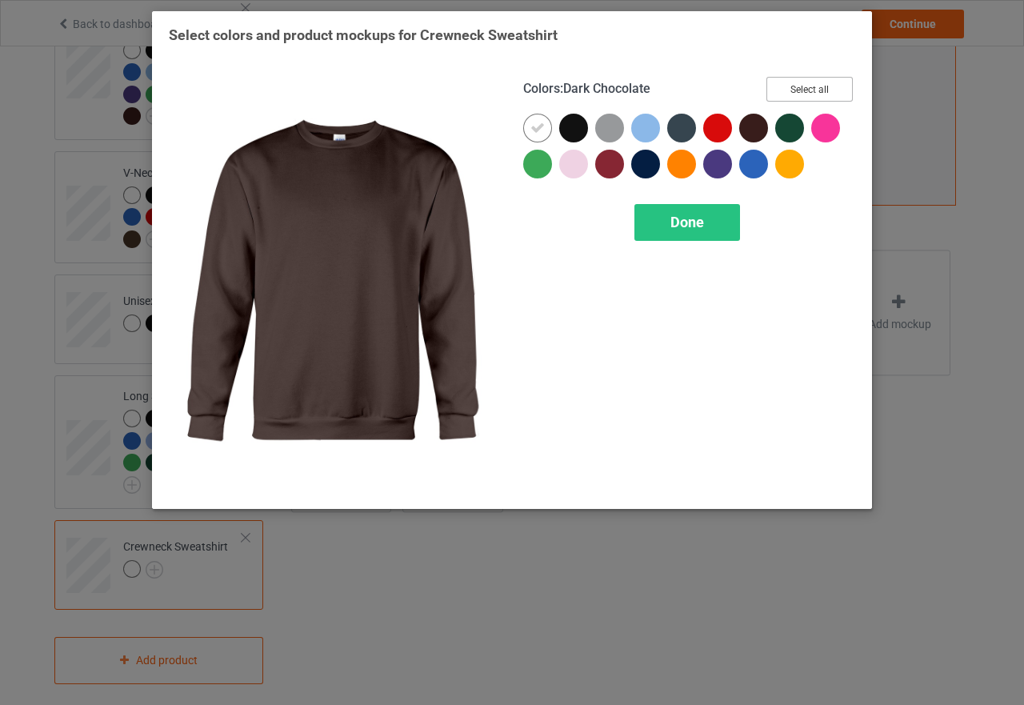
click at [794, 93] on button "Select all" at bounding box center [809, 89] width 86 height 25
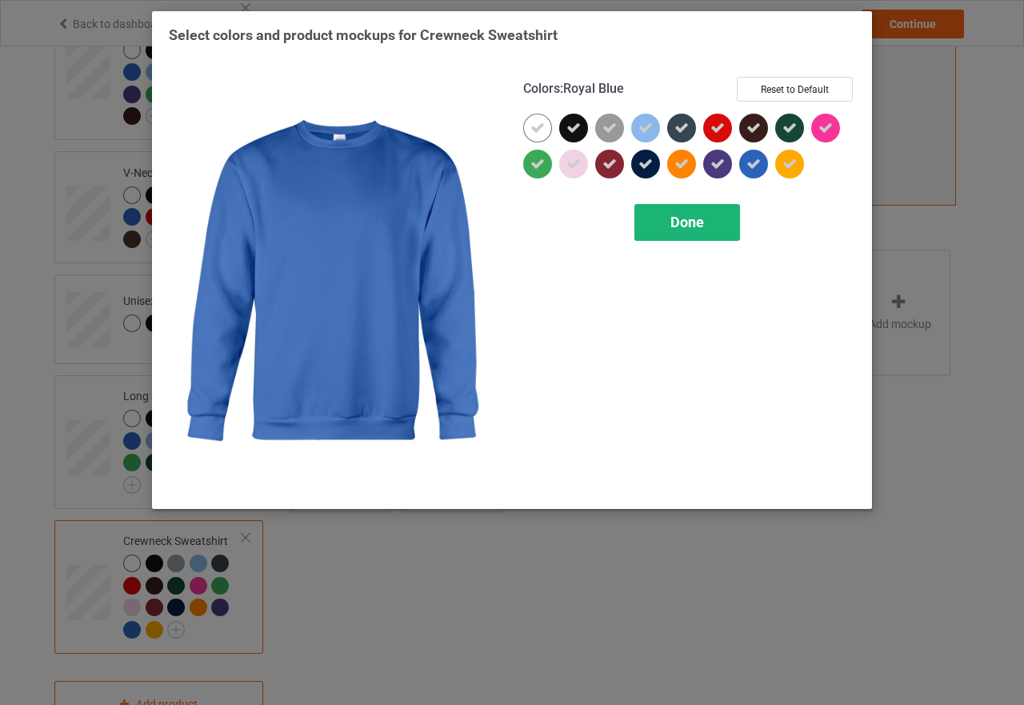
click at [719, 217] on div "Done" at bounding box center [687, 222] width 106 height 37
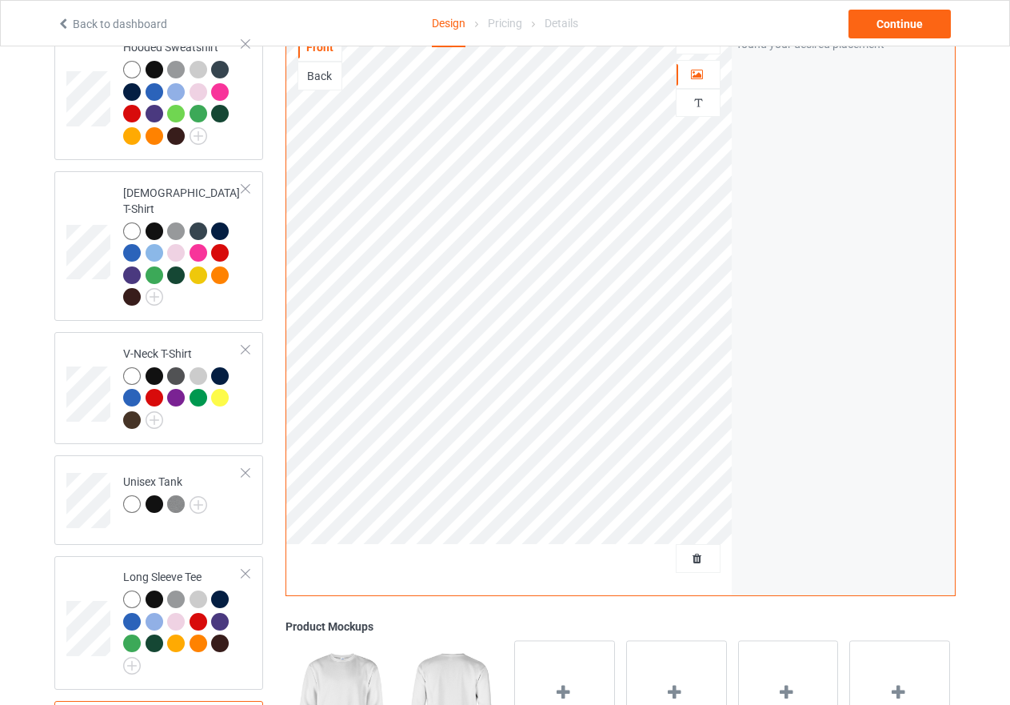
scroll to position [164, 0]
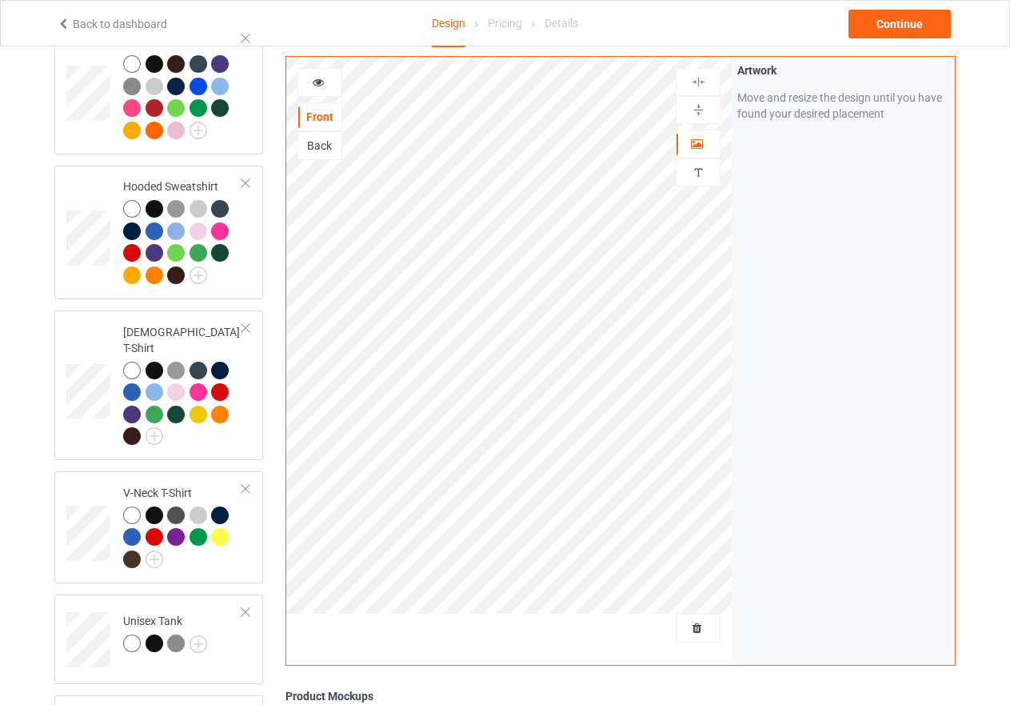
click at [318, 82] on icon at bounding box center [319, 79] width 14 height 11
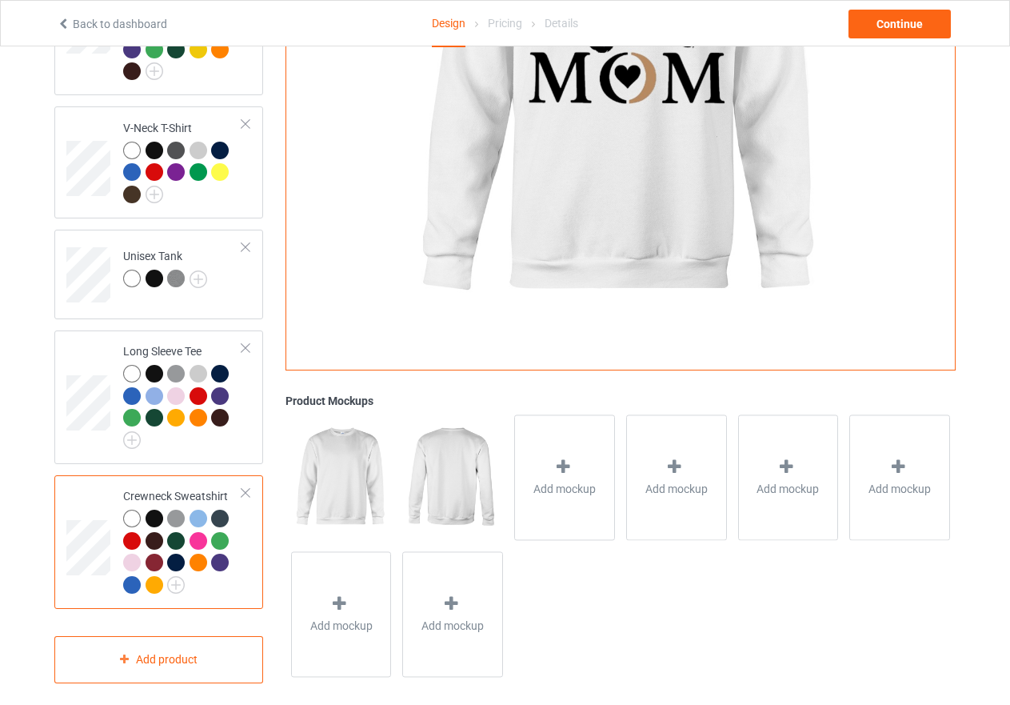
scroll to position [530, 0]
click at [156, 509] on div at bounding box center [155, 518] width 18 height 18
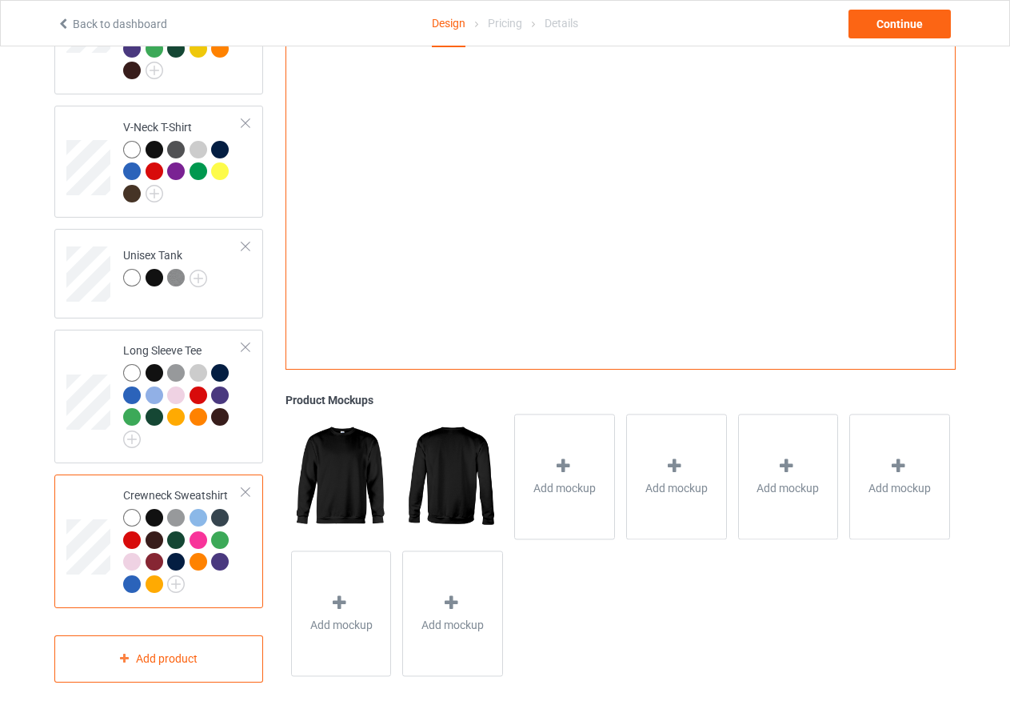
click at [173, 509] on div at bounding box center [176, 518] width 18 height 18
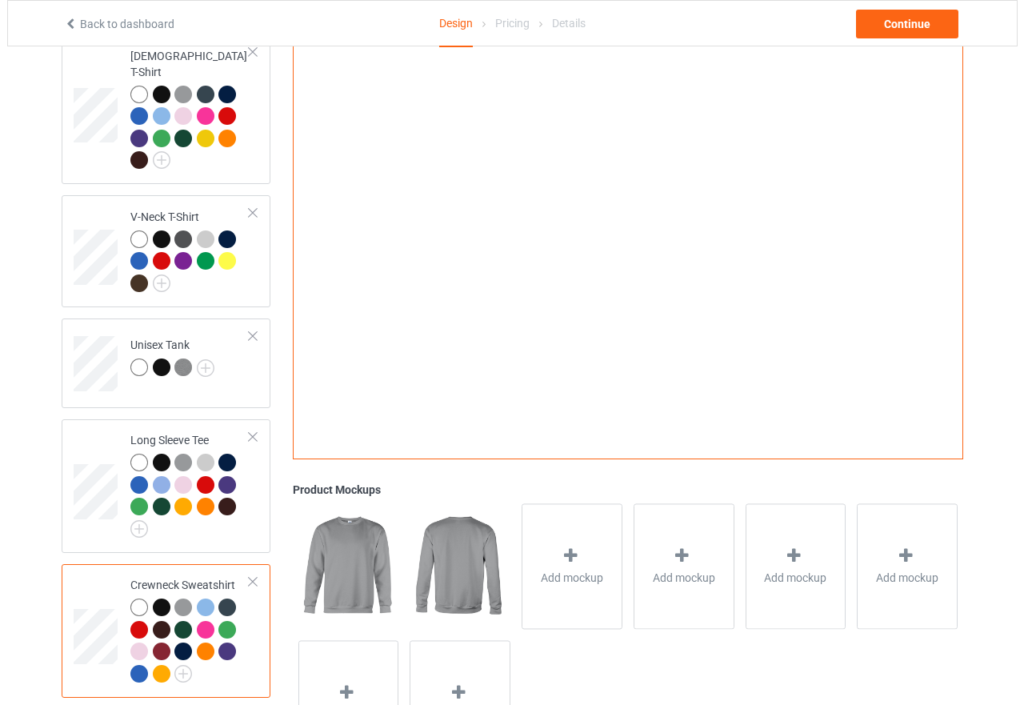
scroll to position [450, 0]
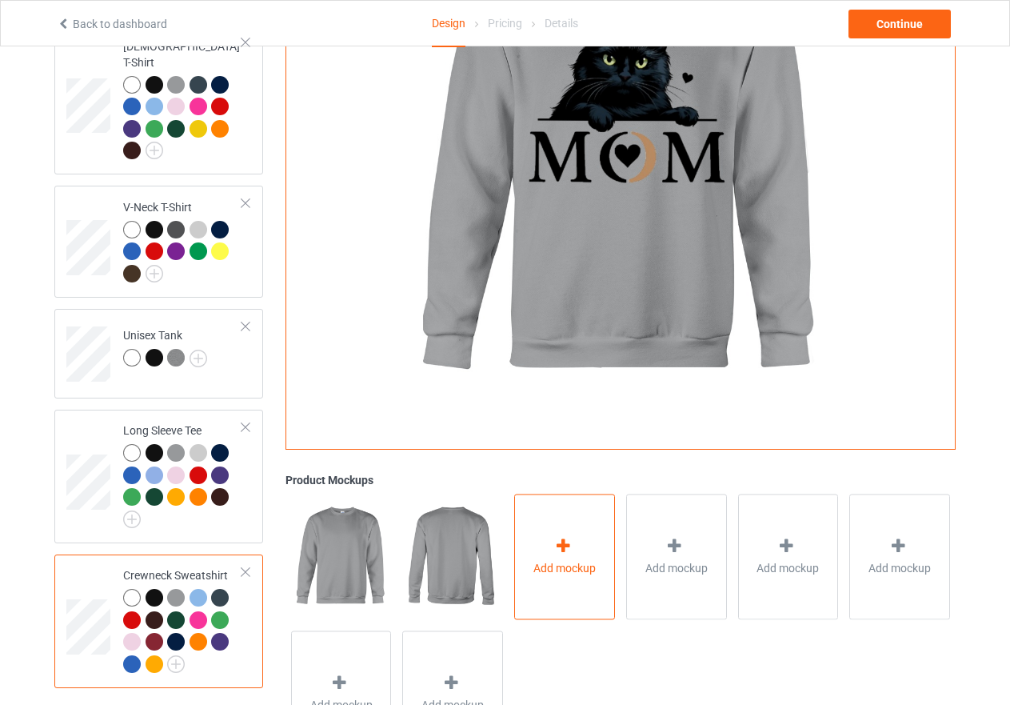
click at [558, 538] on icon at bounding box center [564, 546] width 20 height 17
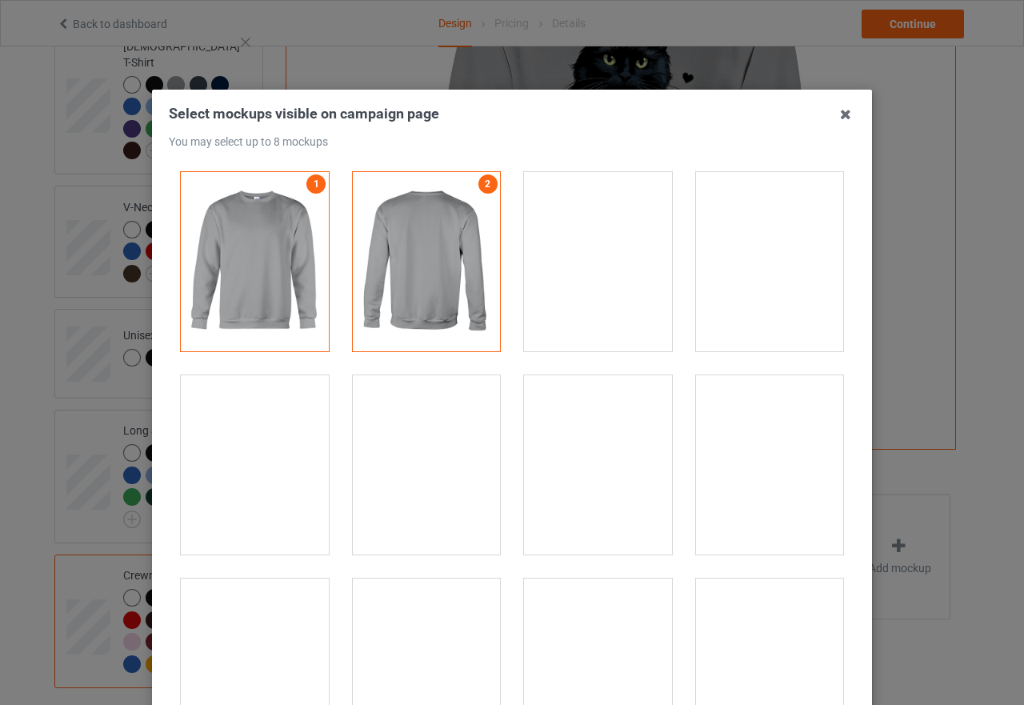
click at [729, 289] on div at bounding box center [770, 261] width 148 height 179
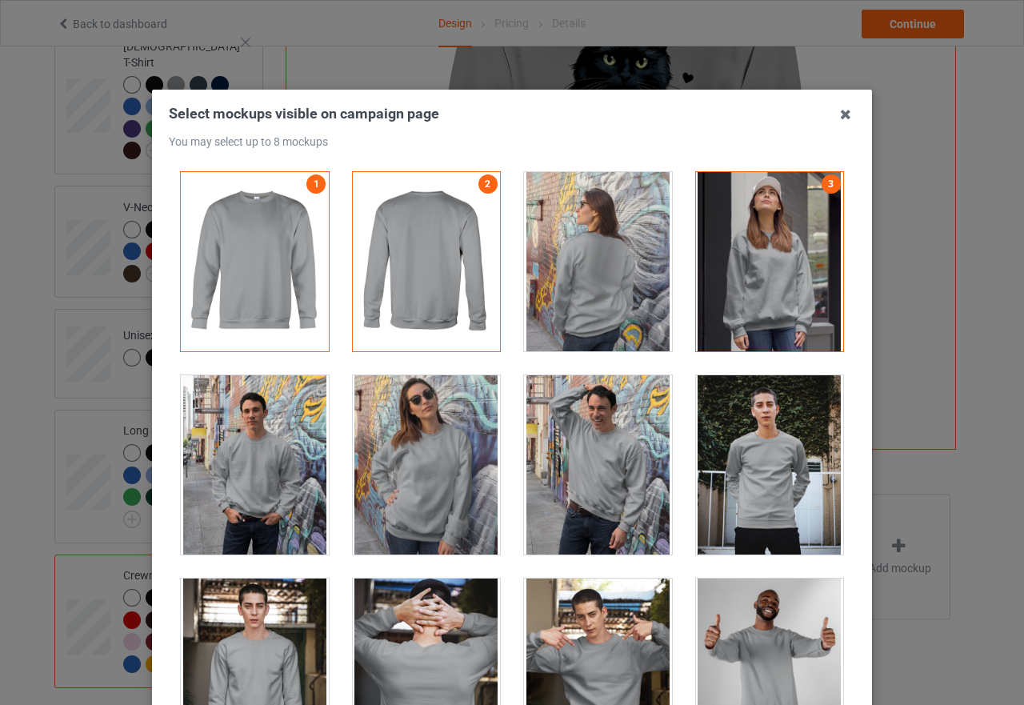
click at [611, 254] on div at bounding box center [598, 261] width 148 height 179
click at [430, 456] on div at bounding box center [427, 464] width 148 height 179
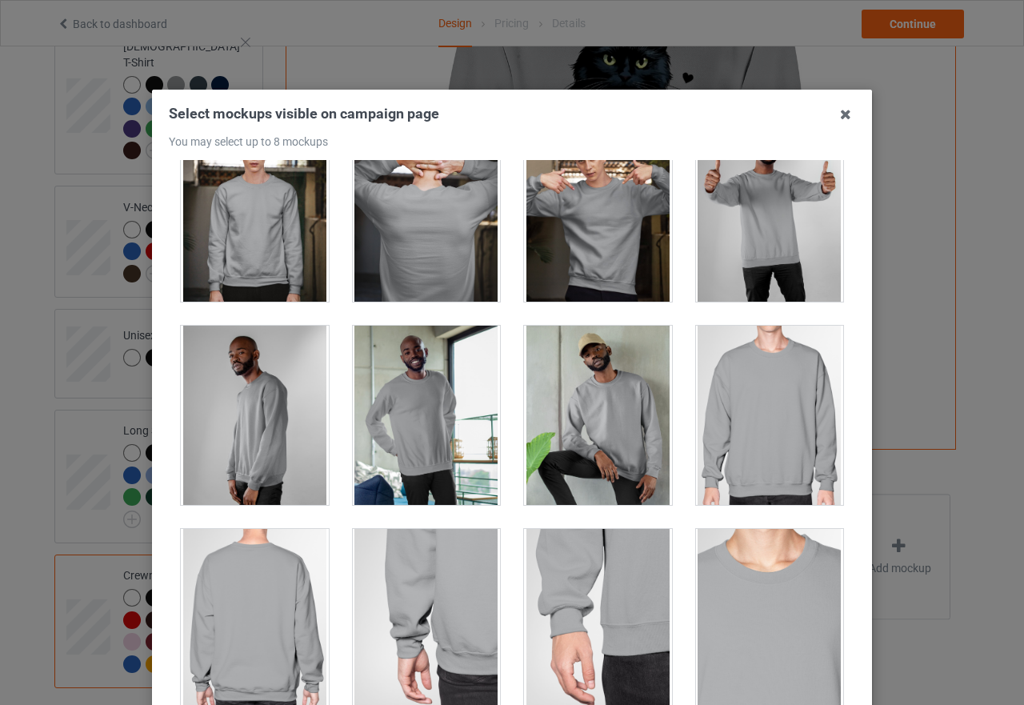
scroll to position [960, 0]
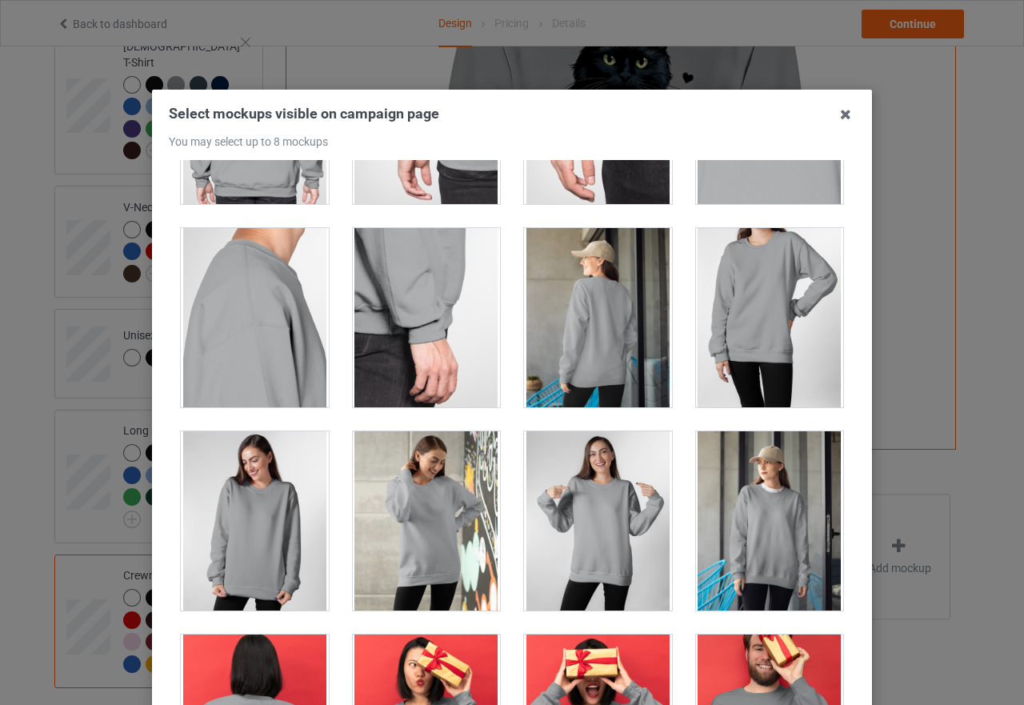
click at [620, 554] on div at bounding box center [598, 520] width 148 height 179
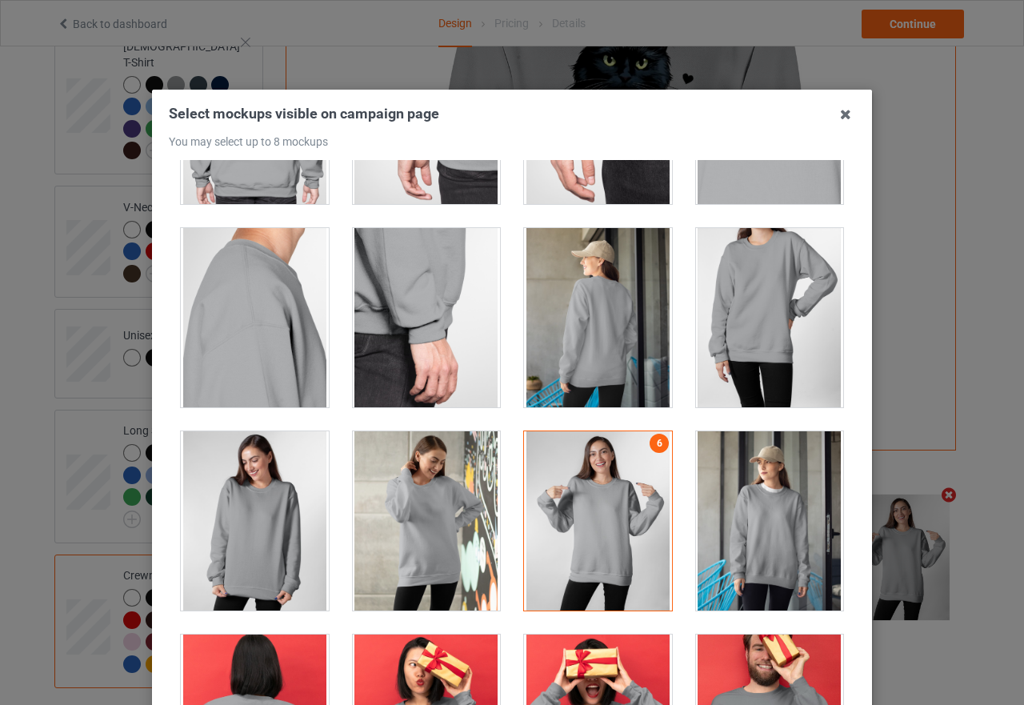
click at [447, 528] on div at bounding box center [427, 520] width 148 height 179
click at [278, 530] on div at bounding box center [255, 520] width 148 height 179
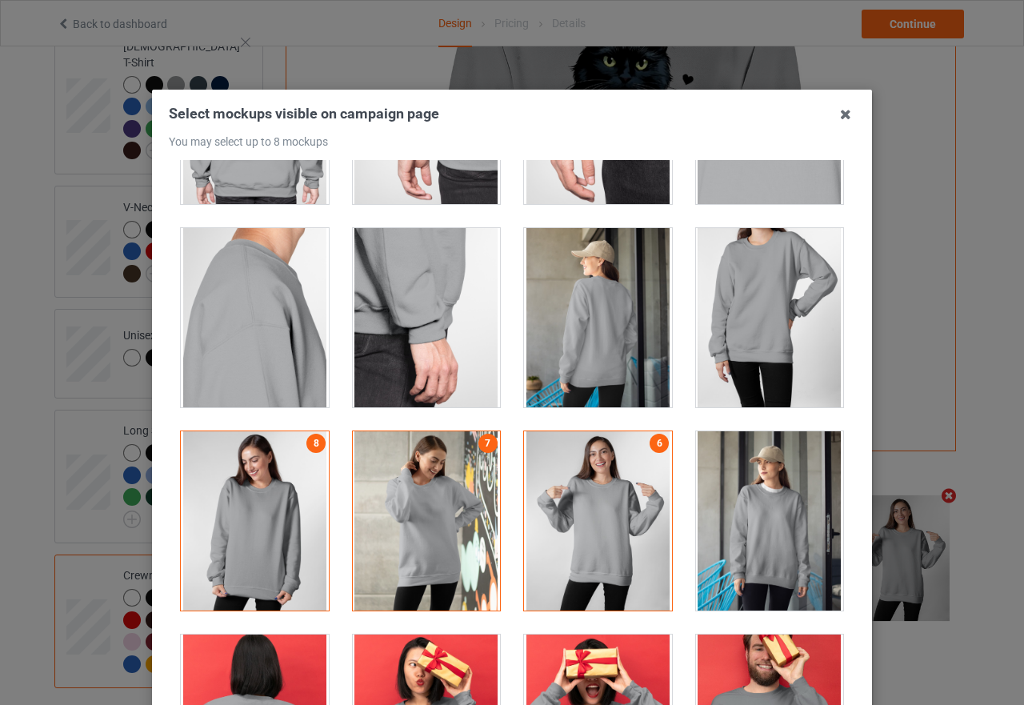
click at [464, 502] on div at bounding box center [427, 520] width 148 height 179
click at [768, 514] on div at bounding box center [770, 520] width 148 height 179
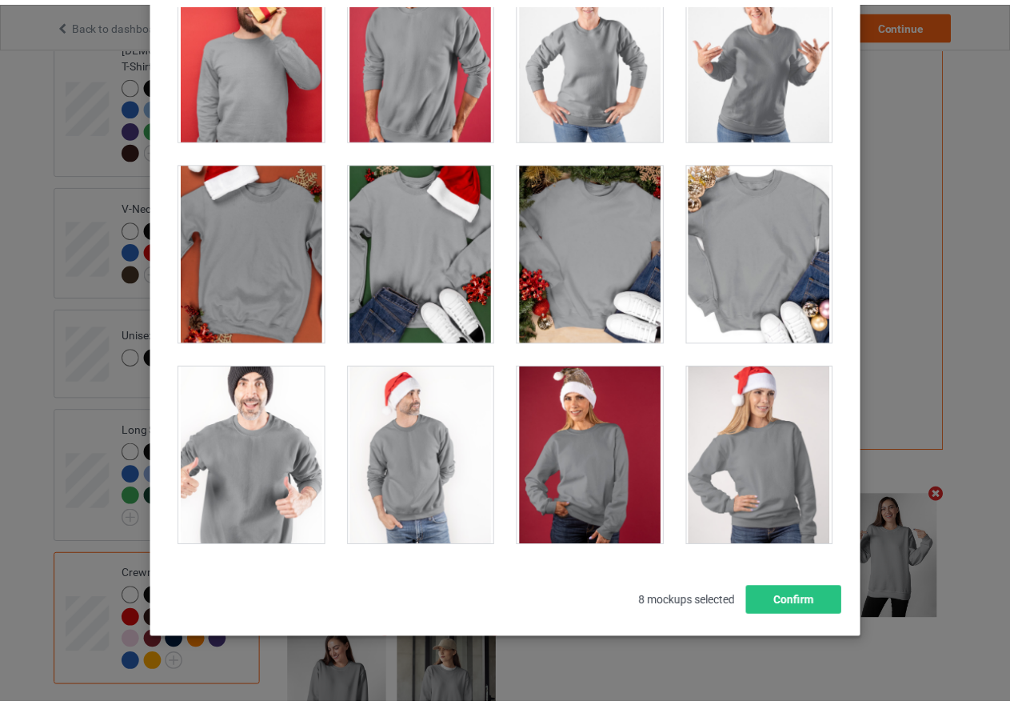
scroll to position [182, 0]
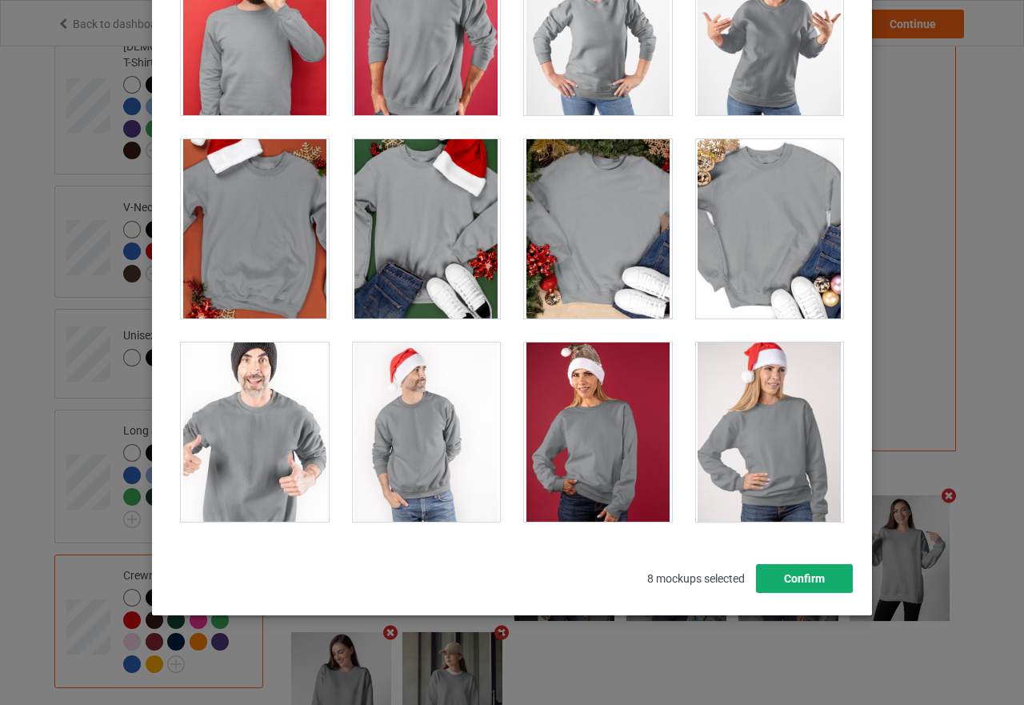
click at [813, 574] on button "Confirm" at bounding box center [804, 578] width 97 height 29
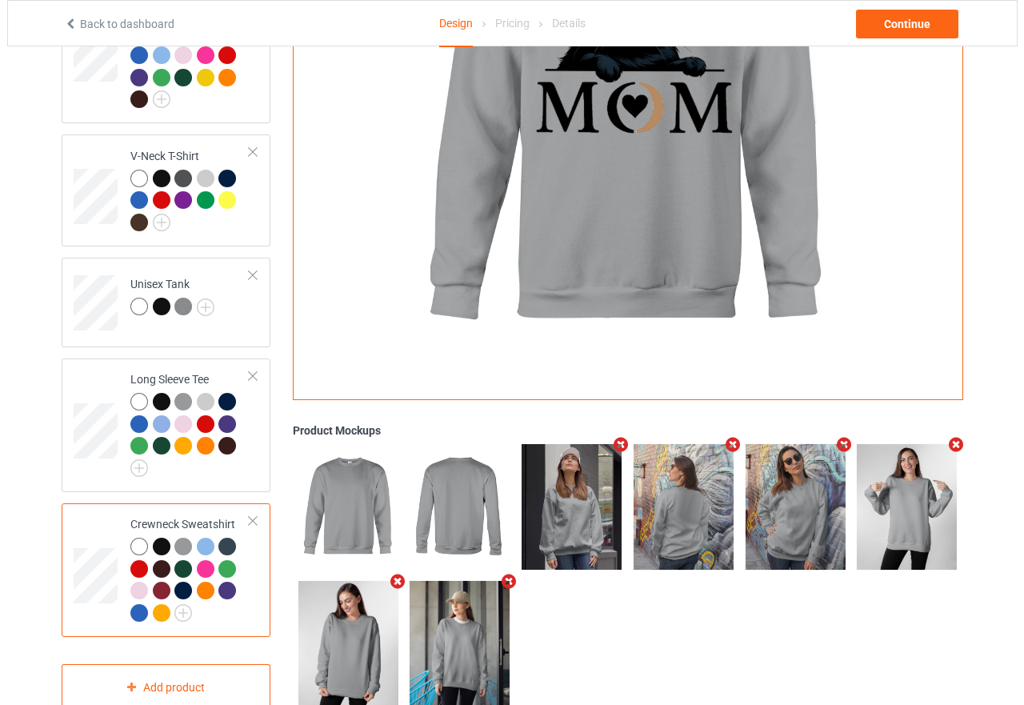
scroll to position [530, 0]
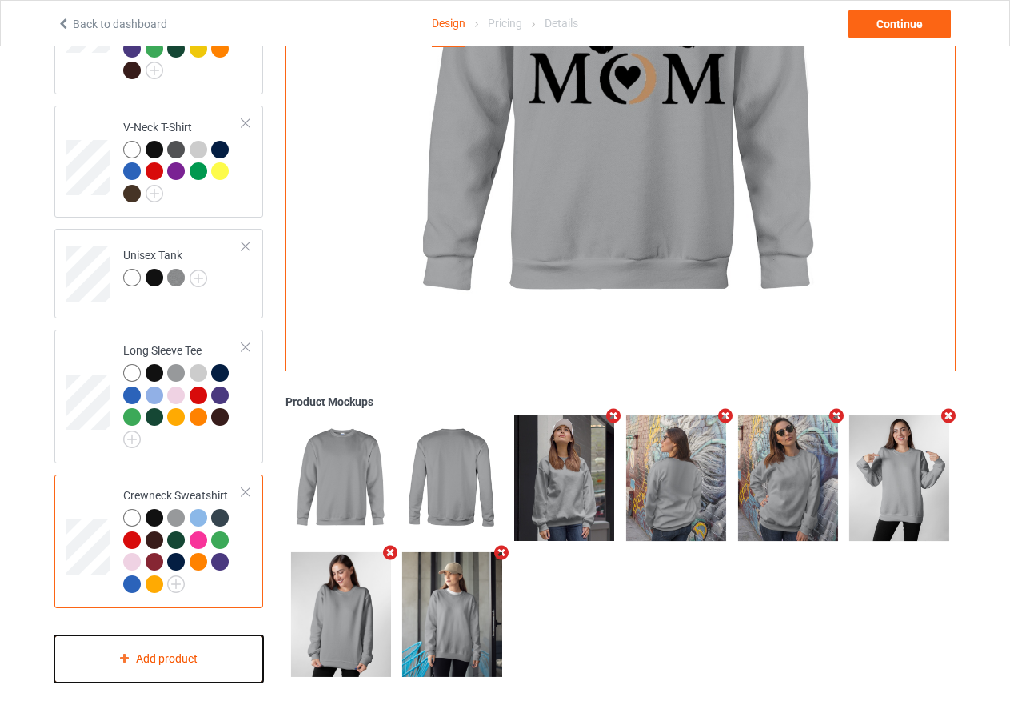
click at [186, 641] on div "Add product" at bounding box center [158, 658] width 209 height 47
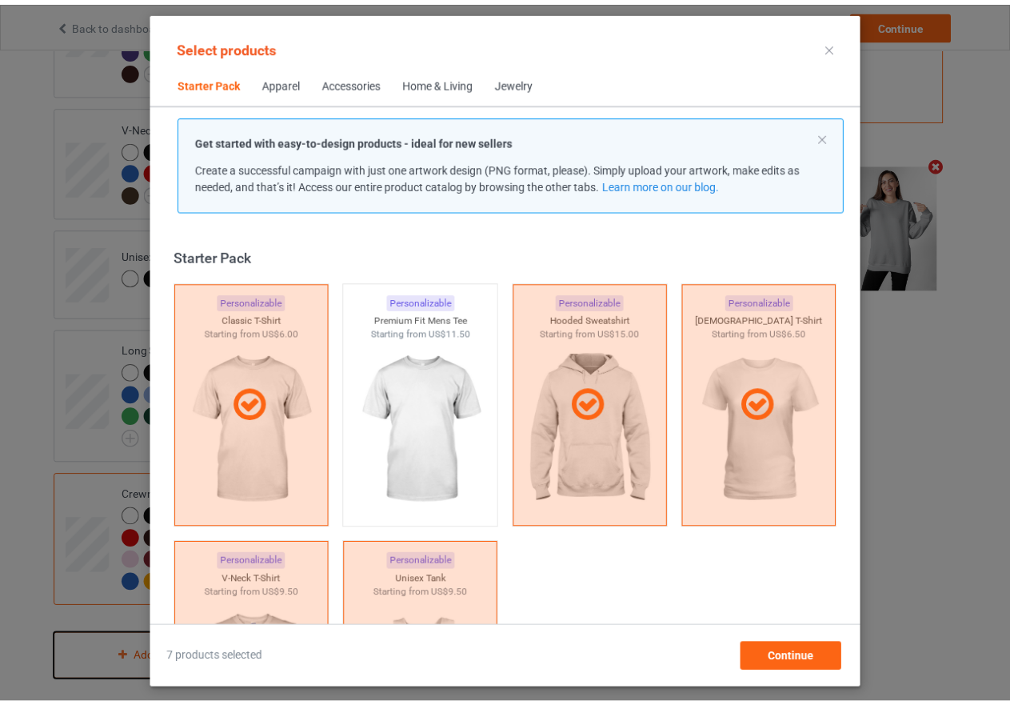
scroll to position [21, 0]
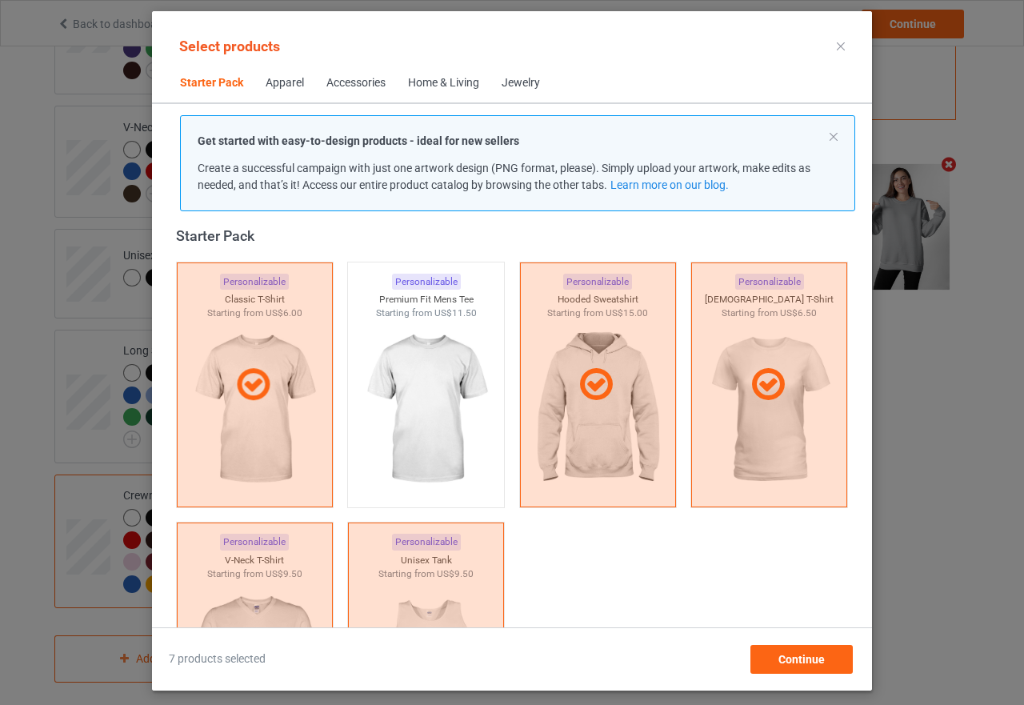
click at [846, 46] on div at bounding box center [840, 47] width 29 height 26
click at [841, 46] on icon at bounding box center [841, 46] width 8 height 8
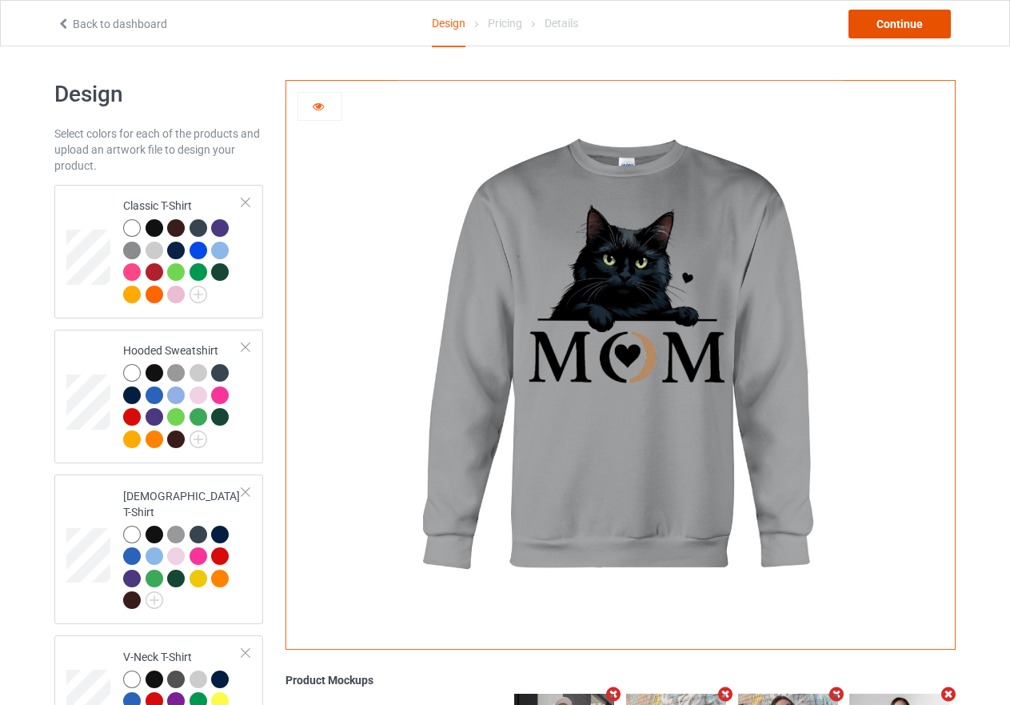
click at [919, 22] on div "Continue" at bounding box center [900, 24] width 102 height 29
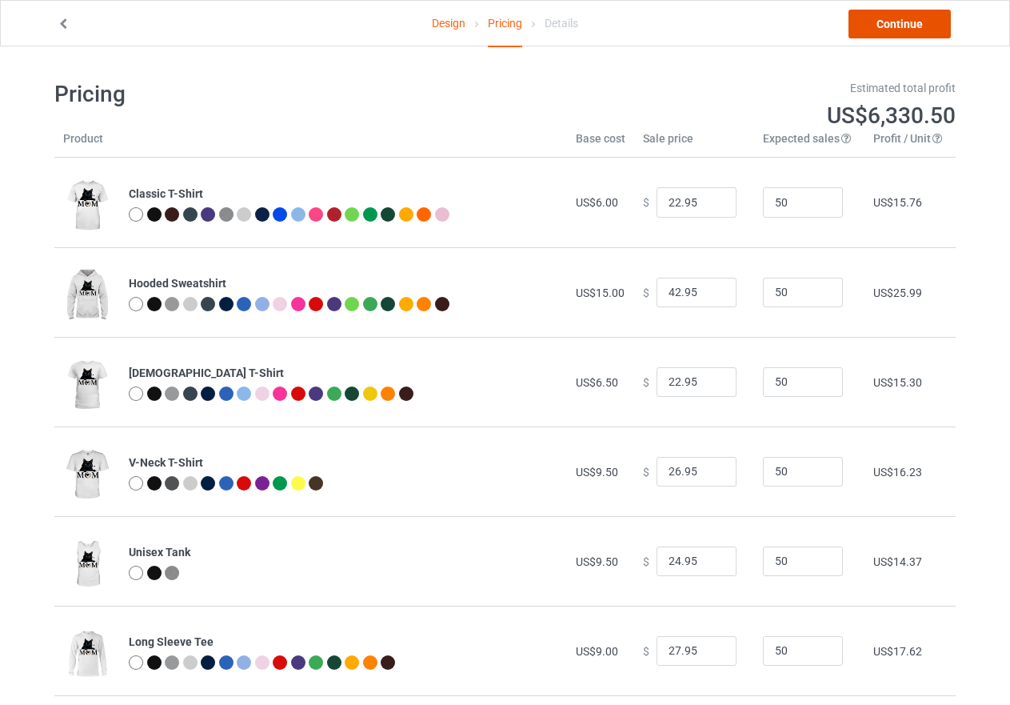
click at [906, 24] on link "Continue" at bounding box center [900, 24] width 102 height 29
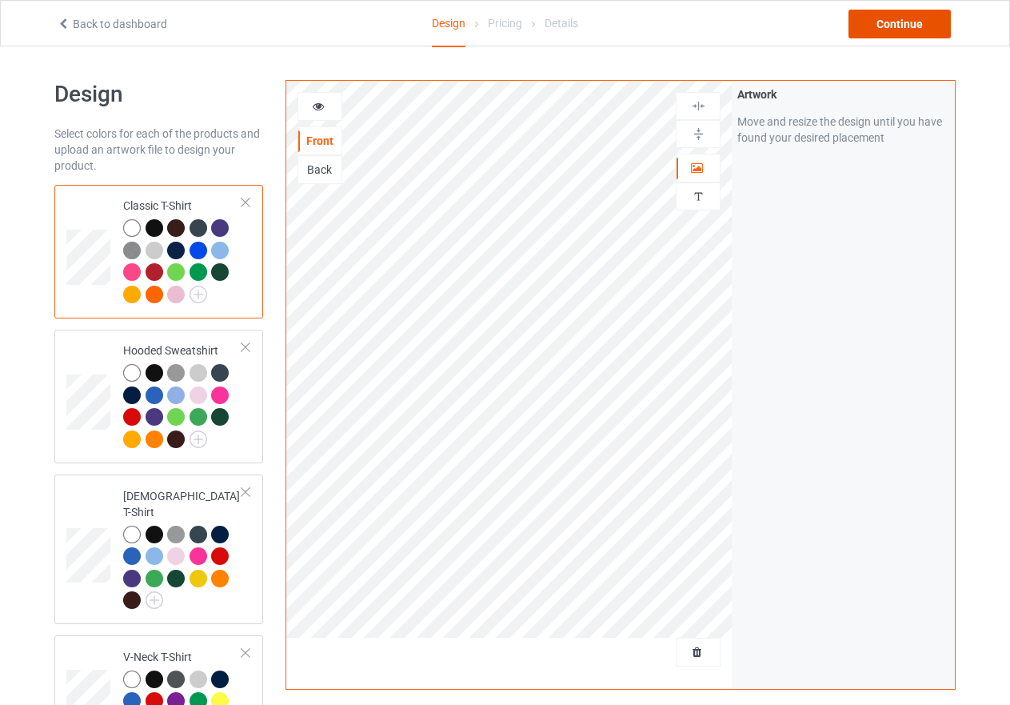
click at [896, 29] on div "Continue" at bounding box center [900, 24] width 102 height 29
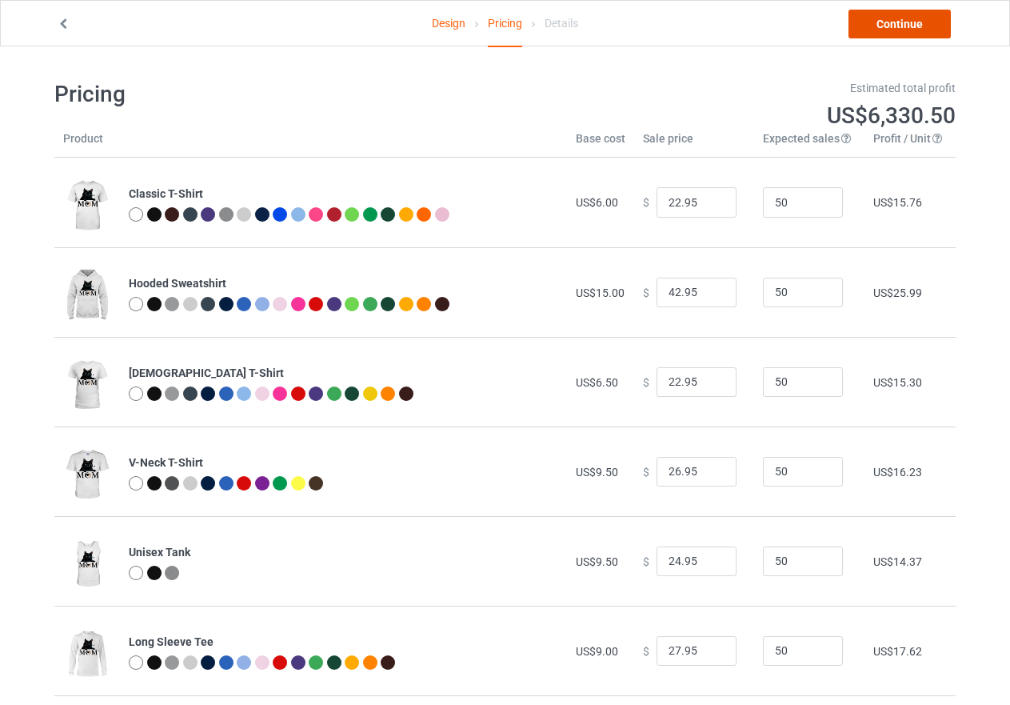
click at [896, 29] on link "Continue" at bounding box center [900, 24] width 102 height 29
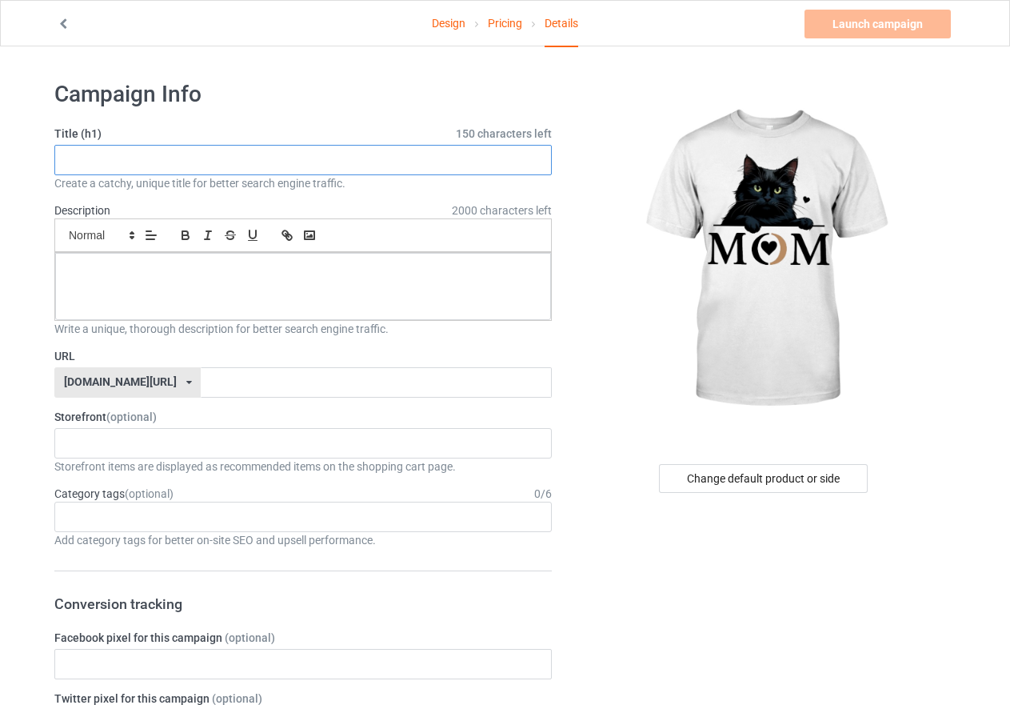
click at [130, 159] on input "text" at bounding box center [303, 160] width 498 height 30
paste input "Beautiful Cat Mom Purring with Love"
type input "Beautiful Cat Mom Purring with Love"
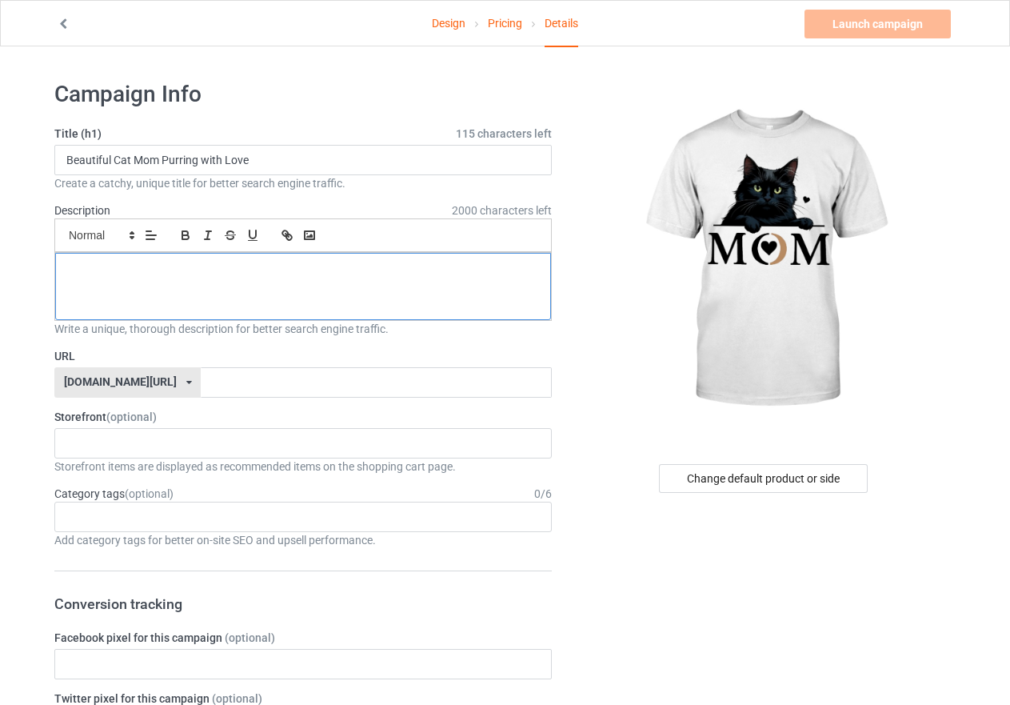
click at [154, 274] on p at bounding box center [303, 270] width 470 height 15
click at [66, 274] on div at bounding box center [303, 286] width 496 height 67
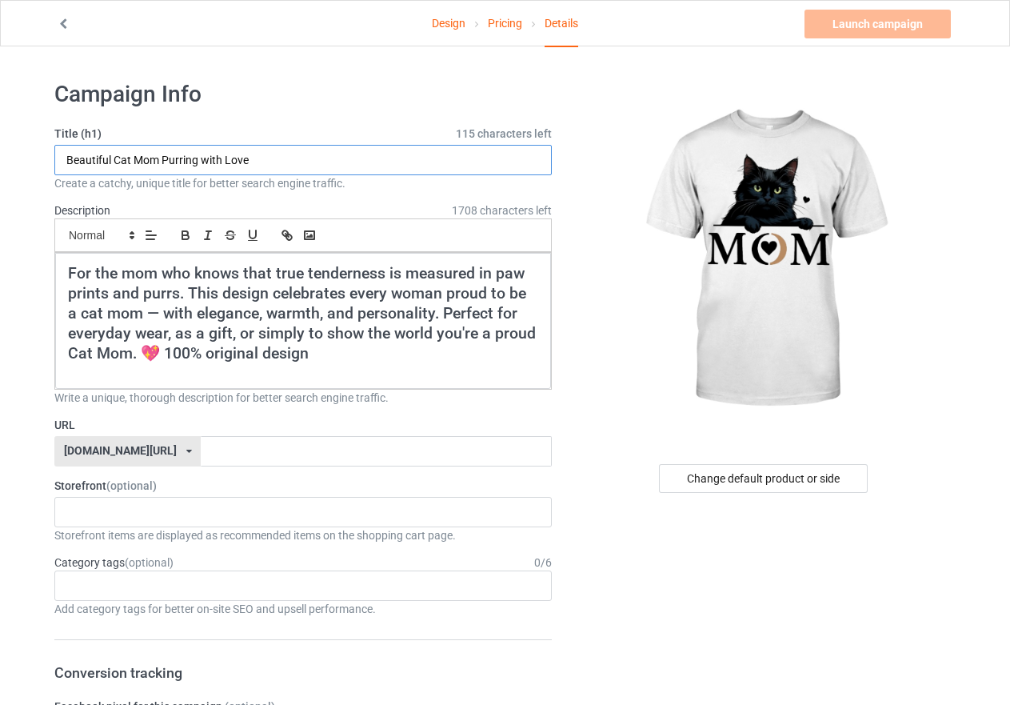
drag, startPoint x: 260, startPoint y: 158, endPoint x: 59, endPoint y: 154, distance: 200.8
click at [59, 154] on input "Beautiful Cat Mom Purring with Love" at bounding box center [303, 160] width 498 height 30
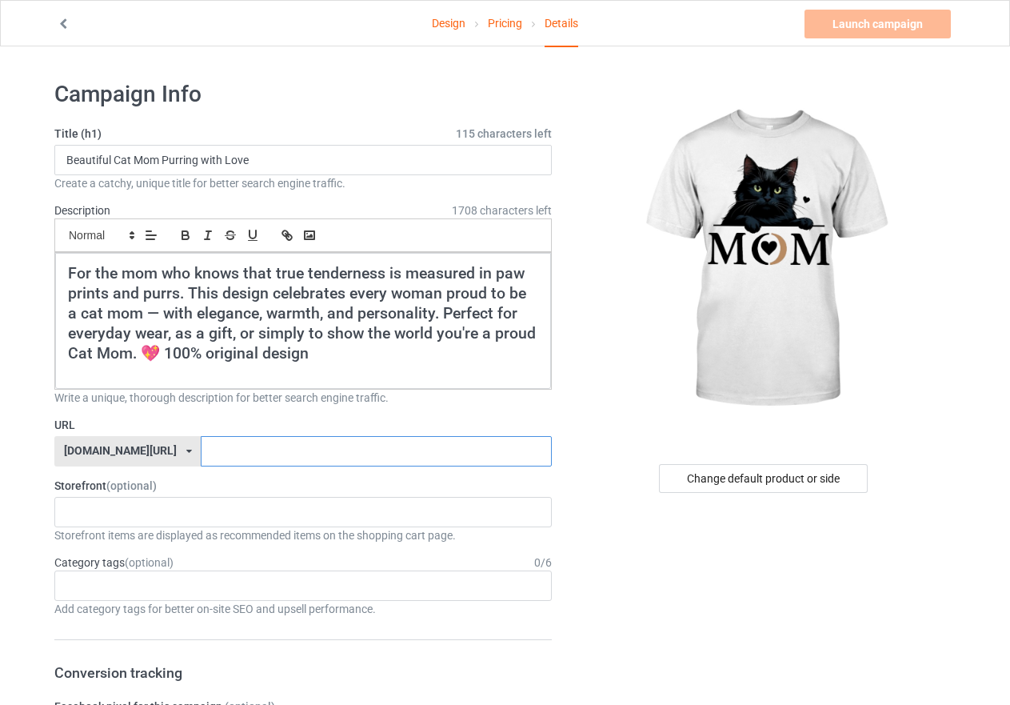
click at [201, 454] on input "text" at bounding box center [376, 451] width 350 height 30
paste input "Beautiful Cat Mom Purring with Love"
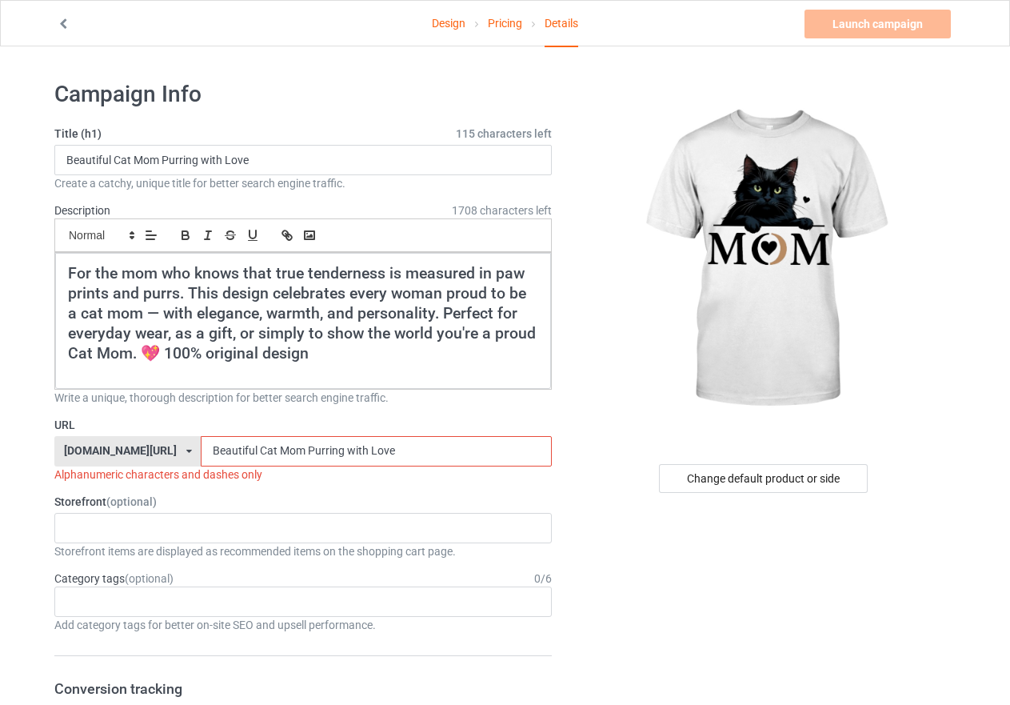
click at [201, 453] on input "Beautiful Cat Mom Purring with Love" at bounding box center [376, 451] width 350 height 30
click at [214, 452] on input "beautiful Cat Mom Purring with Love" at bounding box center [376, 451] width 350 height 30
click at [223, 447] on input "beautiful -Cat Mom Purring with Love" at bounding box center [376, 451] width 350 height 30
click at [237, 446] on input "beautiful -cat Mom Purring with Love" at bounding box center [376, 451] width 350 height 30
click at [233, 450] on input "beautiful -cat Mom Purring with Love" at bounding box center [376, 451] width 350 height 30
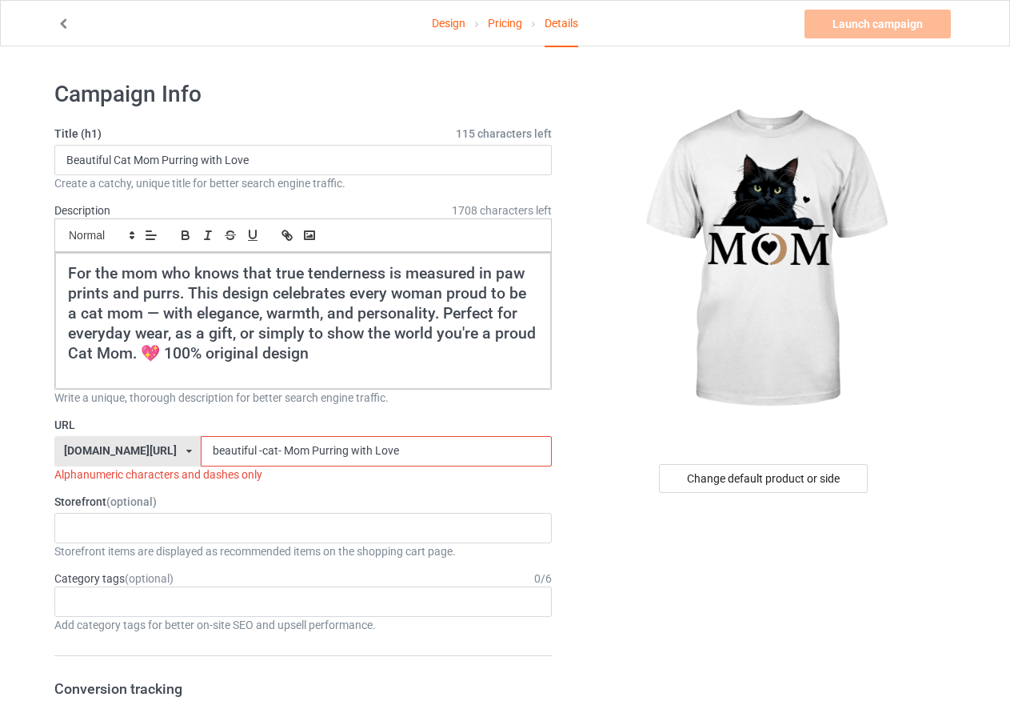
click at [245, 451] on input "beautiful -cat- Mom Purring with Love" at bounding box center [376, 451] width 350 height 30
click at [269, 448] on input "beautiful -cat- mom Purring with Love" at bounding box center [376, 451] width 350 height 30
click at [262, 453] on input "beautiful -cat- mom Purring with Love" at bounding box center [376, 451] width 350 height 30
click at [278, 453] on input "beautiful -cat- mom- Purring with Love" at bounding box center [376, 451] width 350 height 30
click at [308, 448] on input "beautiful -cat- mom- purring with Love" at bounding box center [376, 451] width 350 height 30
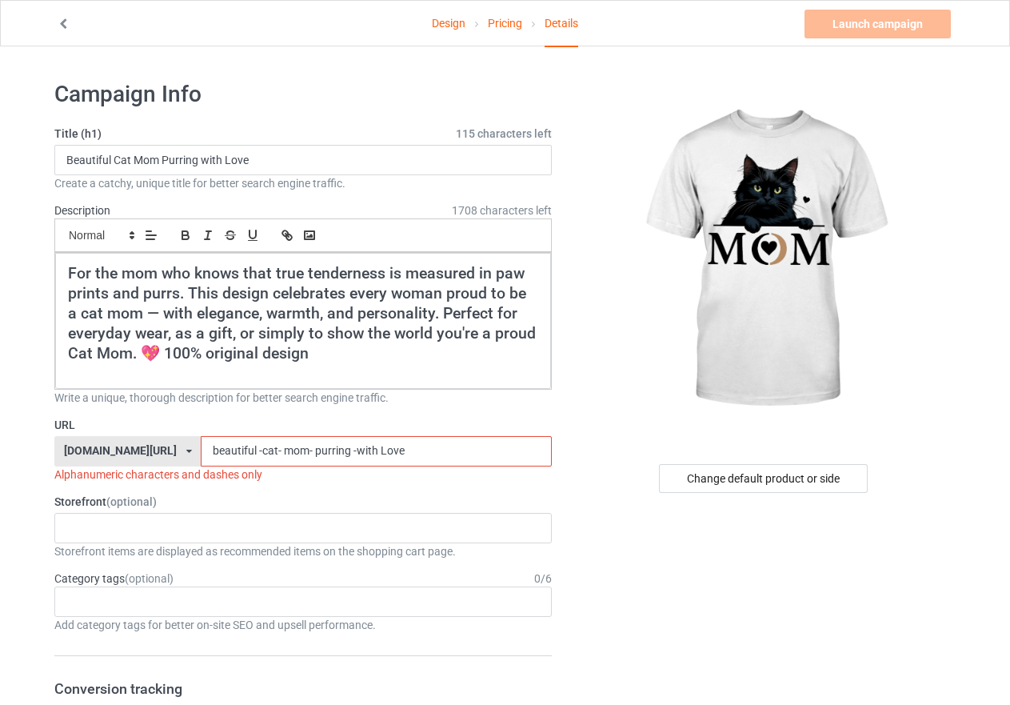
click at [318, 455] on input "beautiful -cat- mom- purring -with Love" at bounding box center [376, 451] width 350 height 30
click at [332, 448] on input "beautiful -cat- mom- purring -with Love" at bounding box center [376, 451] width 350 height 30
click at [347, 454] on input "beautiful -cat- mom- purring -with- Love" at bounding box center [376, 451] width 350 height 30
click at [336, 449] on input "beautiful -cat- mom- purring -with- love" at bounding box center [376, 451] width 350 height 30
click at [340, 449] on input "beautiful -cat- mom- purring -with- love" at bounding box center [376, 451] width 350 height 30
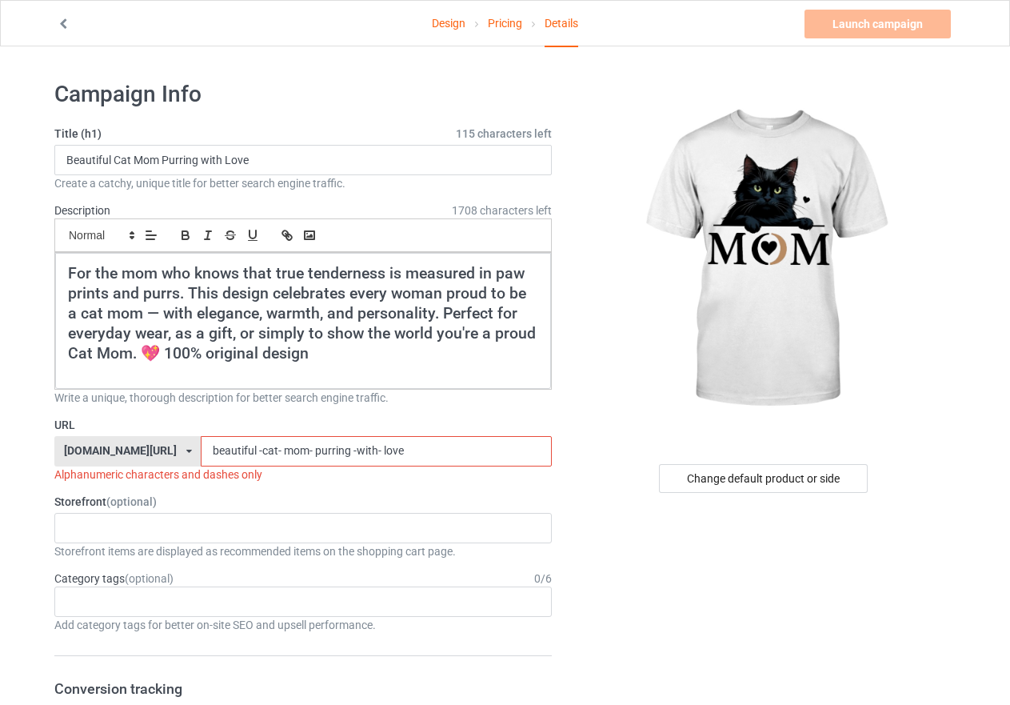
click at [337, 452] on input "beautiful -cat- mom- purring -with- love" at bounding box center [376, 451] width 350 height 30
click at [214, 450] on input "beautiful -cat- mom- purring -with- love" at bounding box center [376, 451] width 350 height 30
click at [235, 451] on input "beautiful-cat- mom- purring -with- love" at bounding box center [376, 451] width 350 height 30
click at [265, 452] on input "beautiful-cat-mom- purring -with- love" at bounding box center [376, 451] width 350 height 30
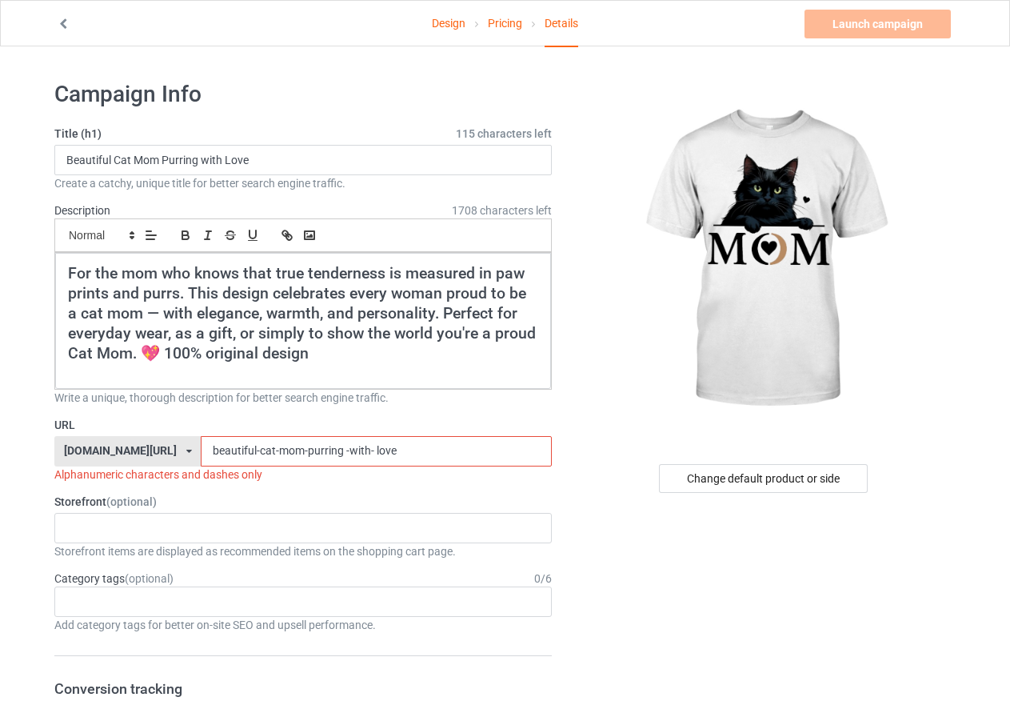
click at [301, 451] on input "beautiful-cat-mom-purring -with- love" at bounding box center [376, 451] width 350 height 30
click at [330, 455] on input "beautiful-cat-mom-purring-with- love" at bounding box center [376, 451] width 350 height 30
click at [327, 452] on input "beautiful-cat-mom-purring-with- [PERSON_NAME]" at bounding box center [376, 451] width 350 height 30
click at [334, 449] on input "beautiful-cat-mom-purring-with-[PERSON_NAME]" at bounding box center [376, 451] width 350 height 30
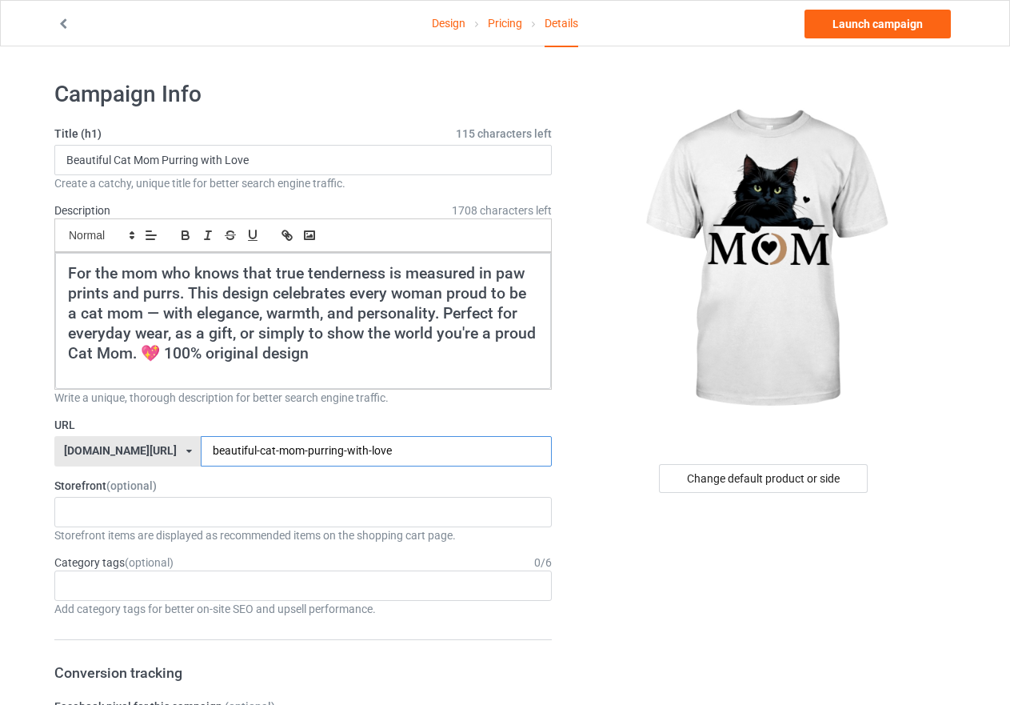
type input "beautiful-cat-mom-purring-with-love"
click at [337, 478] on label "Storefront (optional)" at bounding box center [303, 486] width 498 height 16
click at [157, 507] on div "Beautiful Cat Mom Purring with Love Vintage Vibes: Black Cat Mom Dalmatian Mama…" at bounding box center [303, 512] width 498 height 30
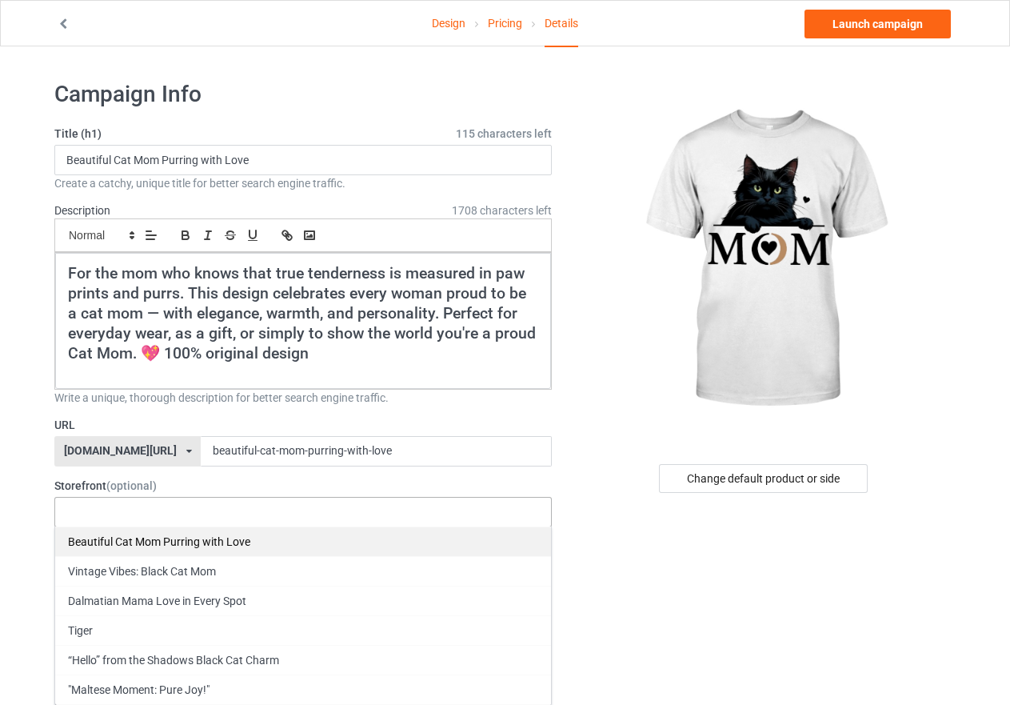
click at [156, 540] on div "Beautiful Cat Mom Purring with Love" at bounding box center [303, 541] width 496 height 30
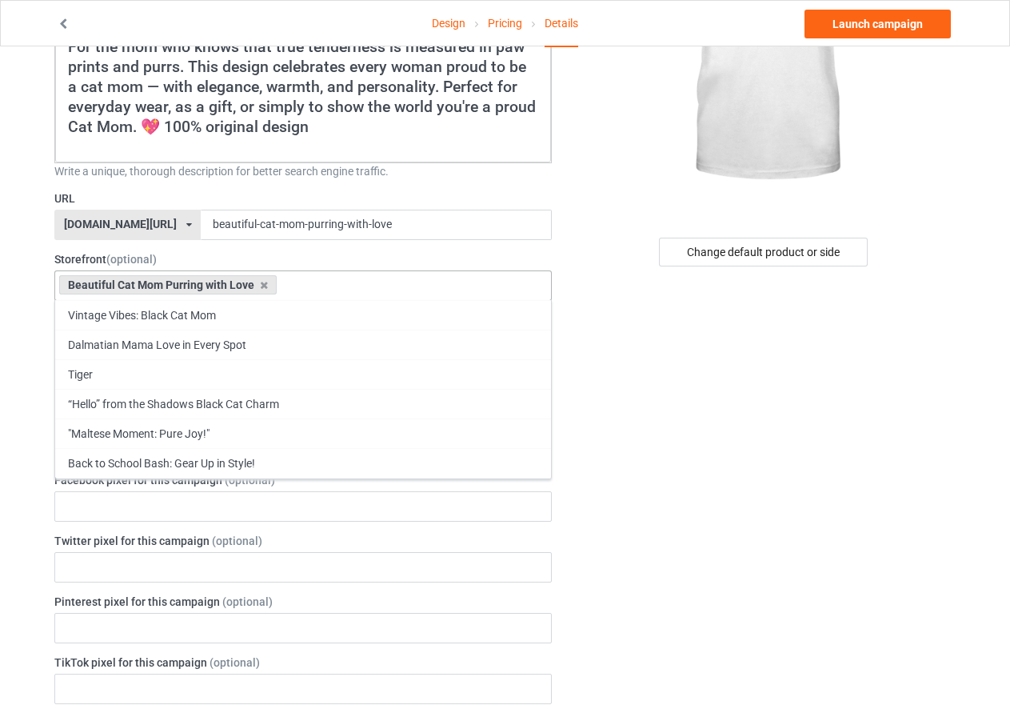
scroll to position [240, 0]
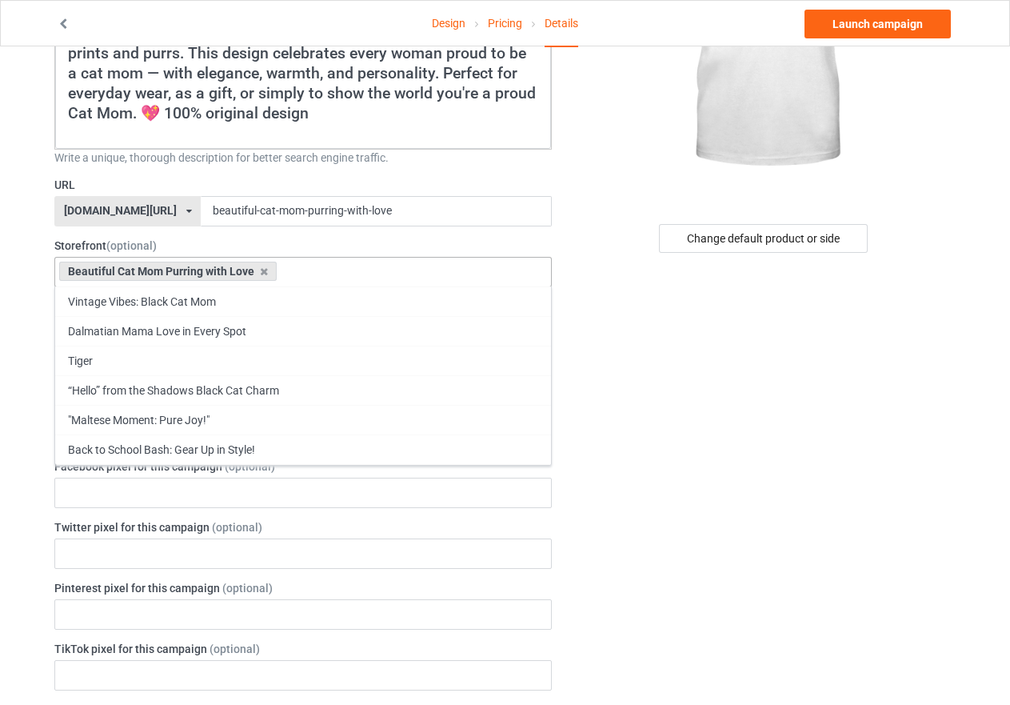
click at [638, 625] on div "Change default product or side" at bounding box center [765, 670] width 404 height 1682
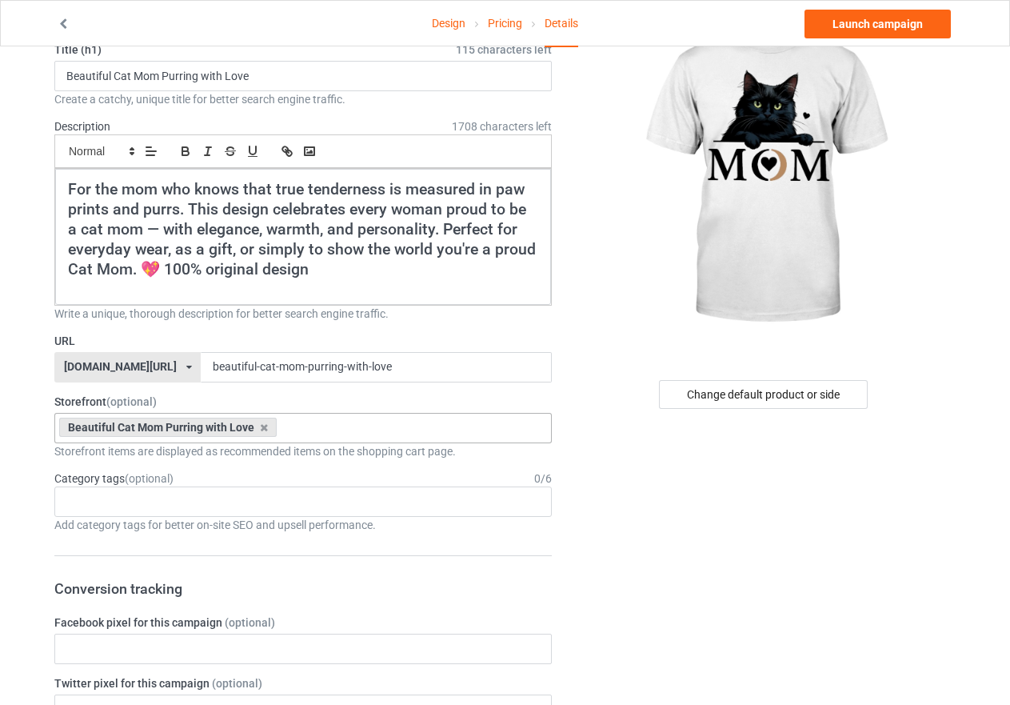
scroll to position [0, 0]
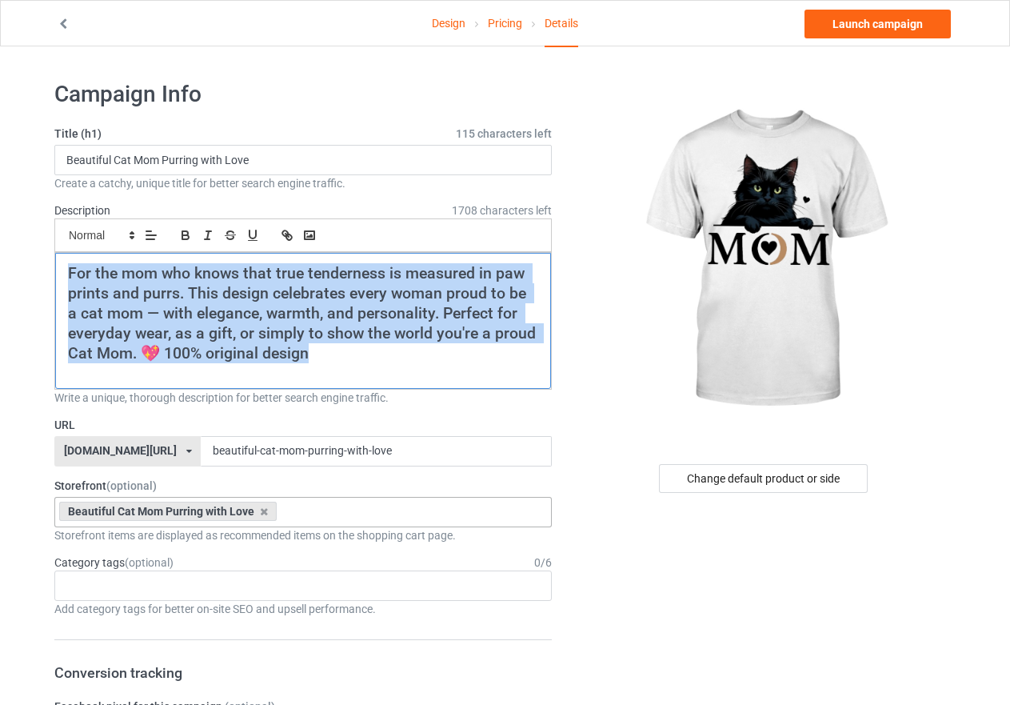
drag, startPoint x: 362, startPoint y: 357, endPoint x: 66, endPoint y: 271, distance: 308.1
click at [66, 271] on div "For the mom who knows that true tenderness is measured in paw prints and purrs.…" at bounding box center [303, 321] width 496 height 136
copy h2 "For the mom who knows that true tenderness is measured in paw prints and purrs.…"
drag, startPoint x: 368, startPoint y: 367, endPoint x: 63, endPoint y: 271, distance: 319.5
click at [63, 271] on div "For the mom who knows that true tenderness is measured in paw prints and purrs.…" at bounding box center [303, 321] width 496 height 136
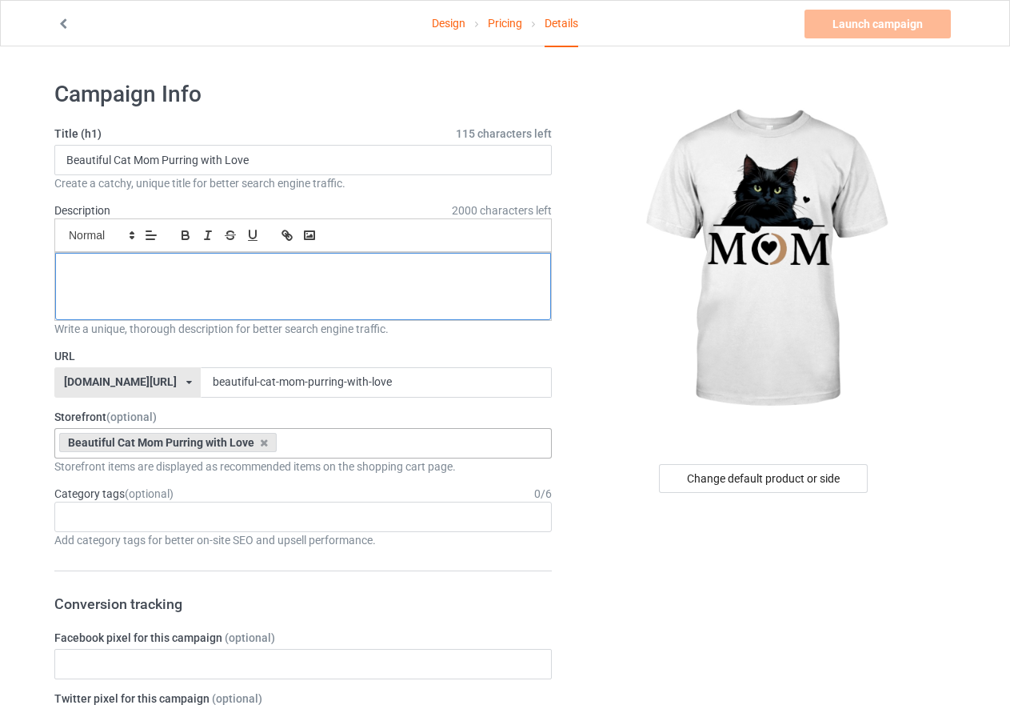
click at [84, 273] on p at bounding box center [303, 270] width 470 height 15
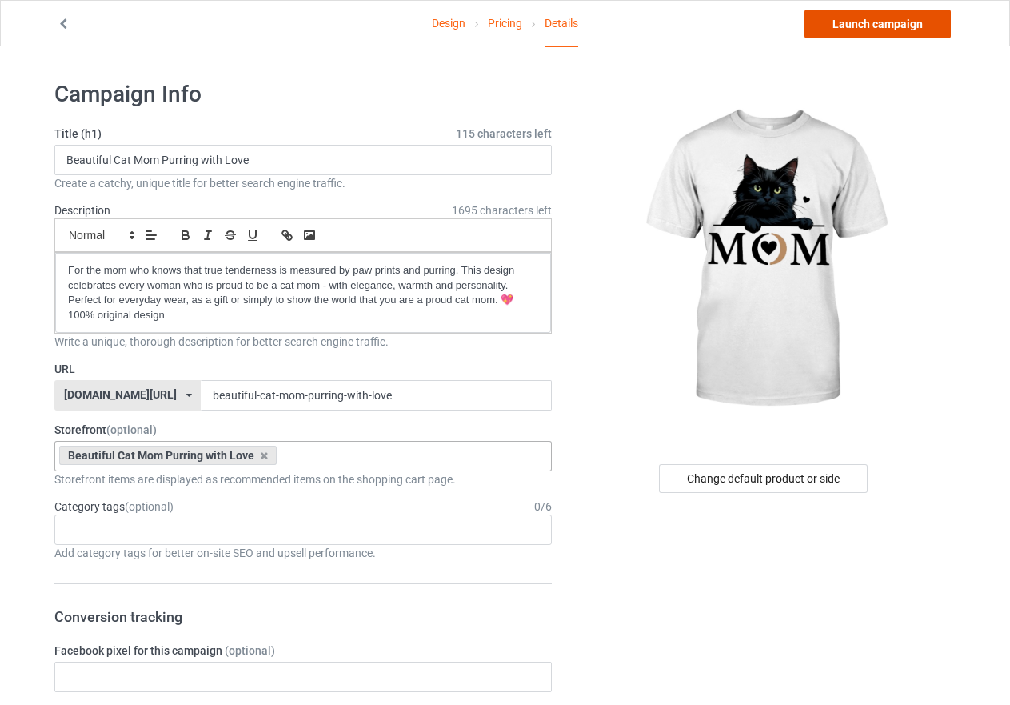
click at [869, 24] on link "Launch campaign" at bounding box center [878, 24] width 146 height 29
